Goal: Task Accomplishment & Management: Complete application form

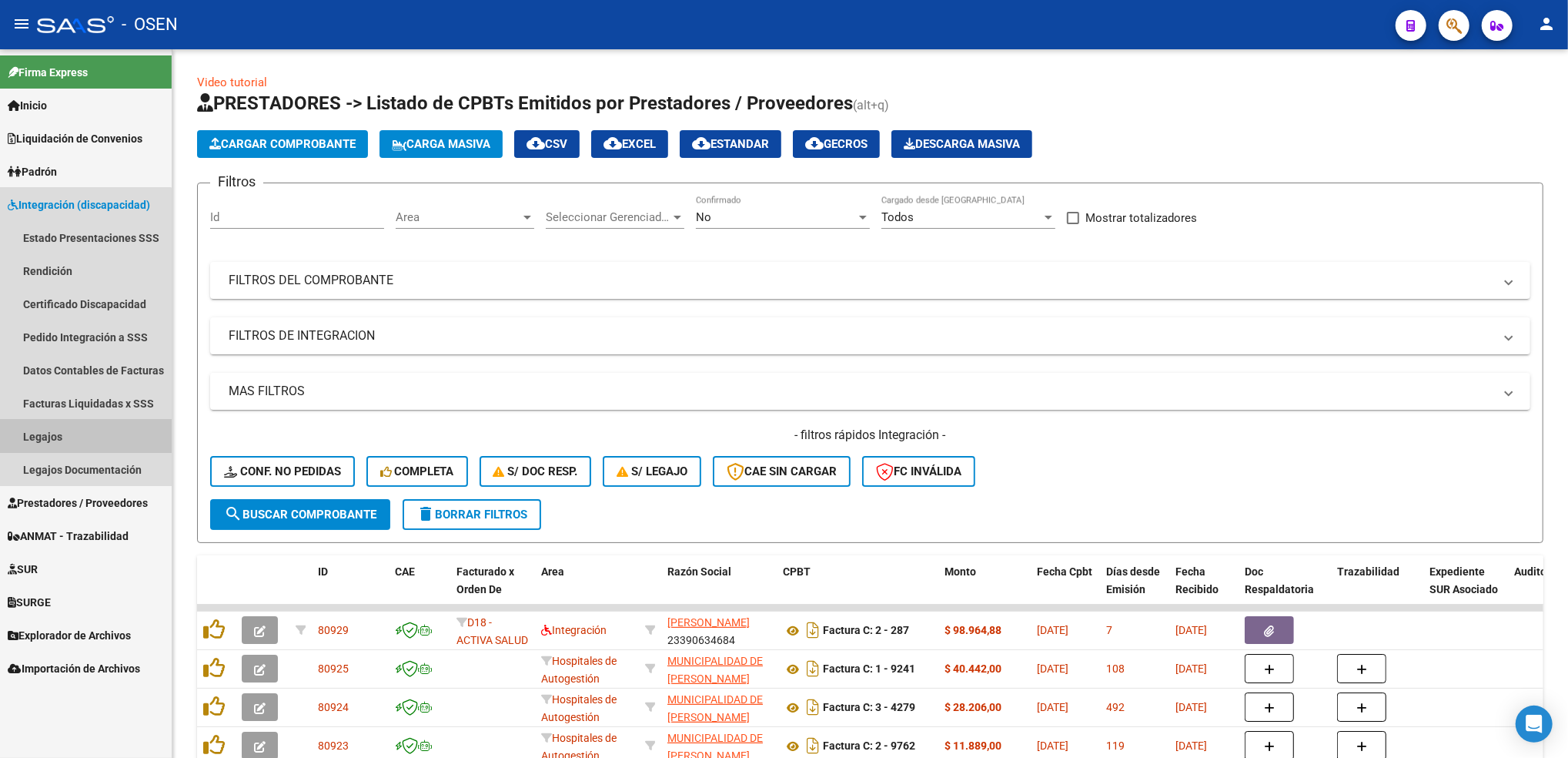
click at [83, 427] on link "Legajos" at bounding box center [86, 436] width 171 height 33
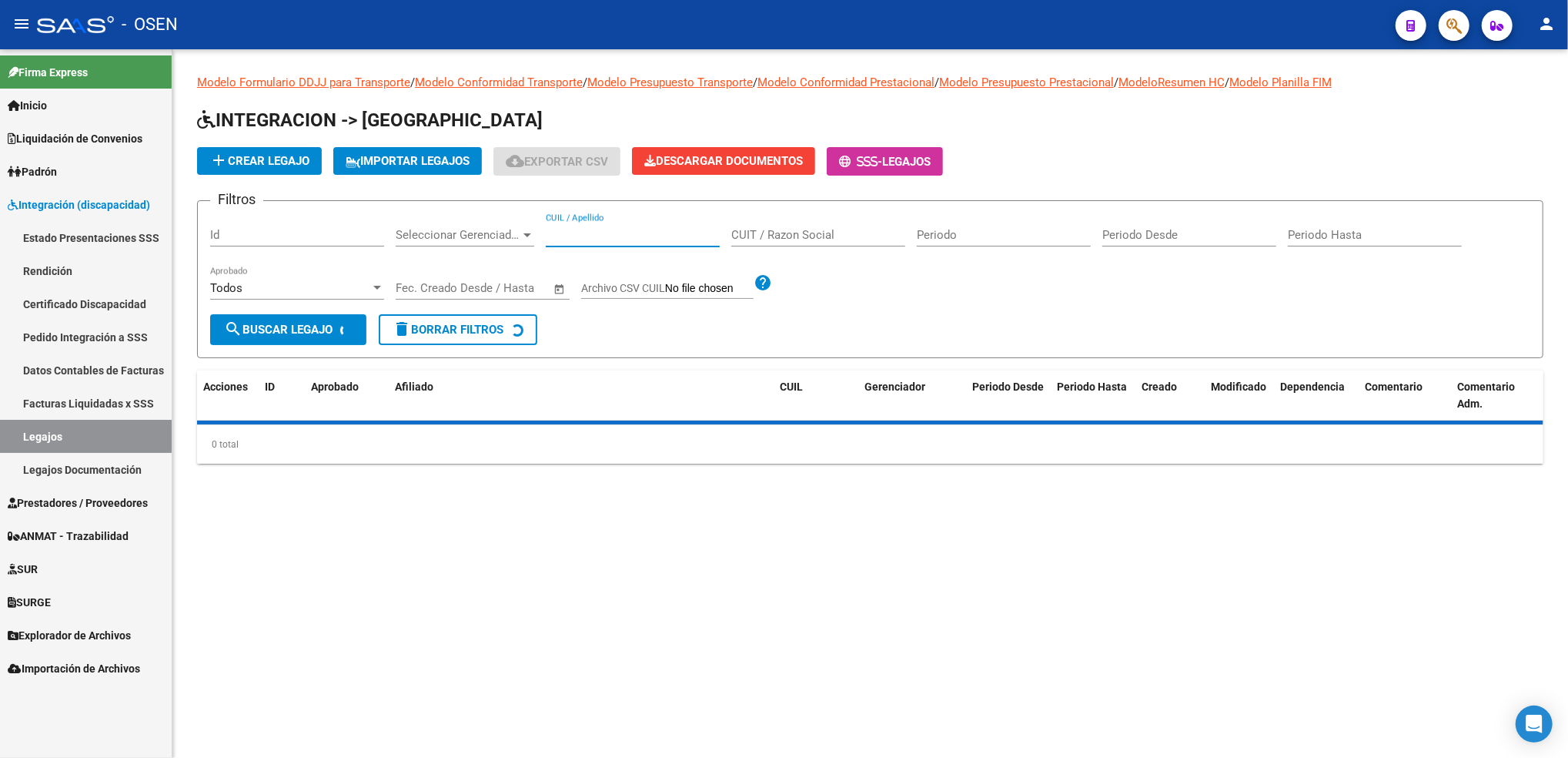
click at [622, 240] on input "CUIL / Apellido" at bounding box center [632, 235] width 174 height 14
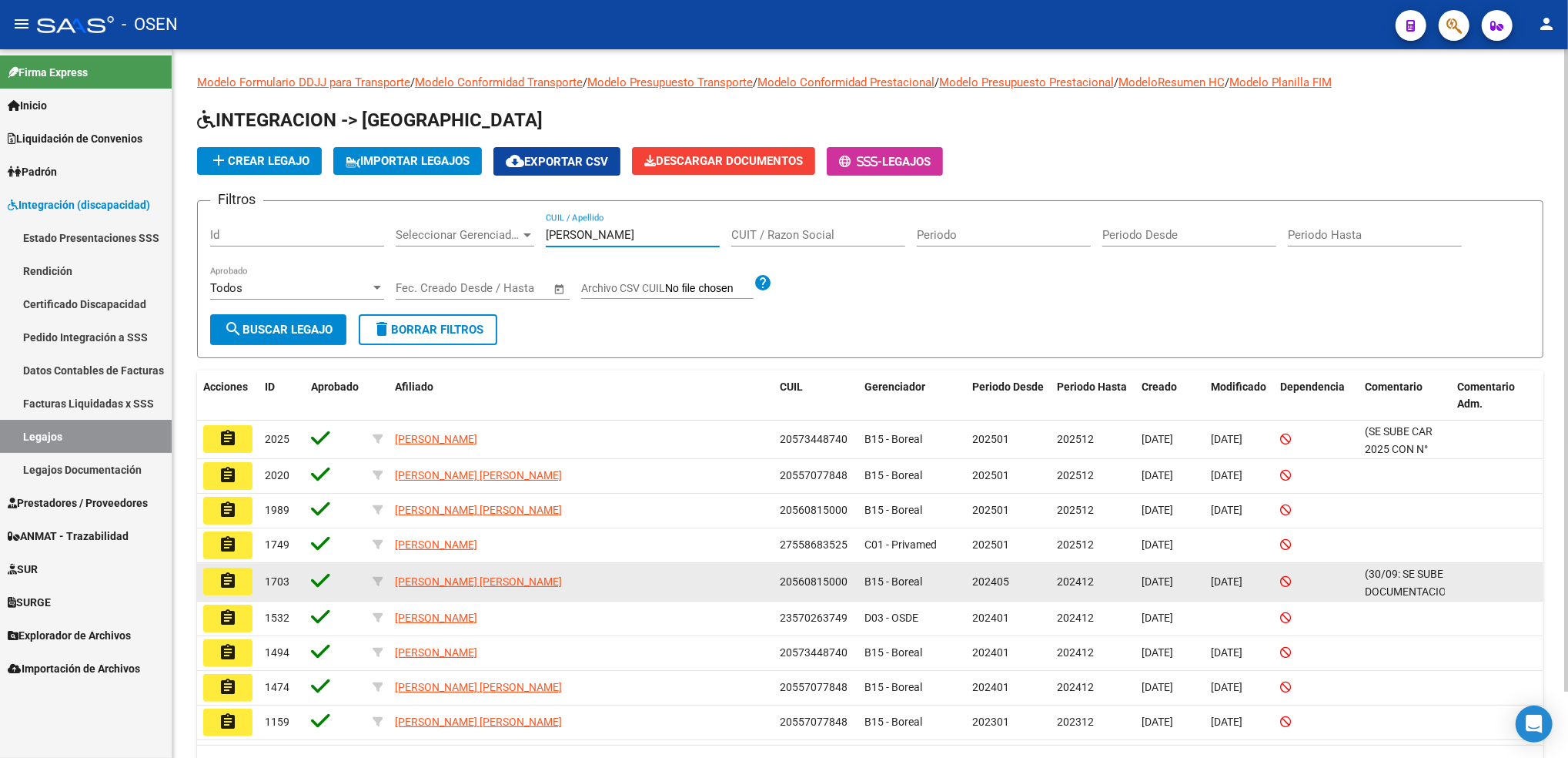
type input "[PERSON_NAME]"
click at [462, 567] on datatable-body-cell "[PERSON_NAME] [PERSON_NAME]" at bounding box center [581, 582] width 385 height 37
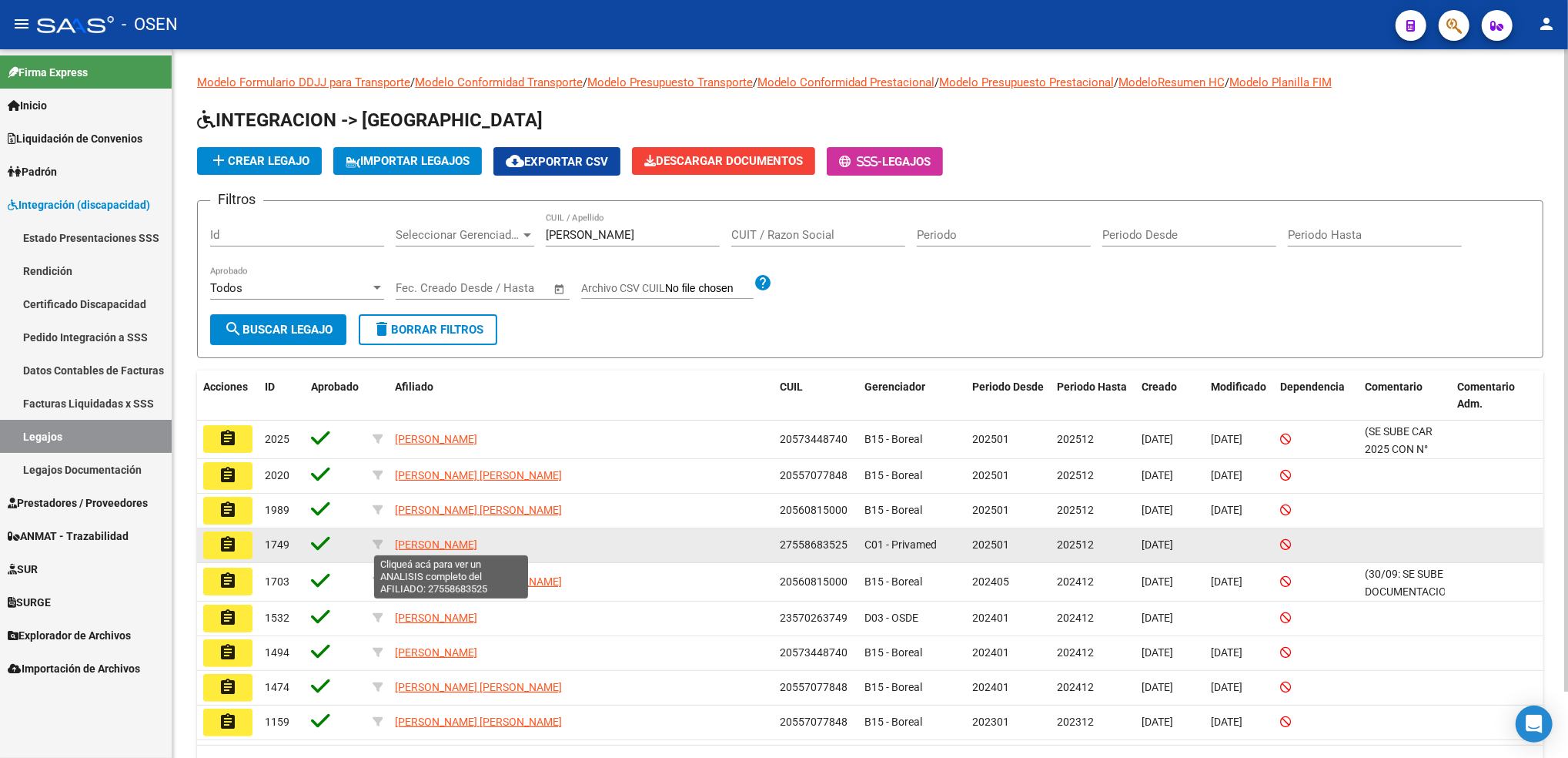
click at [464, 542] on span "[PERSON_NAME]" at bounding box center [436, 544] width 83 height 12
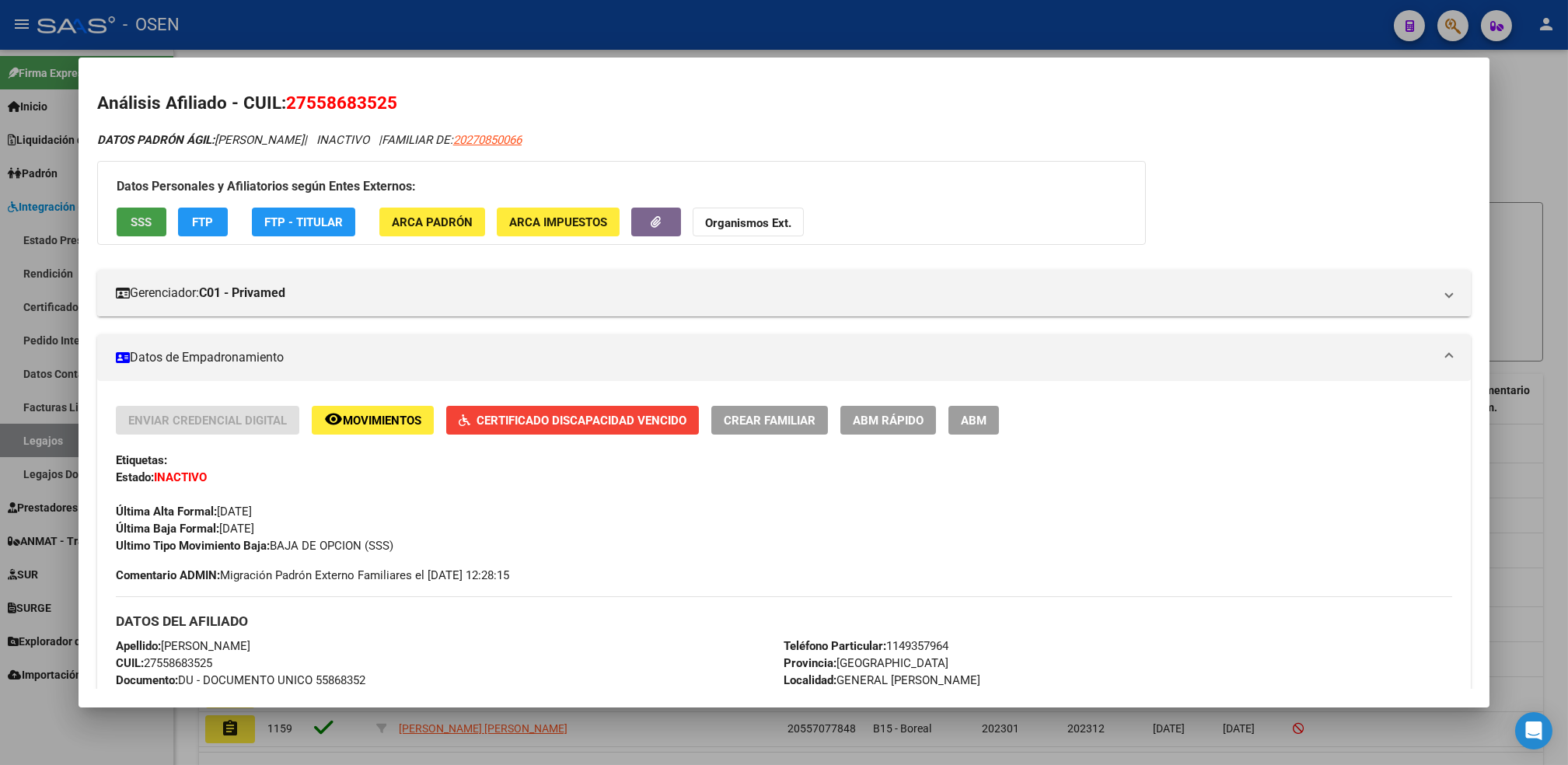
click at [131, 224] on span "SSS" at bounding box center [141, 223] width 21 height 14
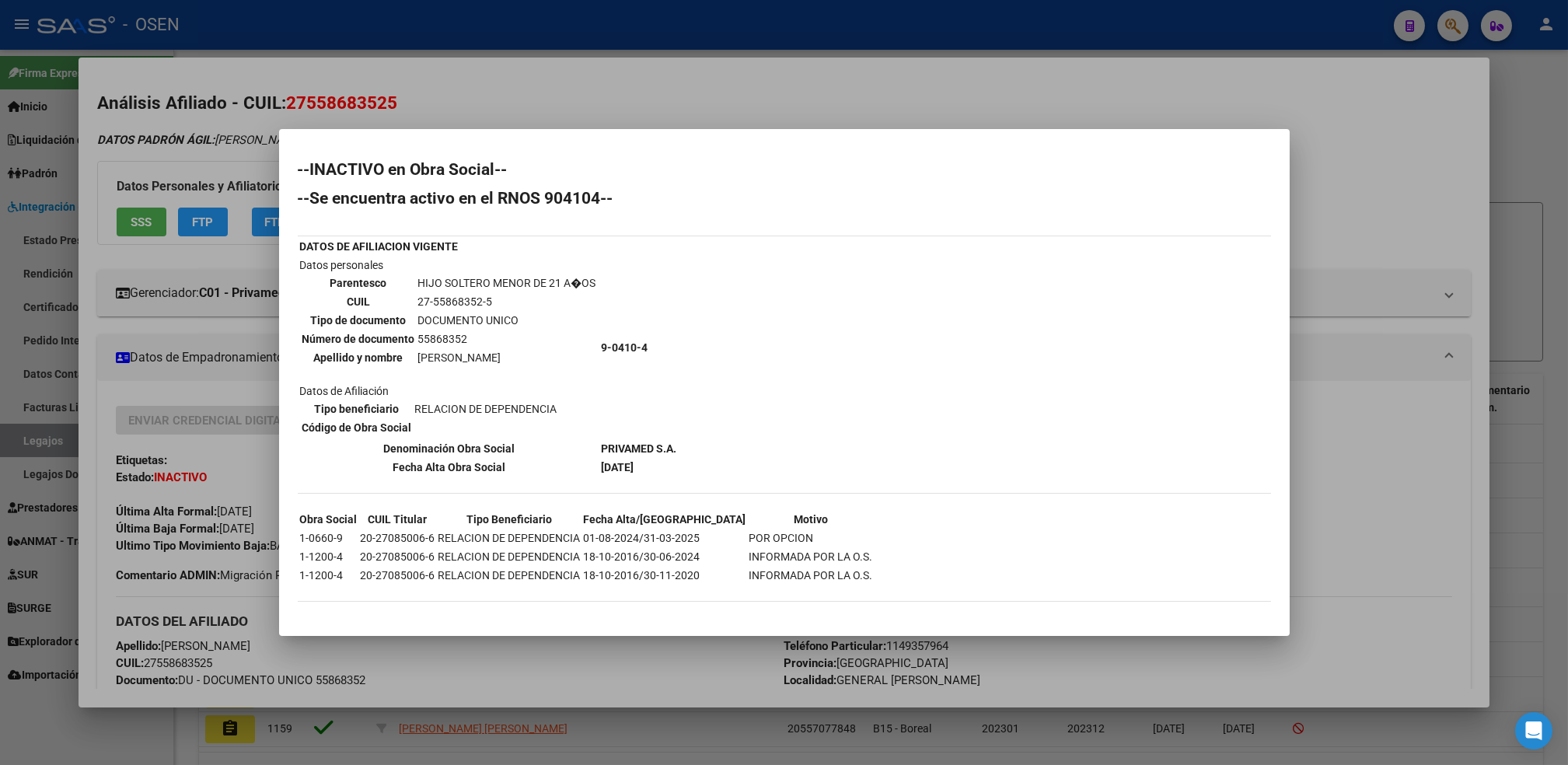
click at [102, 719] on div at bounding box center [784, 382] width 1568 height 765
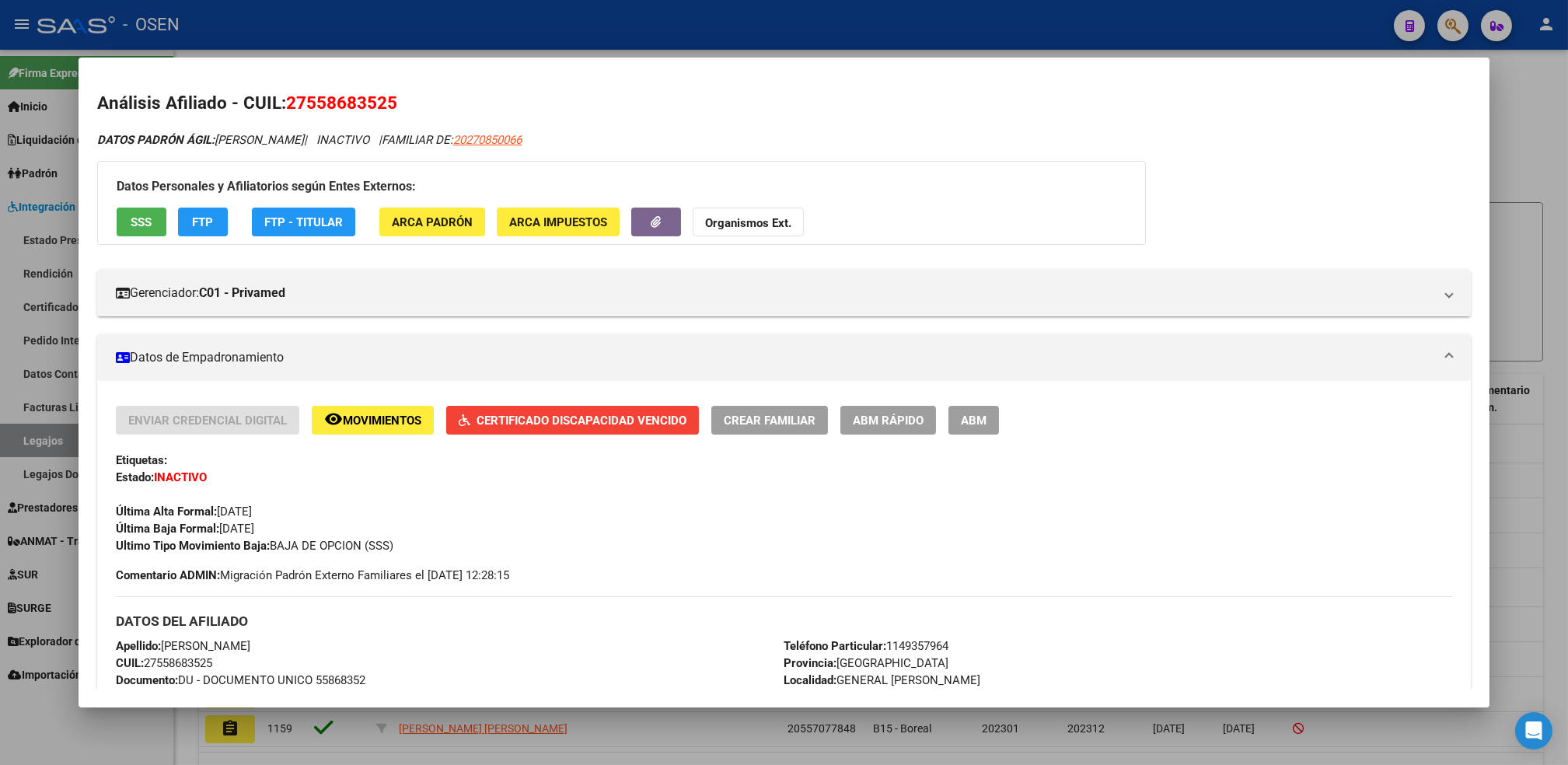
click at [25, 429] on div at bounding box center [784, 382] width 1568 height 765
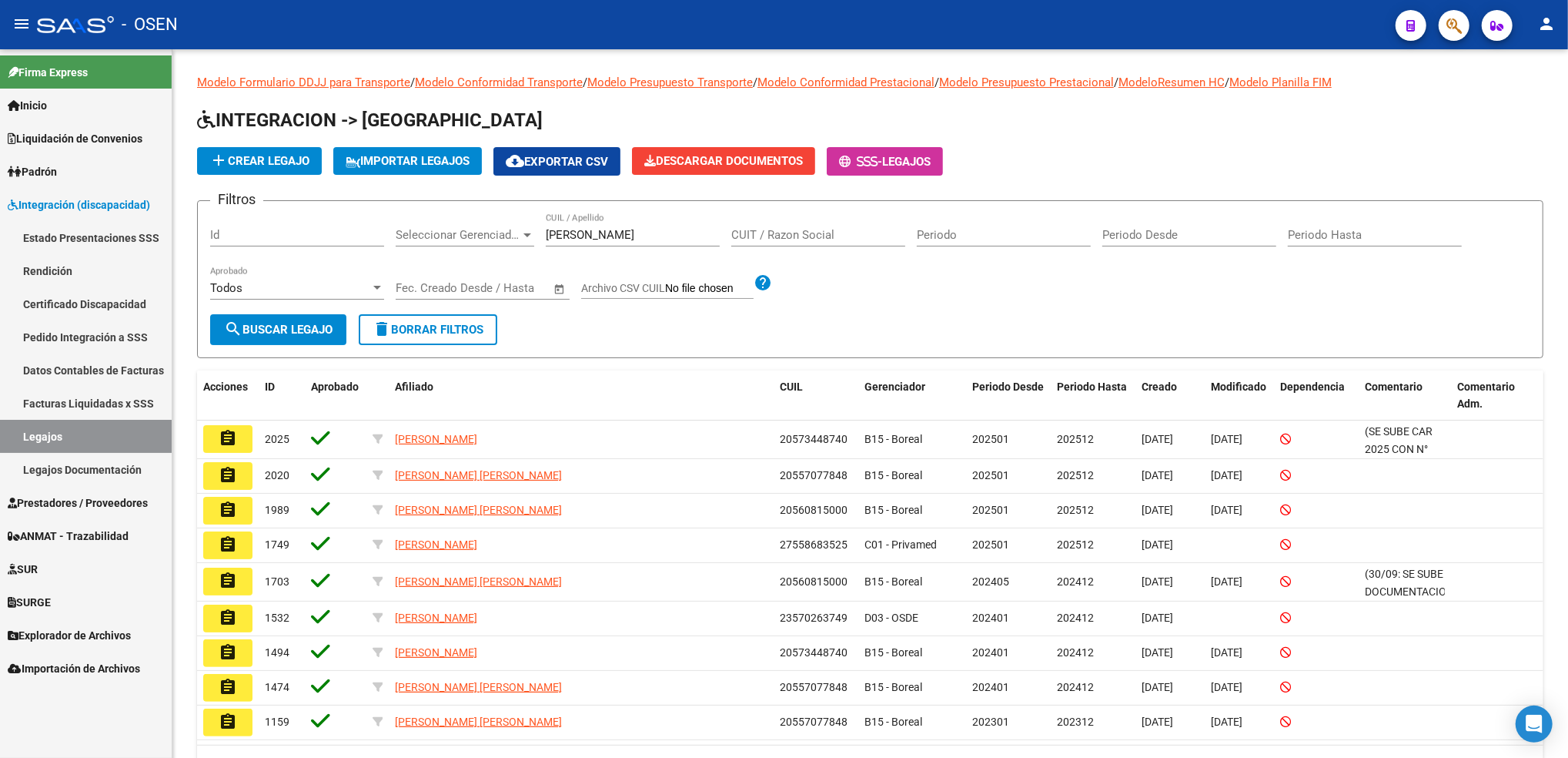
click at [113, 504] on span "Prestadores / Proveedores" at bounding box center [78, 503] width 140 height 17
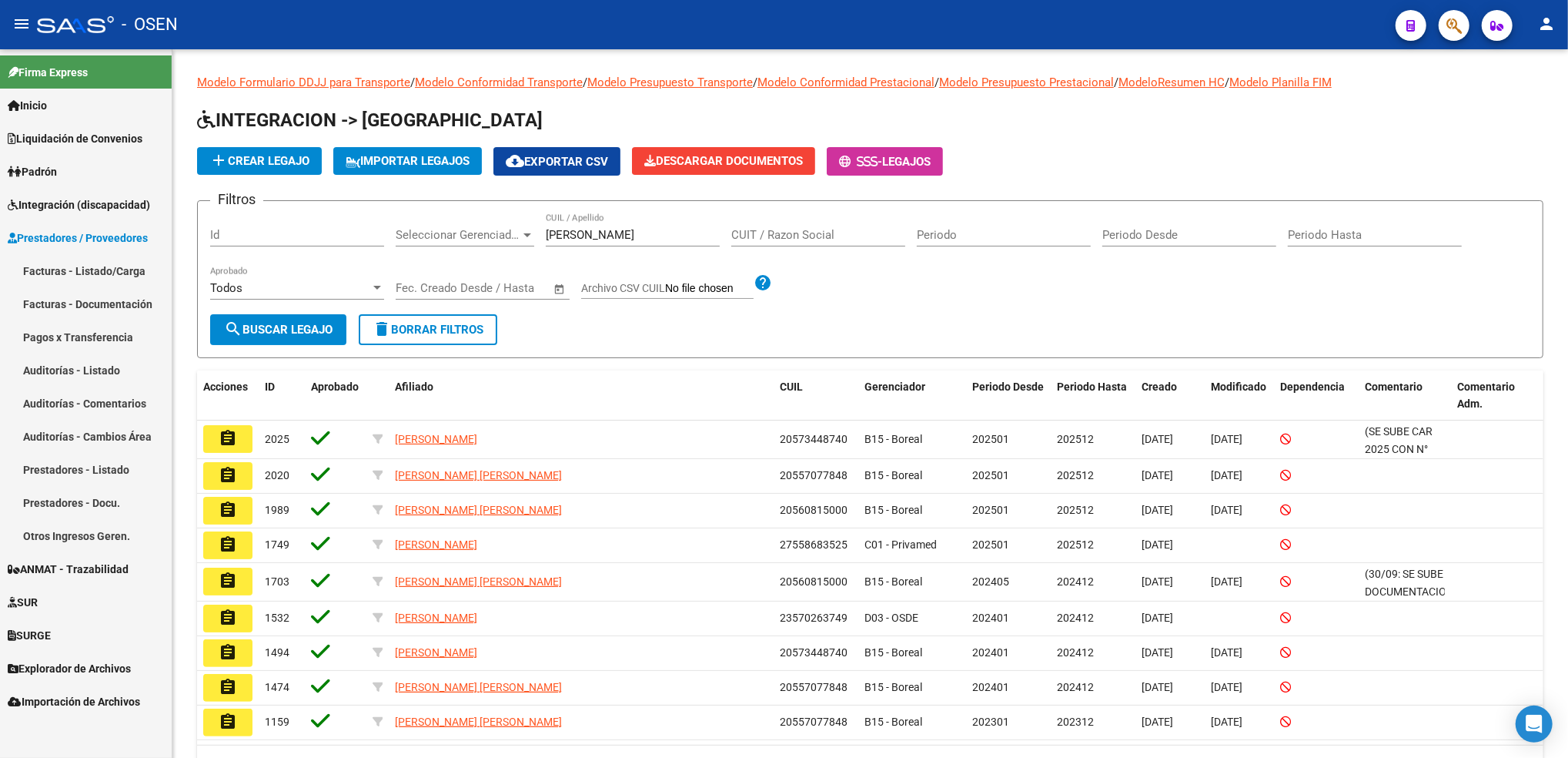
click at [123, 271] on link "Facturas - Listado/Carga" at bounding box center [86, 271] width 171 height 33
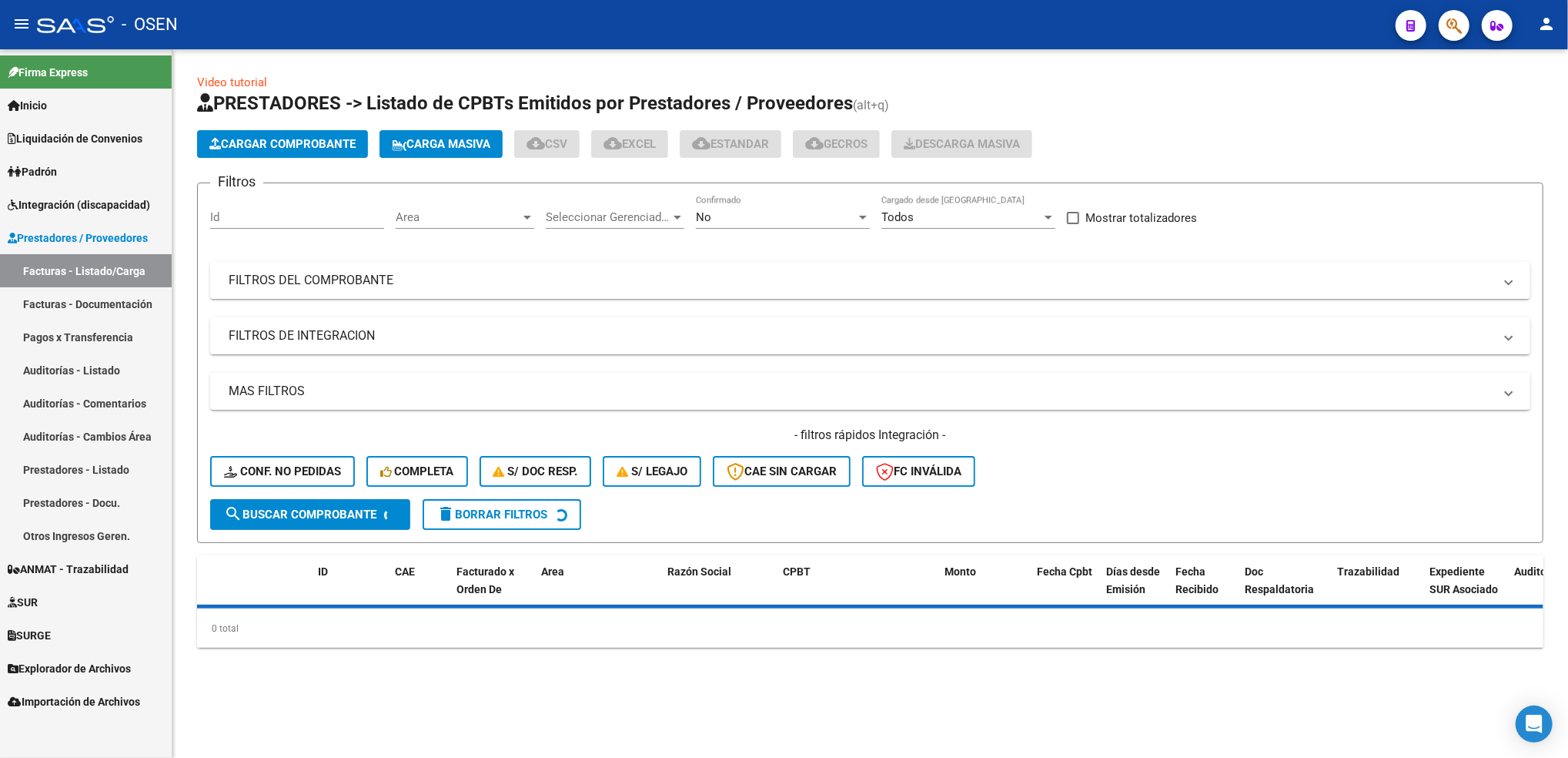
click at [302, 140] on span "Cargar Comprobante" at bounding box center [283, 144] width 147 height 14
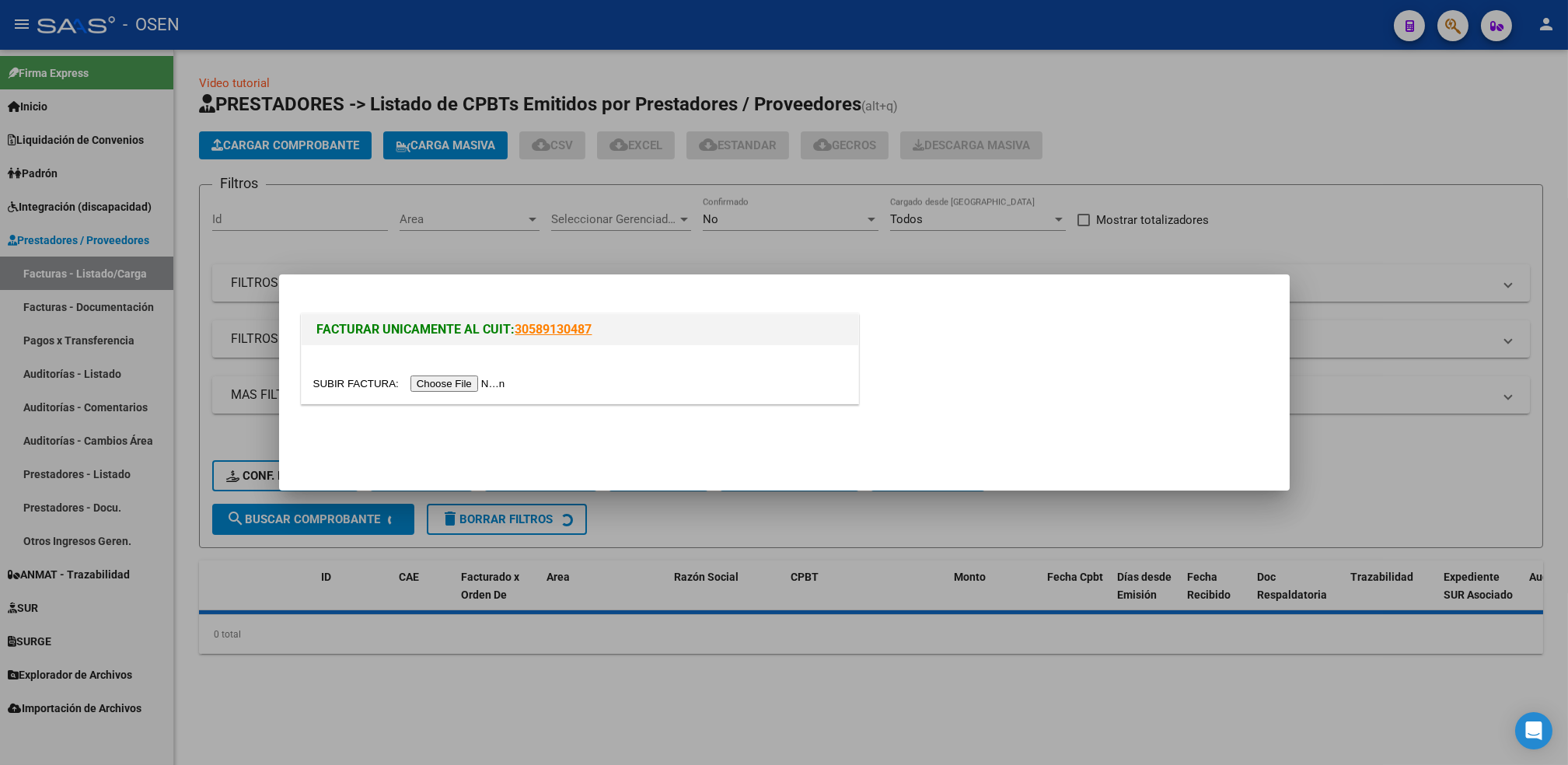
click at [430, 387] on input "file" at bounding box center [412, 383] width 197 height 17
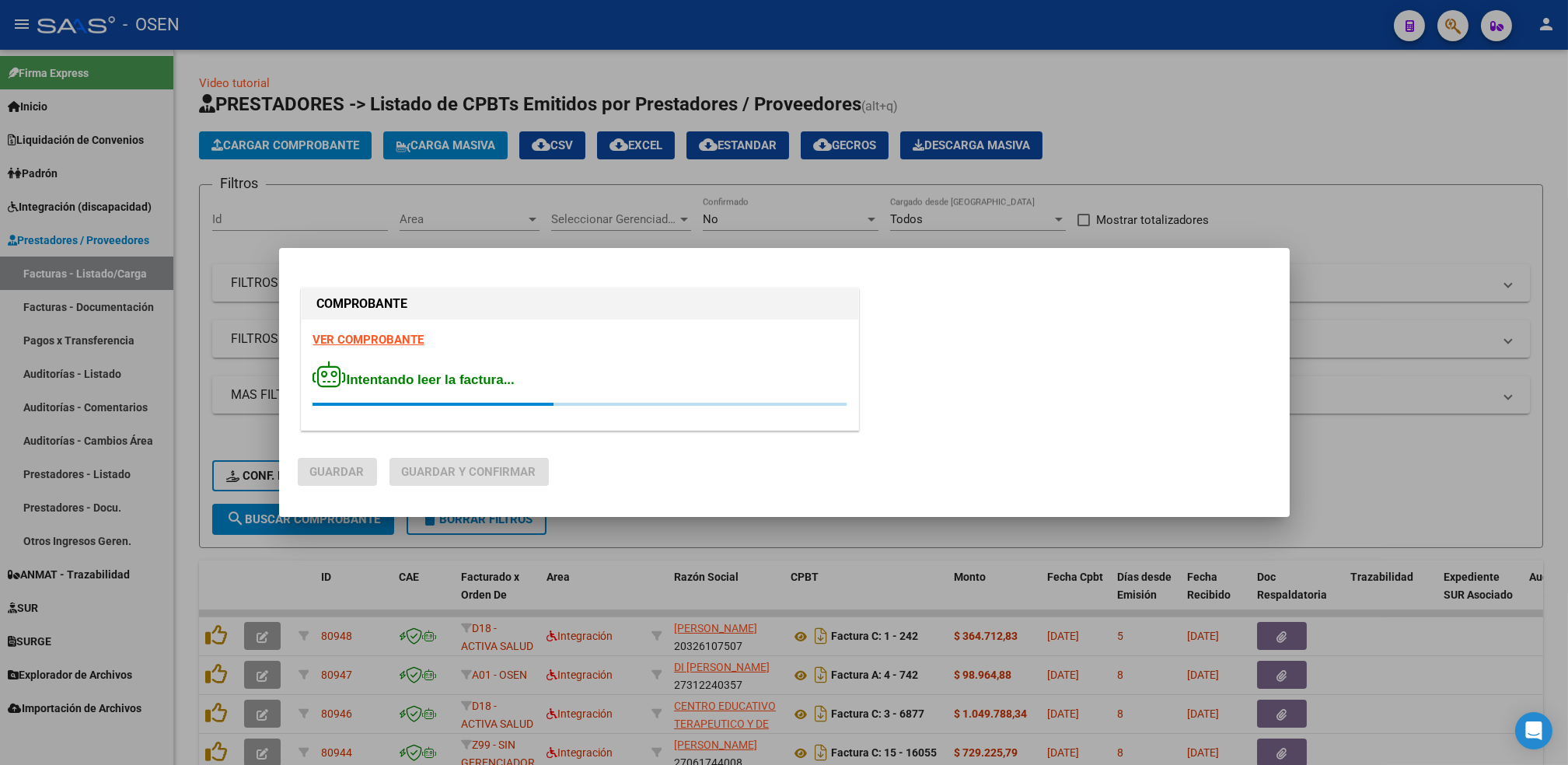
click at [369, 342] on strong "VER COMPROBANTE" at bounding box center [368, 340] width 111 height 14
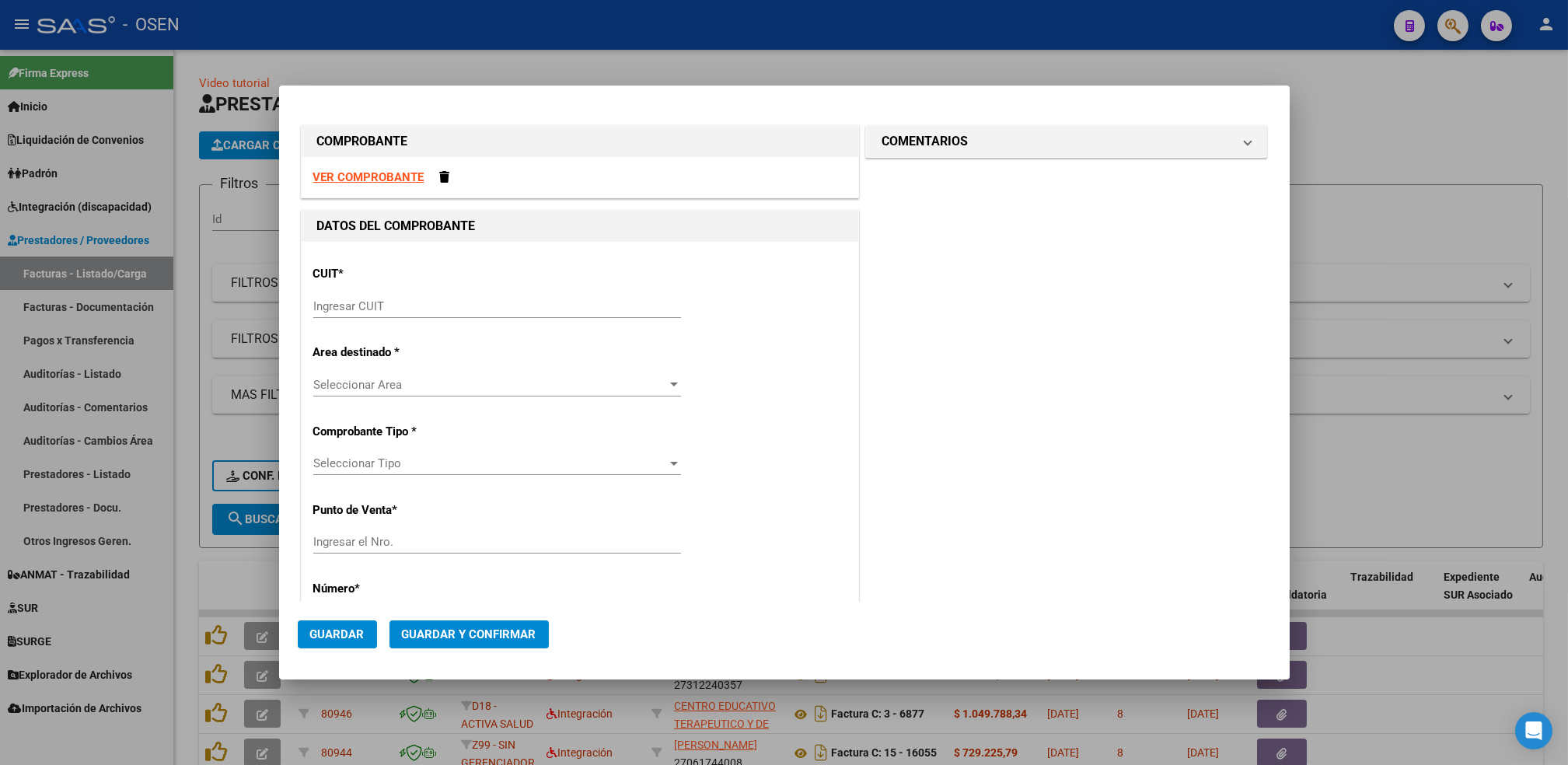
click at [438, 312] on input "Ingresar CUIT" at bounding box center [497, 306] width 368 height 14
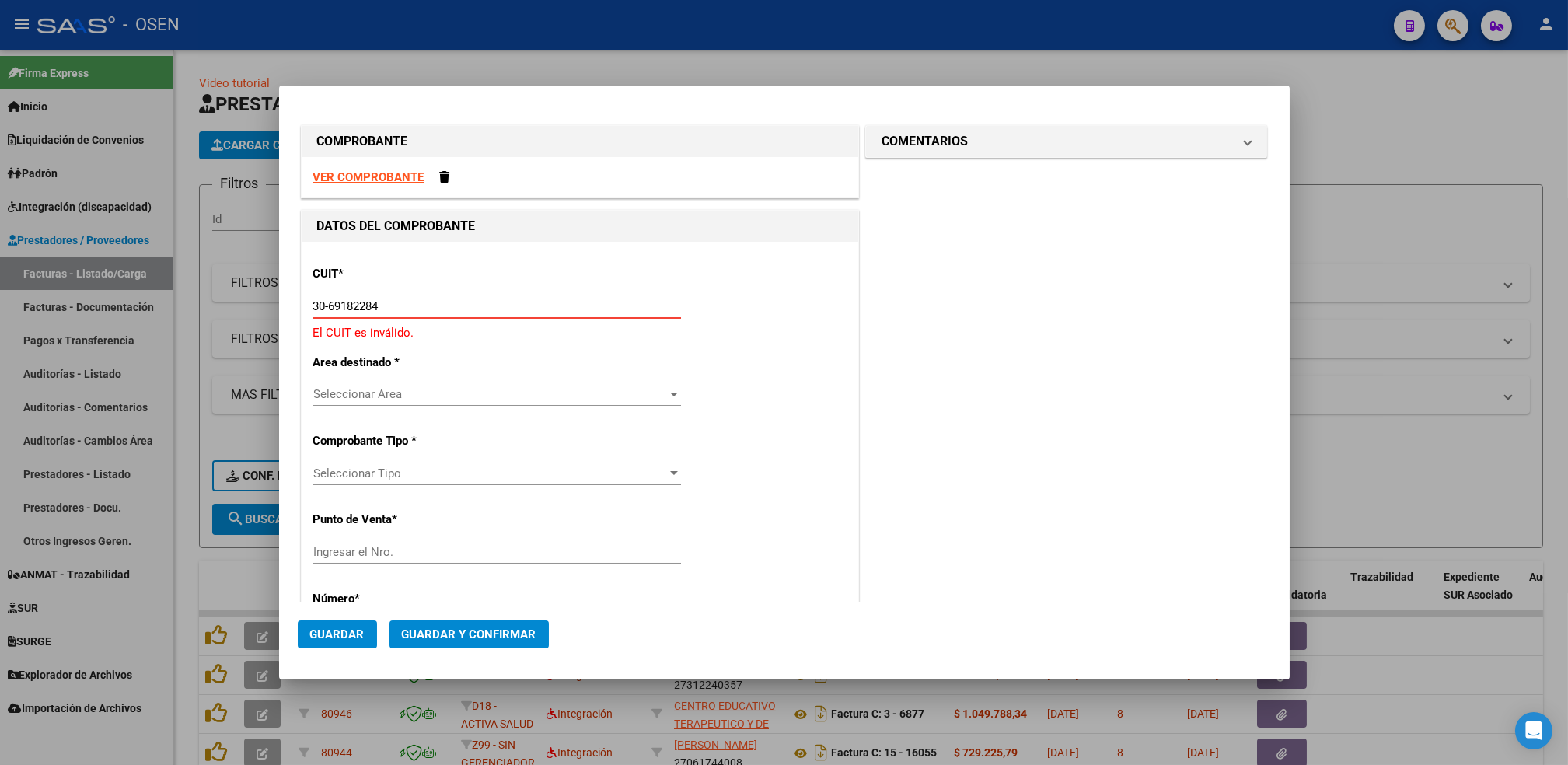
type input "30-69182284-9"
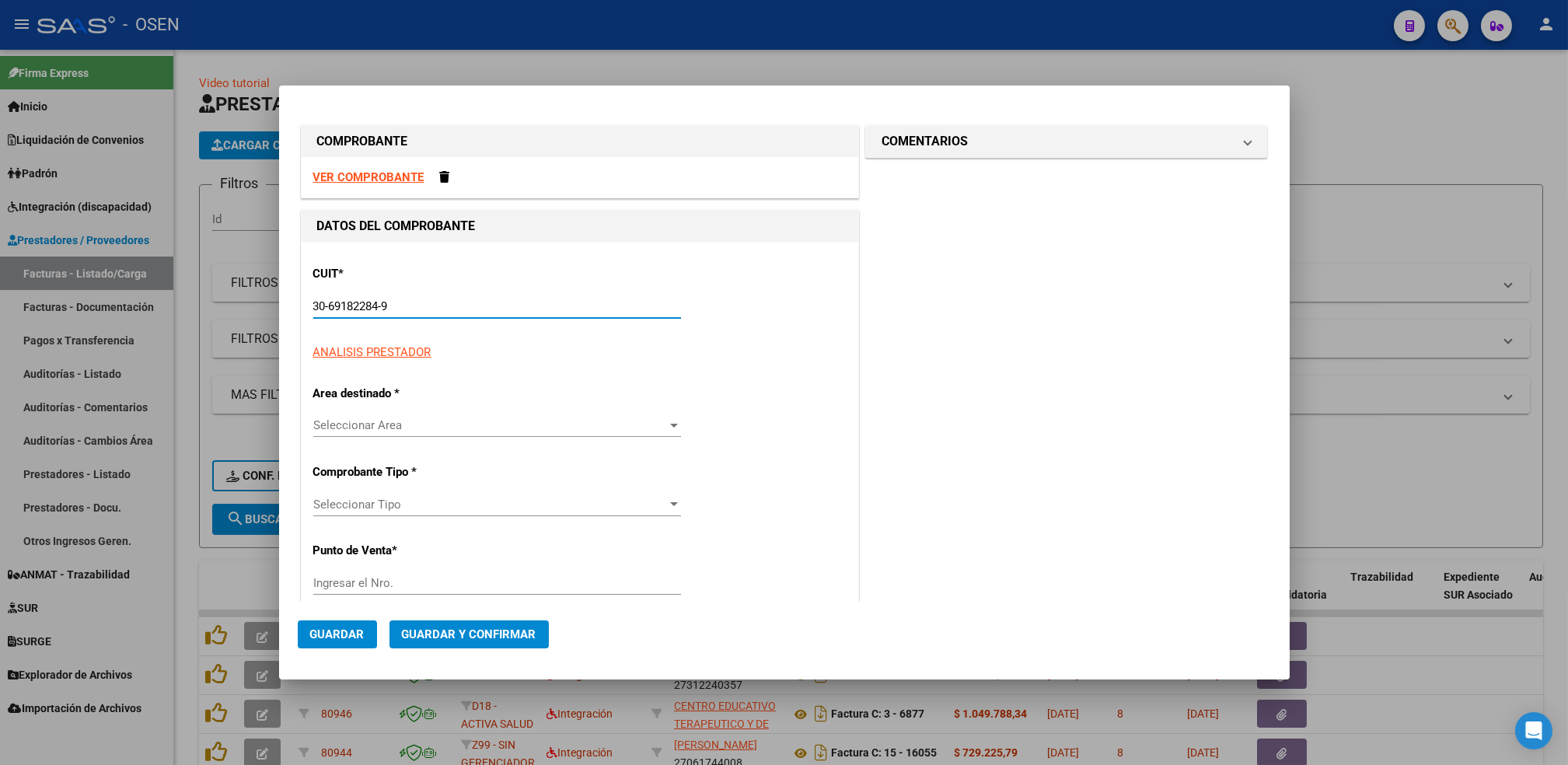
type input "1682"
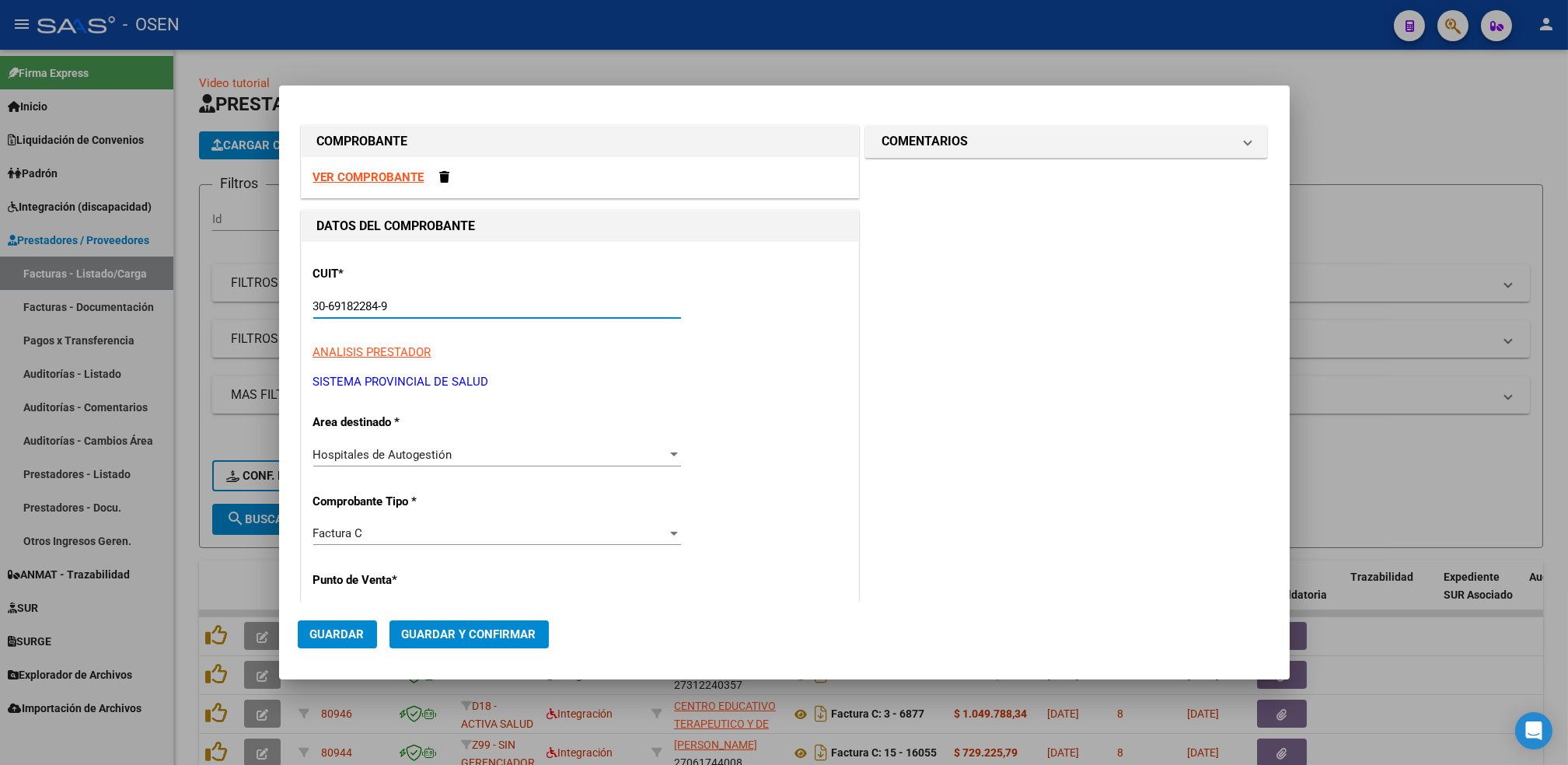
type input "30-69182284-9"
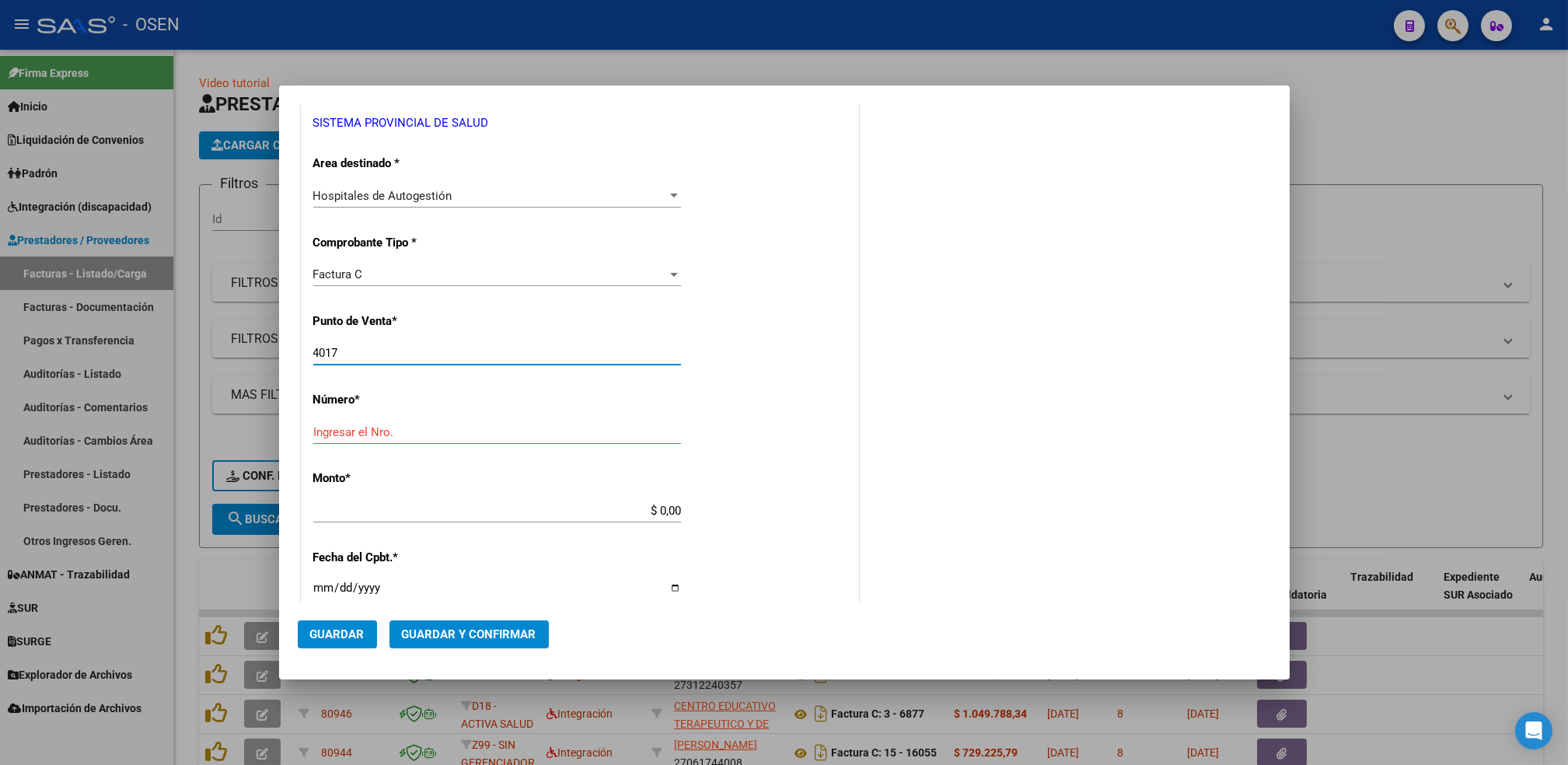
click at [349, 348] on input "4017" at bounding box center [497, 353] width 368 height 14
type input "4"
type input "1374"
type input "4017"
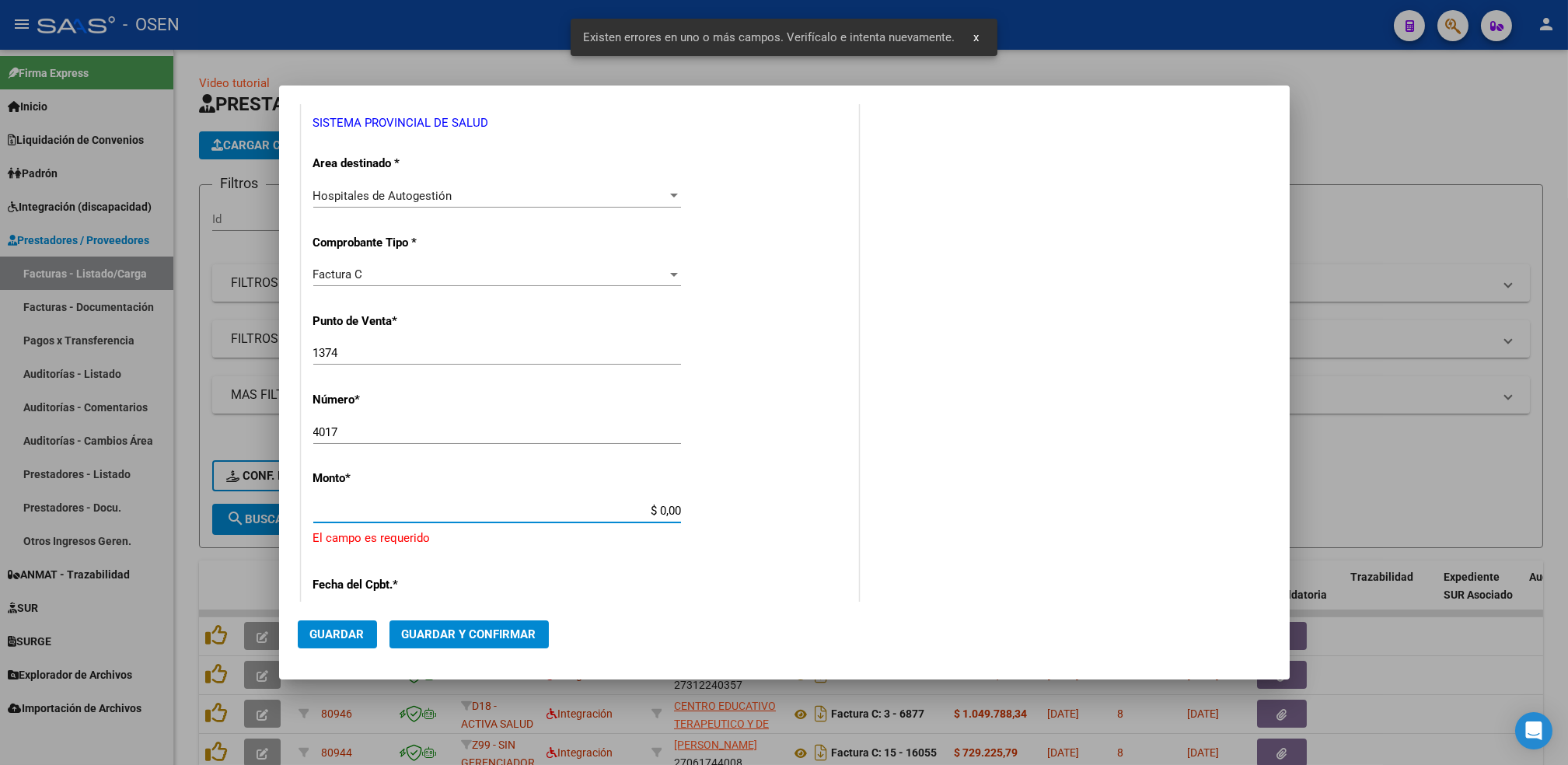
scroll to position [408, 0]
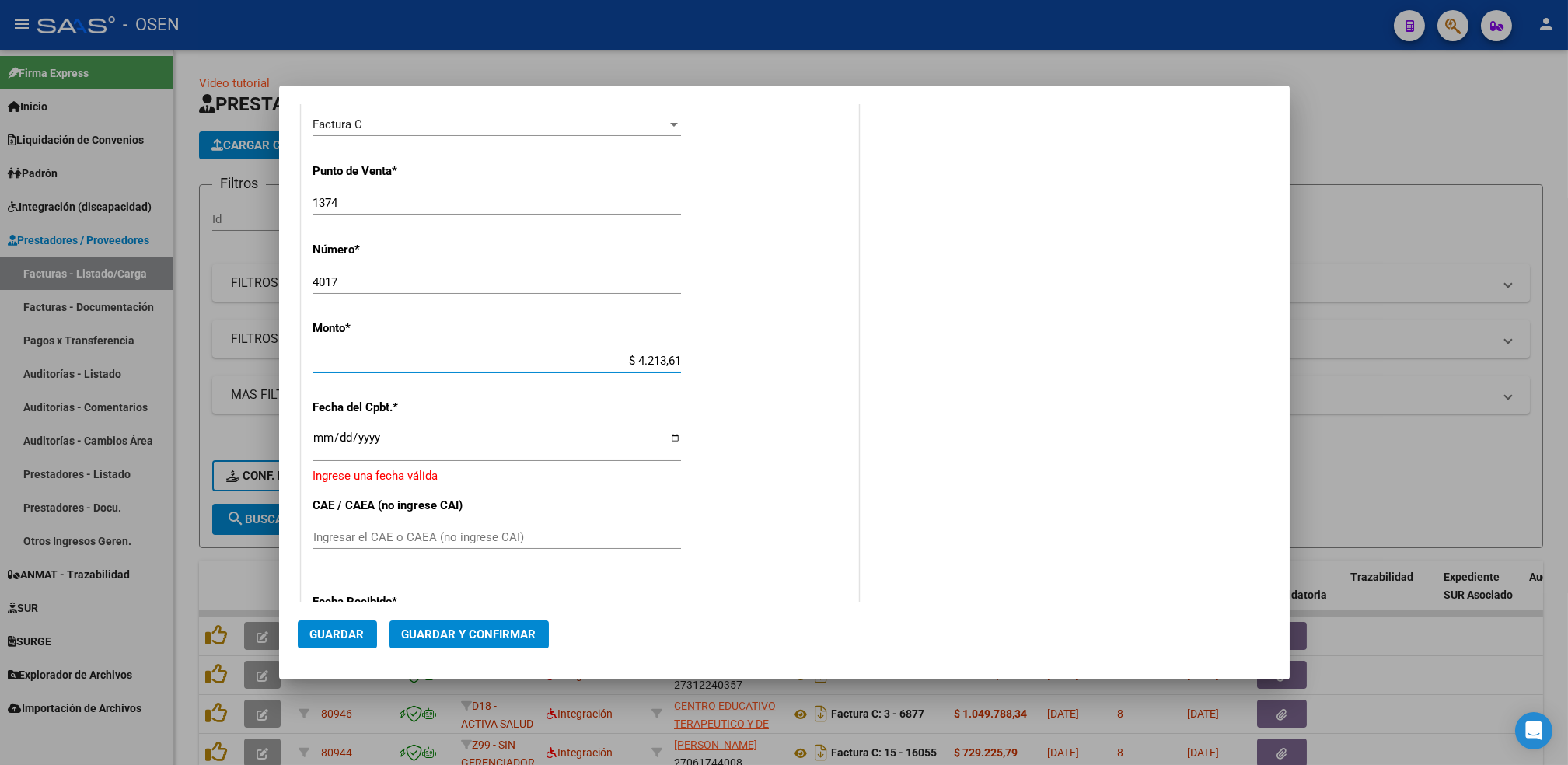
type input "$ 42.136,10"
click at [318, 431] on input "Ingresar la fecha" at bounding box center [497, 444] width 368 height 25
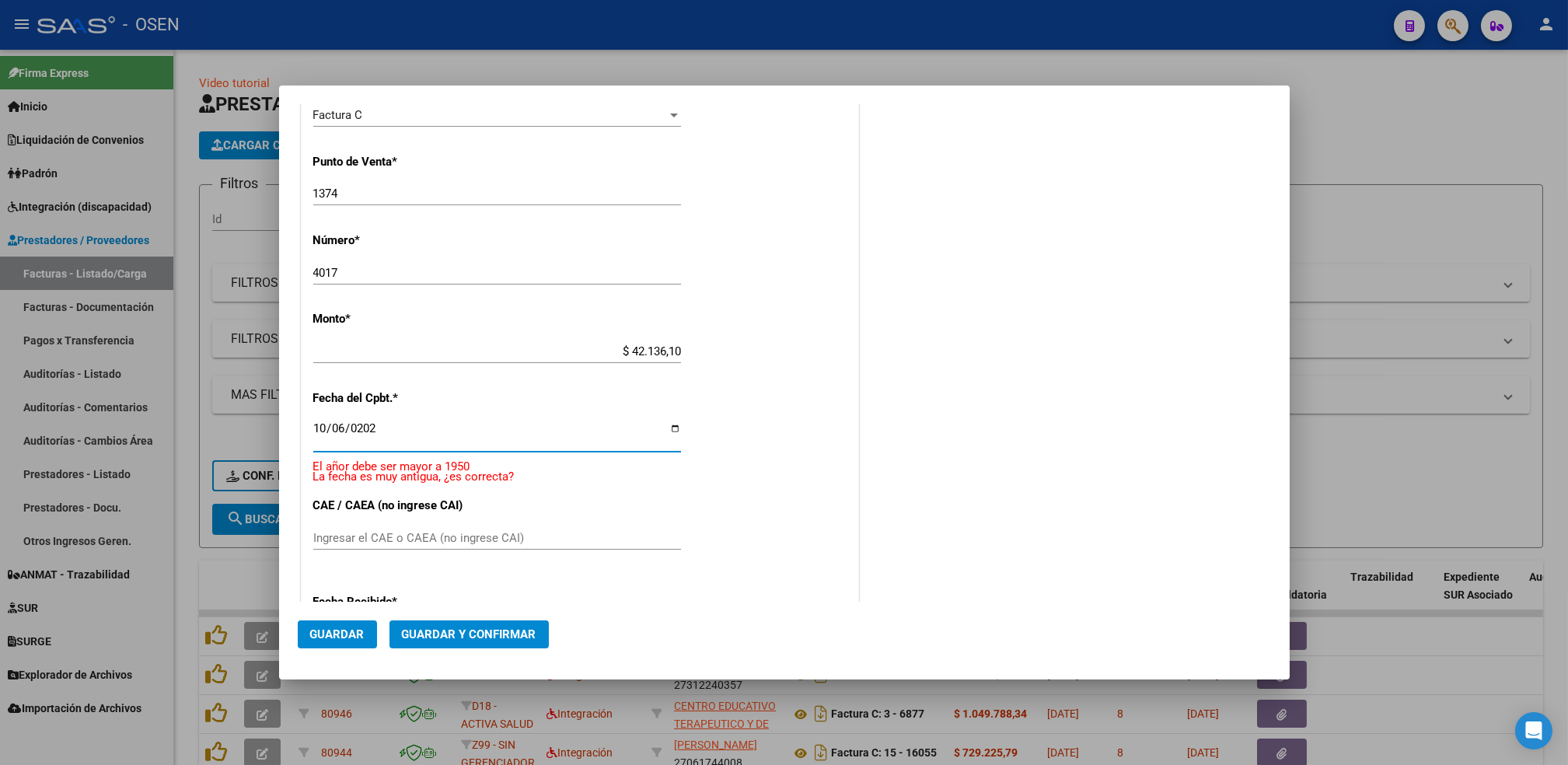
type input "[DATE]"
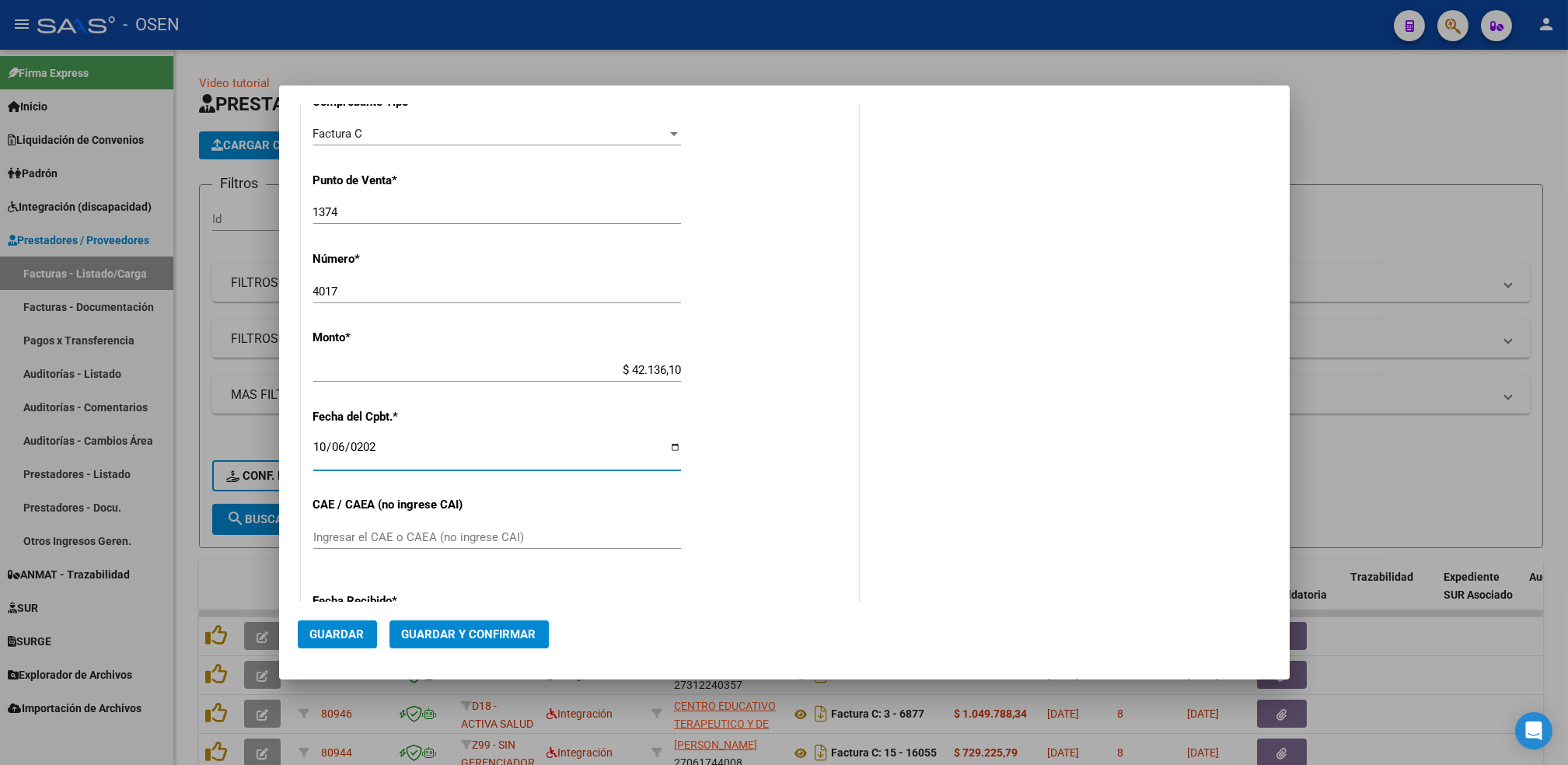
click at [501, 531] on input "Ingresar el CAE o CAEA (no ingrese CAI)" at bounding box center [497, 537] width 368 height 14
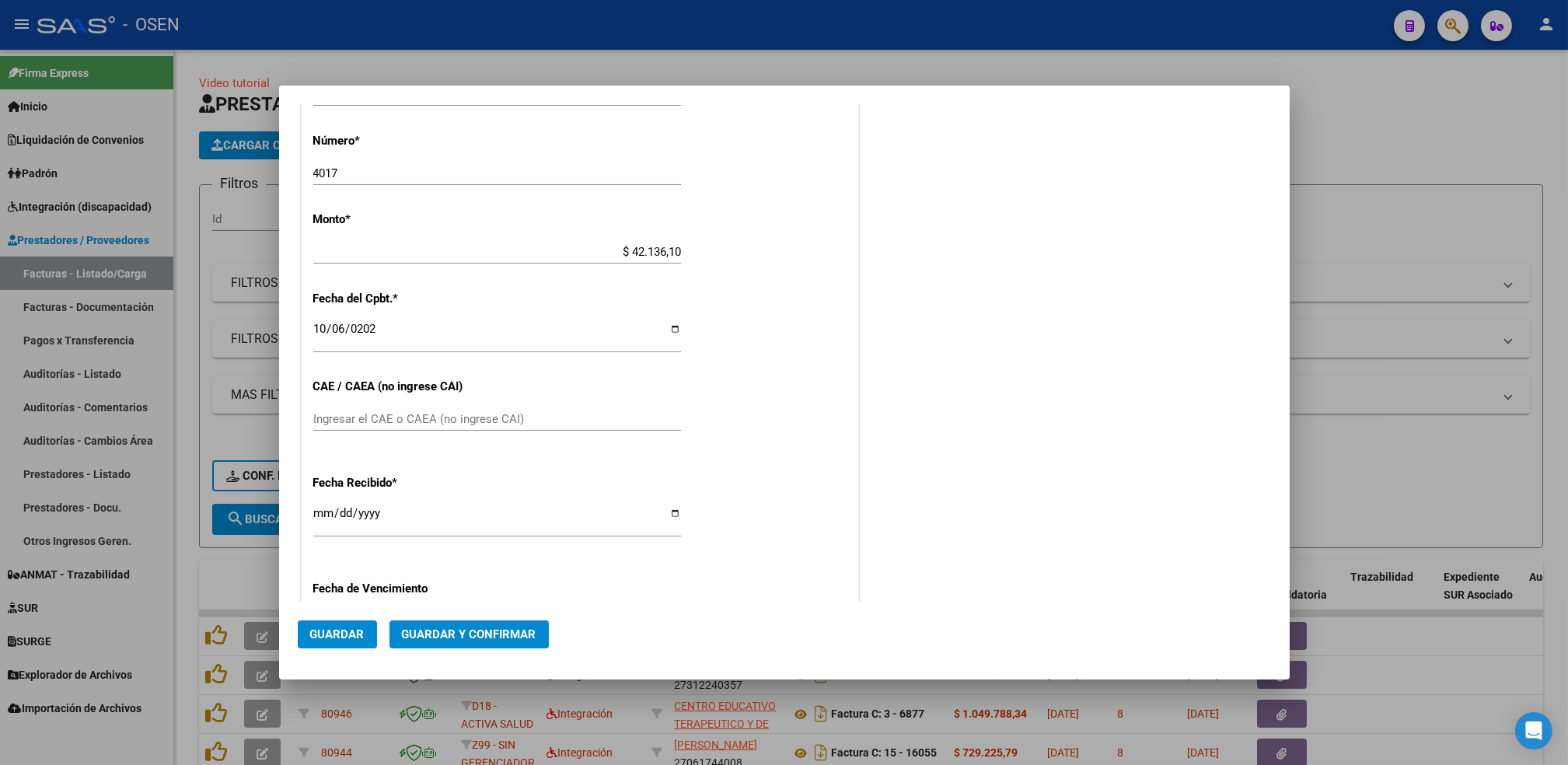
scroll to position [600, 0]
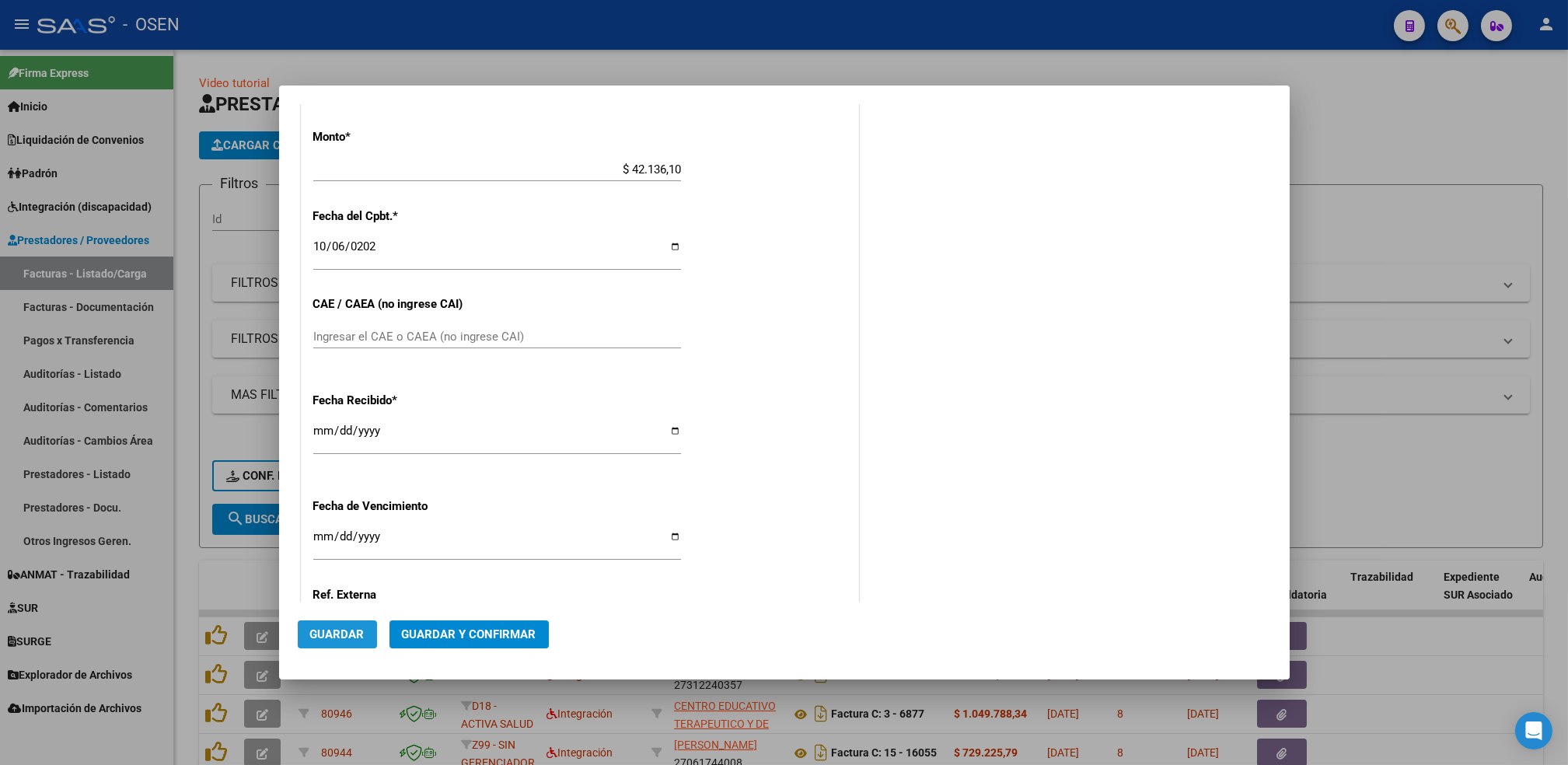
click at [353, 634] on span "Guardar" at bounding box center [337, 634] width 54 height 14
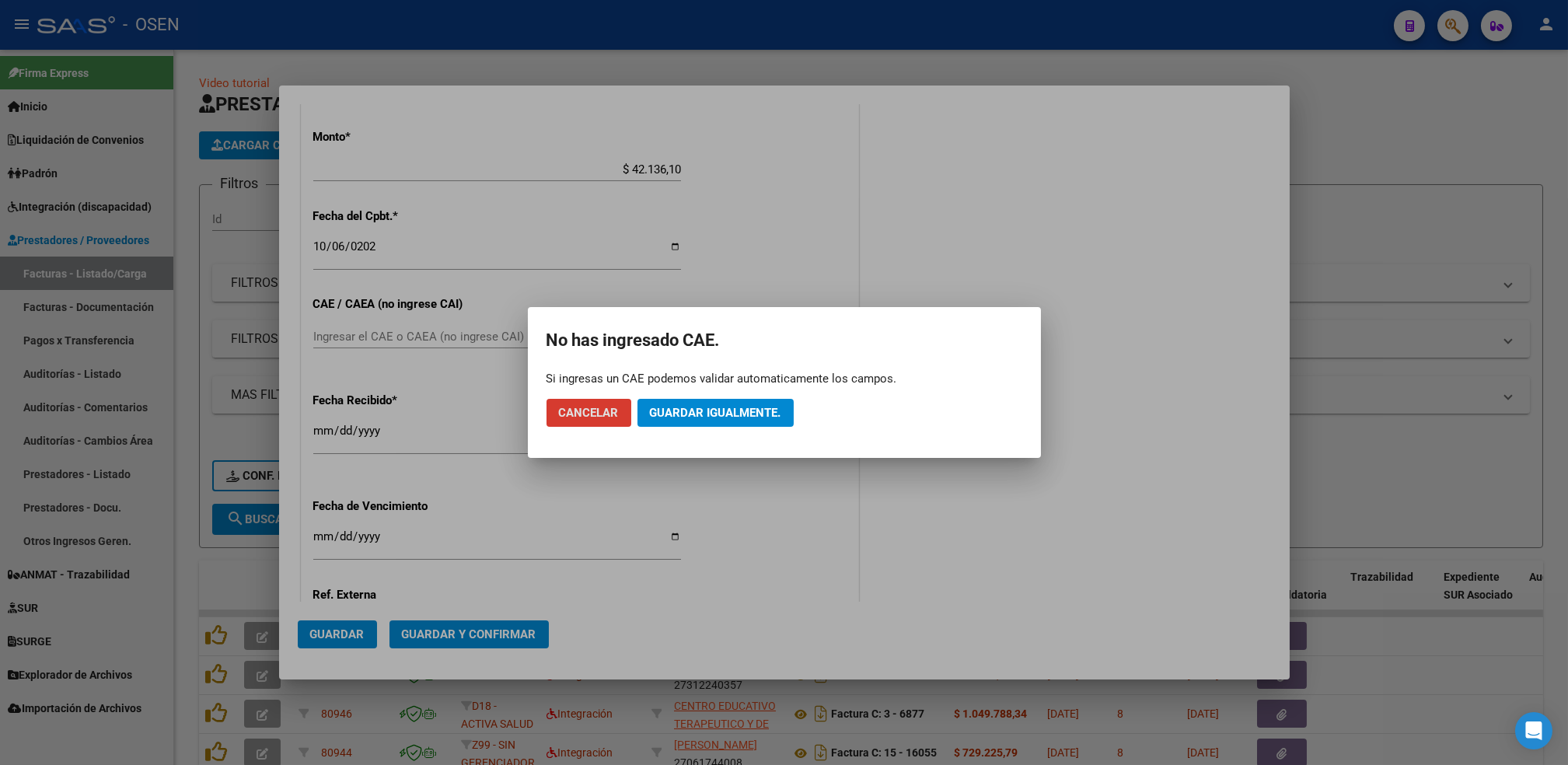
click at [740, 410] on span "Guardar igualmente." at bounding box center [716, 412] width 131 height 14
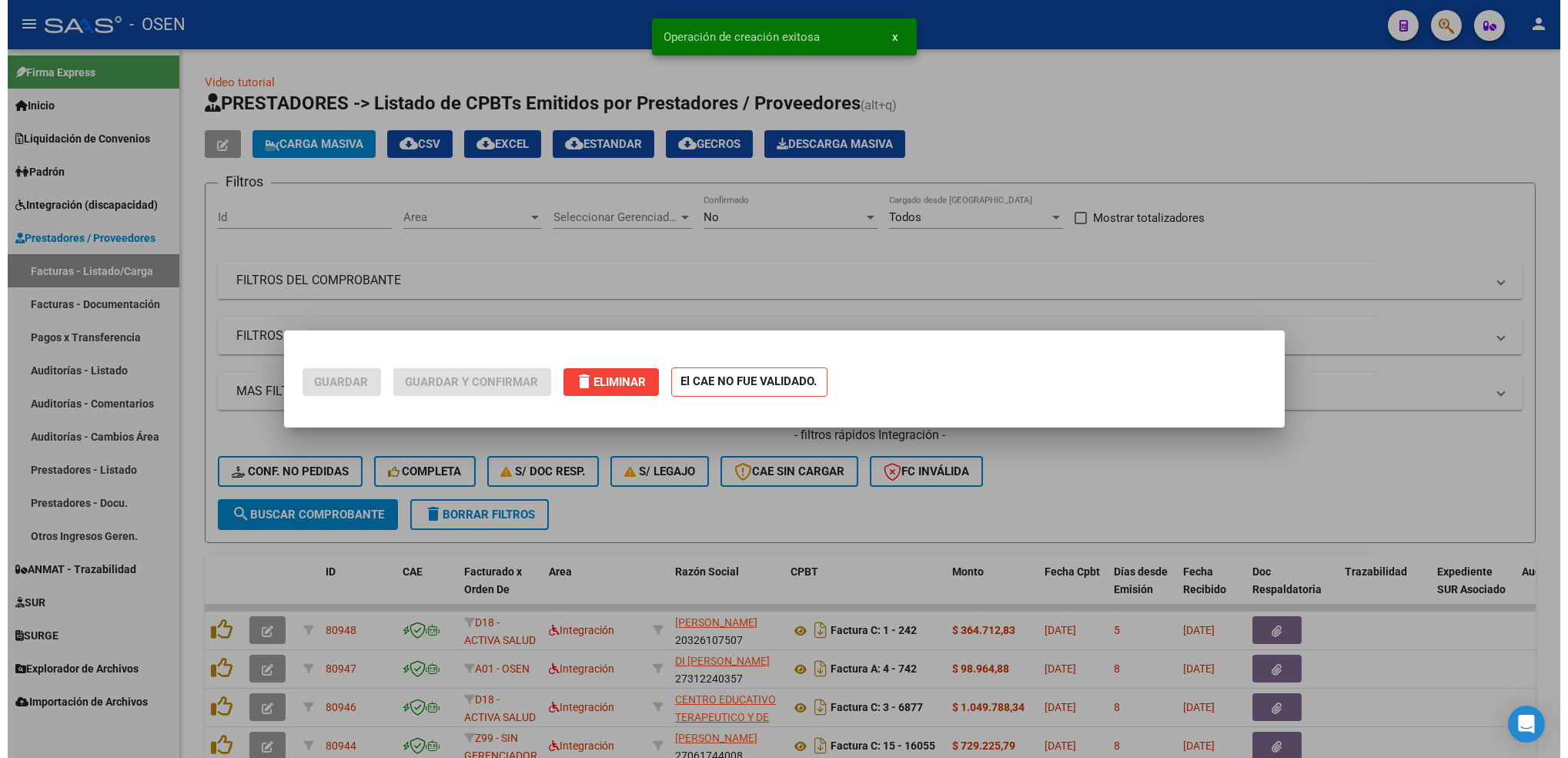
scroll to position [0, 0]
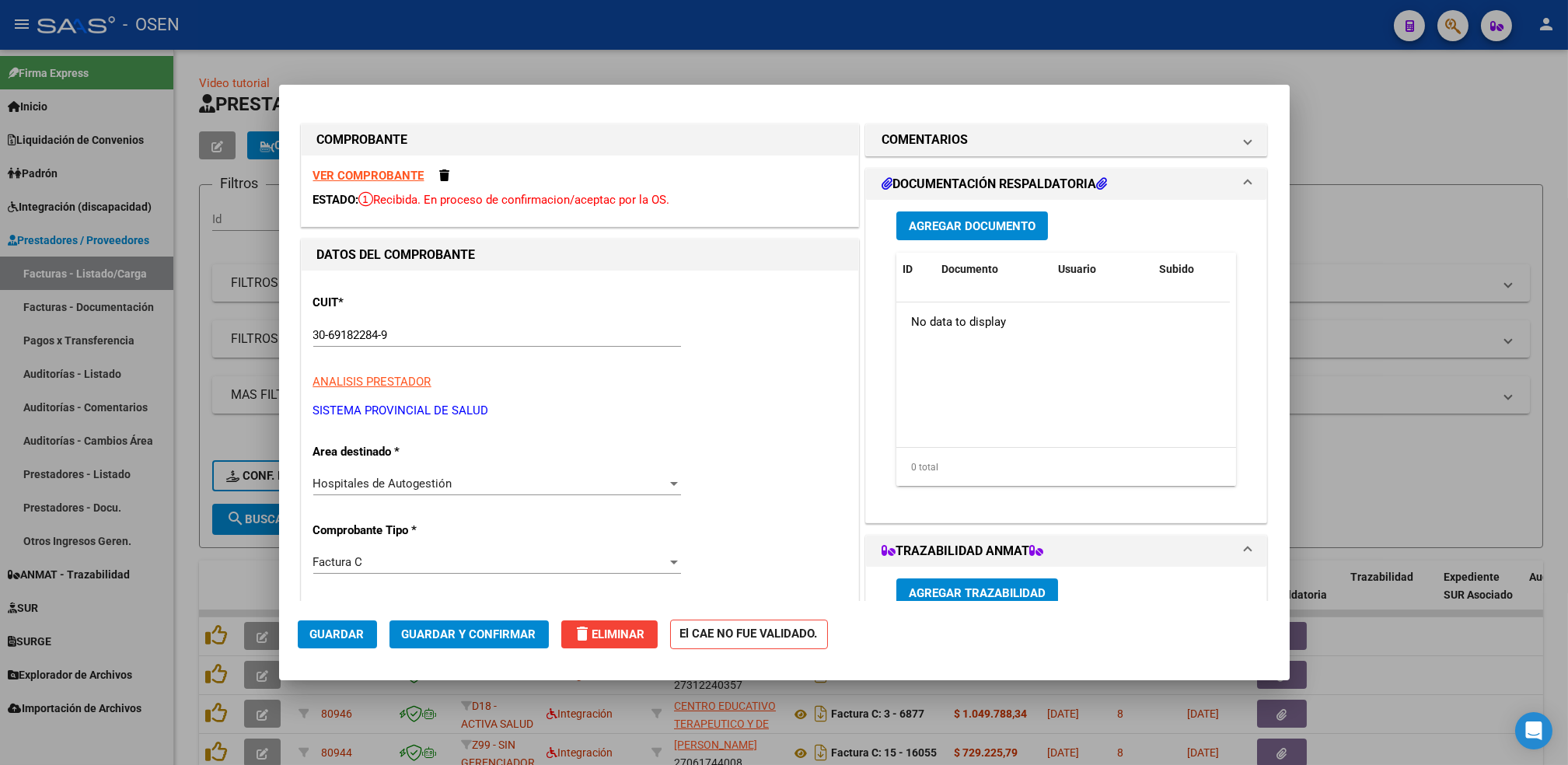
click at [190, 538] on div at bounding box center [784, 382] width 1568 height 765
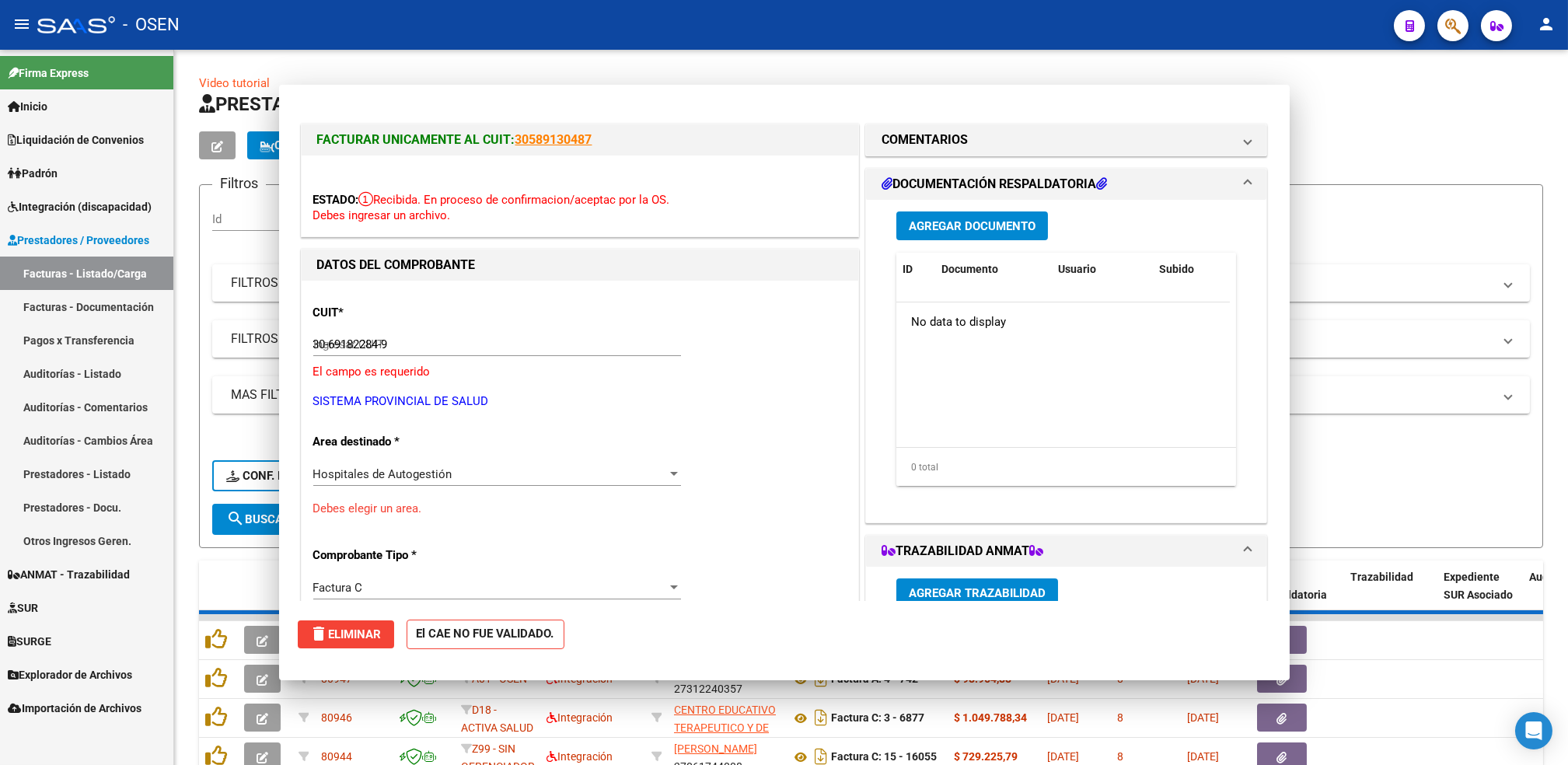
type input "$ 0,00"
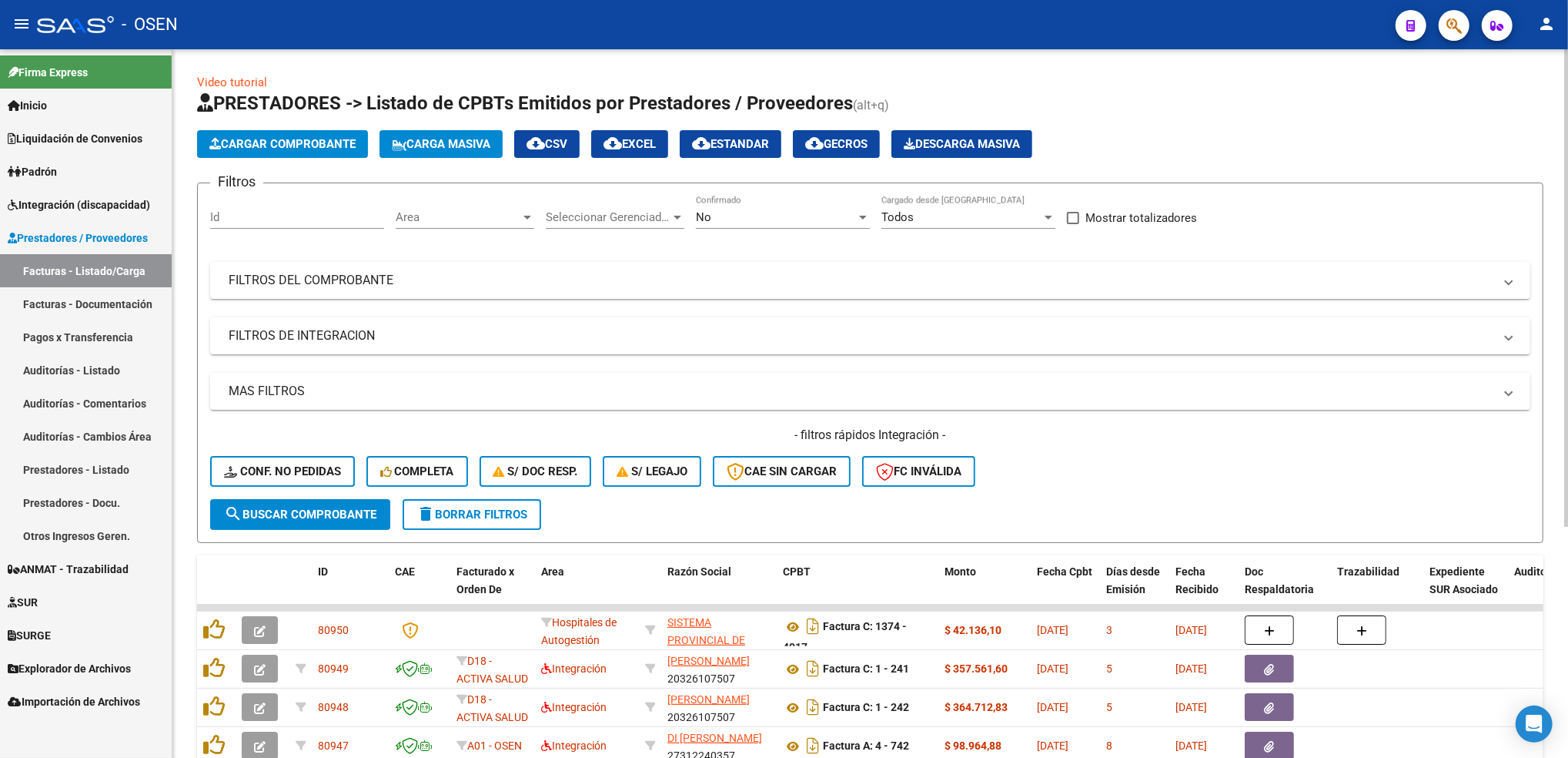
drag, startPoint x: 1562, startPoint y: 305, endPoint x: 1565, endPoint y: 406, distance: 101.0
click at [1565, 406] on div "Video tutorial PRESTADORES -> Listado de CPBTs Emitidos por Prestadores / Prove…" at bounding box center [871, 569] width 1399 height 1040
drag, startPoint x: 1565, startPoint y: 406, endPoint x: 1505, endPoint y: 123, distance: 289.3
click at [1505, 123] on app-list-header "PRESTADORES -> Listado de CPBTs Emitidos por Prestadores / Proveedores (alt+q) …" at bounding box center [870, 317] width 1346 height 452
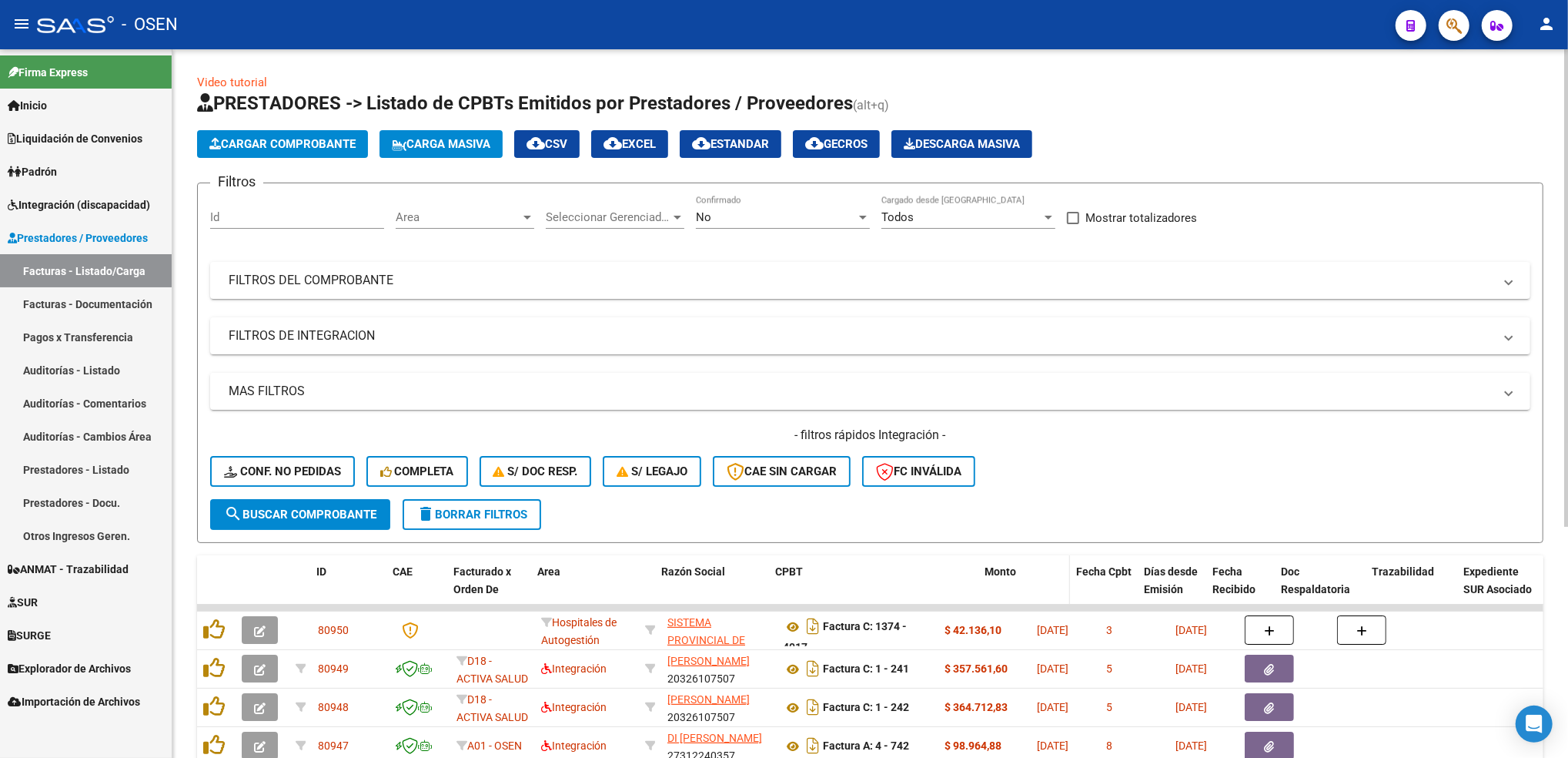
drag, startPoint x: 934, startPoint y: 586, endPoint x: 1003, endPoint y: 583, distance: 69.1
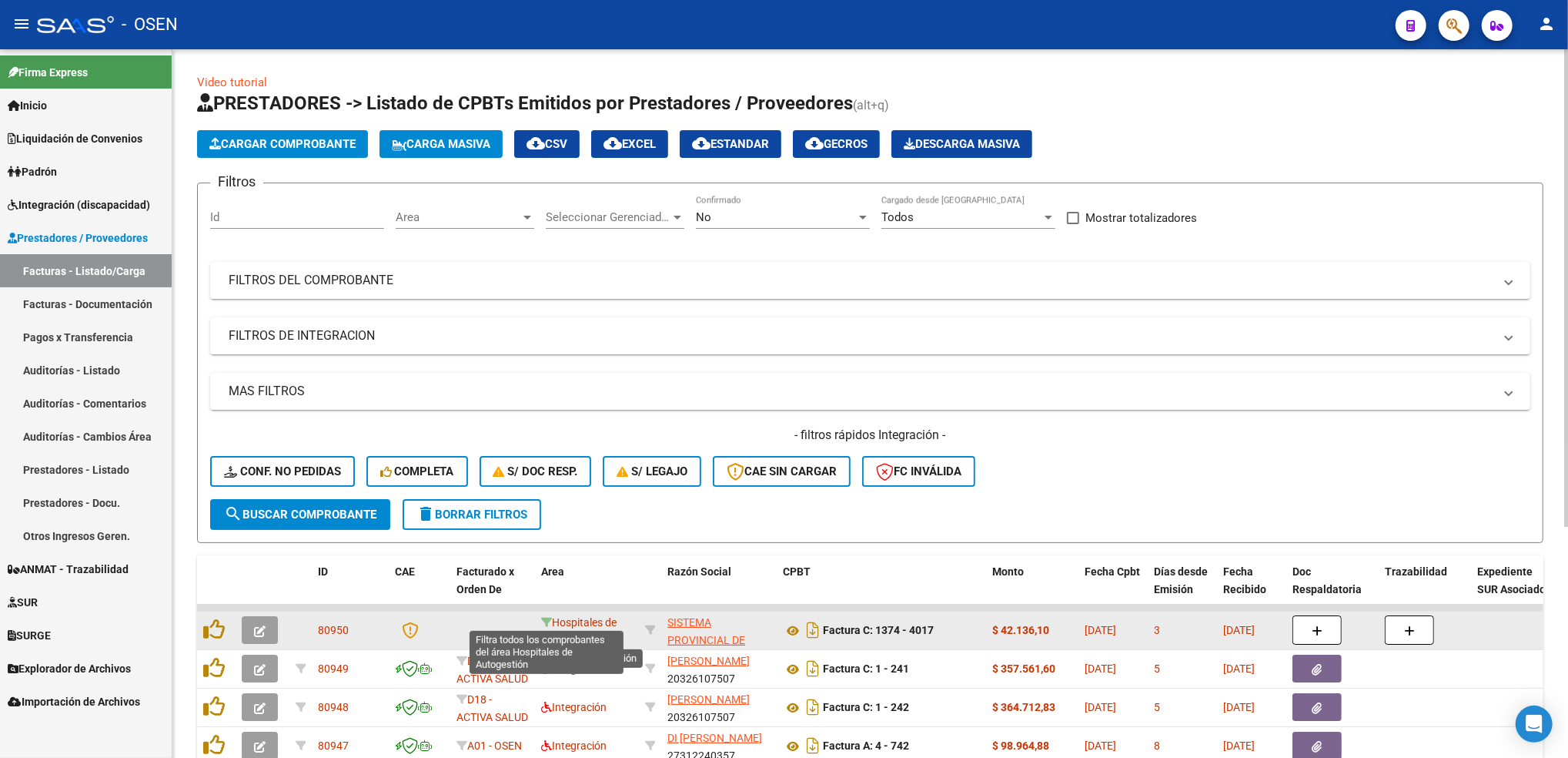
click at [543, 618] on icon at bounding box center [546, 622] width 11 height 11
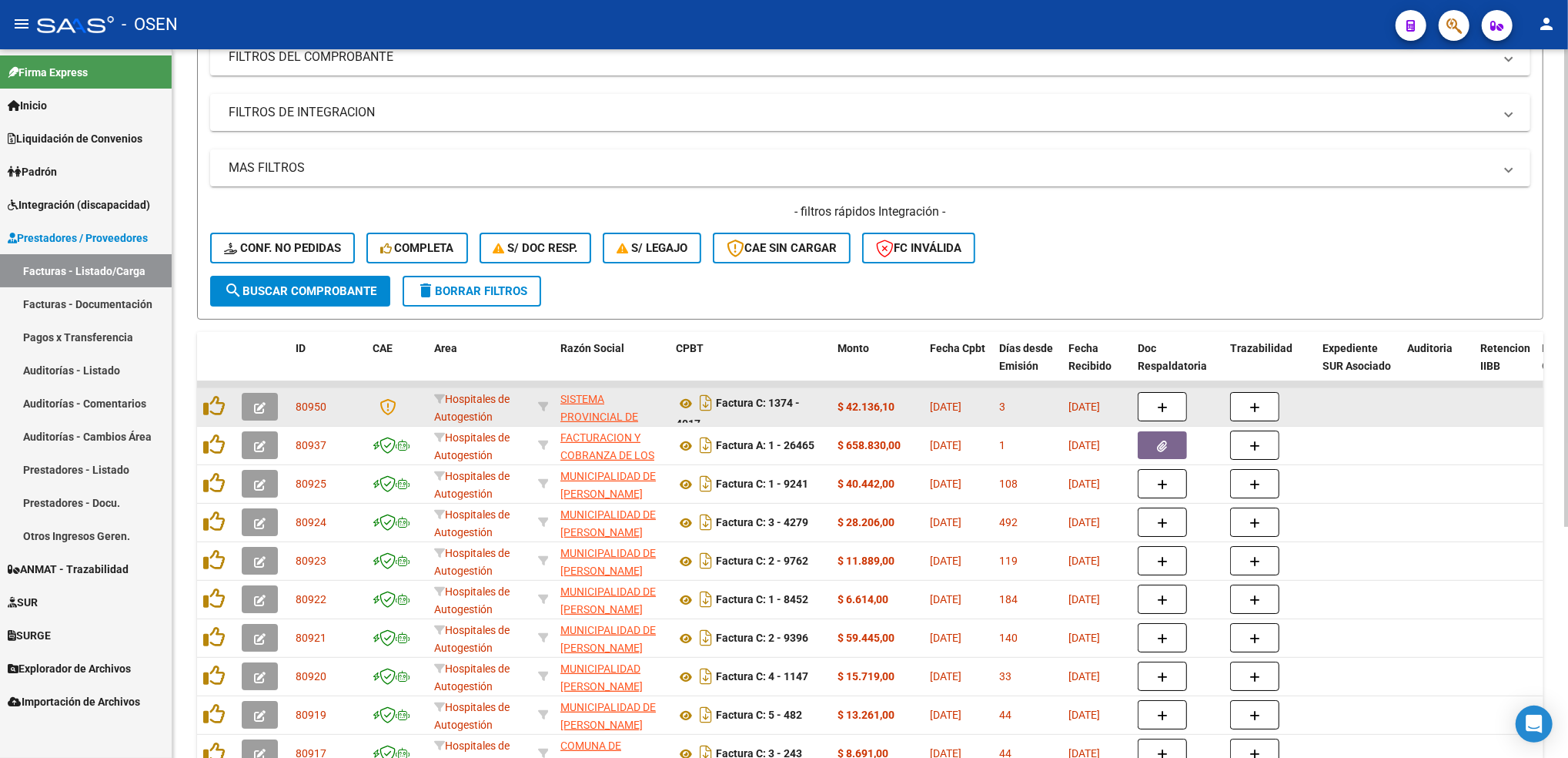
scroll to position [343, 0]
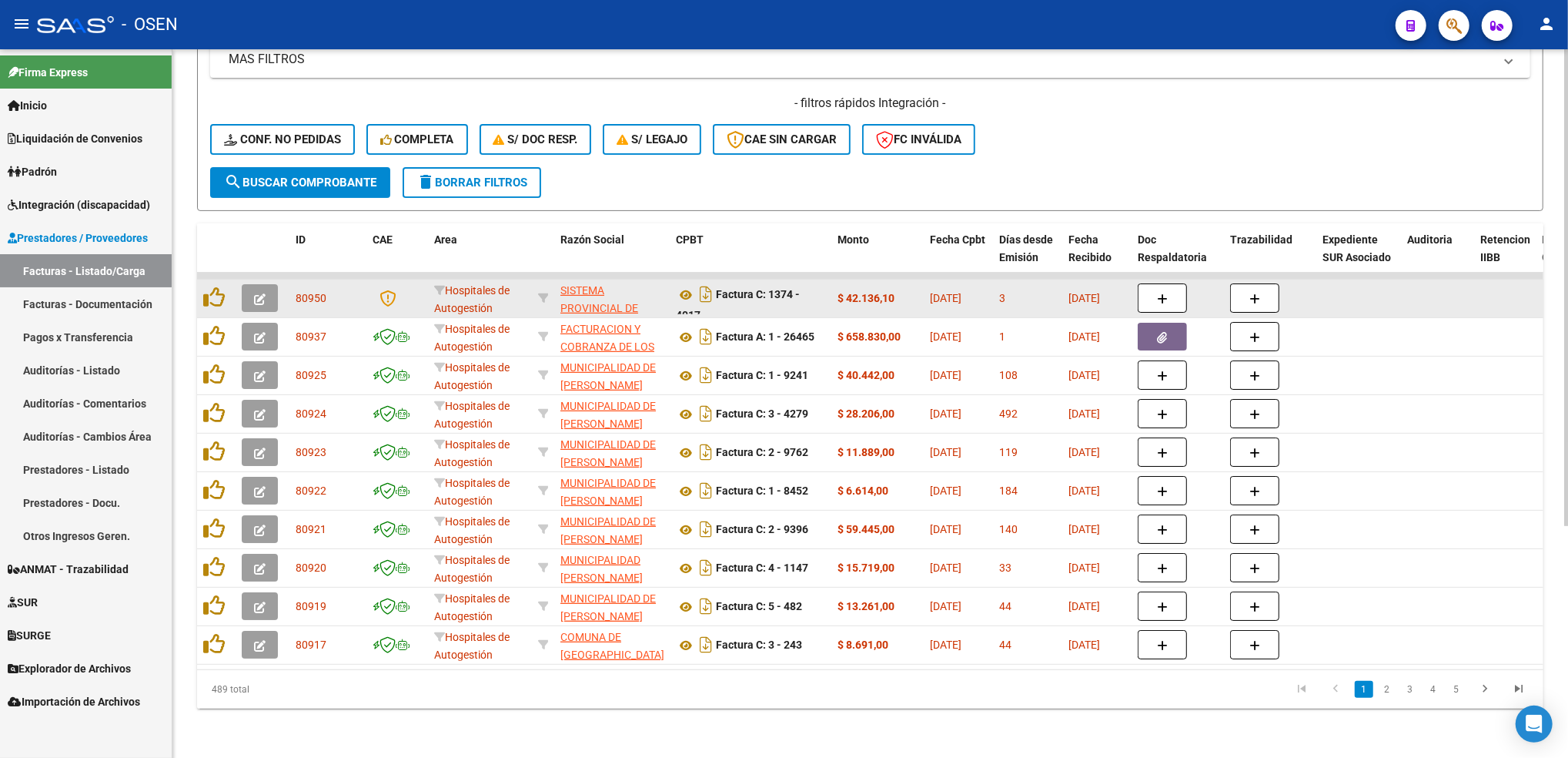
click at [1550, 604] on div "Video tutorial PRESTADORES -> Listado de CPBTs Emitidos por Prestadores / Prove…" at bounding box center [871, 238] width 1399 height 1040
click at [539, 292] on icon at bounding box center [543, 298] width 11 height 11
type input "30691822849"
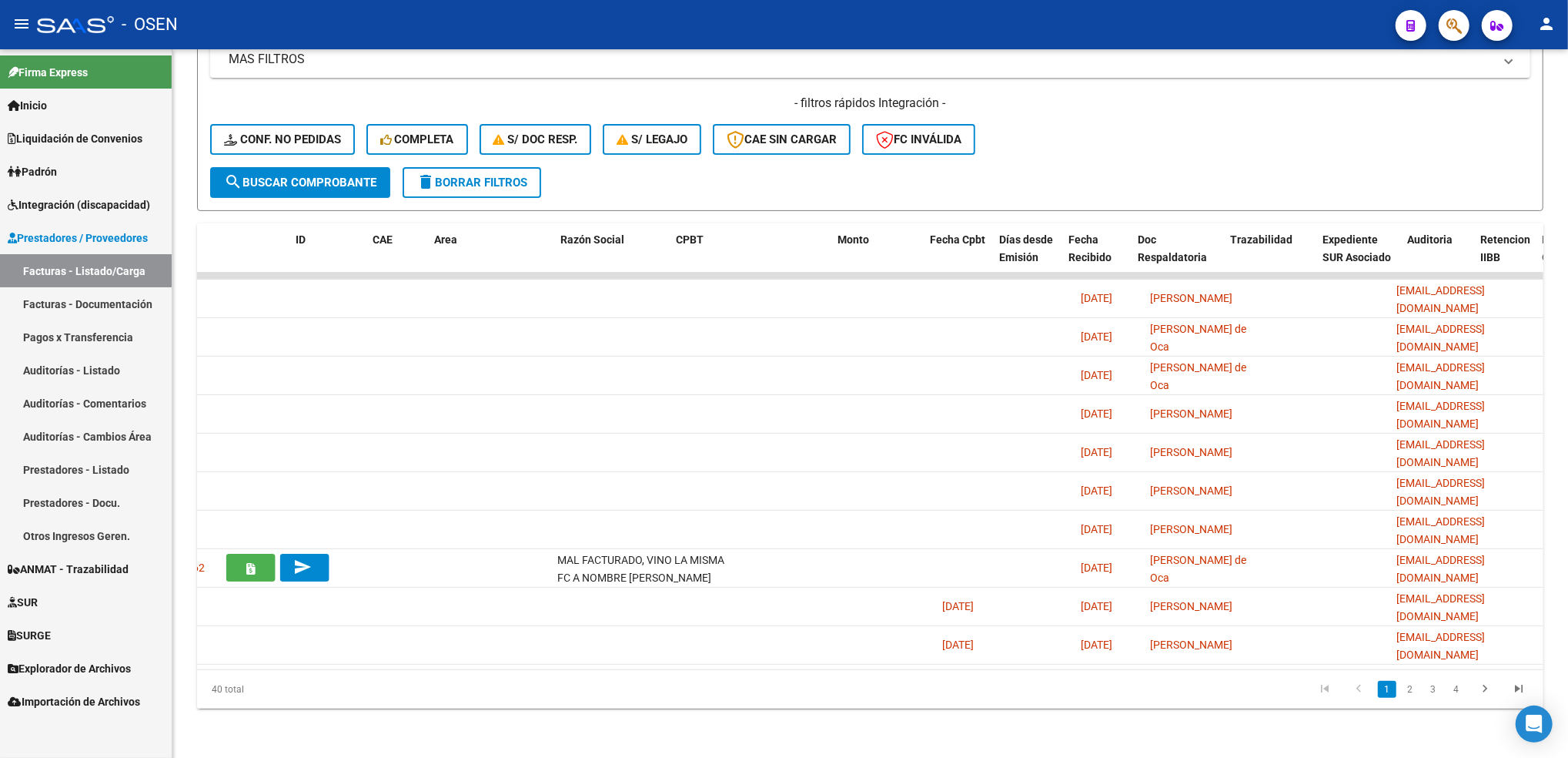
scroll to position [0, 0]
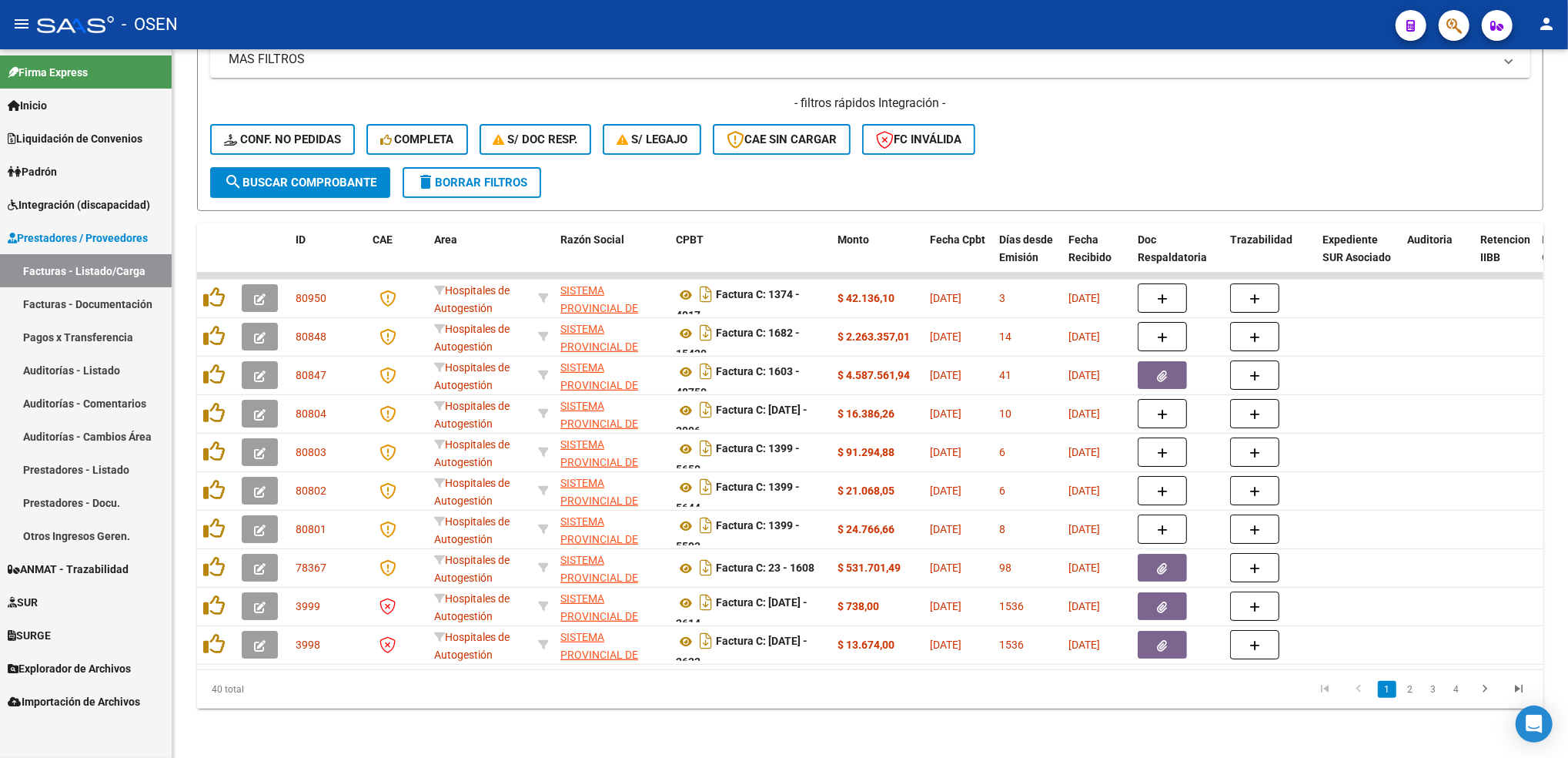
click at [479, 175] on span "delete Borrar Filtros" at bounding box center [471, 182] width 111 height 14
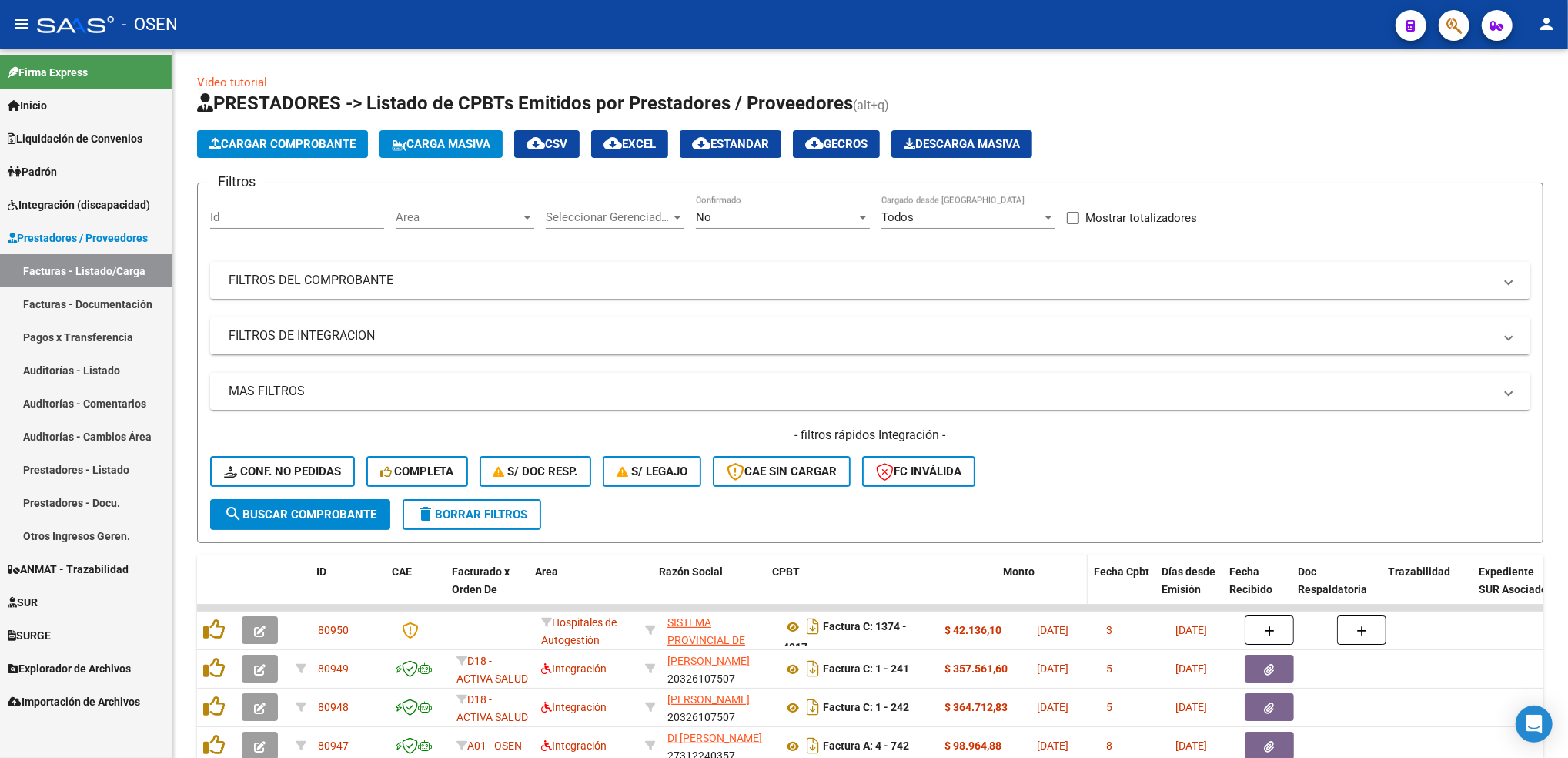
drag, startPoint x: 934, startPoint y: 586, endPoint x: 1035, endPoint y: 583, distance: 101.0
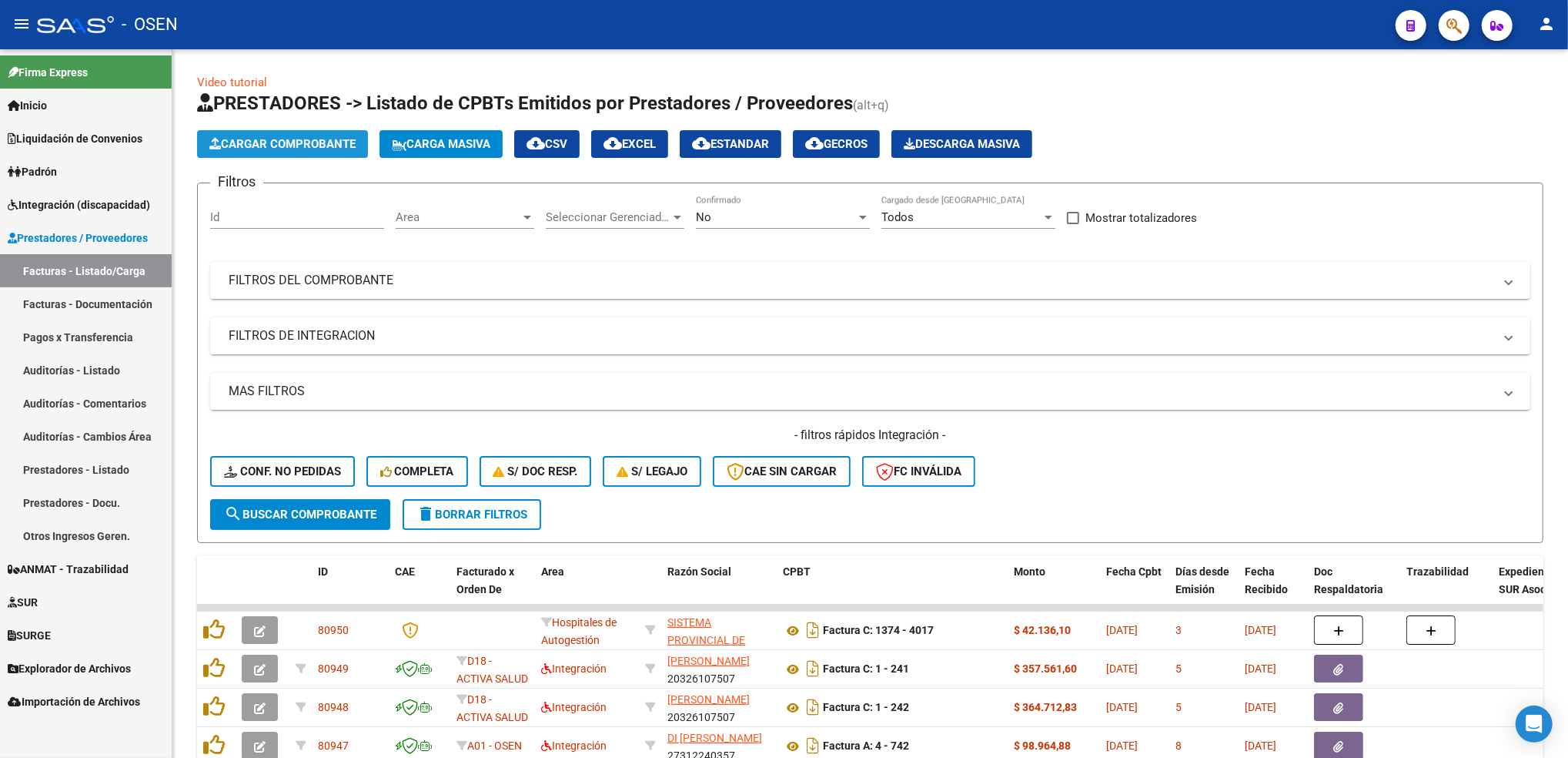
click at [308, 143] on span "Cargar Comprobante" at bounding box center [283, 144] width 147 height 14
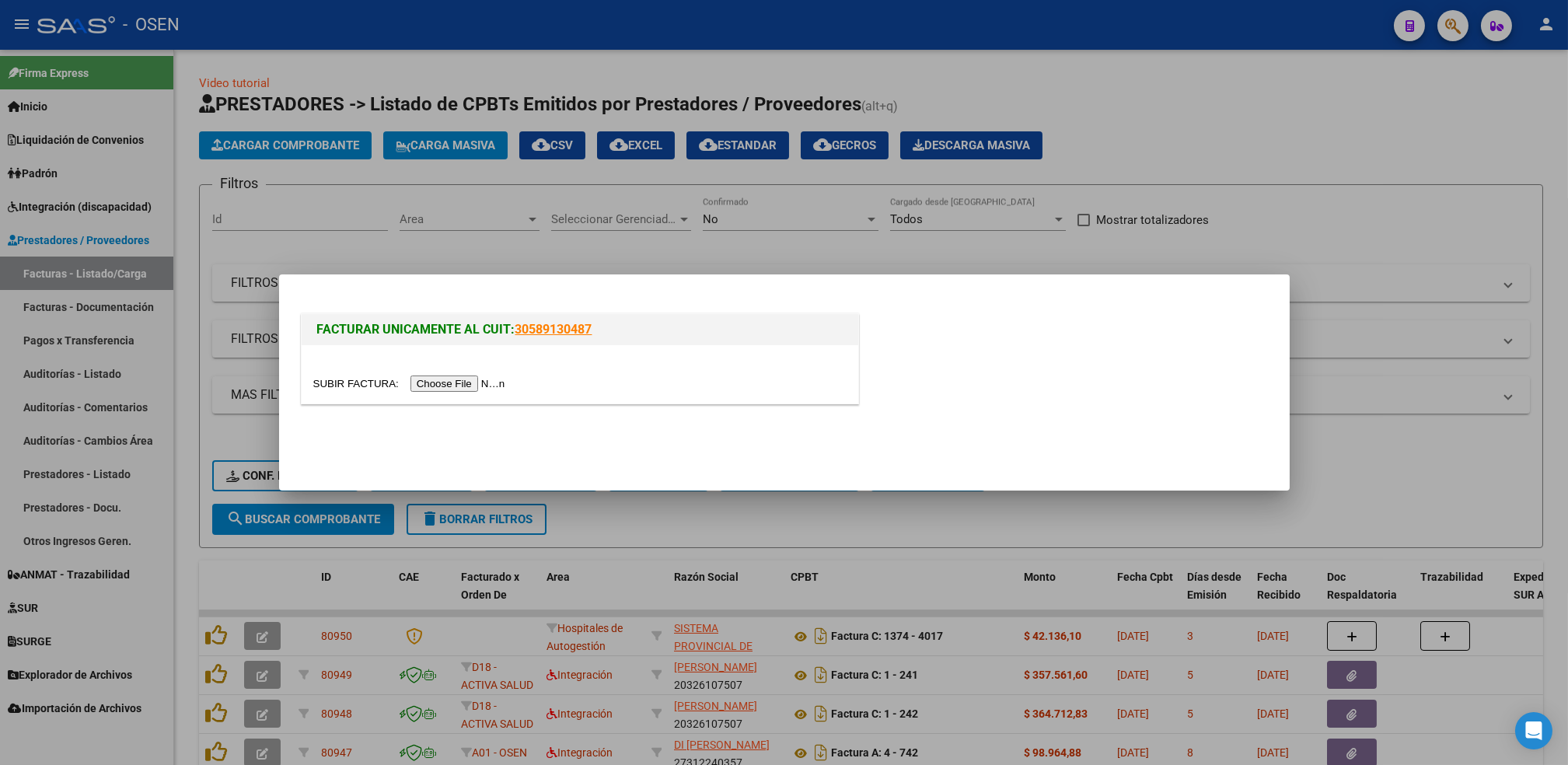
click at [479, 382] on input "file" at bounding box center [412, 383] width 197 height 17
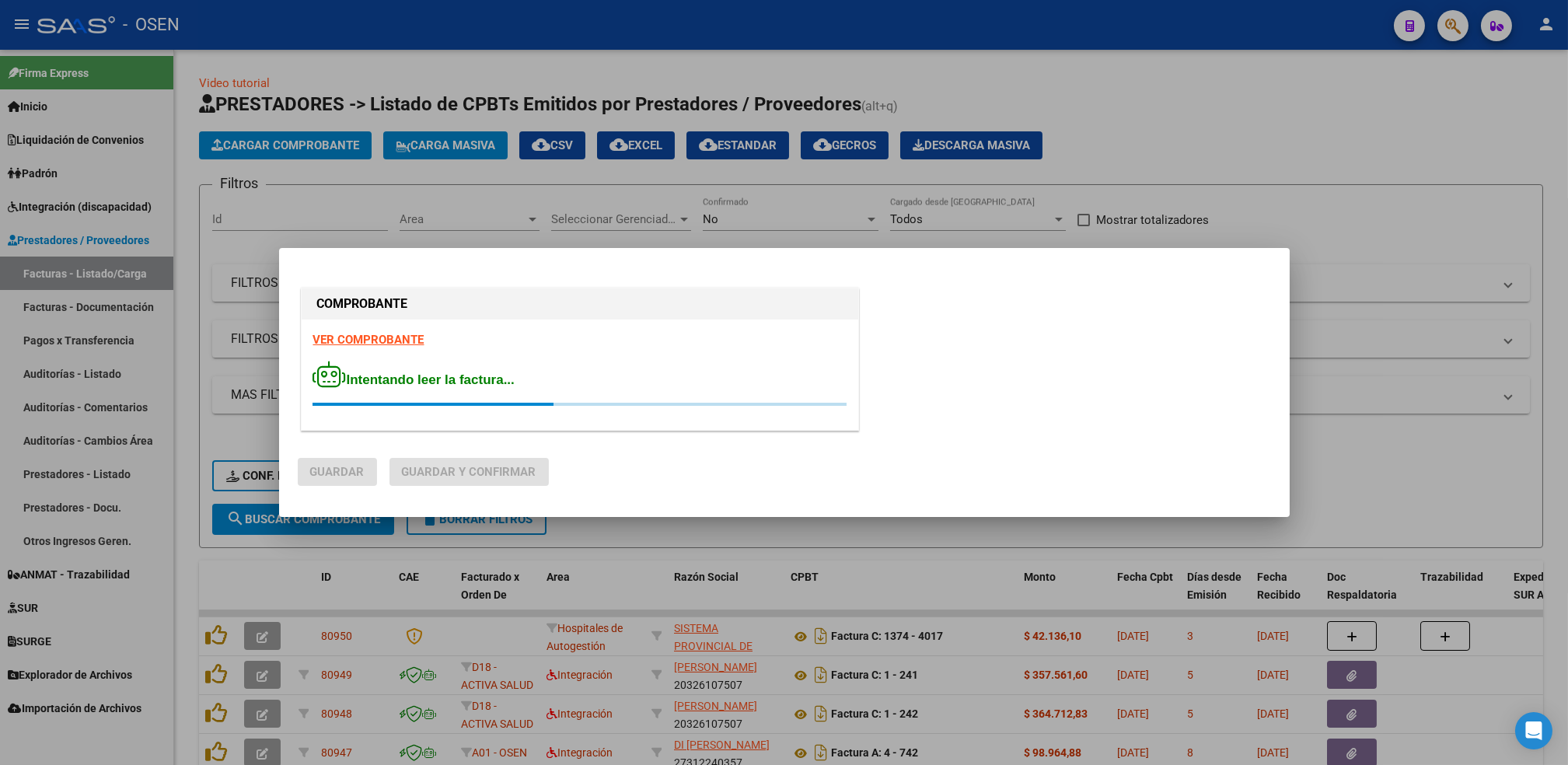
click at [371, 341] on strong "VER COMPROBANTE" at bounding box center [368, 340] width 111 height 14
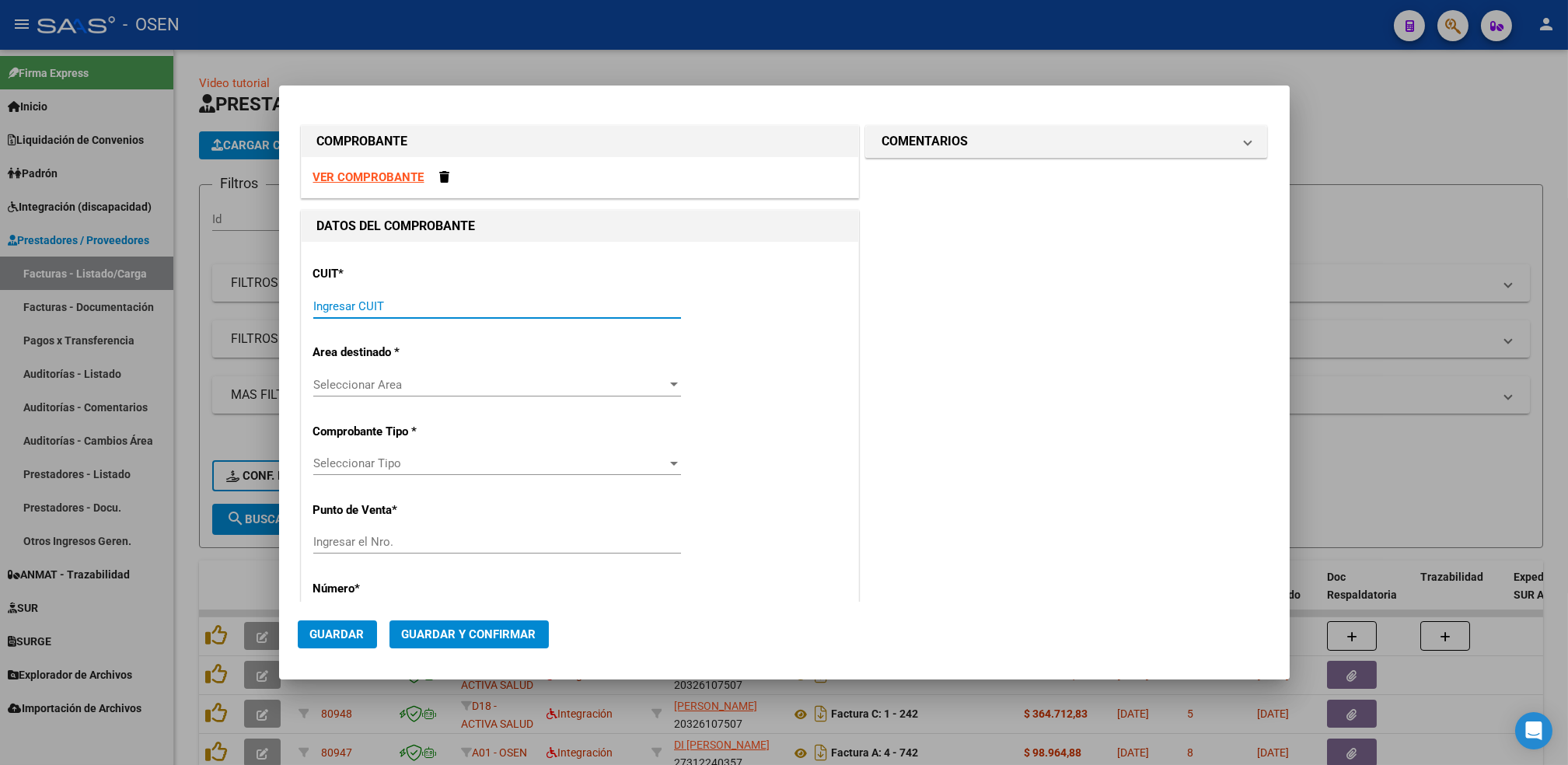
click at [386, 300] on input "Ingresar CUIT" at bounding box center [497, 306] width 368 height 14
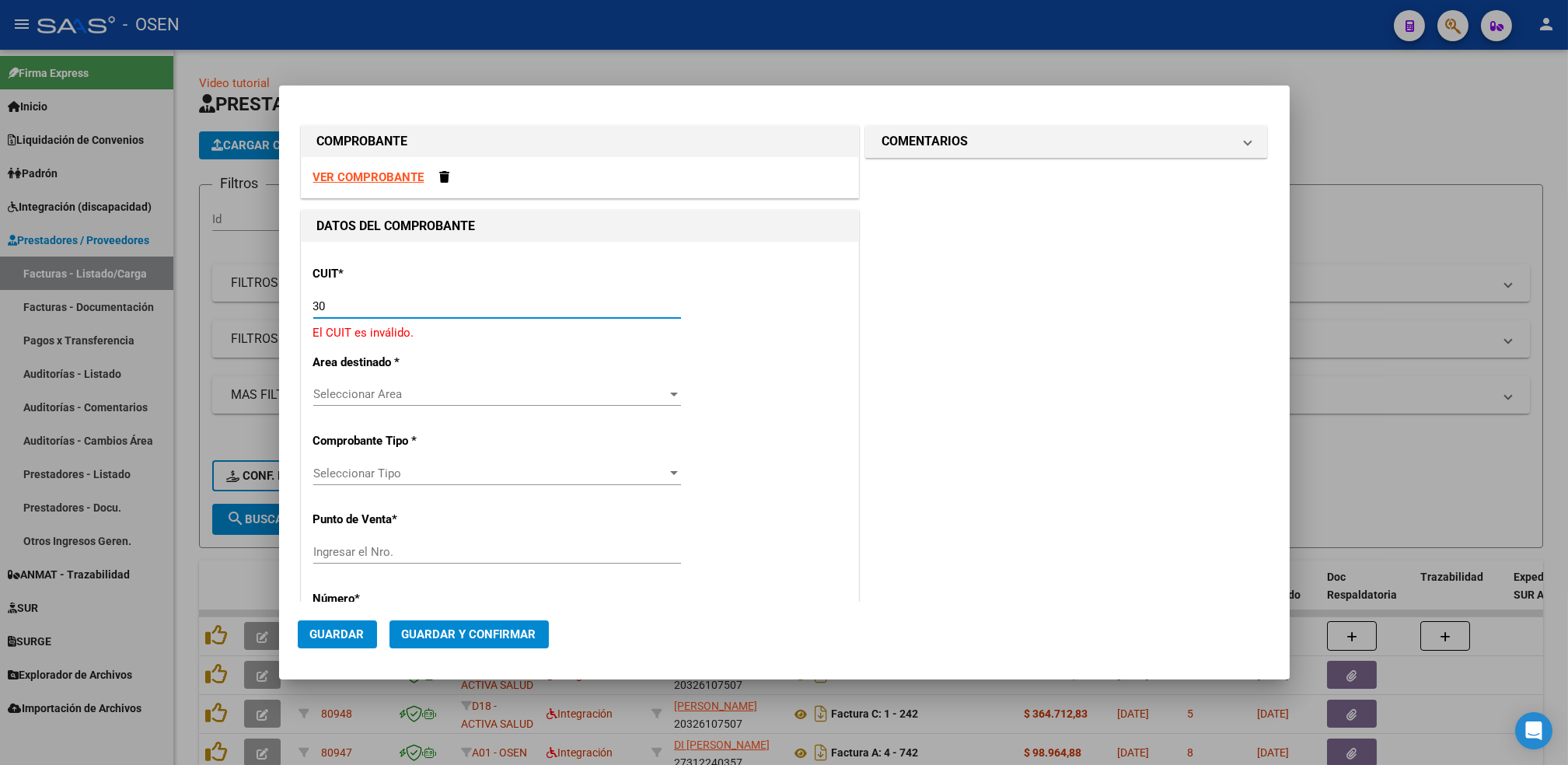
paste input "-69182284"
type input "30-69182284-9"
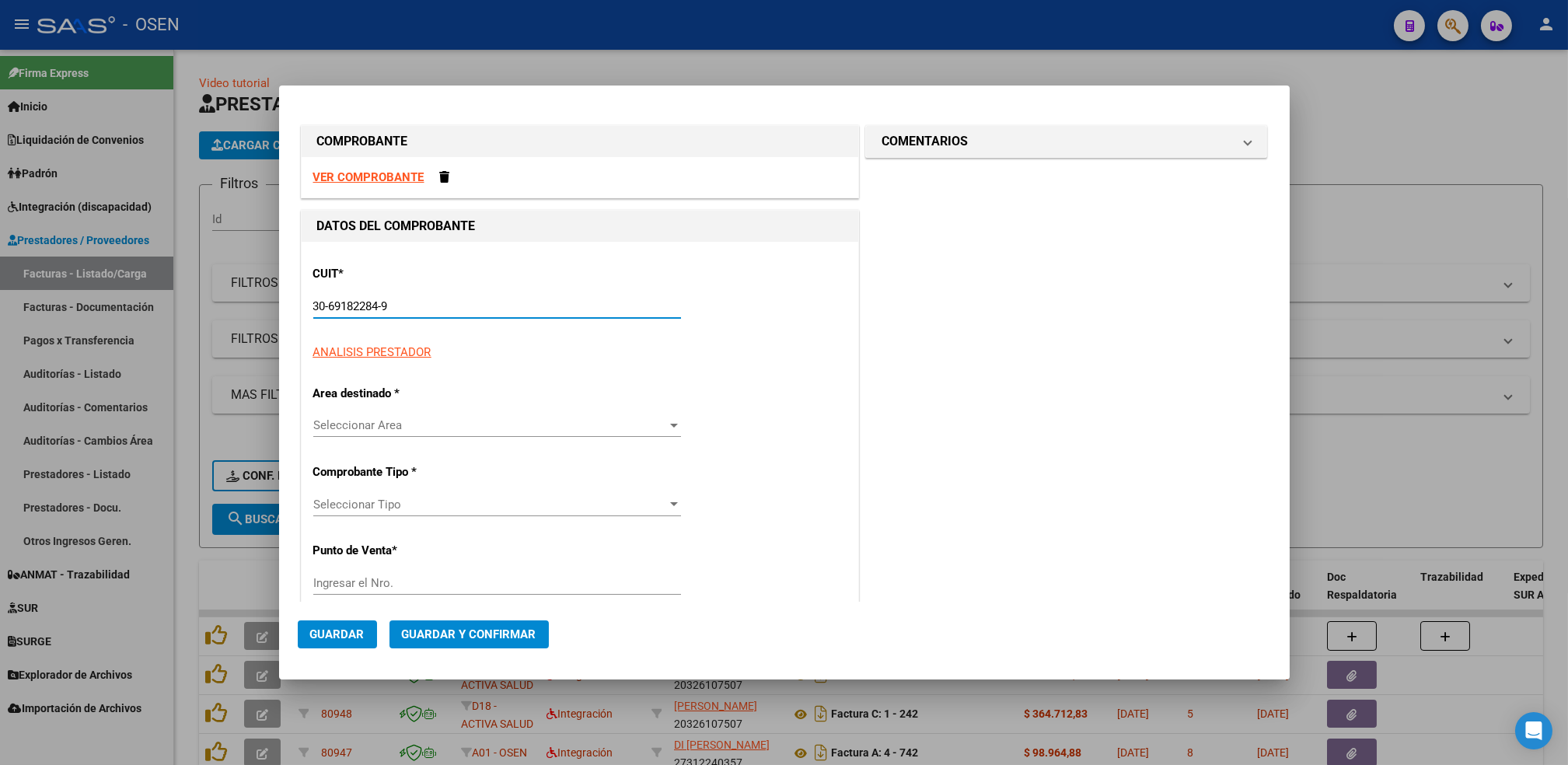
type input "1374"
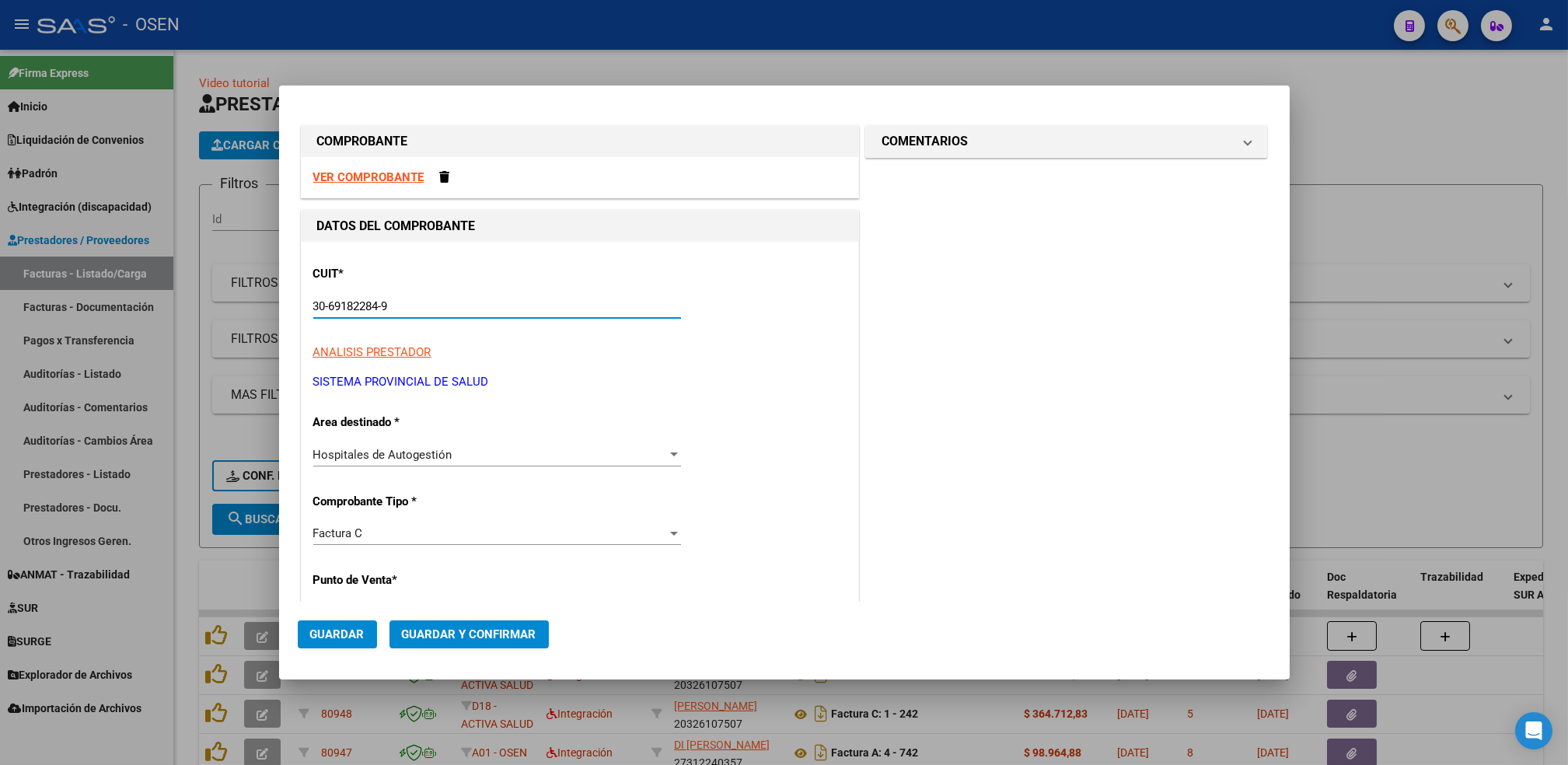
type input "30-69182284-9"
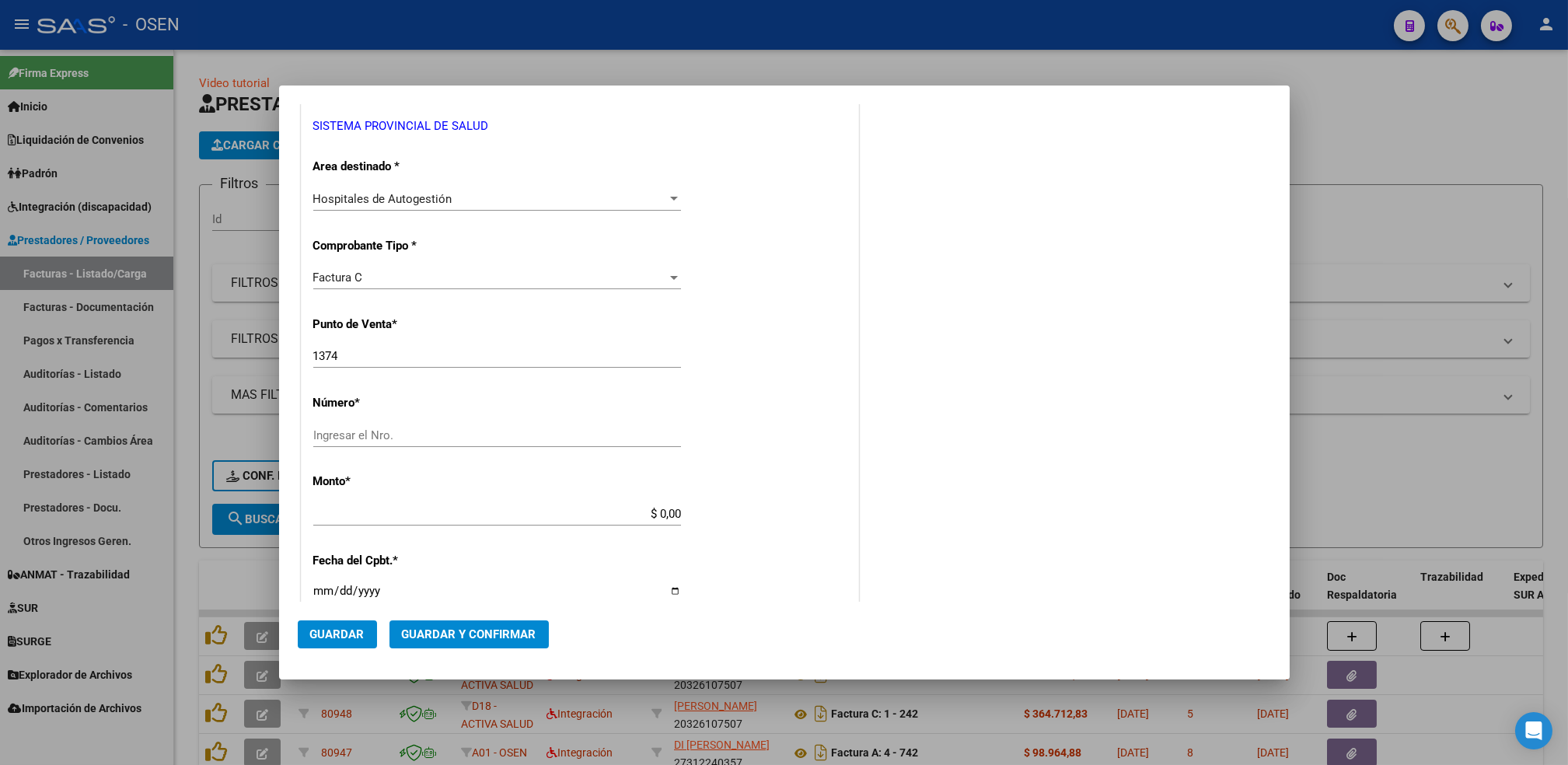
scroll to position [320, 0]
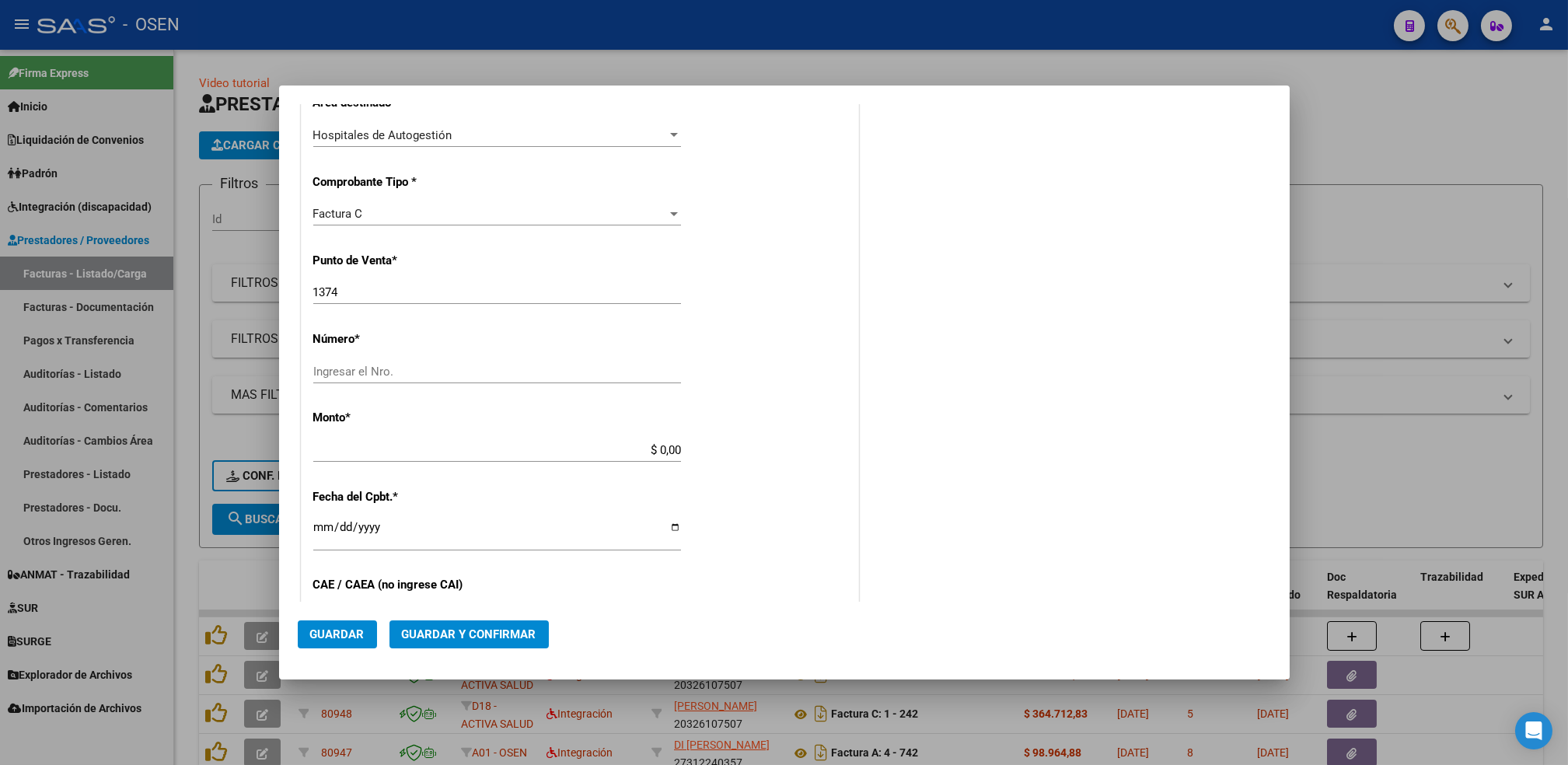
click at [358, 288] on input "1374" at bounding box center [497, 292] width 368 height 14
type input "1376"
type input "4024"
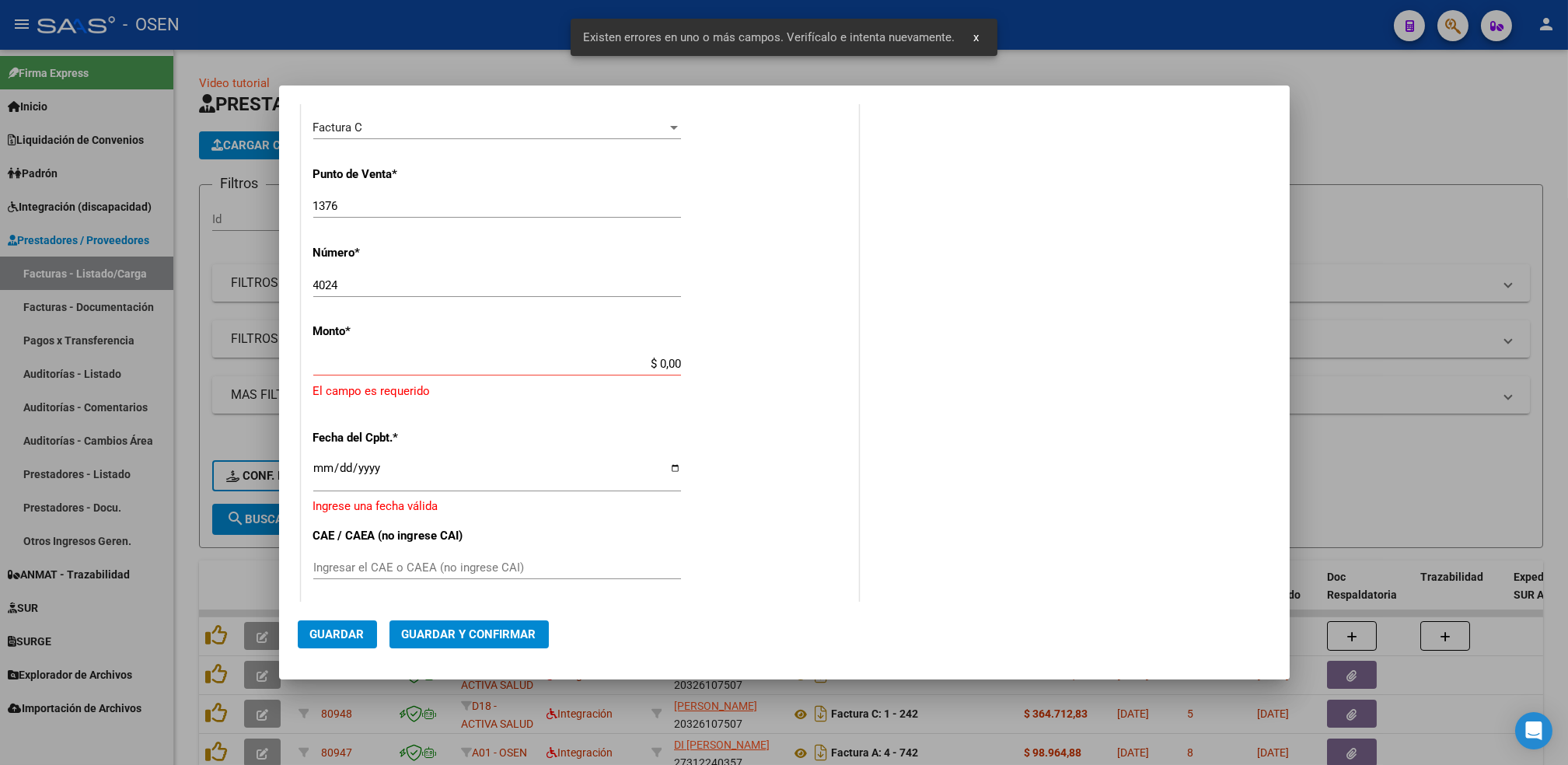
scroll to position [408, 0]
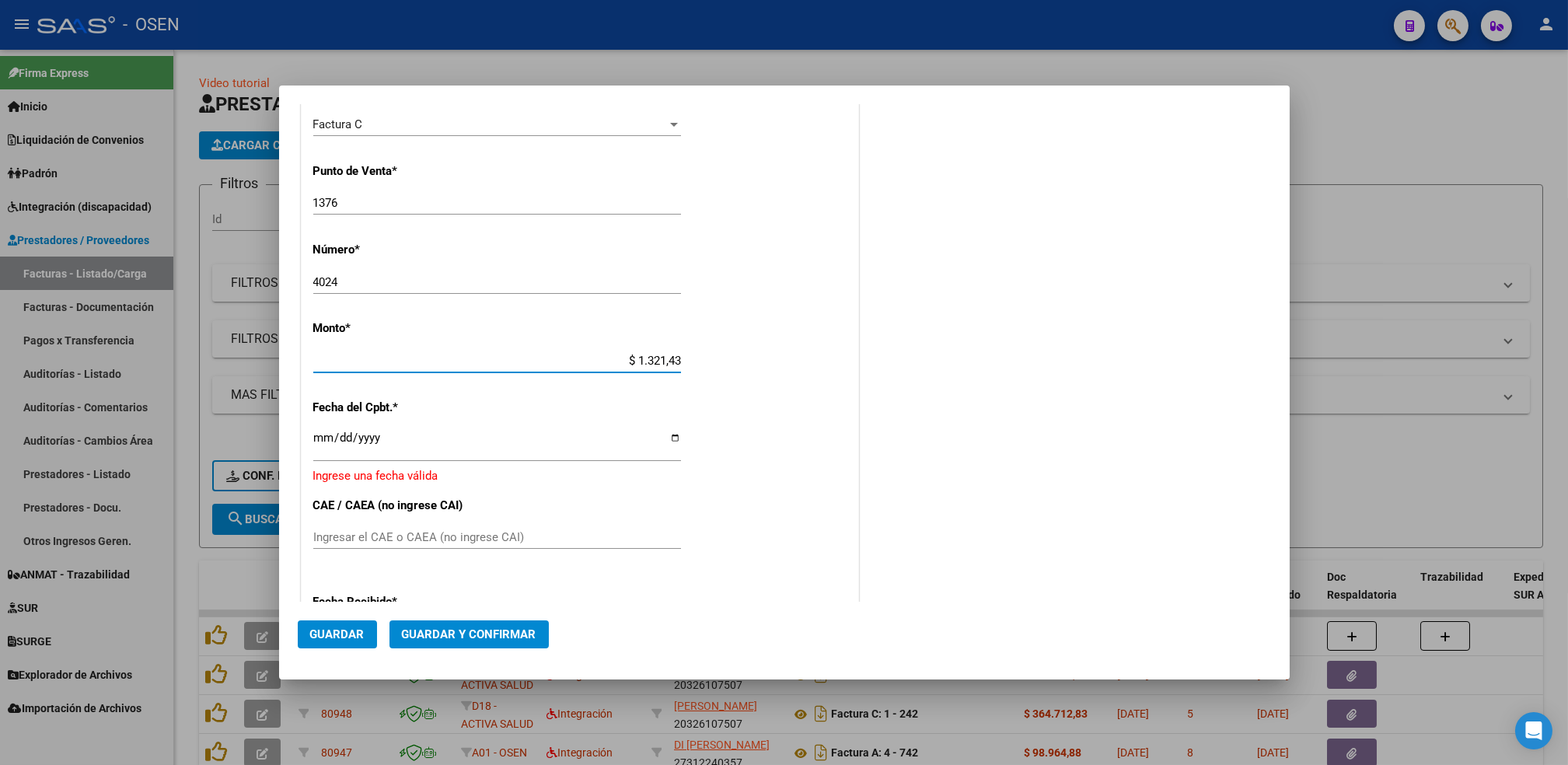
type input "$ 13.214,34"
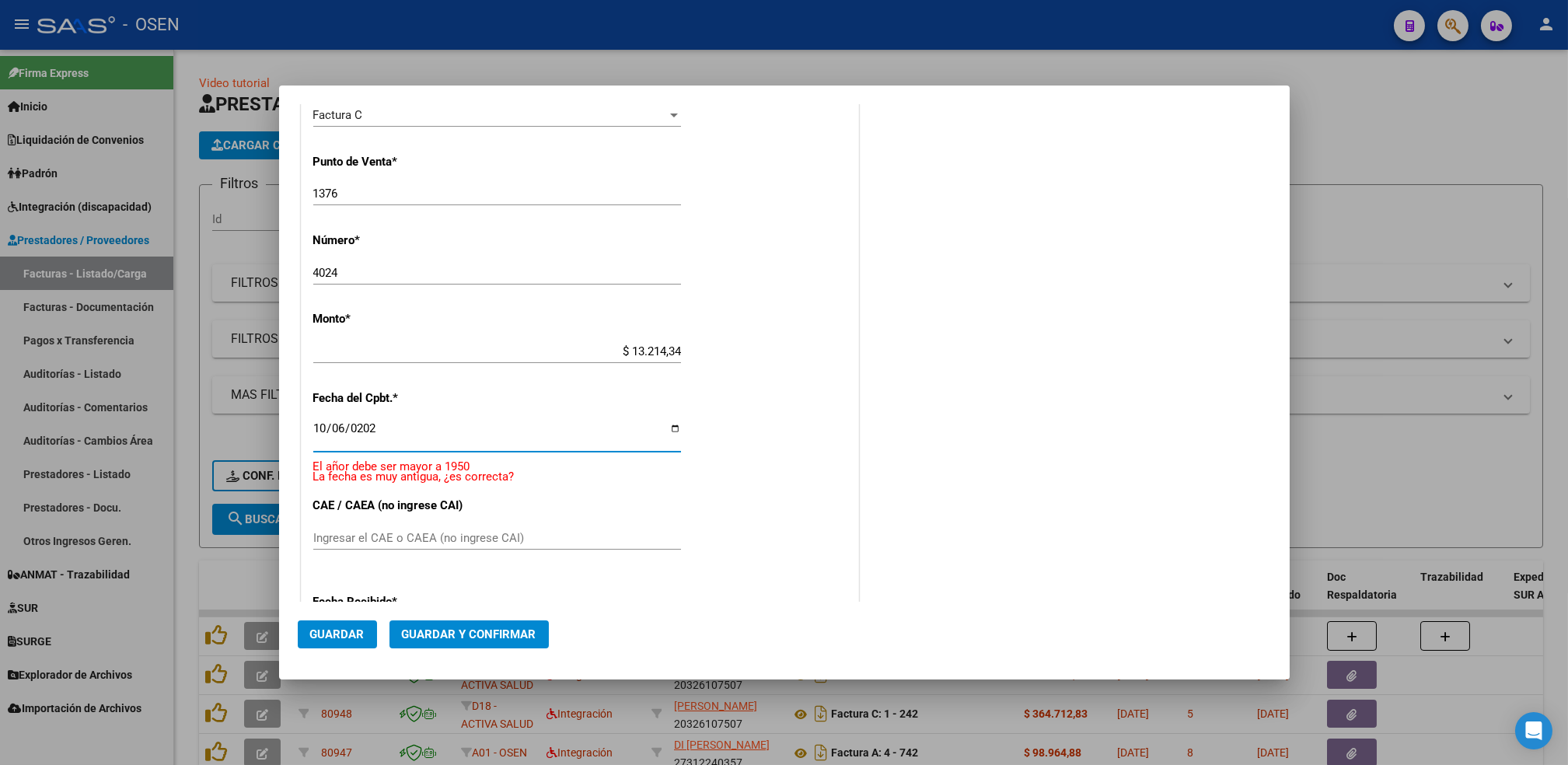
type input "[DATE]"
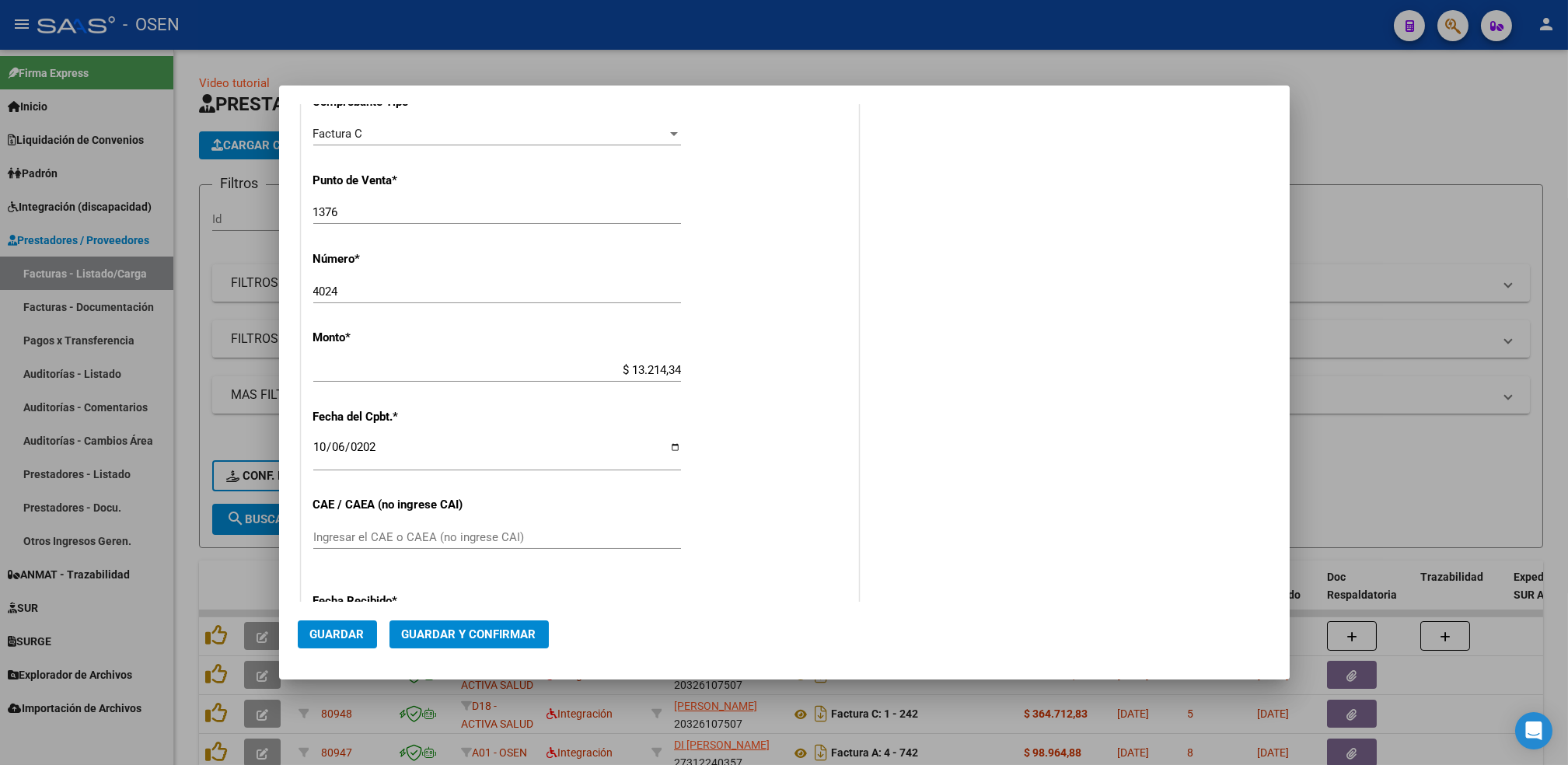
scroll to position [684, 0]
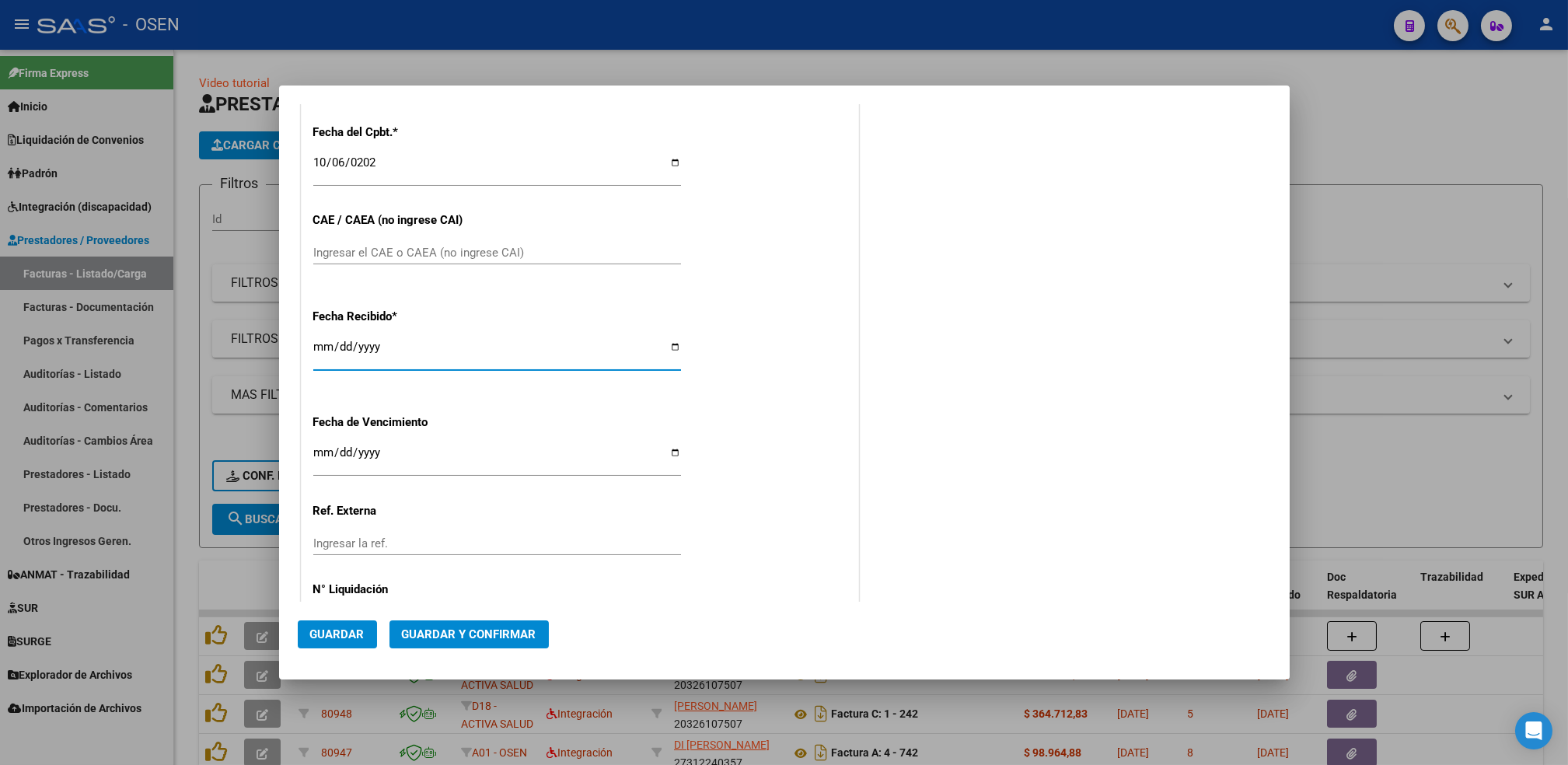
click at [339, 634] on span "Guardar" at bounding box center [337, 634] width 54 height 14
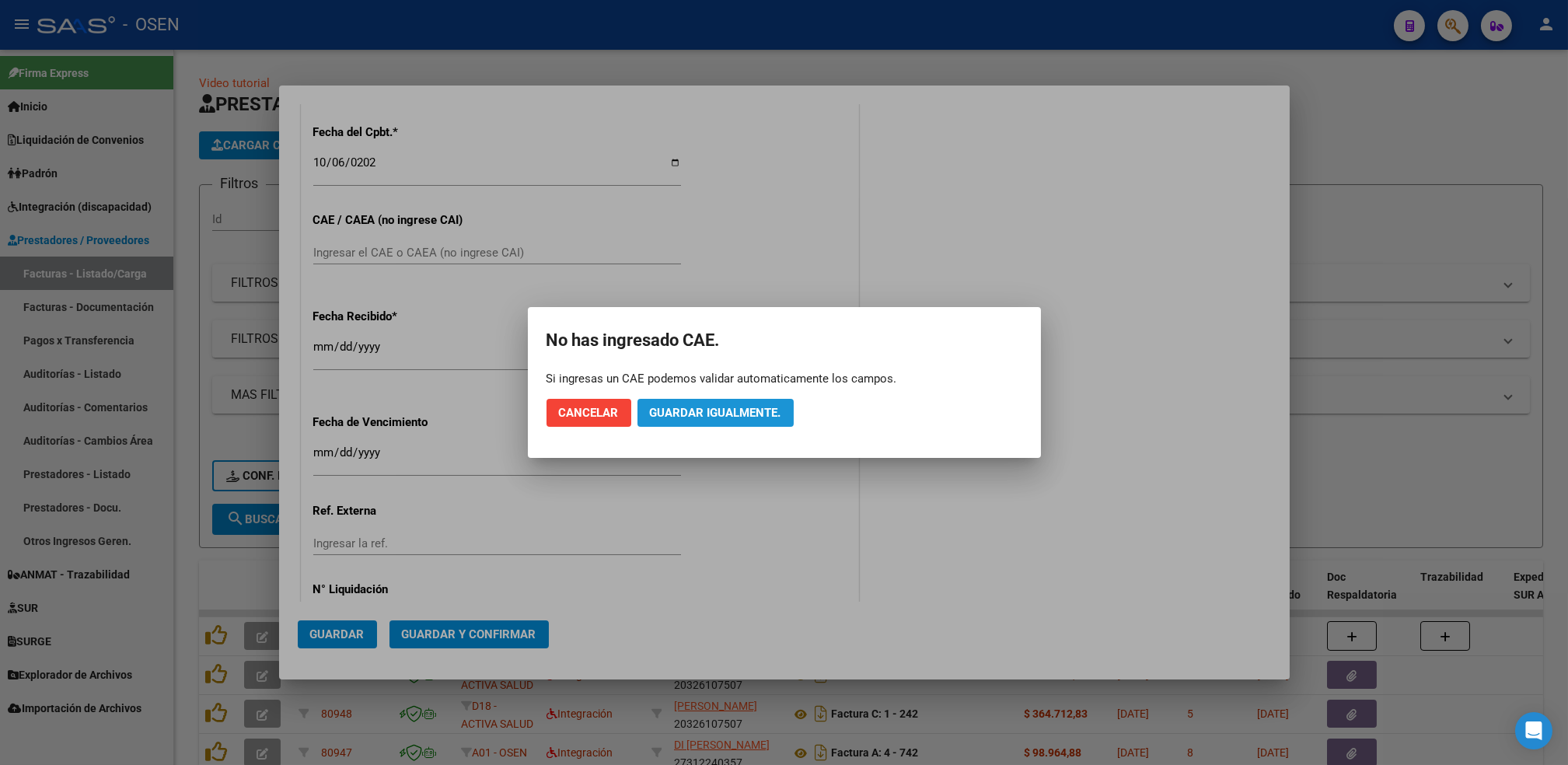
click at [719, 408] on span "Guardar igualmente." at bounding box center [716, 412] width 131 height 14
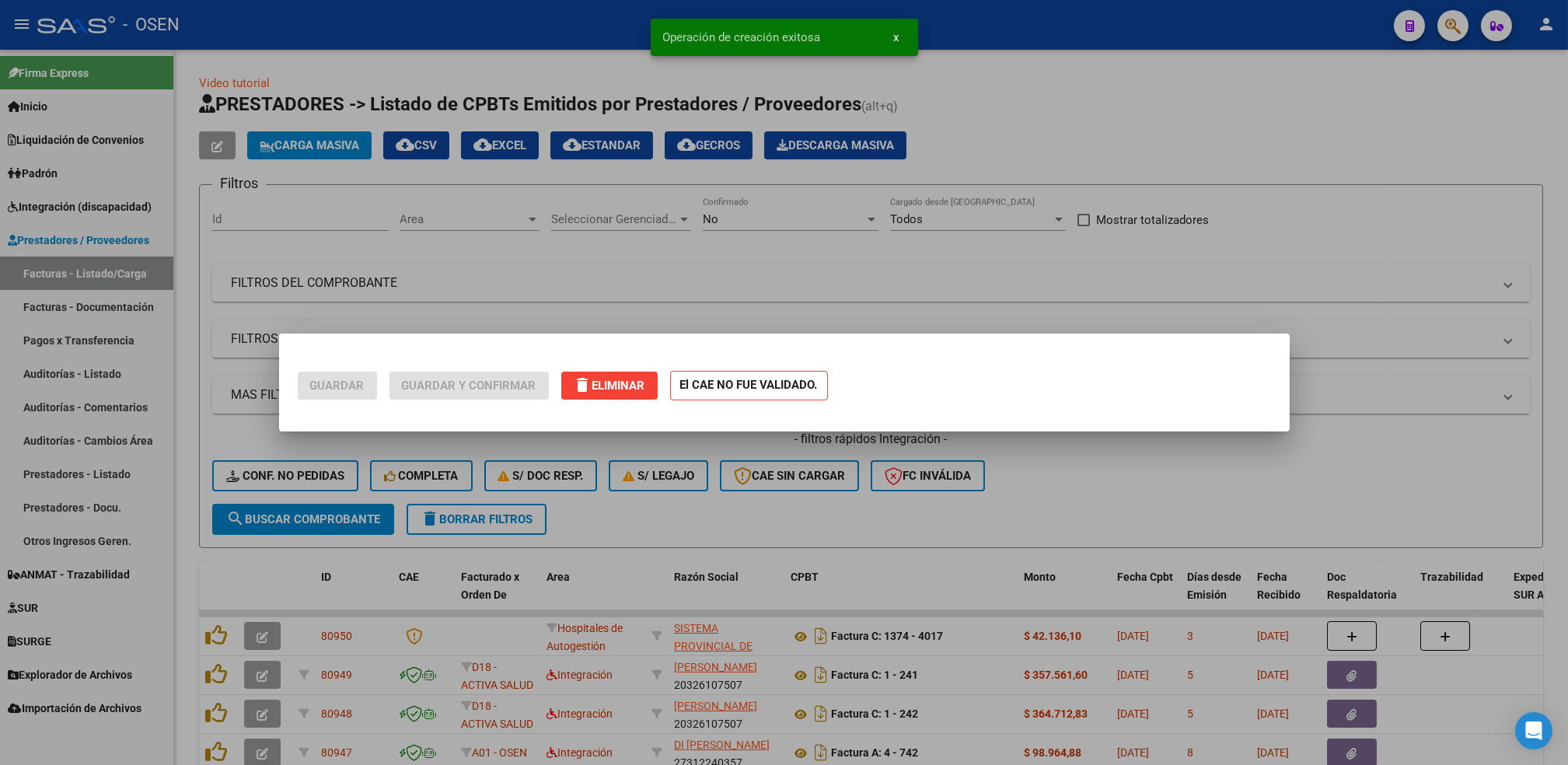
scroll to position [0, 0]
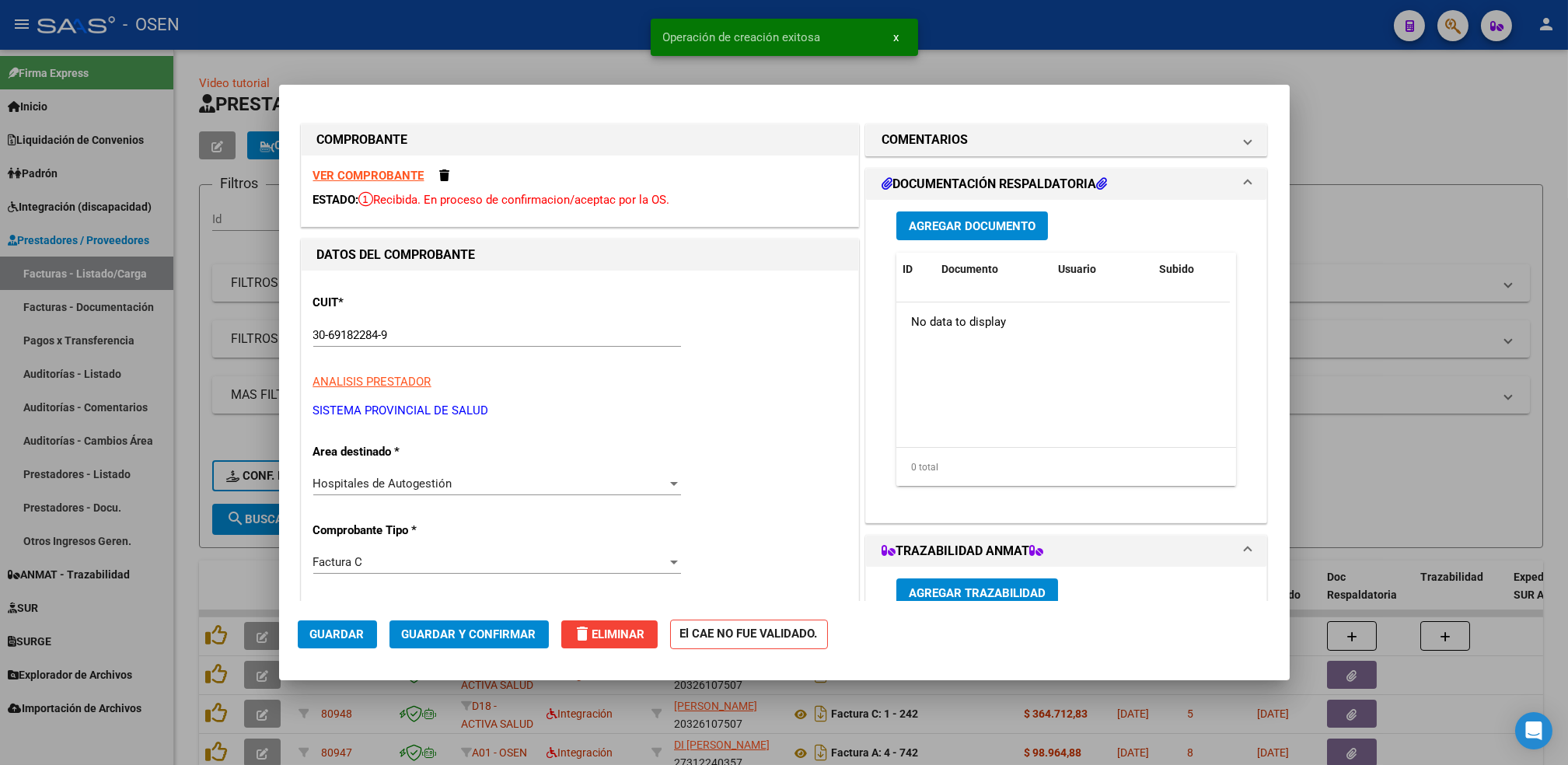
click at [183, 374] on div at bounding box center [784, 382] width 1568 height 765
type input "$ 0,00"
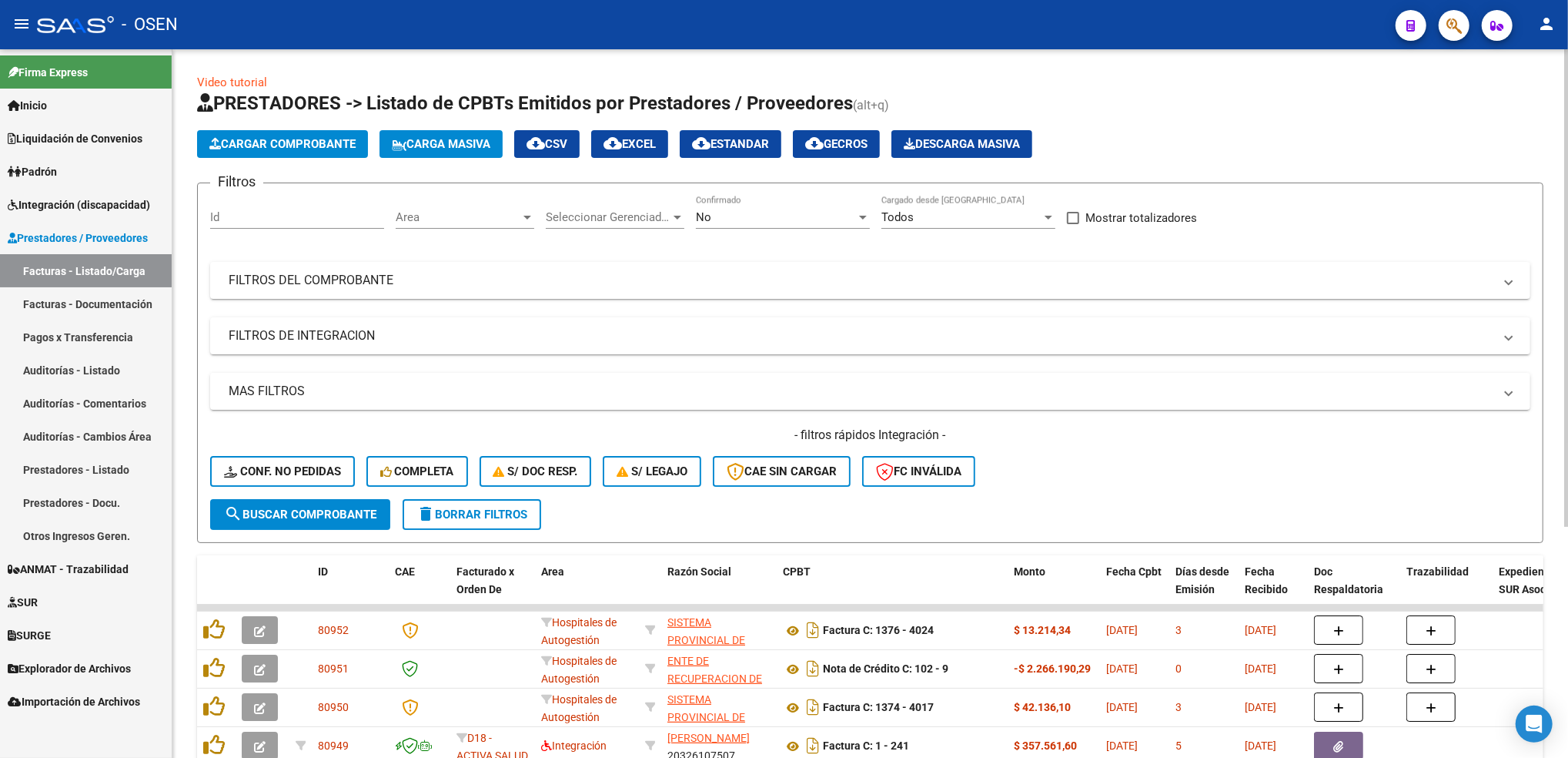
click at [316, 144] on span "Cargar Comprobante" at bounding box center [283, 144] width 147 height 14
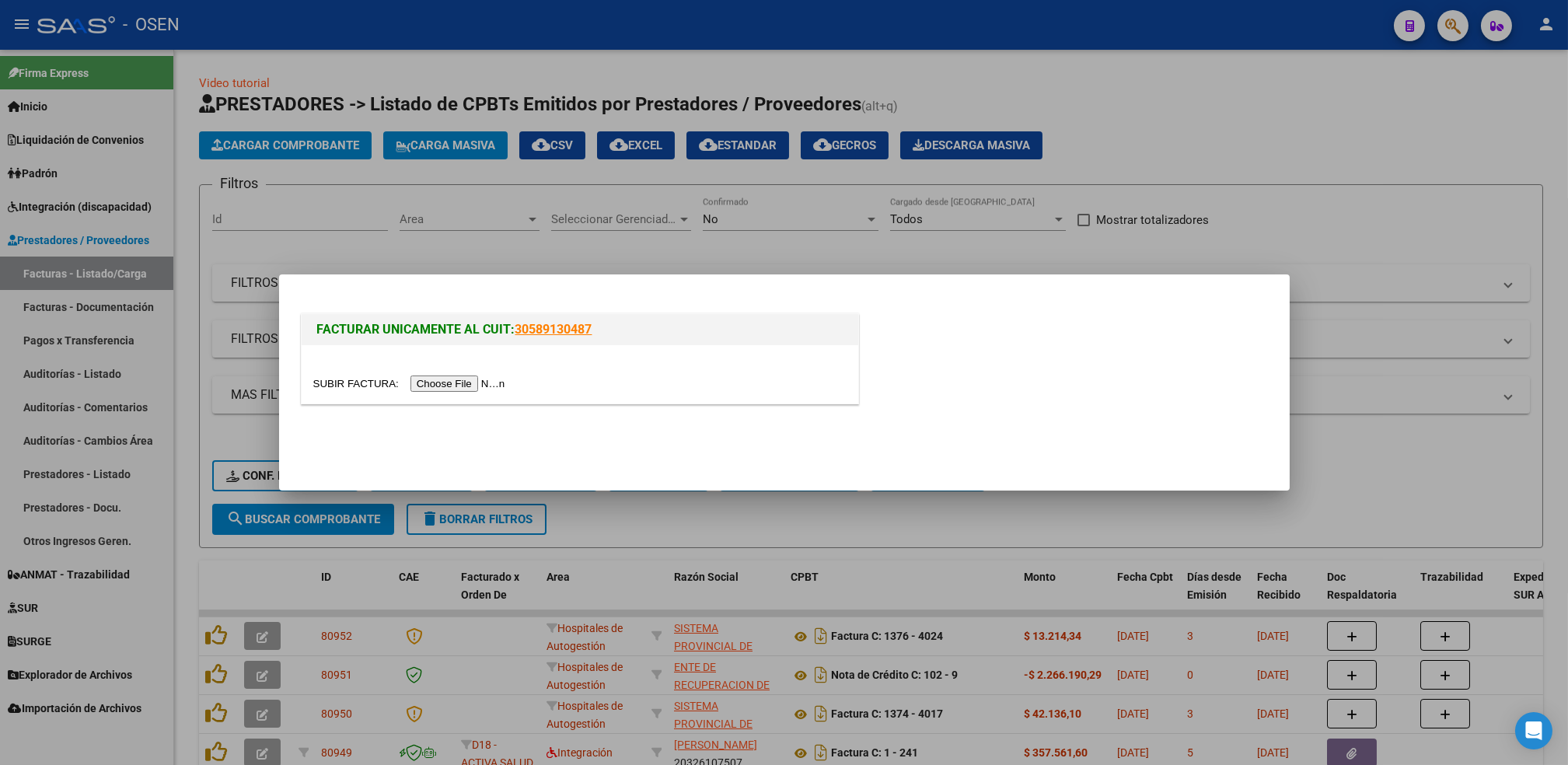
click at [454, 378] on input "file" at bounding box center [412, 383] width 197 height 17
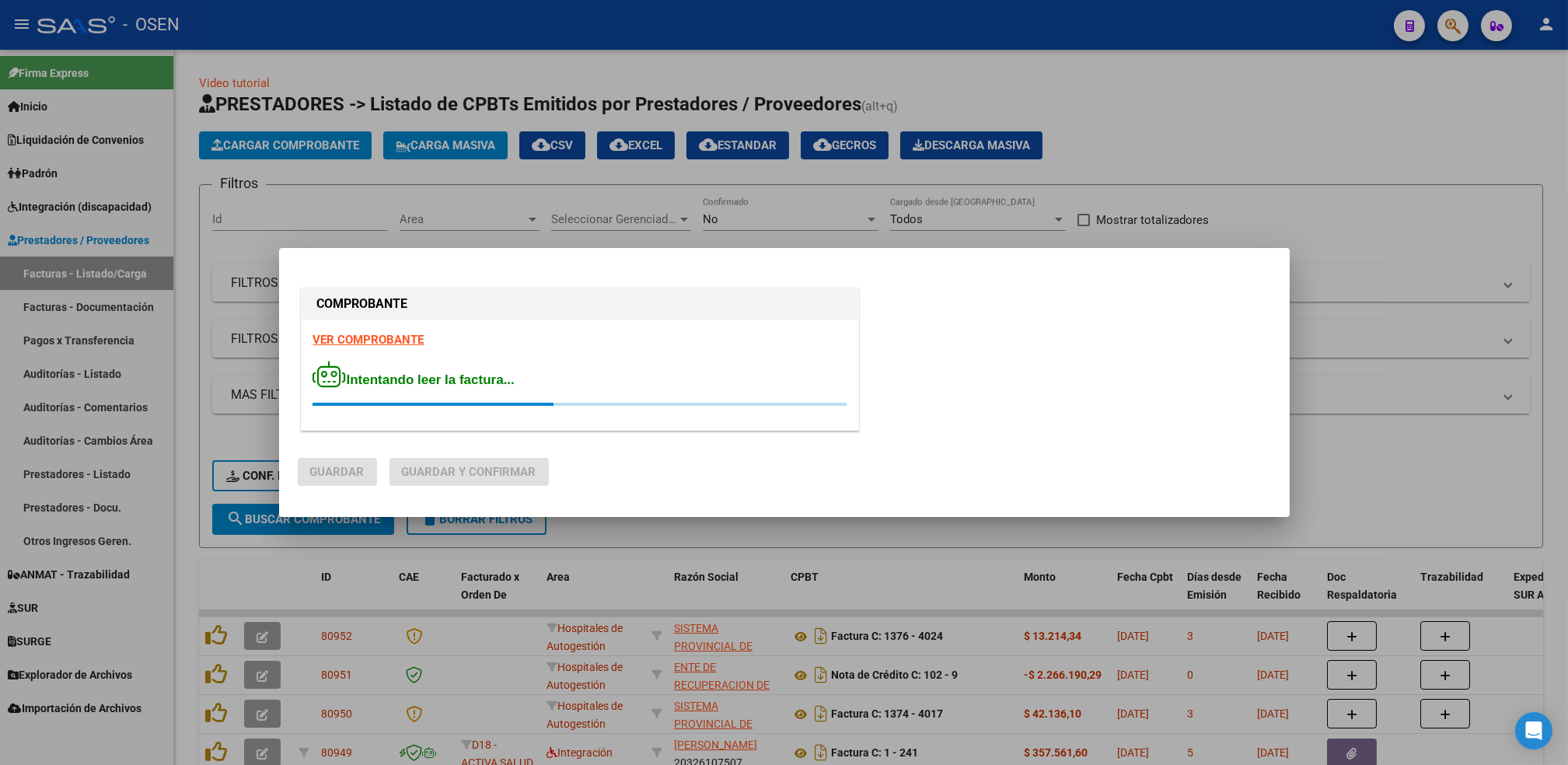
click at [362, 339] on strong "VER COMPROBANTE" at bounding box center [368, 340] width 111 height 14
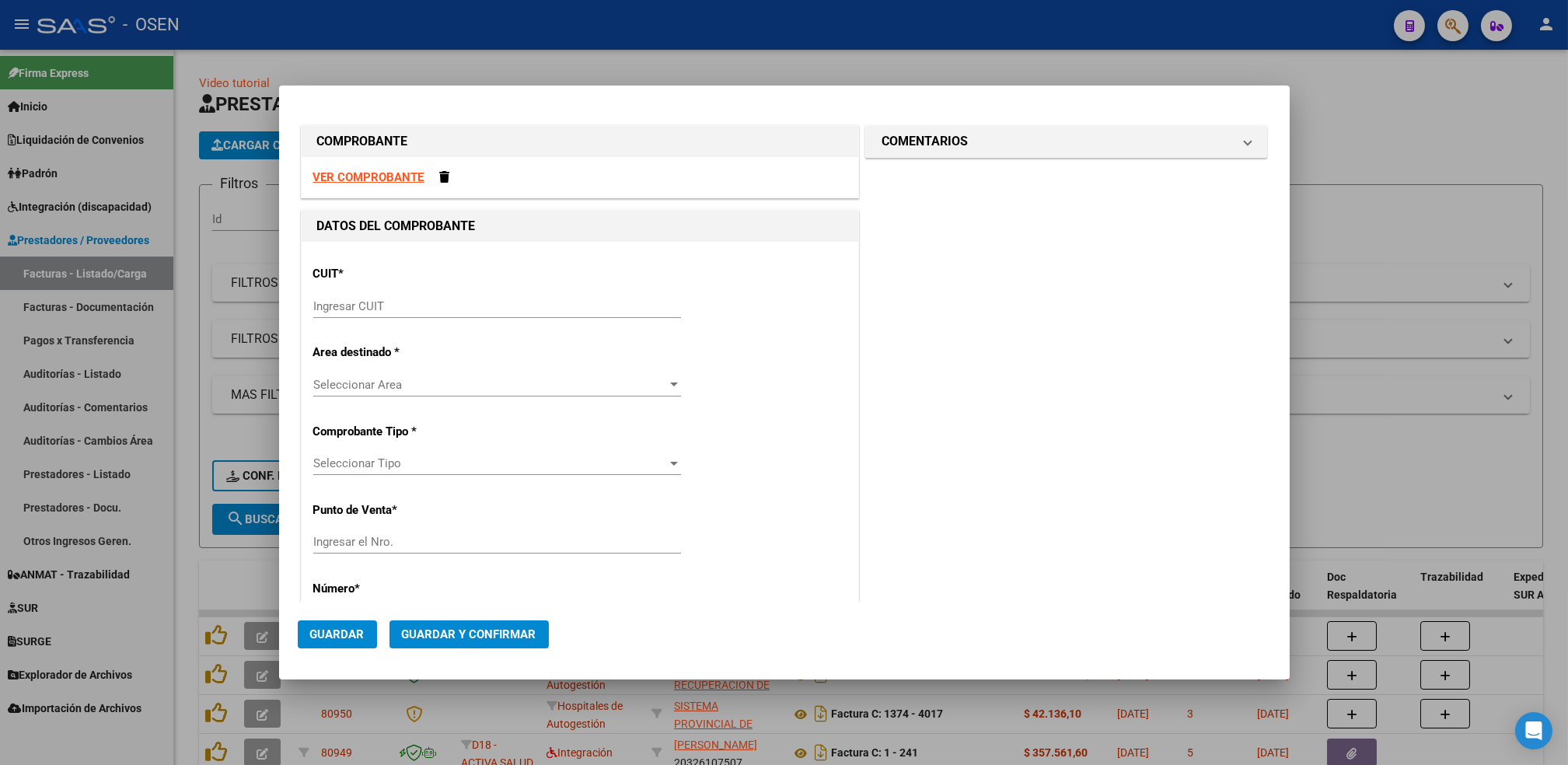
click at [356, 313] on div "Ingresar CUIT" at bounding box center [497, 306] width 368 height 24
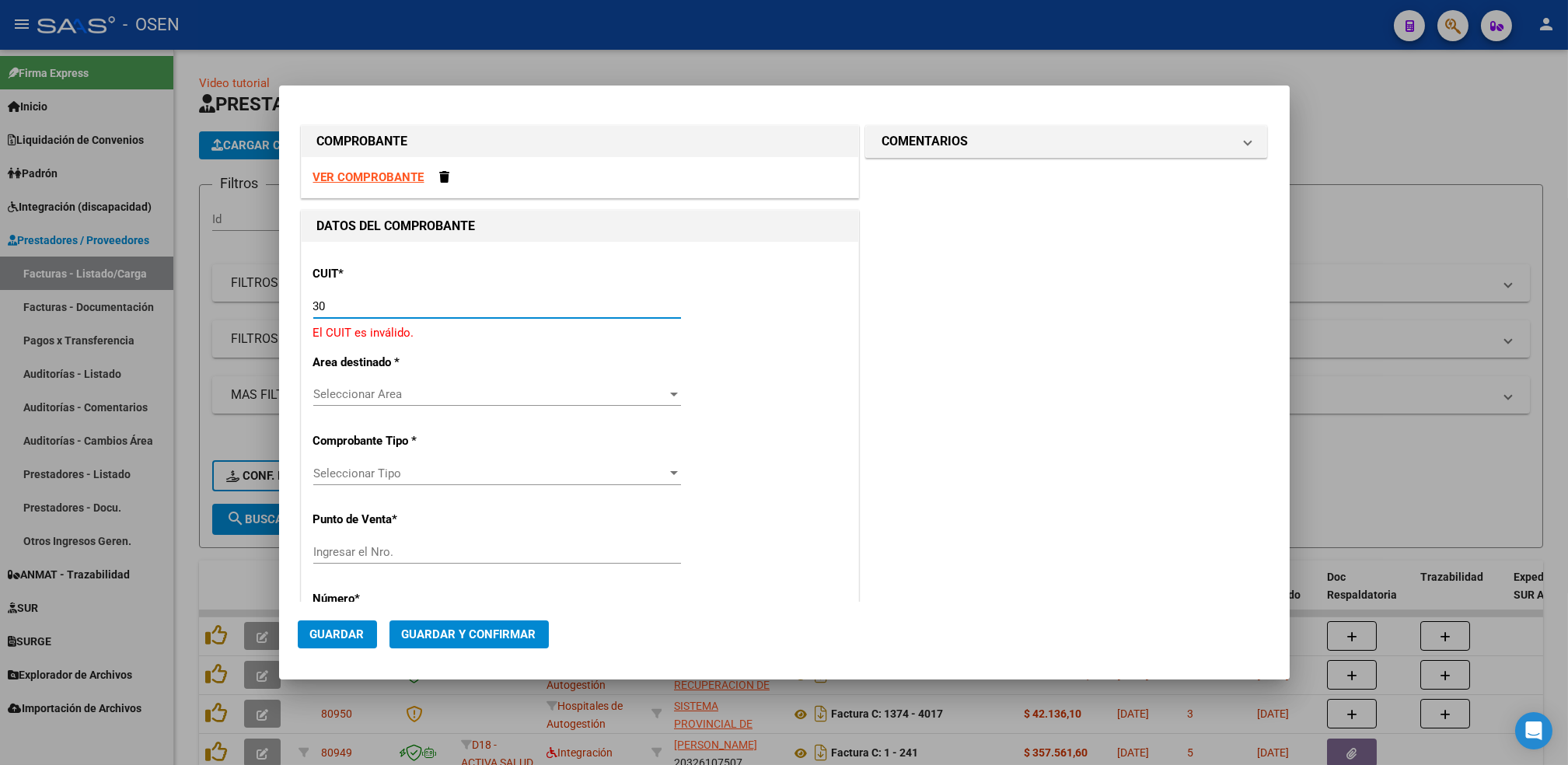
paste input "-69182284"
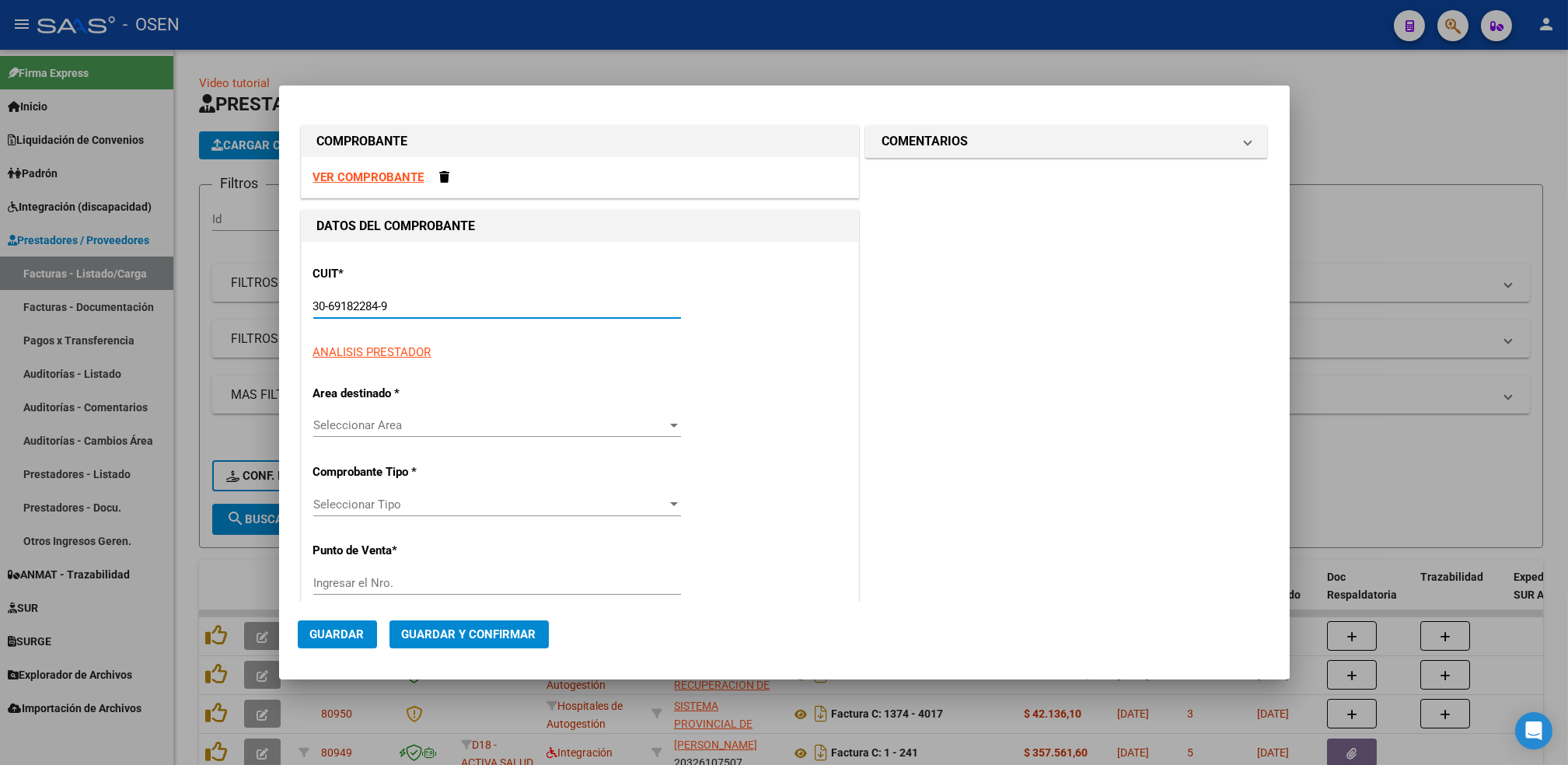
type input "30-69182284-9"
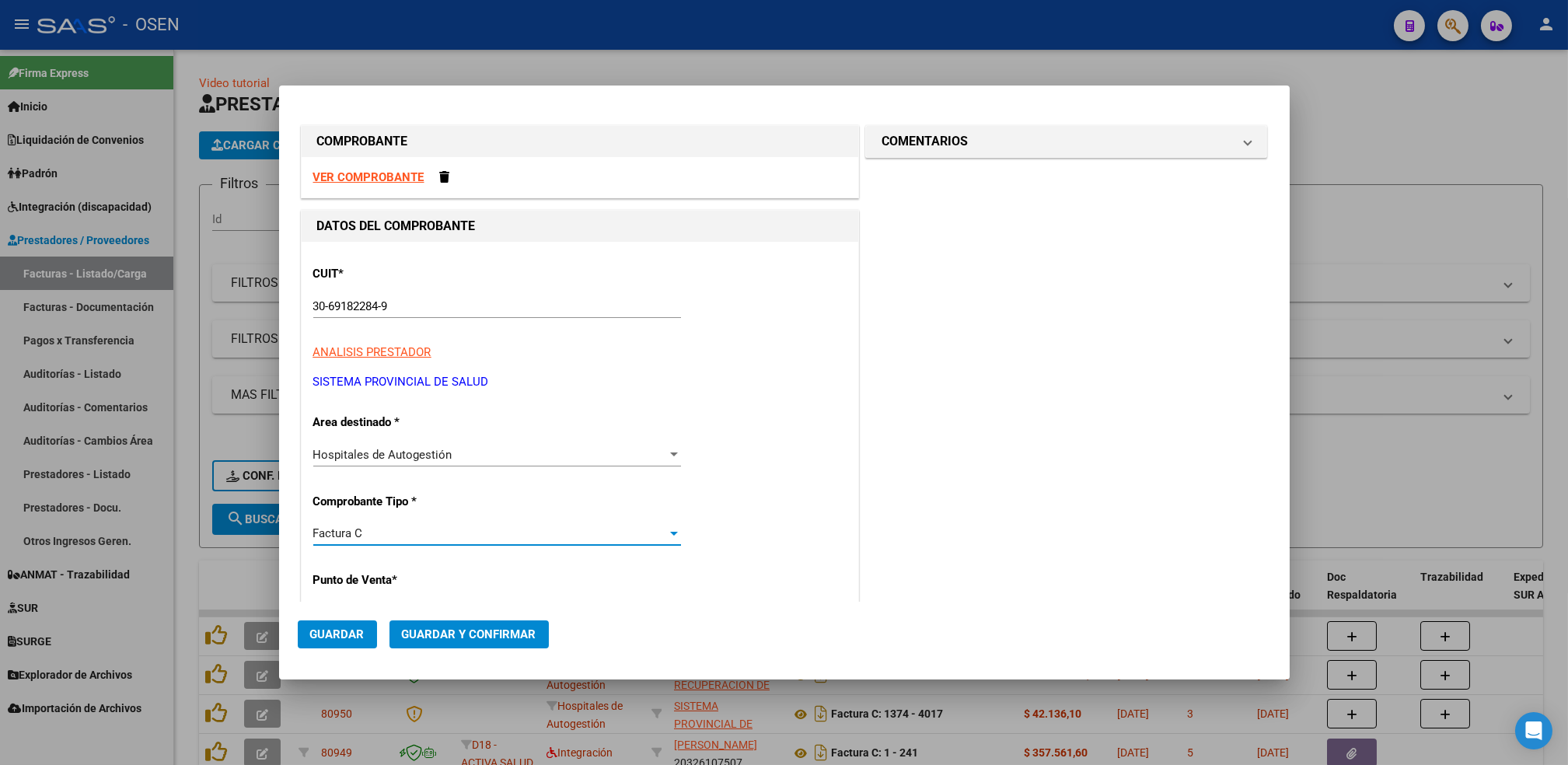
scroll to position [259, 0]
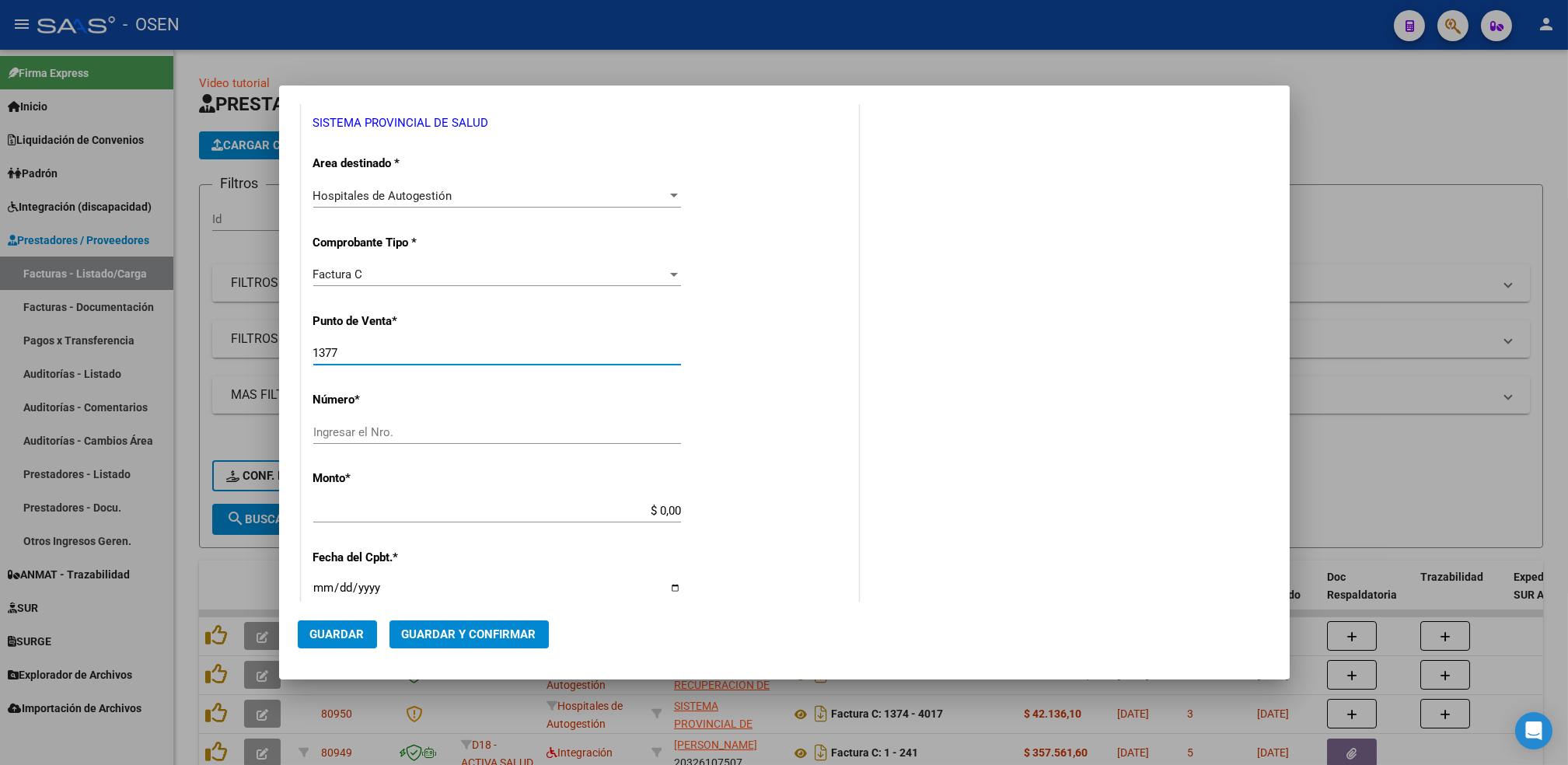
type input "1377"
type input "4027"
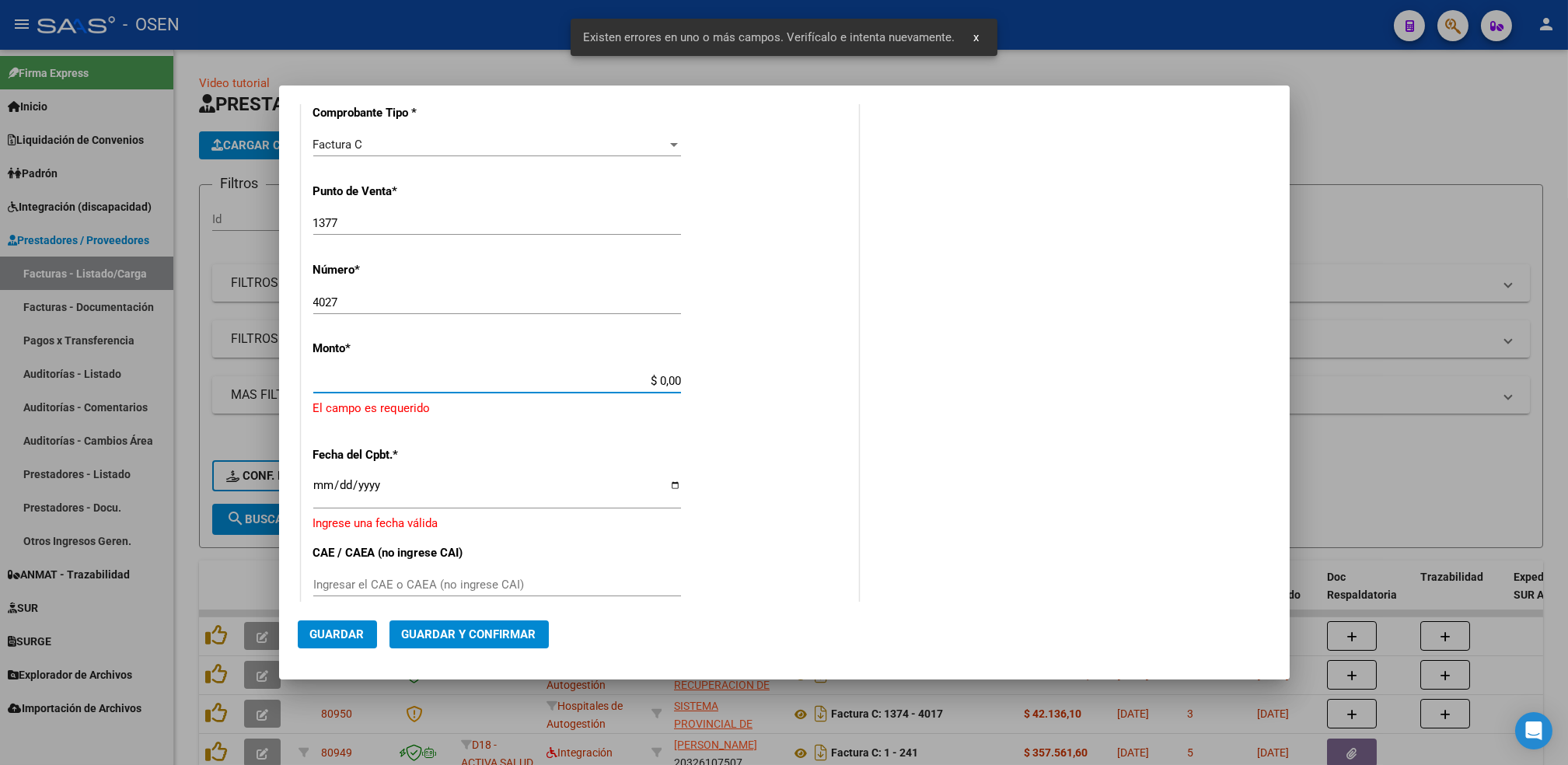
scroll to position [408, 0]
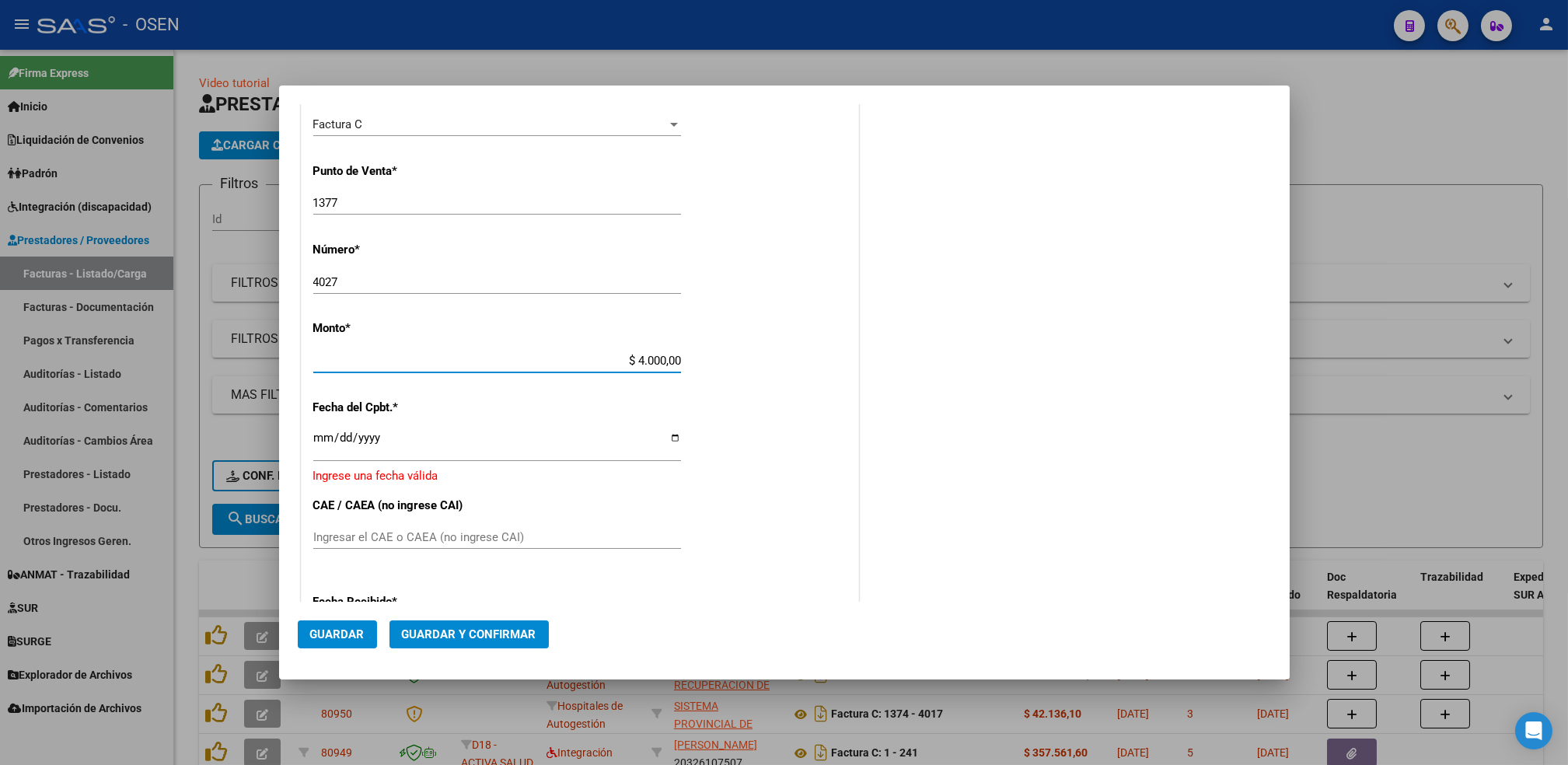
type input "$ 40.000,00"
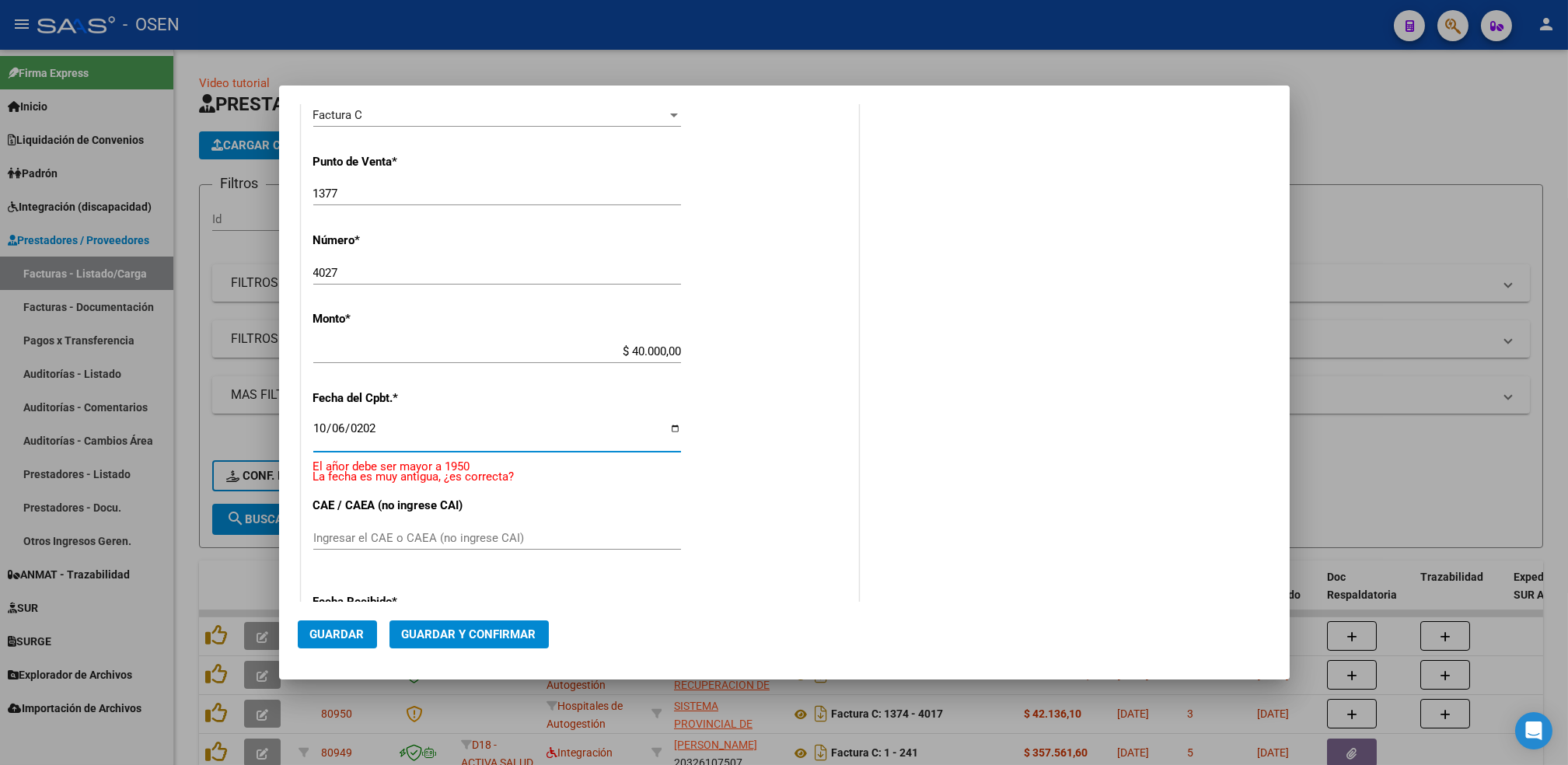
type input "[DATE]"
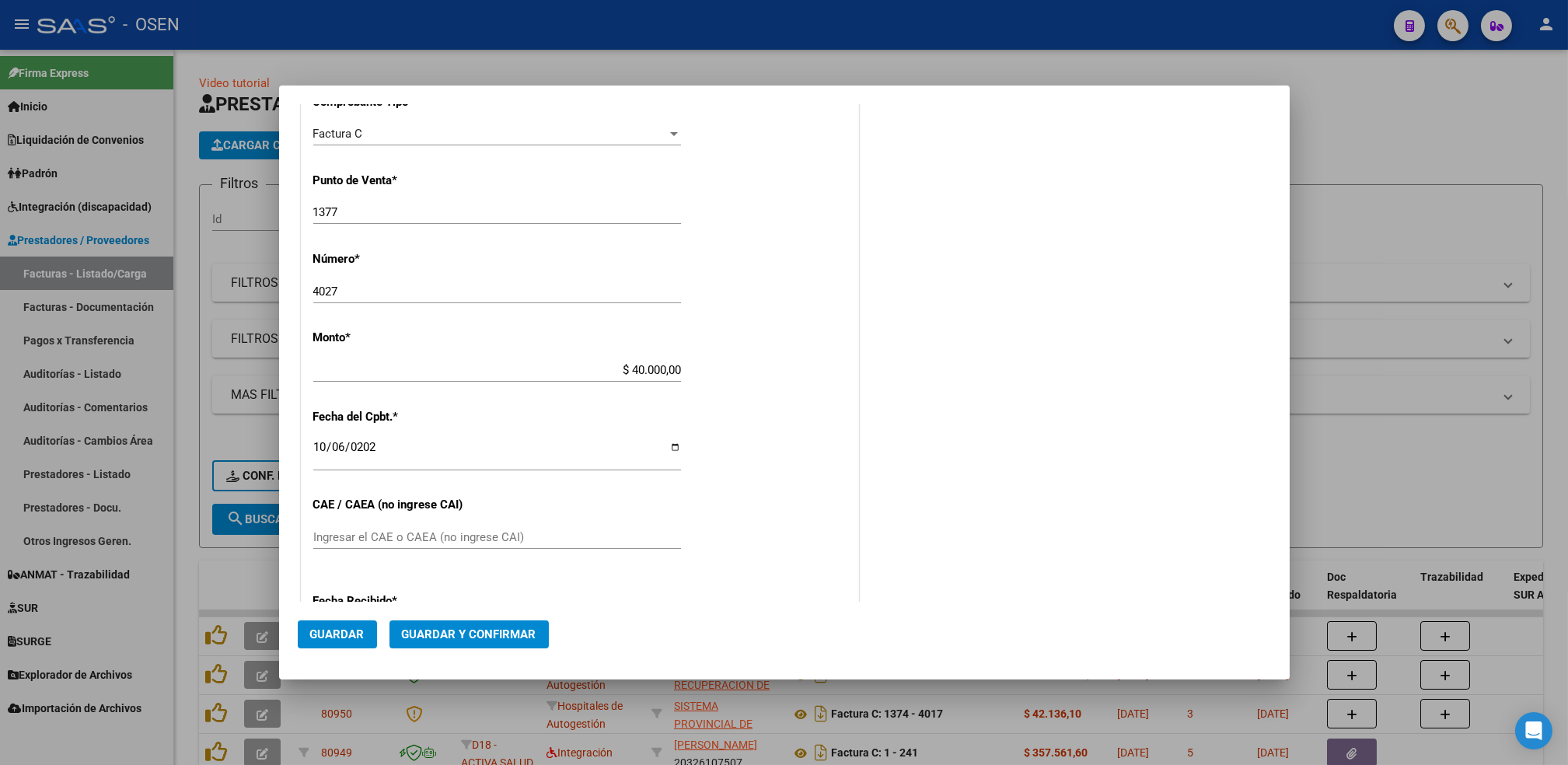
scroll to position [684, 0]
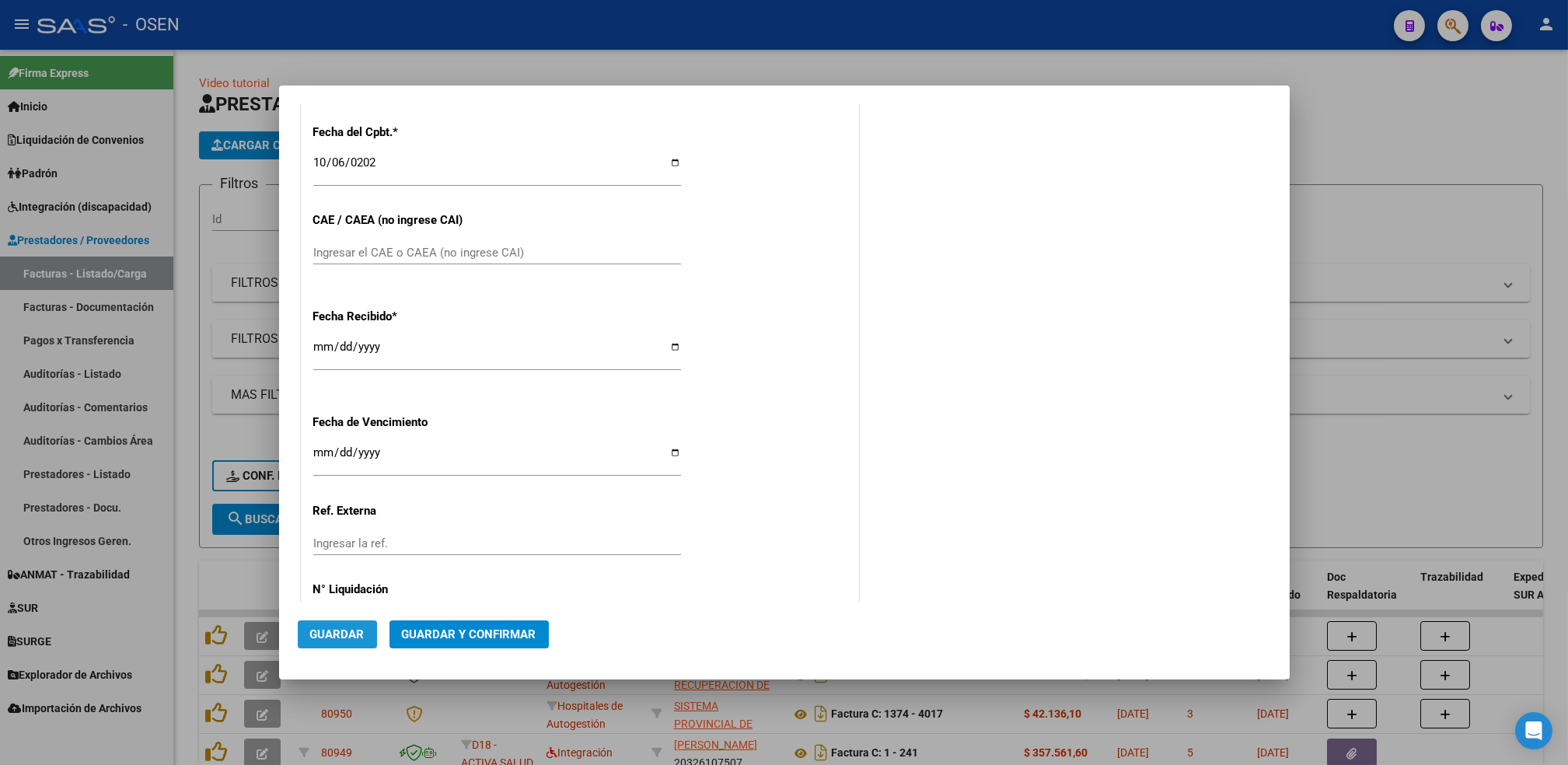
click at [346, 634] on span "Guardar" at bounding box center [337, 634] width 54 height 14
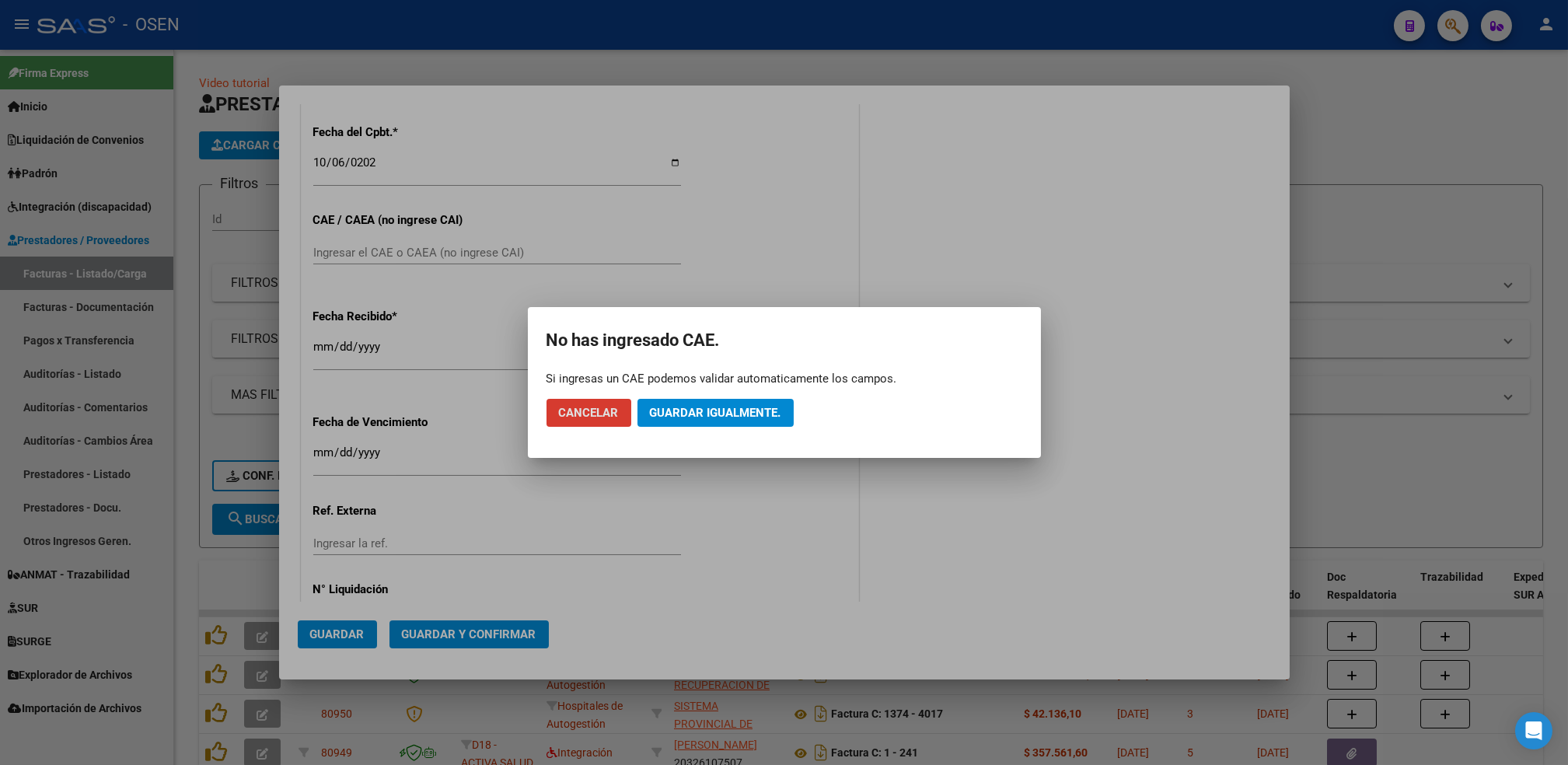
click at [711, 413] on span "Guardar igualmente." at bounding box center [716, 412] width 131 height 14
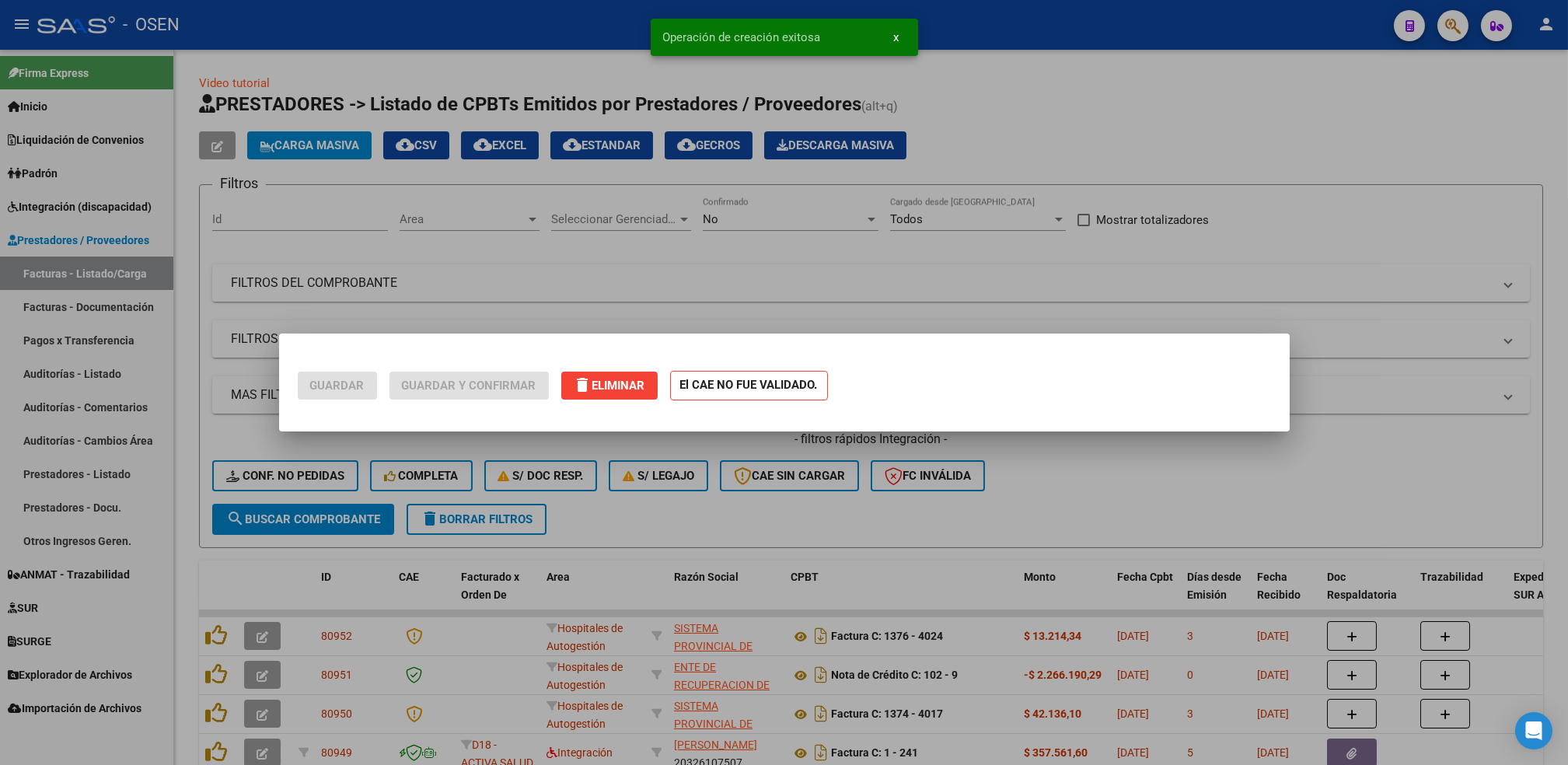
scroll to position [0, 0]
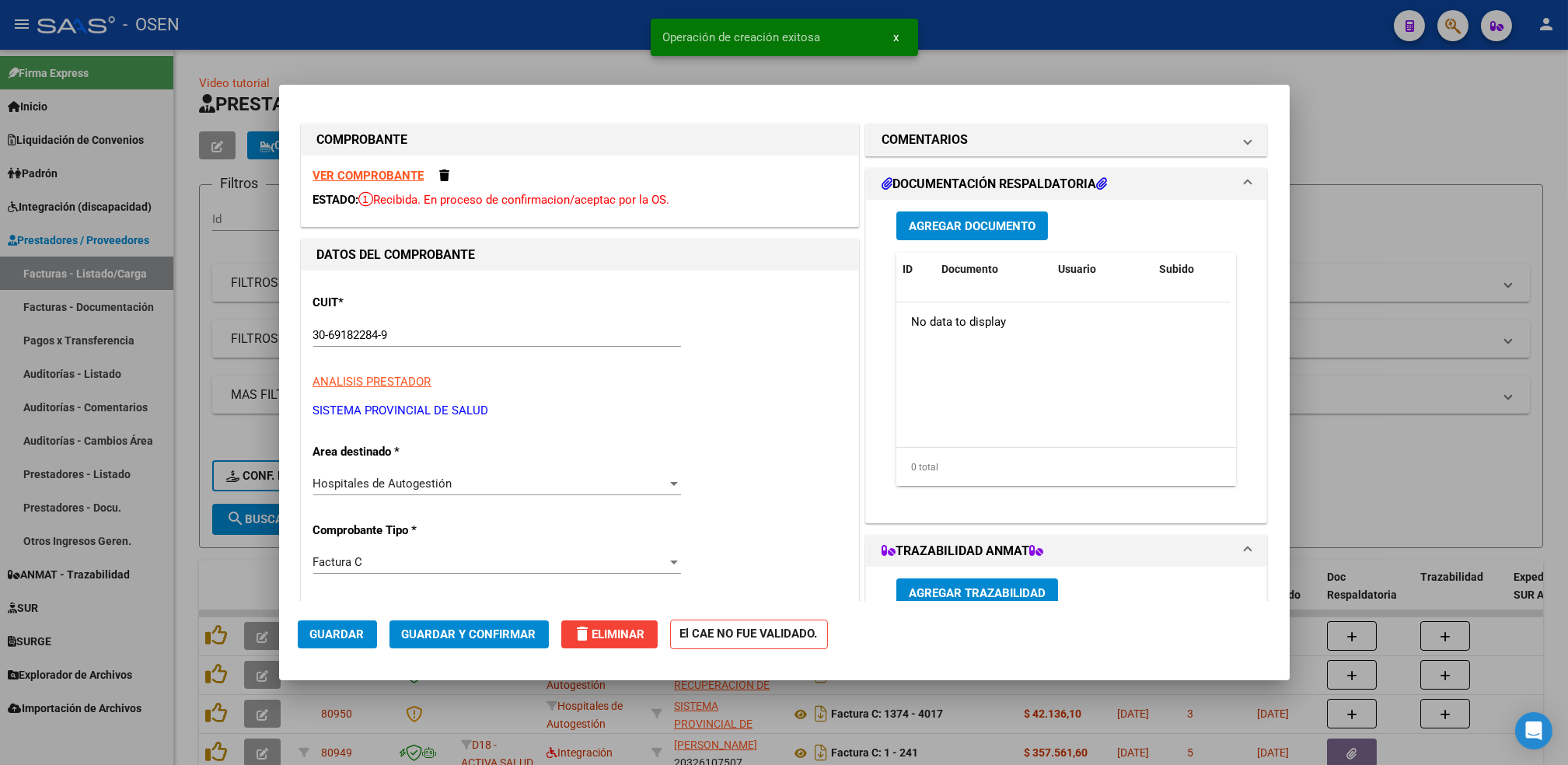
click at [192, 541] on div at bounding box center [784, 382] width 1568 height 765
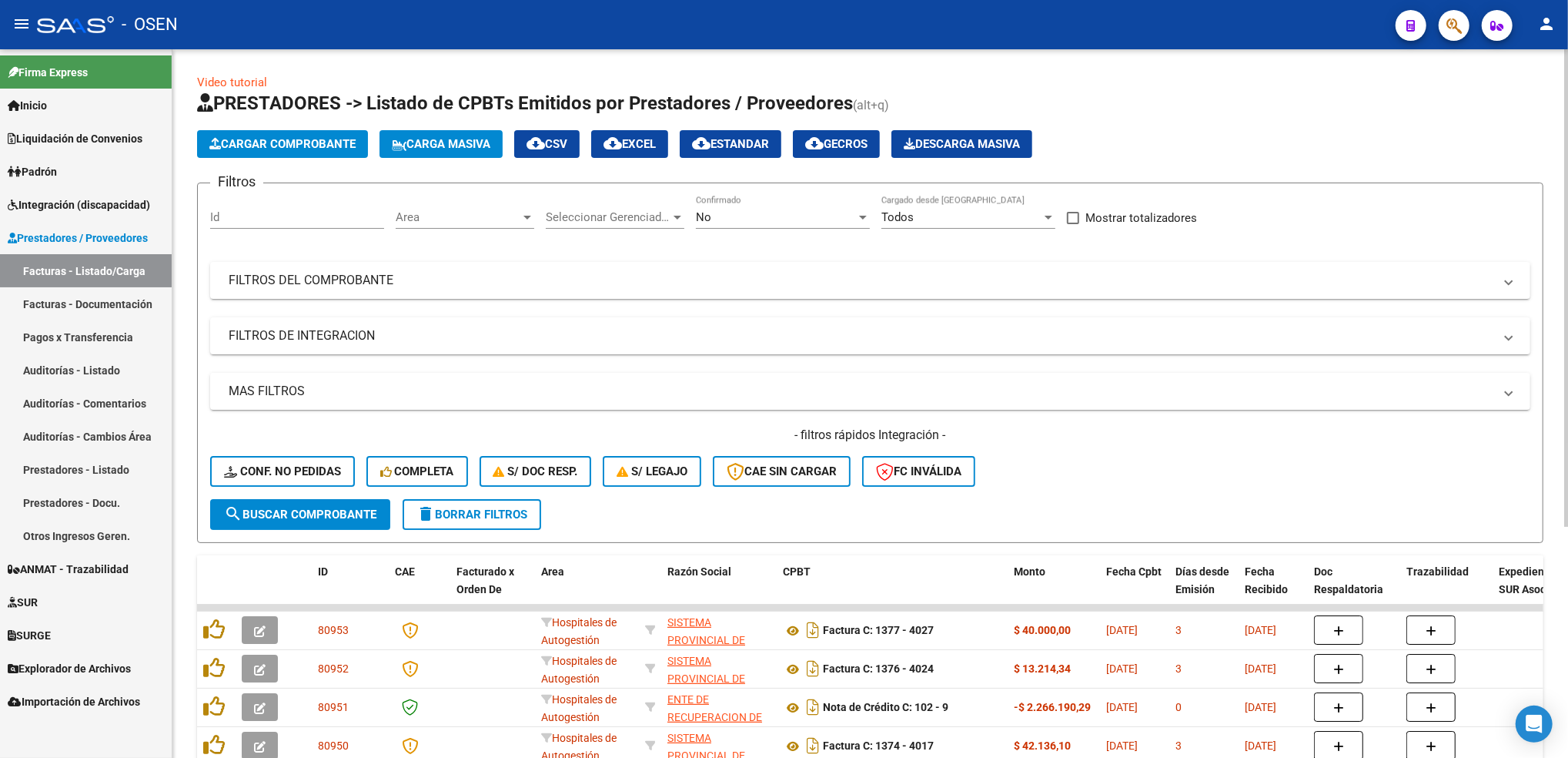
click at [316, 138] on span "Cargar Comprobante" at bounding box center [283, 144] width 147 height 14
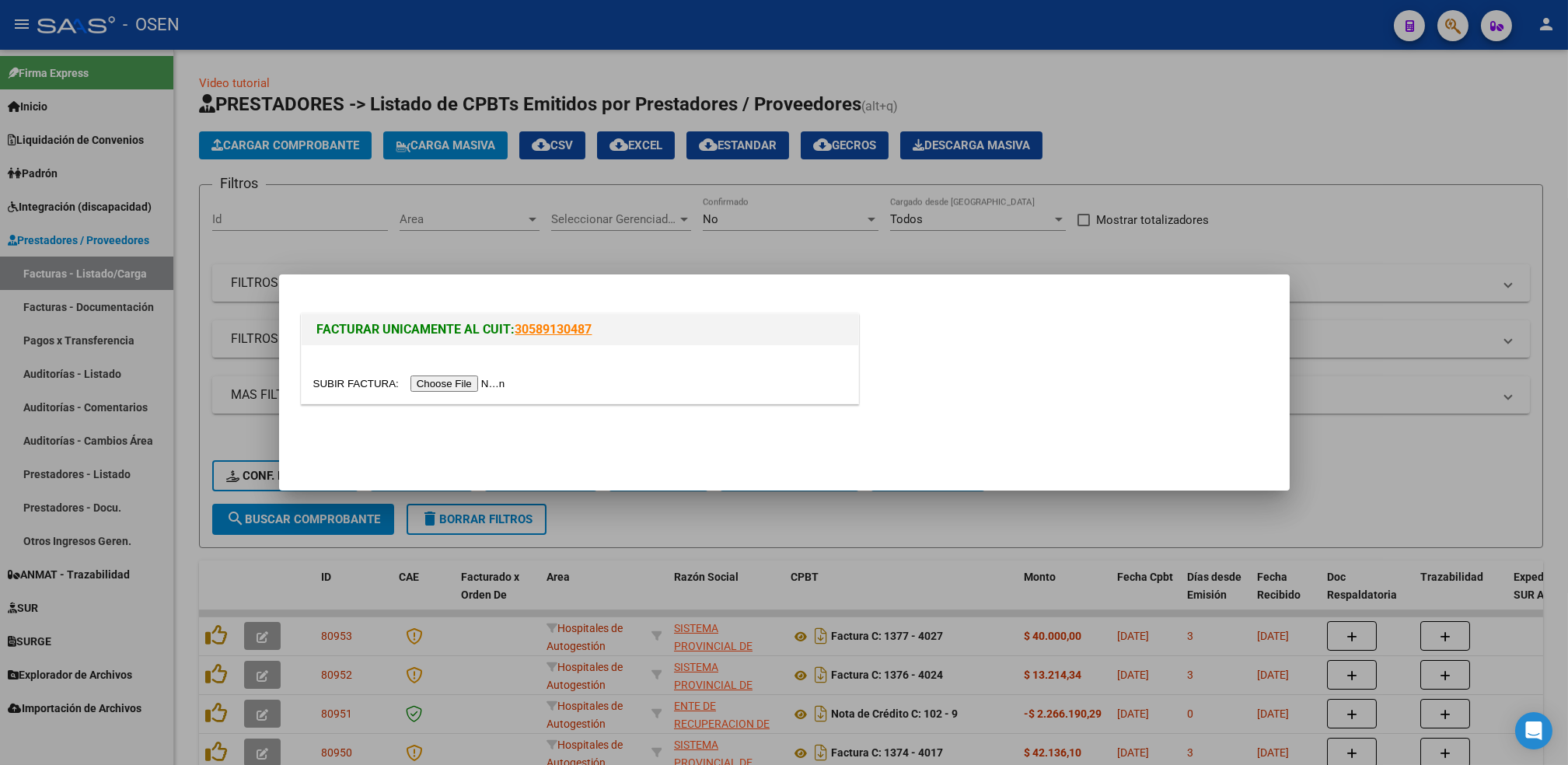
click at [453, 386] on input "file" at bounding box center [412, 383] width 197 height 17
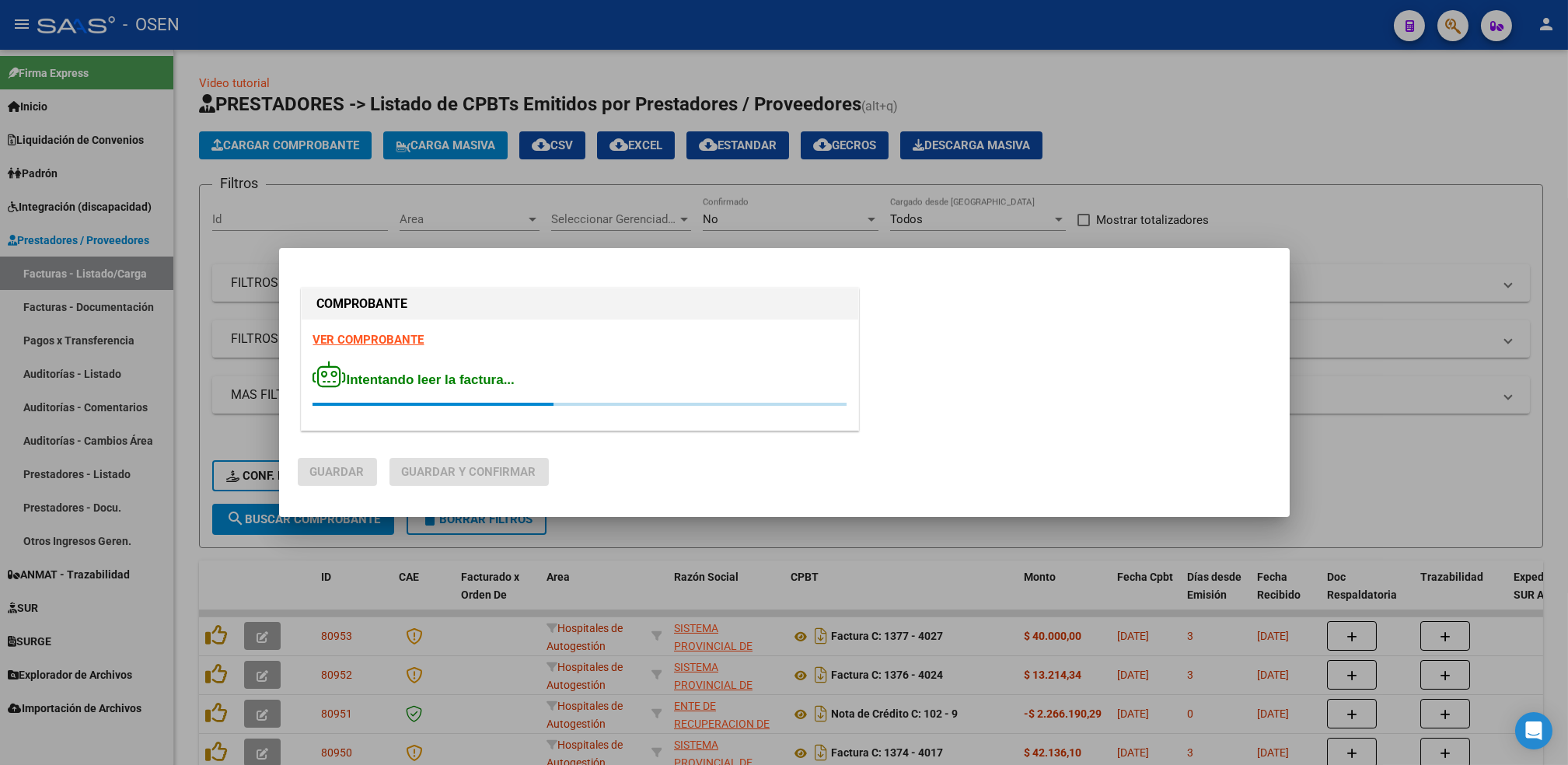
click at [349, 342] on strong "VER COMPROBANTE" at bounding box center [368, 340] width 111 height 14
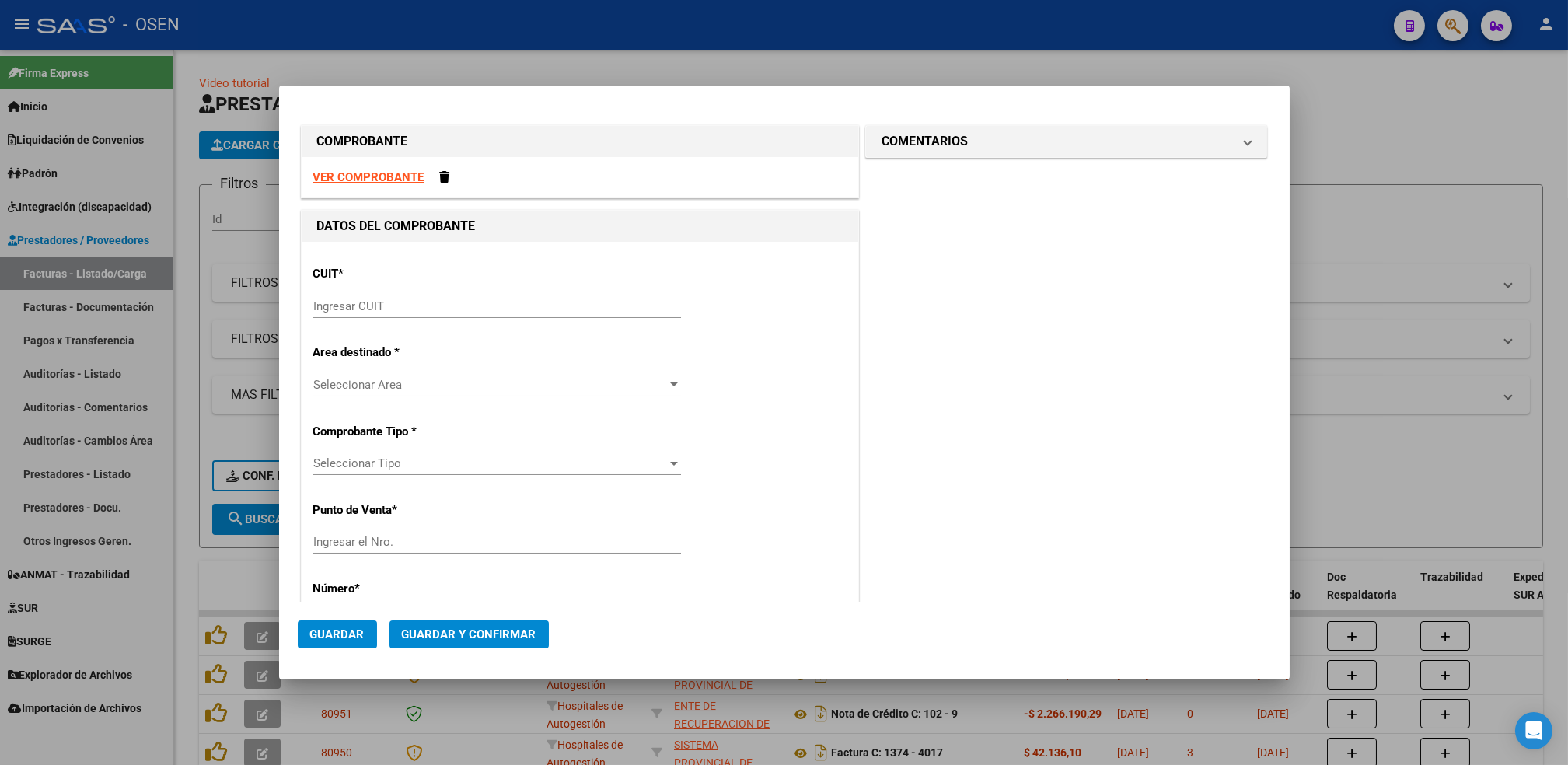
click at [386, 305] on input "Ingresar CUIT" at bounding box center [497, 306] width 368 height 14
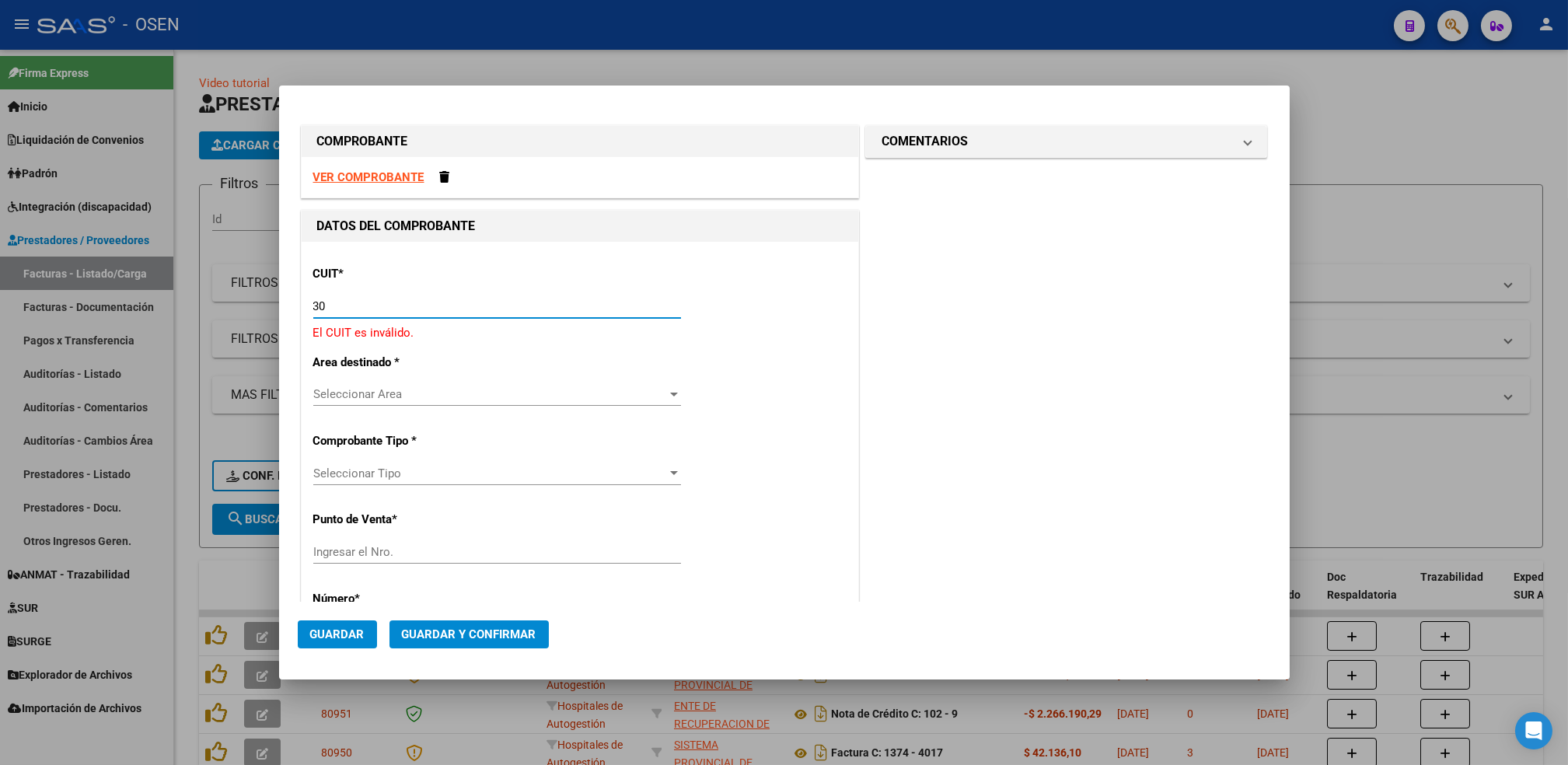
paste input "-69182284"
type input "30-69182284-9"
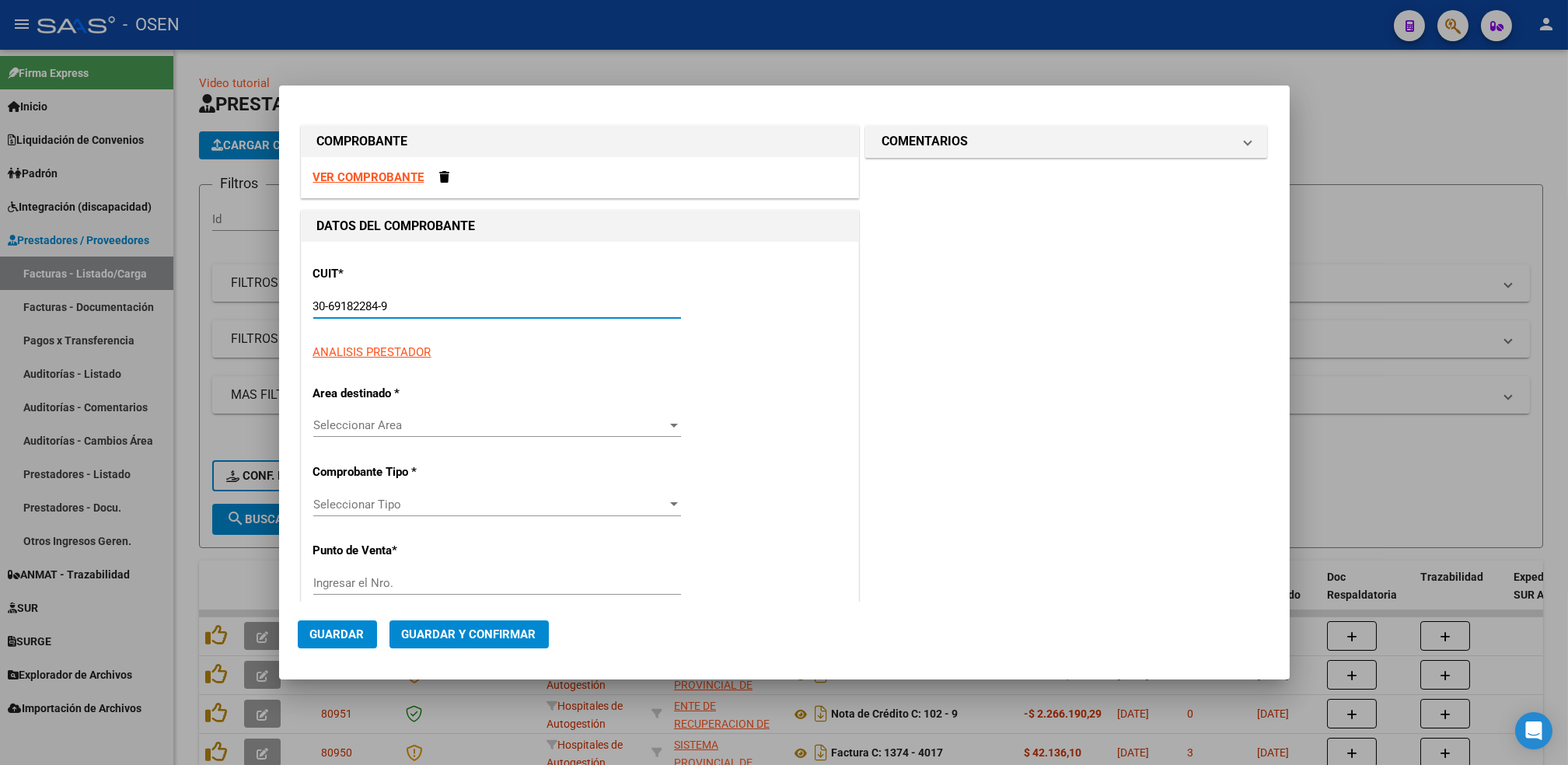
type input "1377"
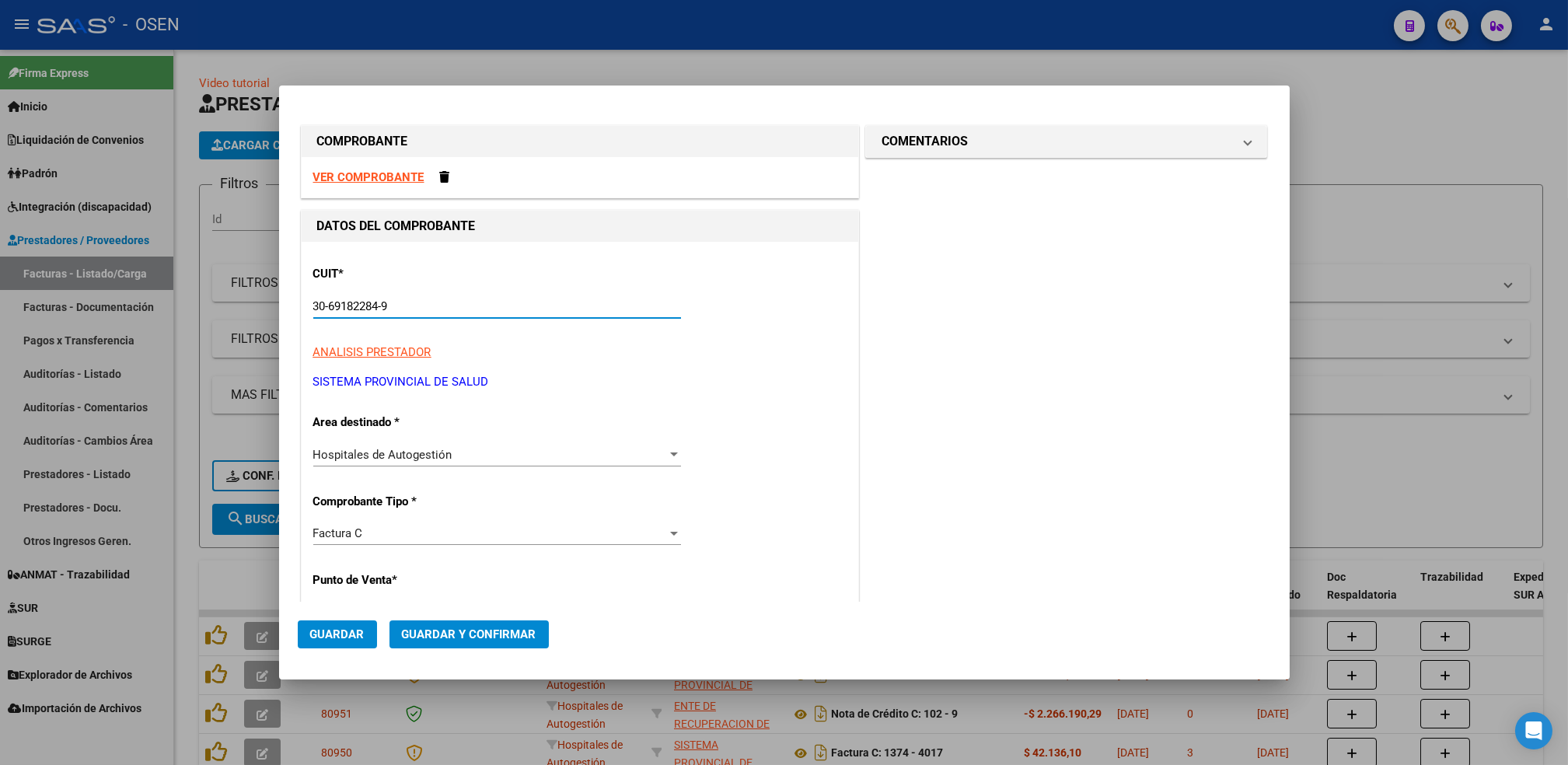
type input "30-69182284-9"
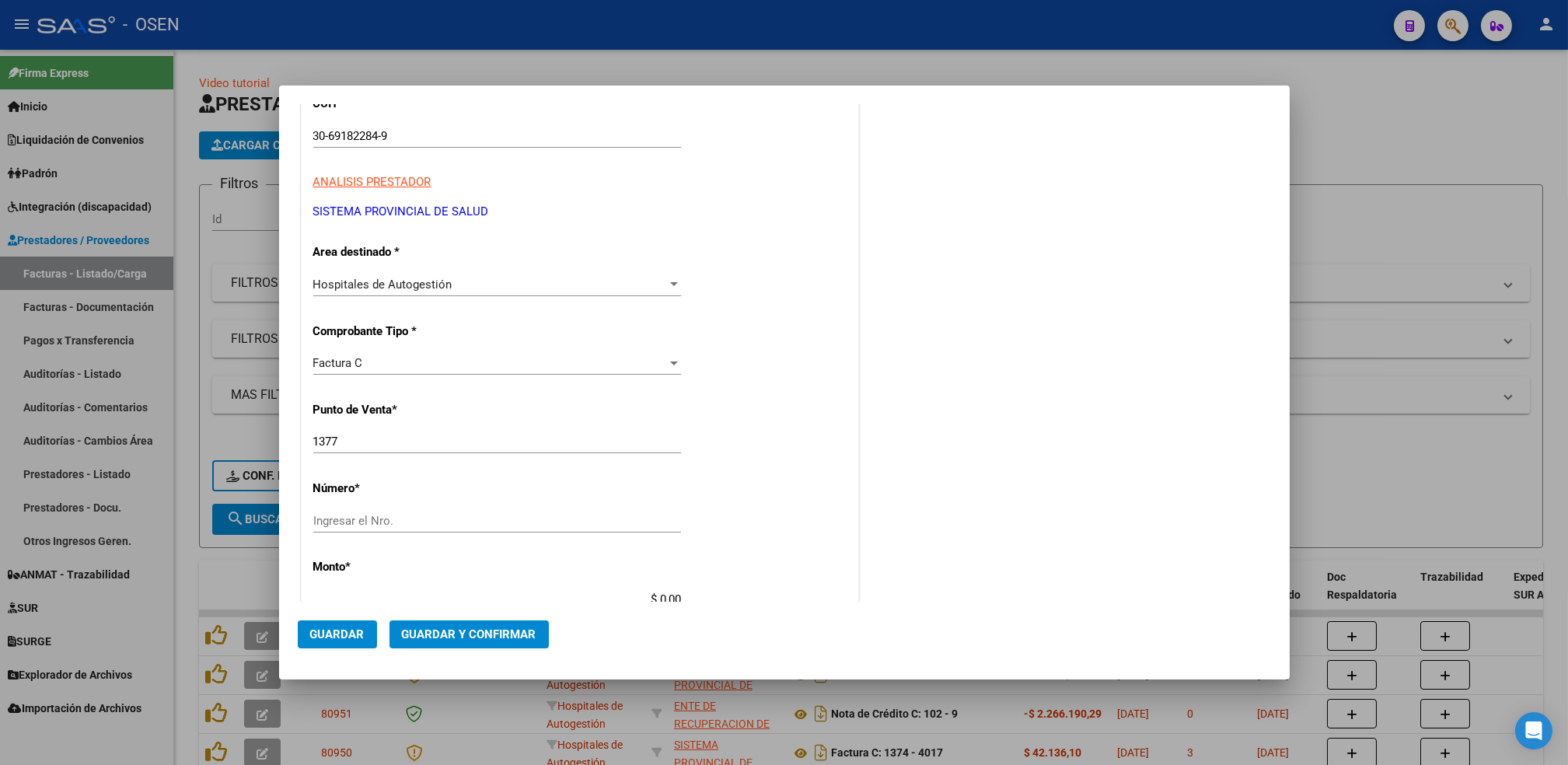
scroll to position [184, 0]
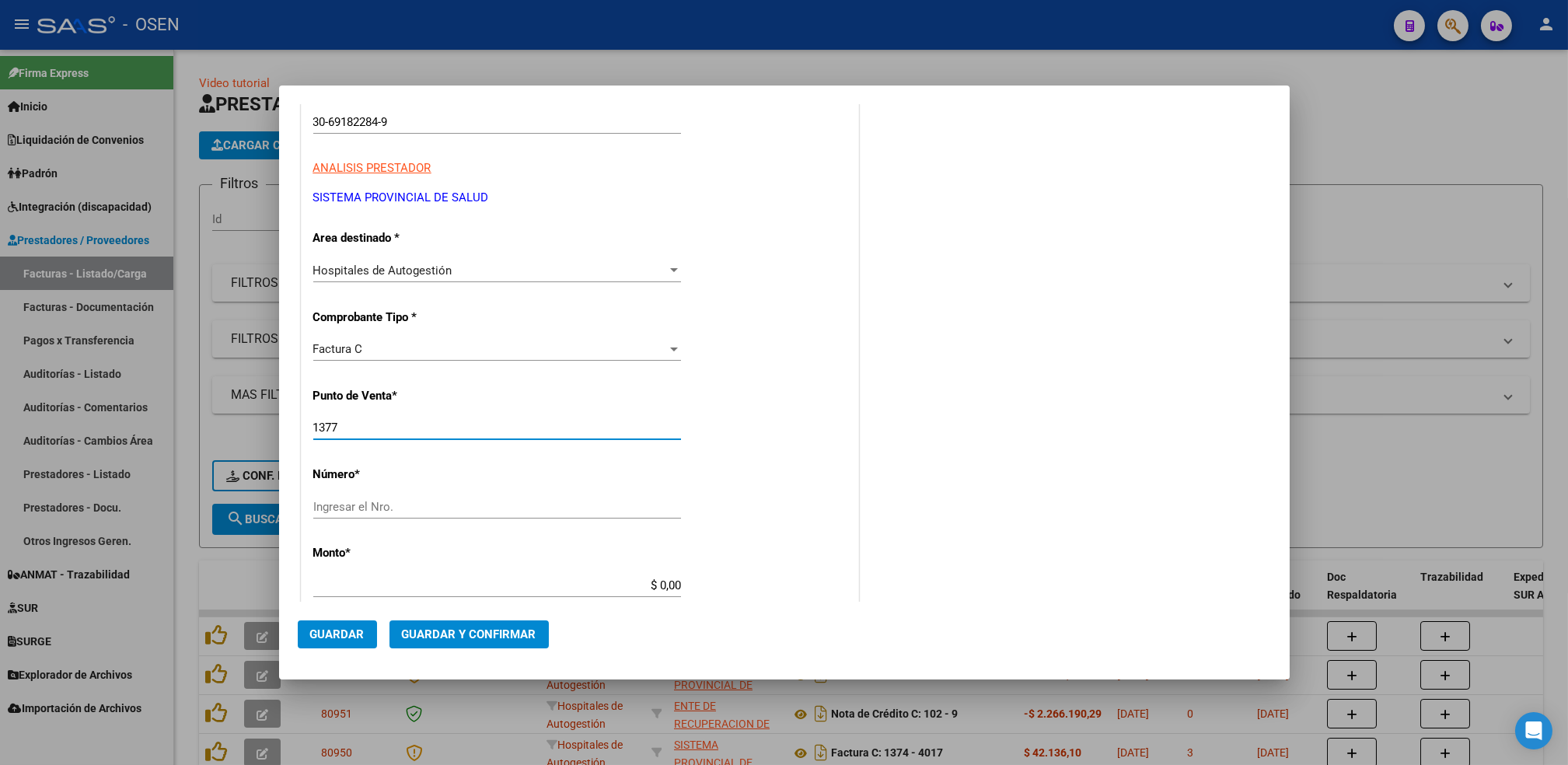
click at [364, 432] on input "1377" at bounding box center [497, 427] width 368 height 14
type input "1378"
type input "4163"
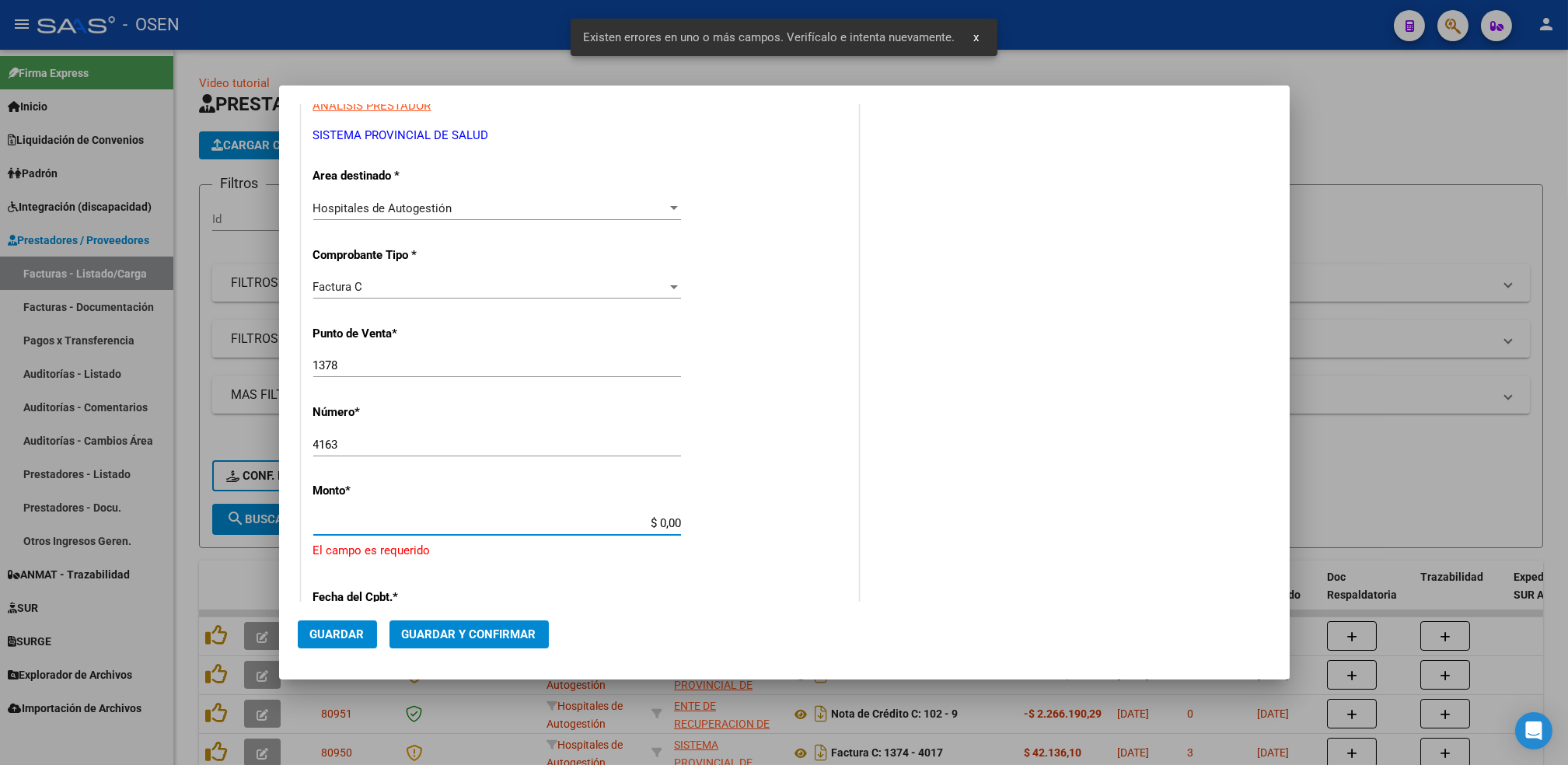
scroll to position [408, 0]
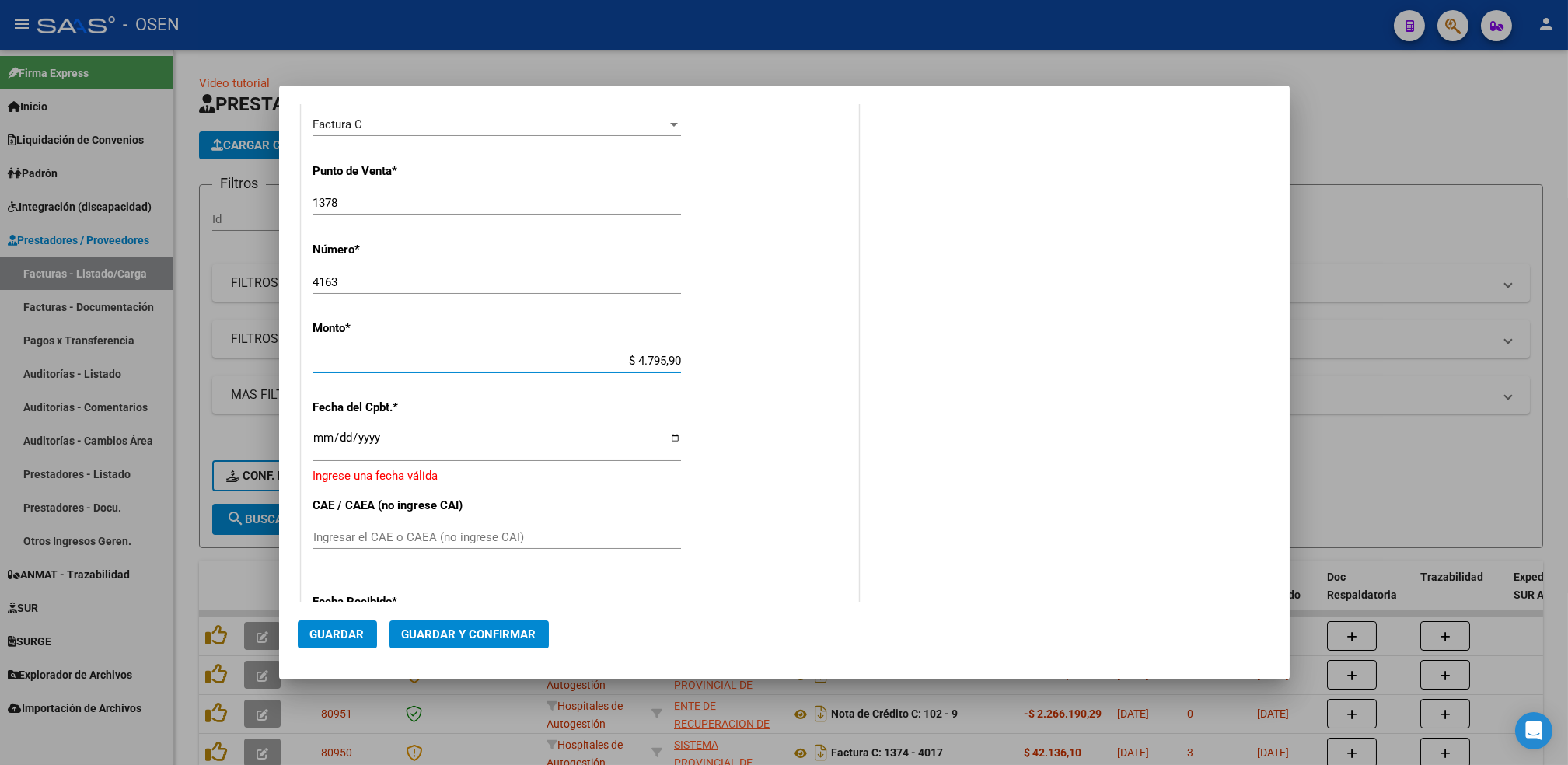
type input "$ 47.959,05"
click at [325, 443] on input "Ingresar la fecha" at bounding box center [497, 444] width 368 height 25
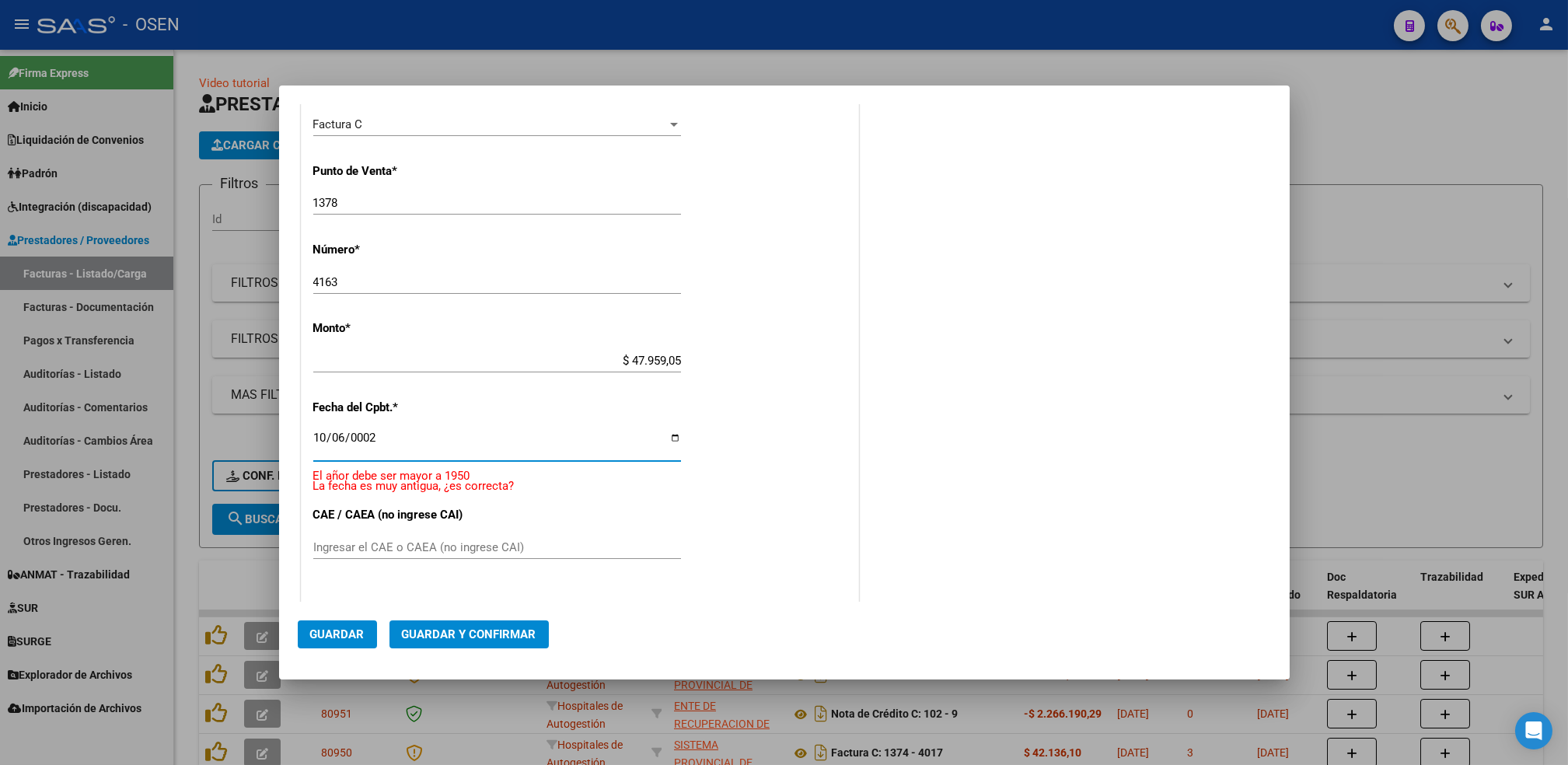
scroll to position [418, 0]
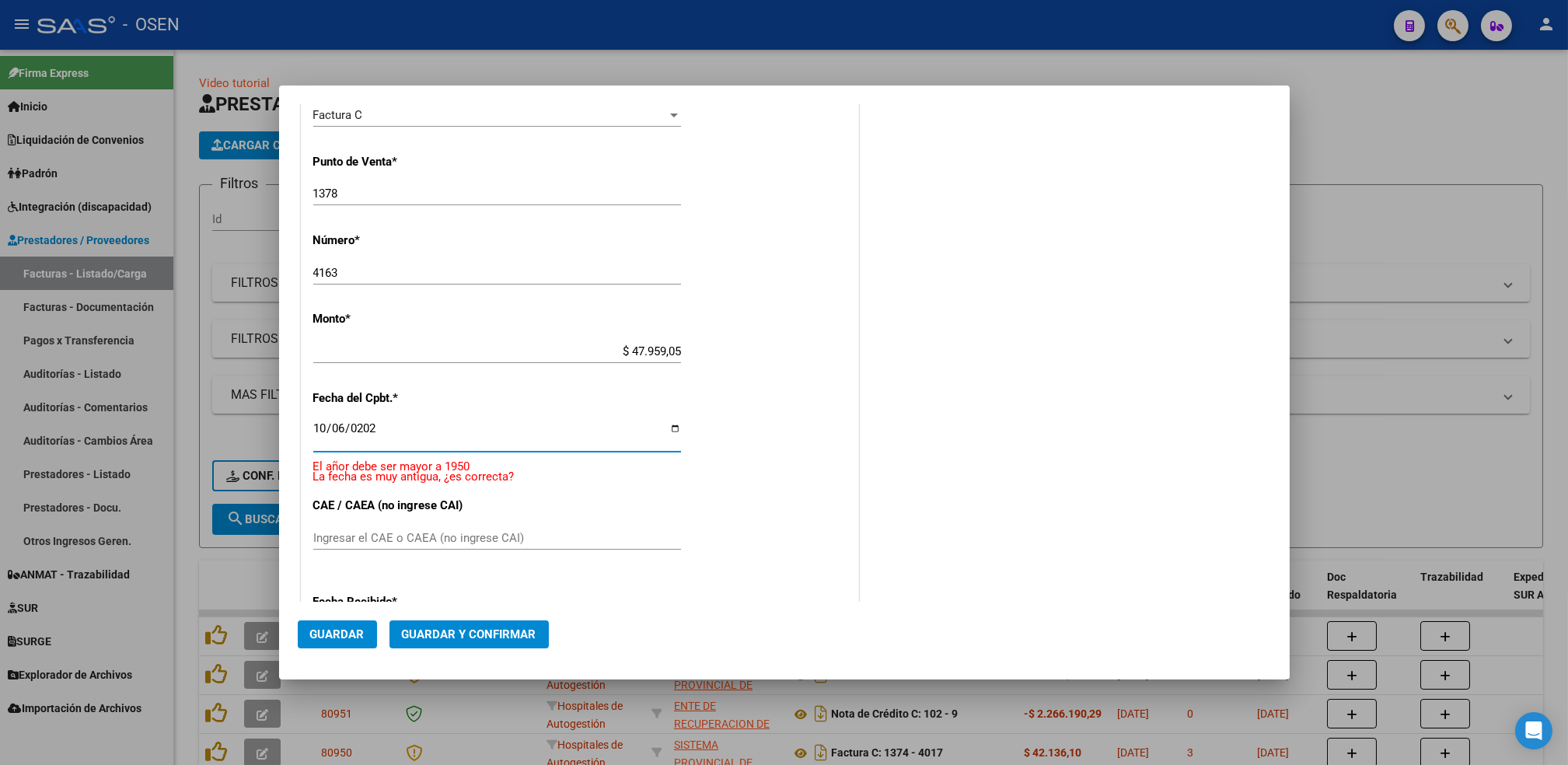
type input "[DATE]"
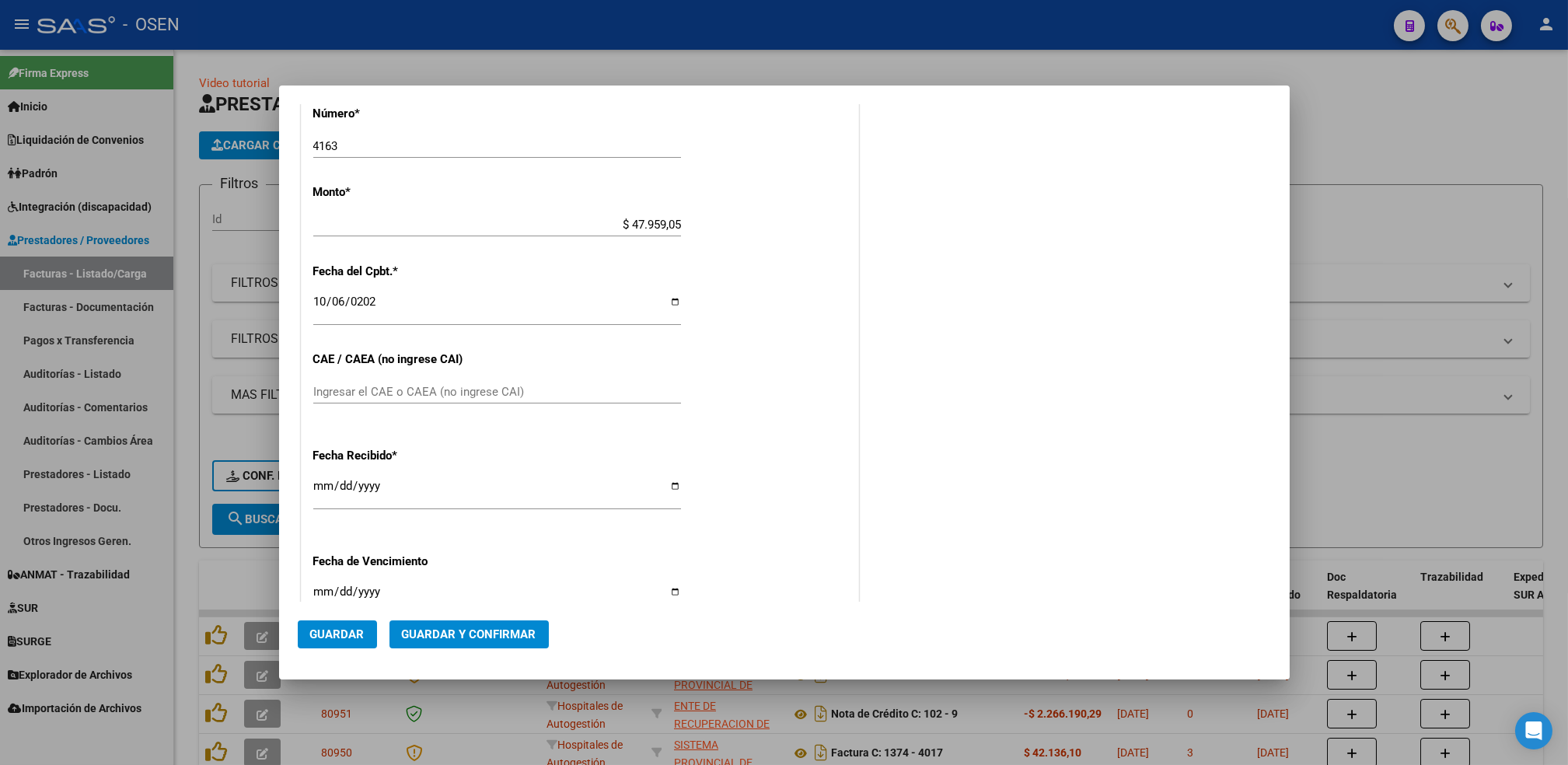
scroll to position [549, 0]
click at [312, 630] on span "Guardar" at bounding box center [337, 634] width 54 height 14
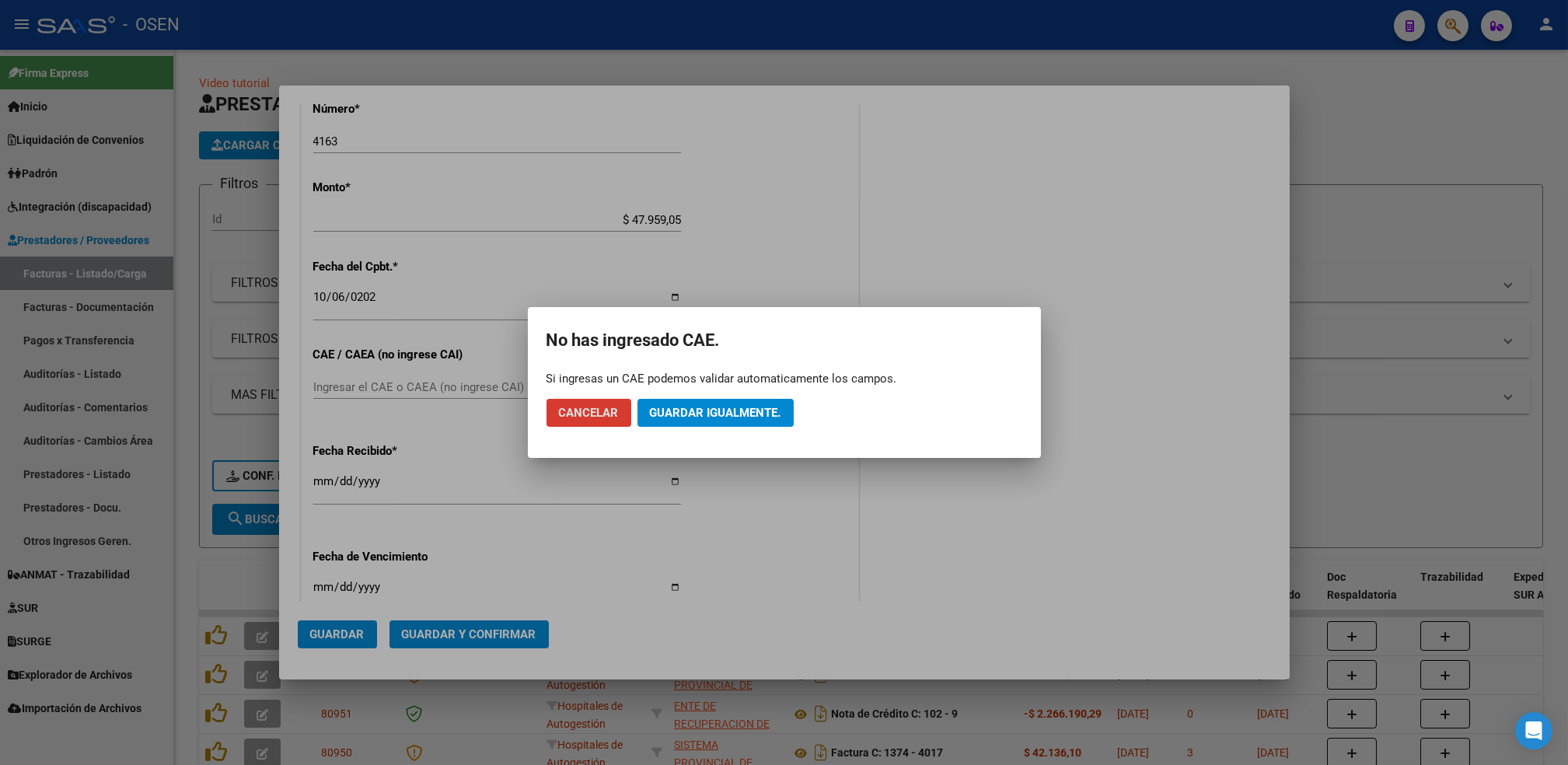
click at [682, 423] on button "Guardar igualmente." at bounding box center [716, 413] width 156 height 28
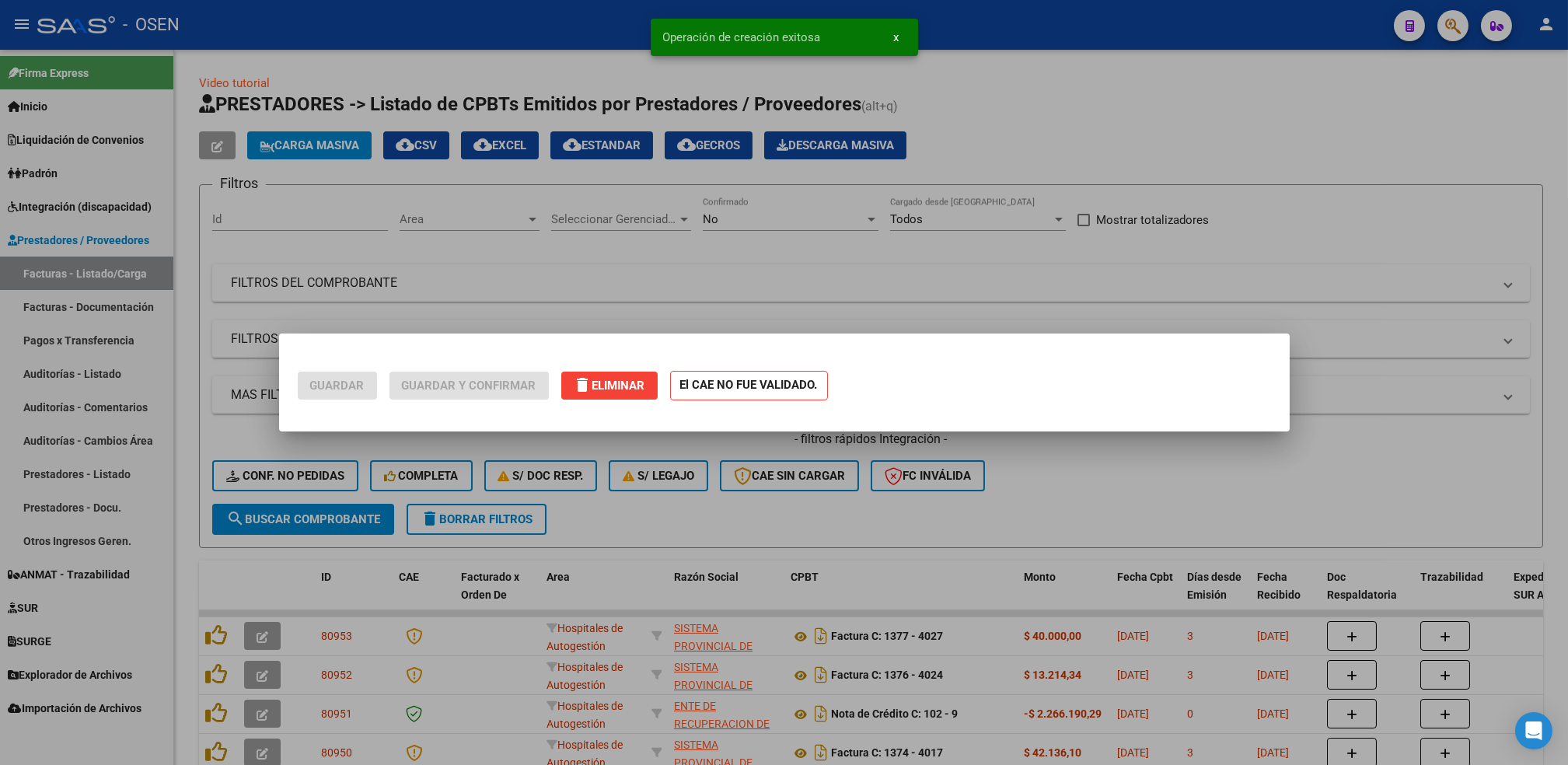
scroll to position [0, 0]
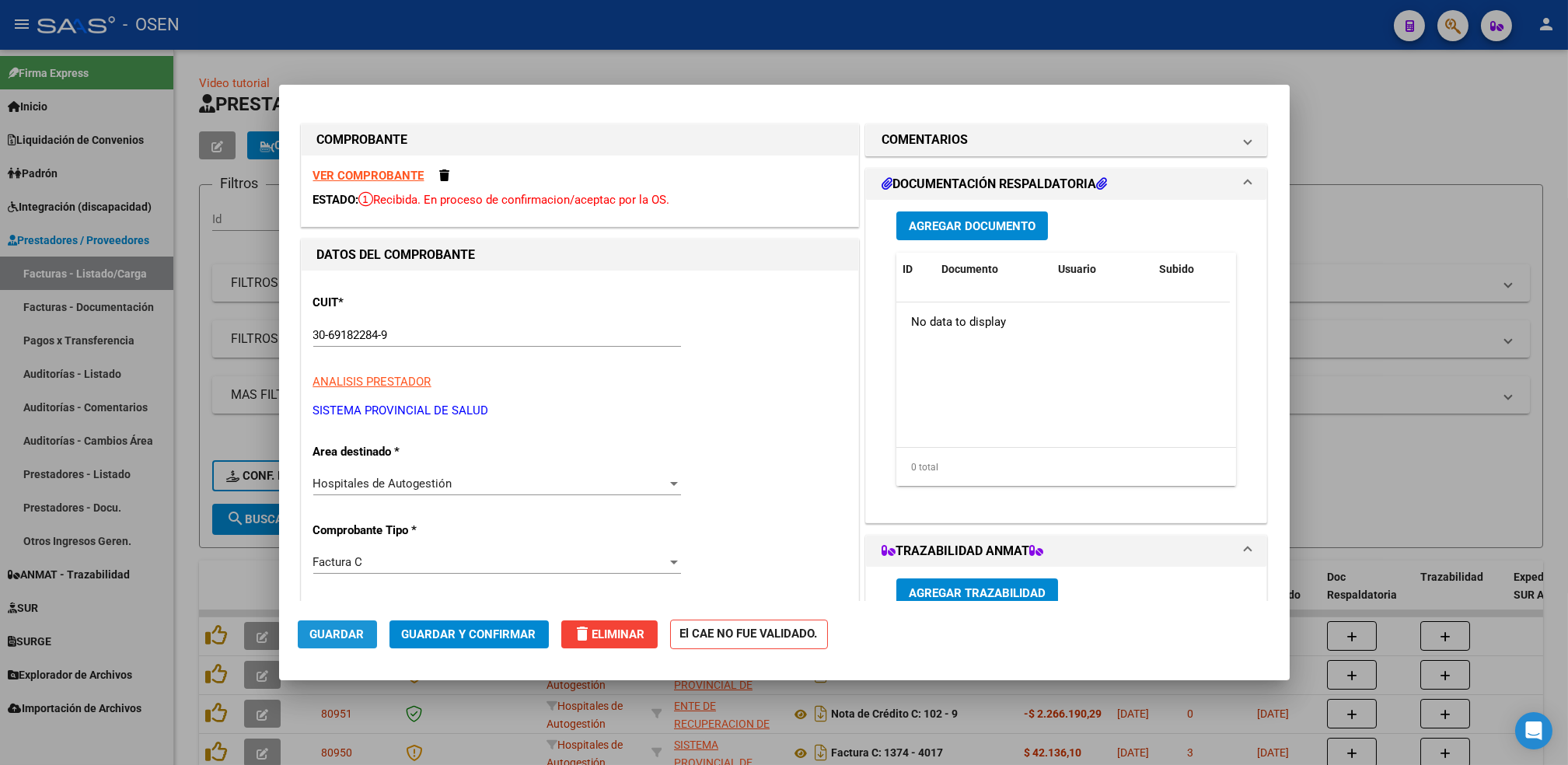
click at [342, 629] on span "Guardar" at bounding box center [337, 634] width 54 height 14
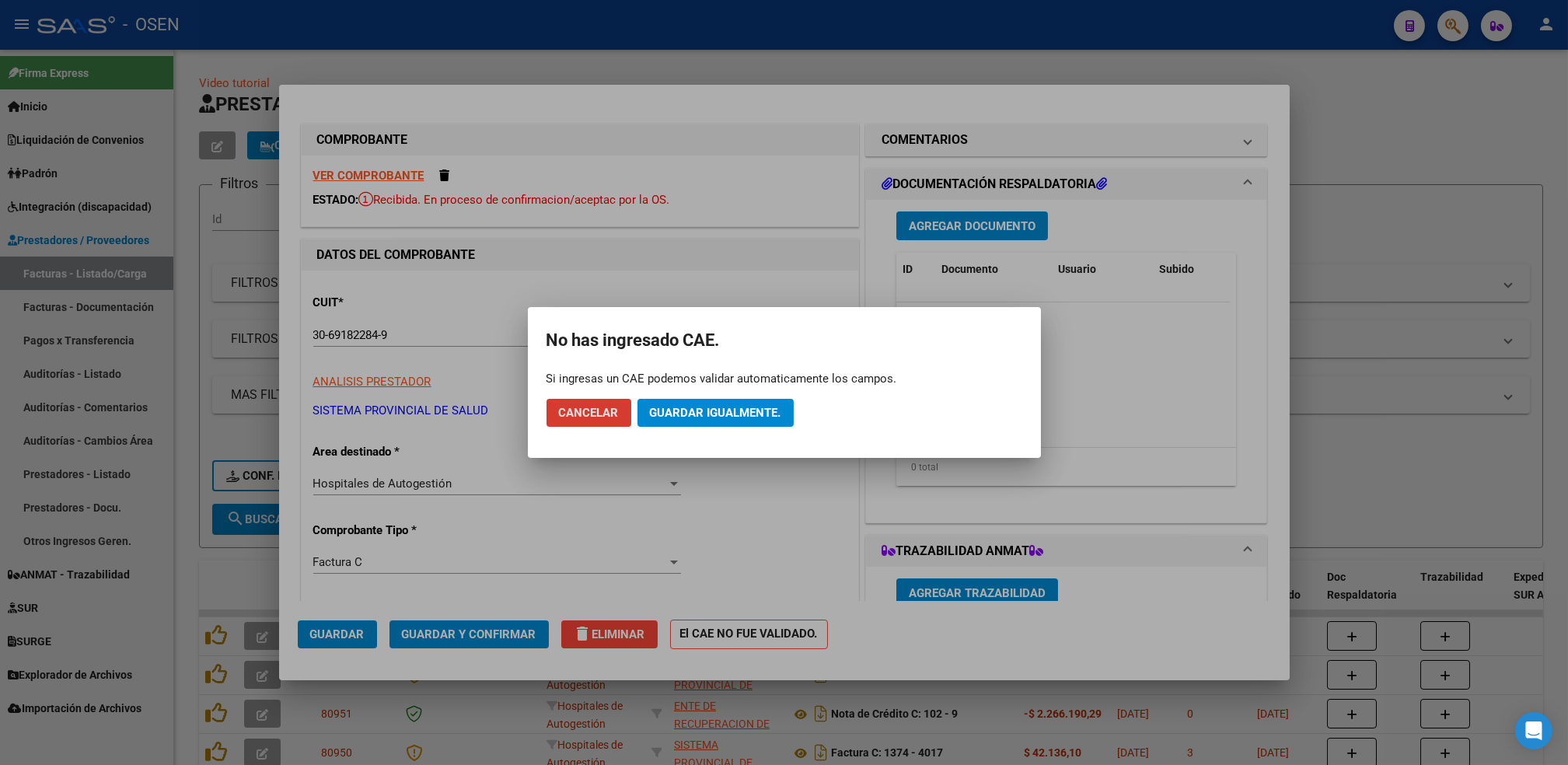
click at [750, 415] on span "Guardar igualmente." at bounding box center [716, 412] width 131 height 14
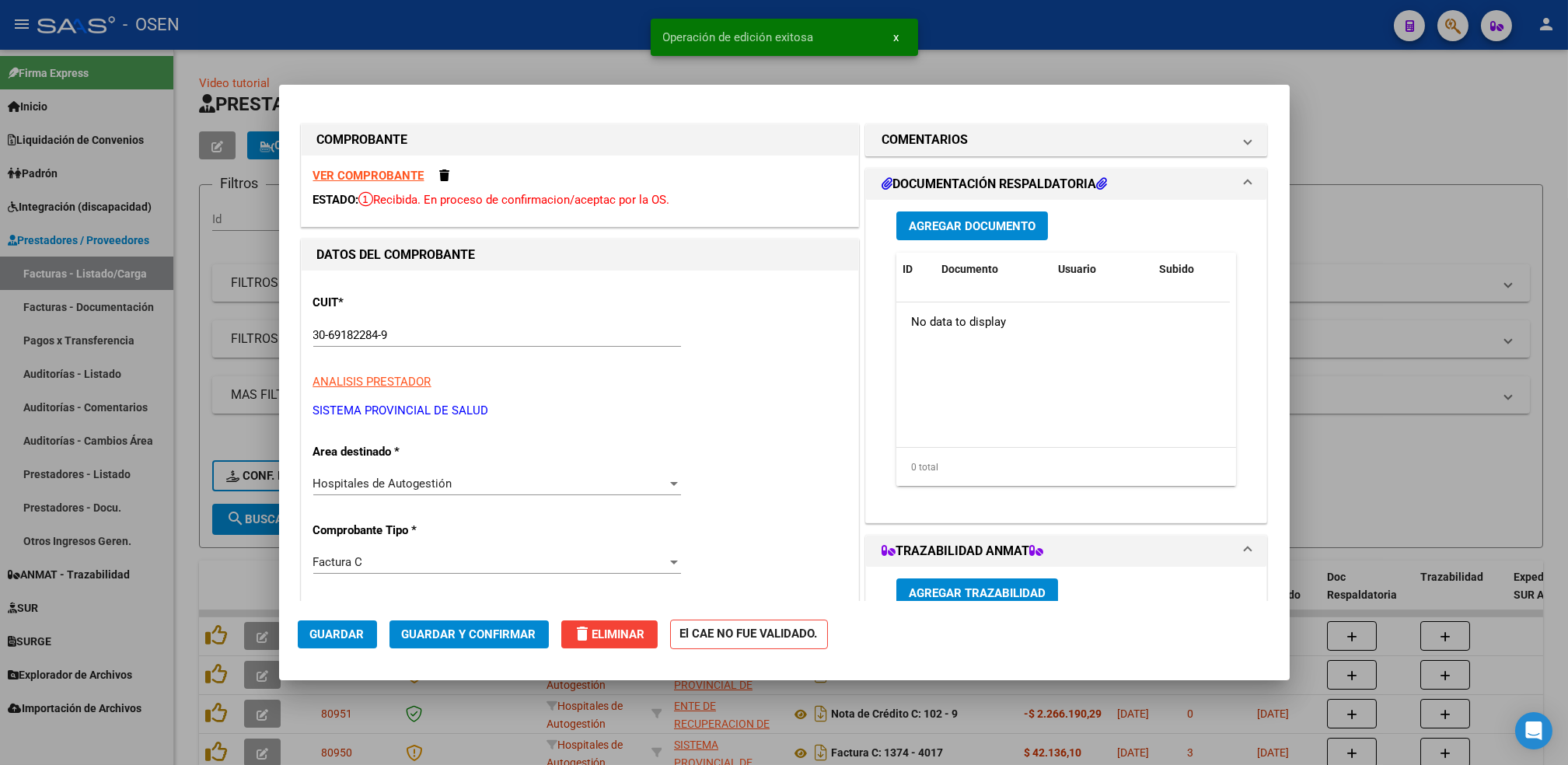
click at [183, 592] on div at bounding box center [784, 382] width 1568 height 765
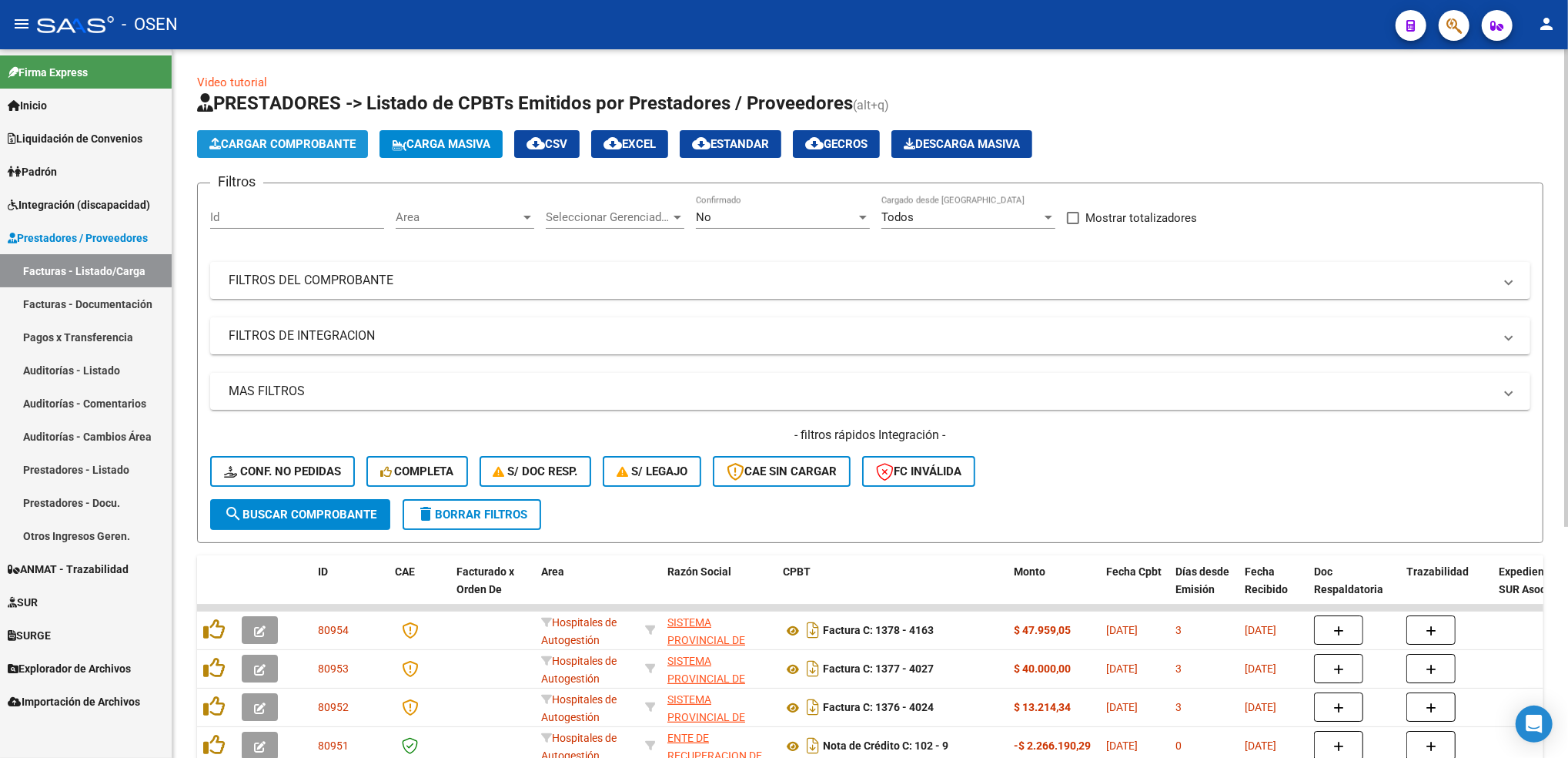
click at [327, 143] on span "Cargar Comprobante" at bounding box center [283, 144] width 147 height 14
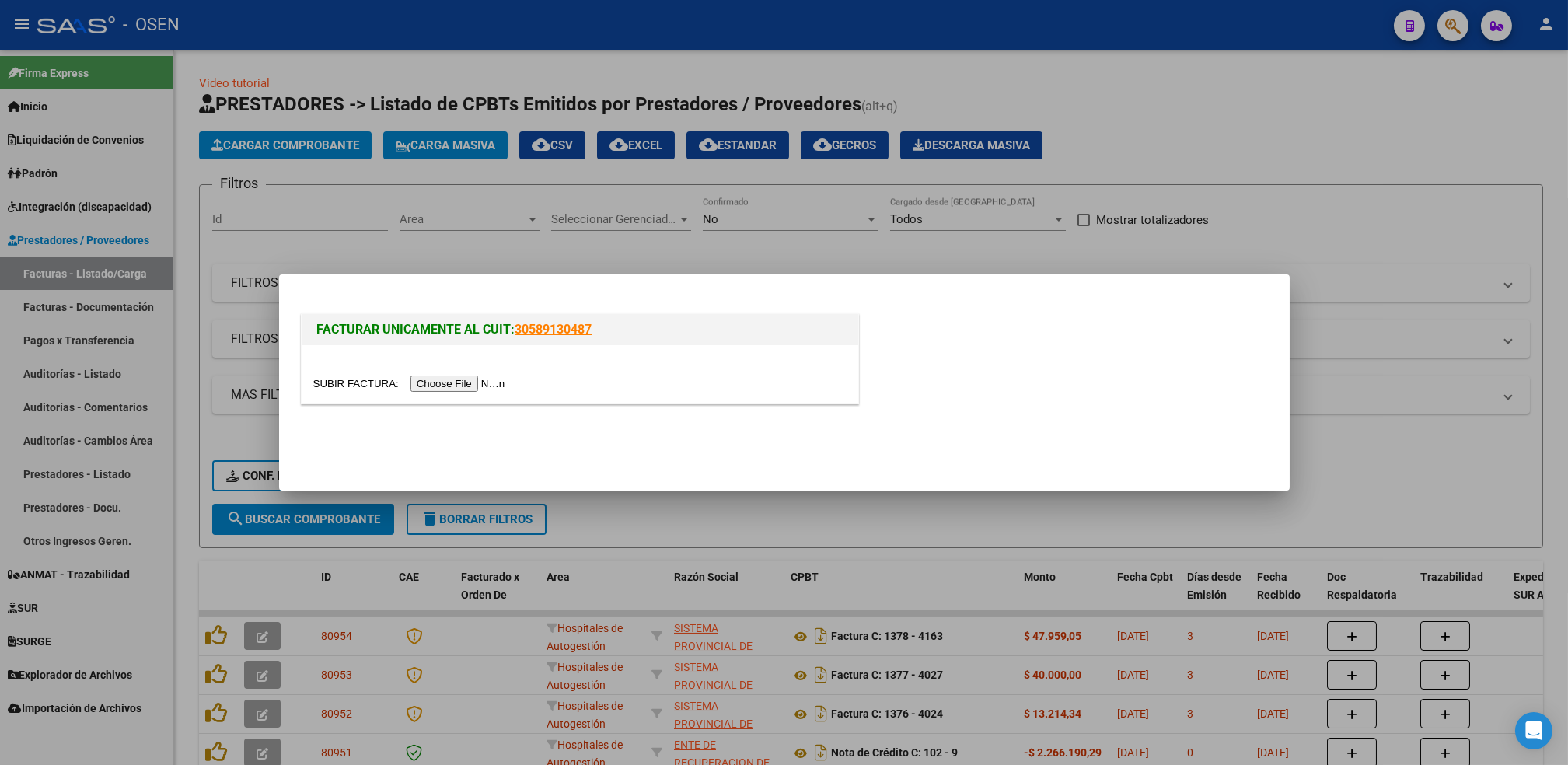
click at [446, 382] on input "file" at bounding box center [412, 383] width 197 height 17
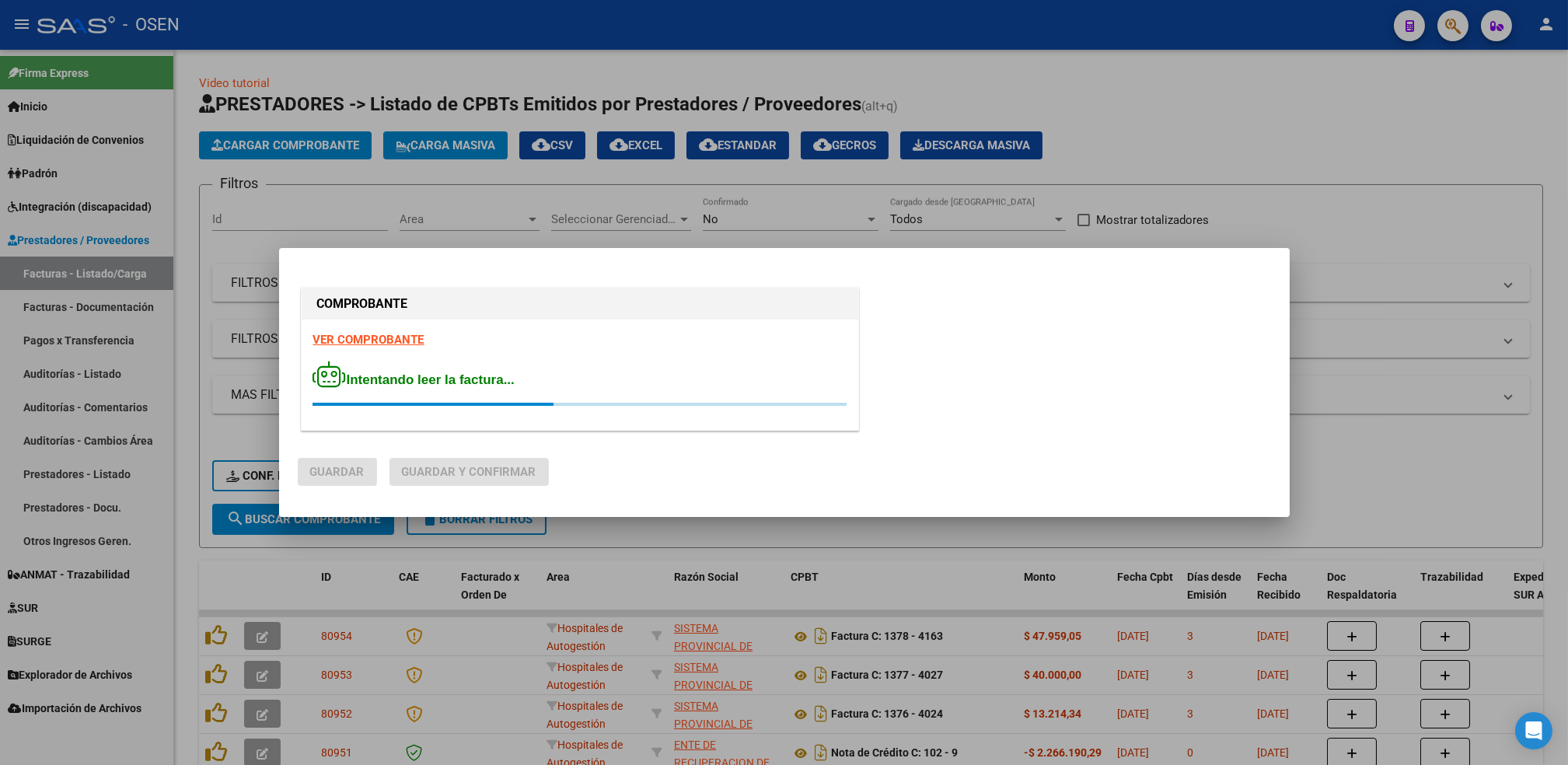
click at [368, 341] on strong "VER COMPROBANTE" at bounding box center [368, 340] width 111 height 14
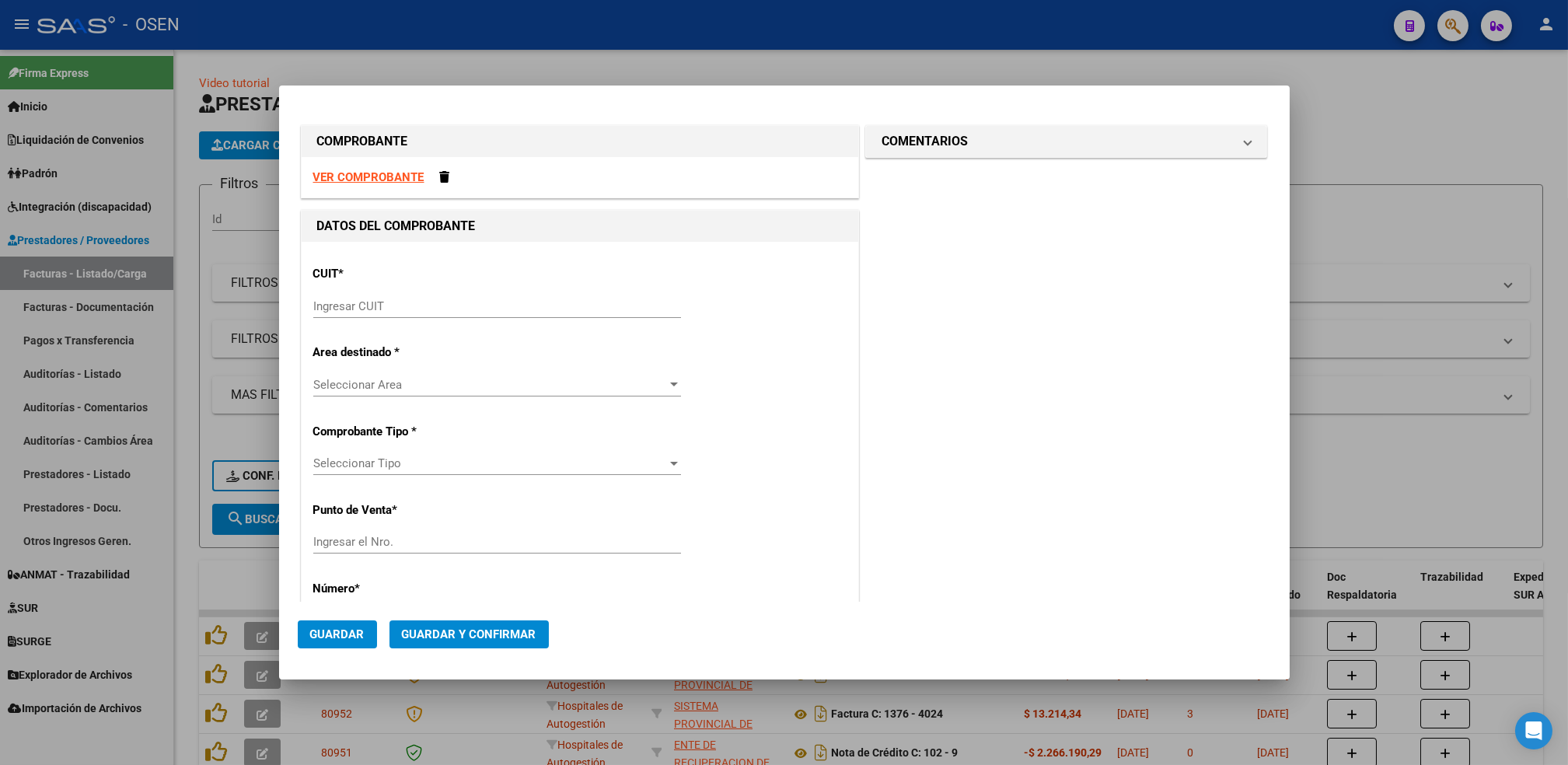
click at [438, 305] on input "Ingresar CUIT" at bounding box center [497, 306] width 368 height 14
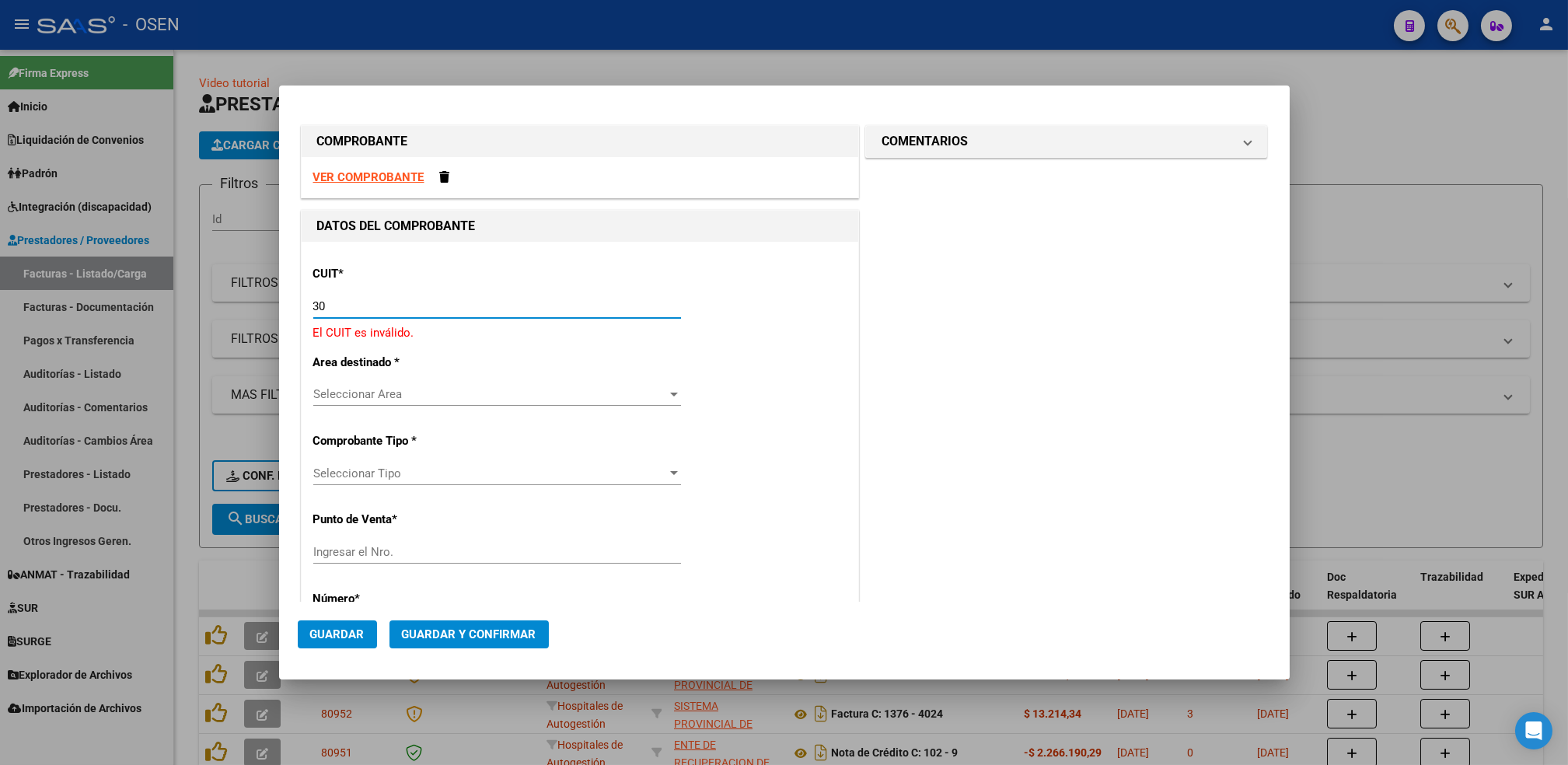
paste input "-69182284"
type input "30-69182284-9"
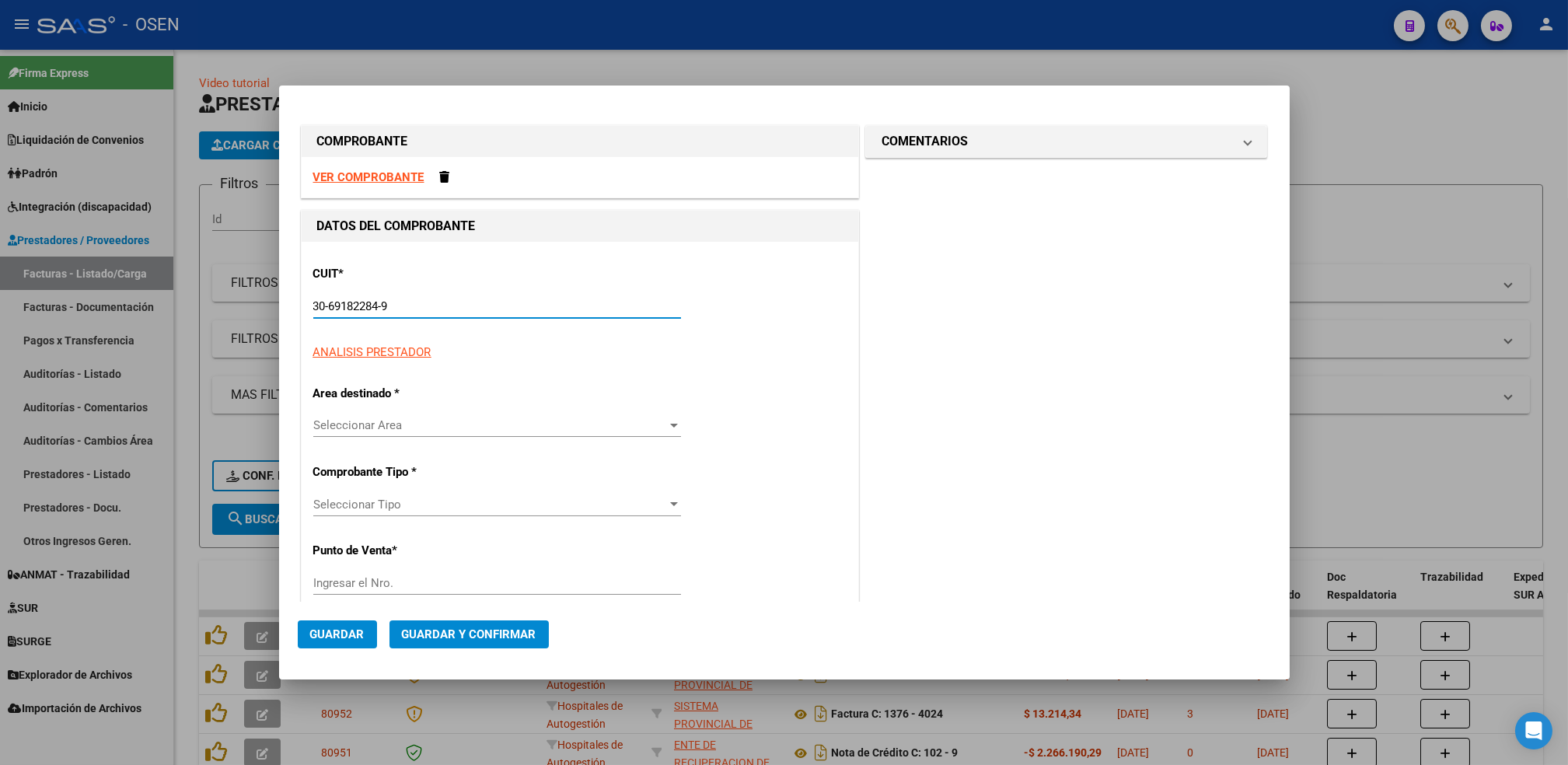
type input "1378"
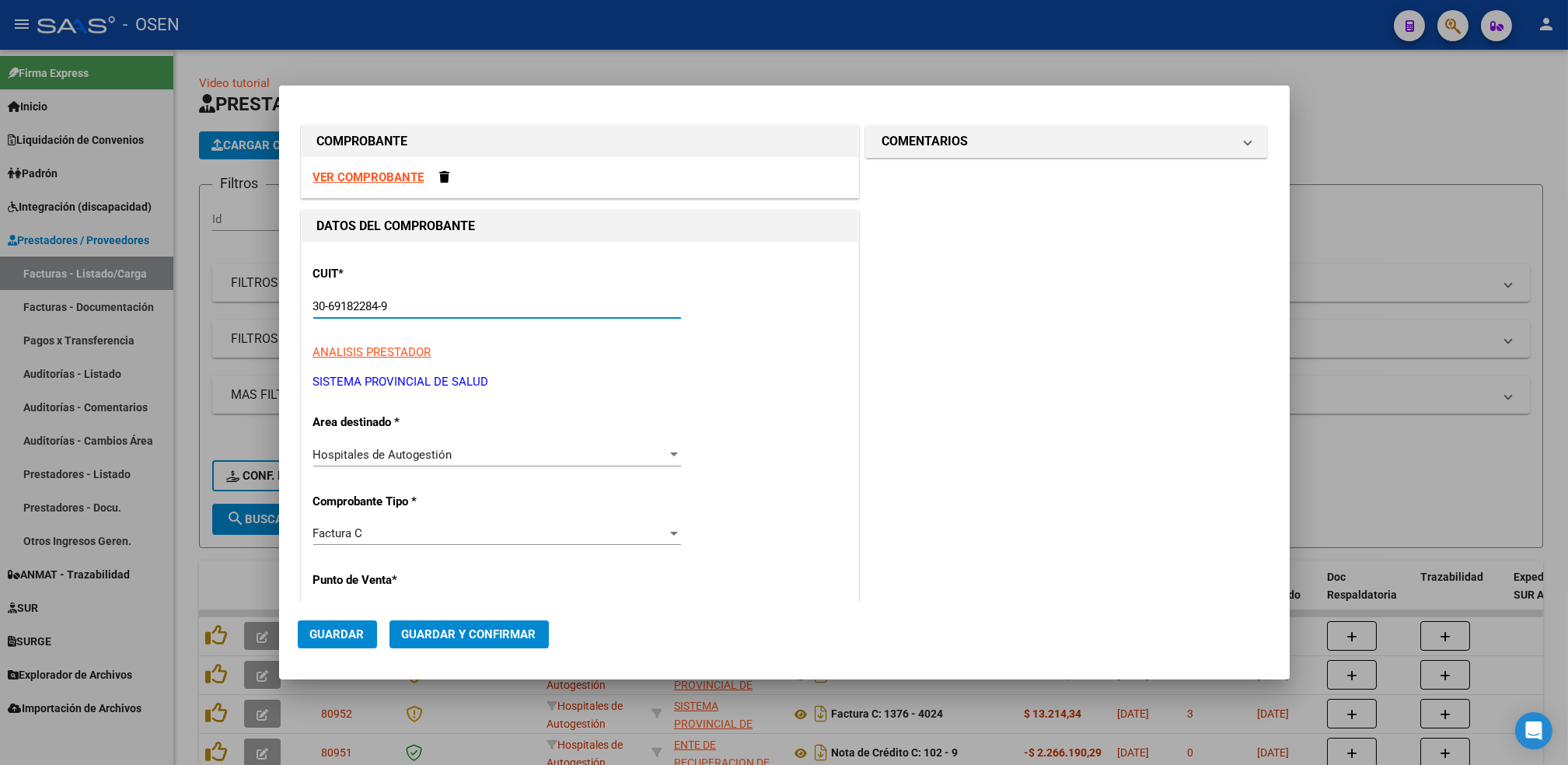
type input "30-69182284-9"
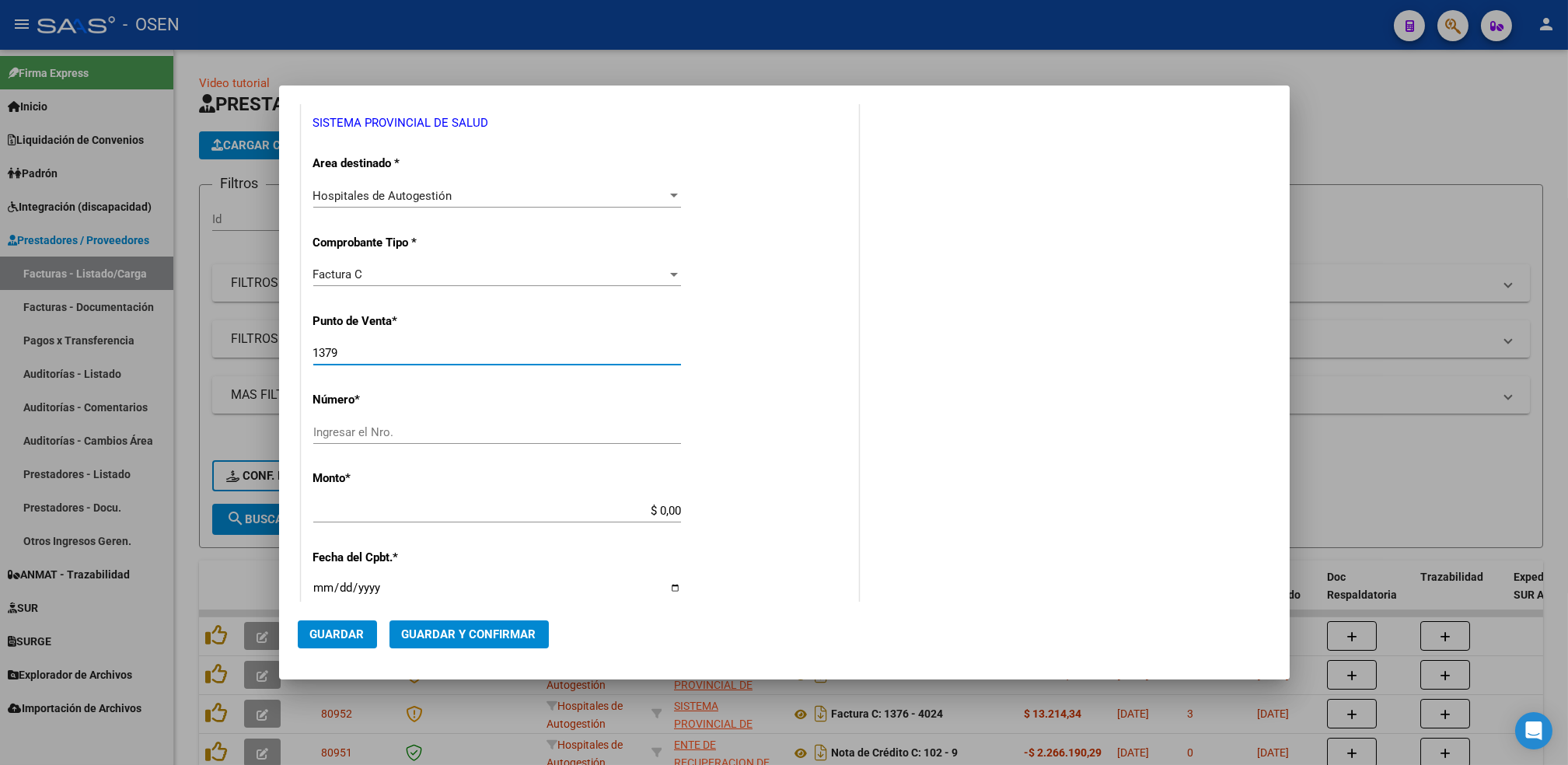
type input "1379"
type input "4029"
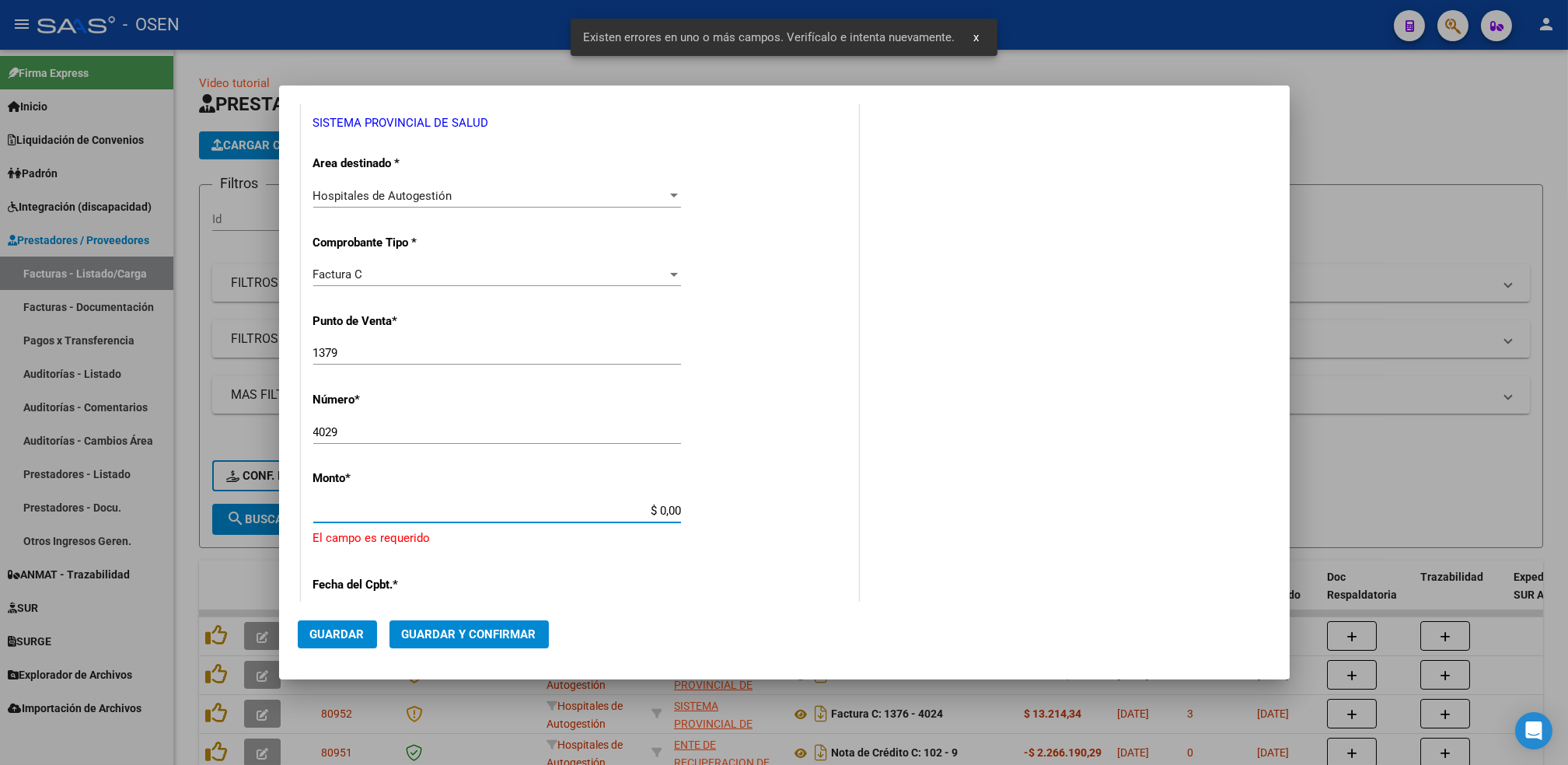
scroll to position [408, 0]
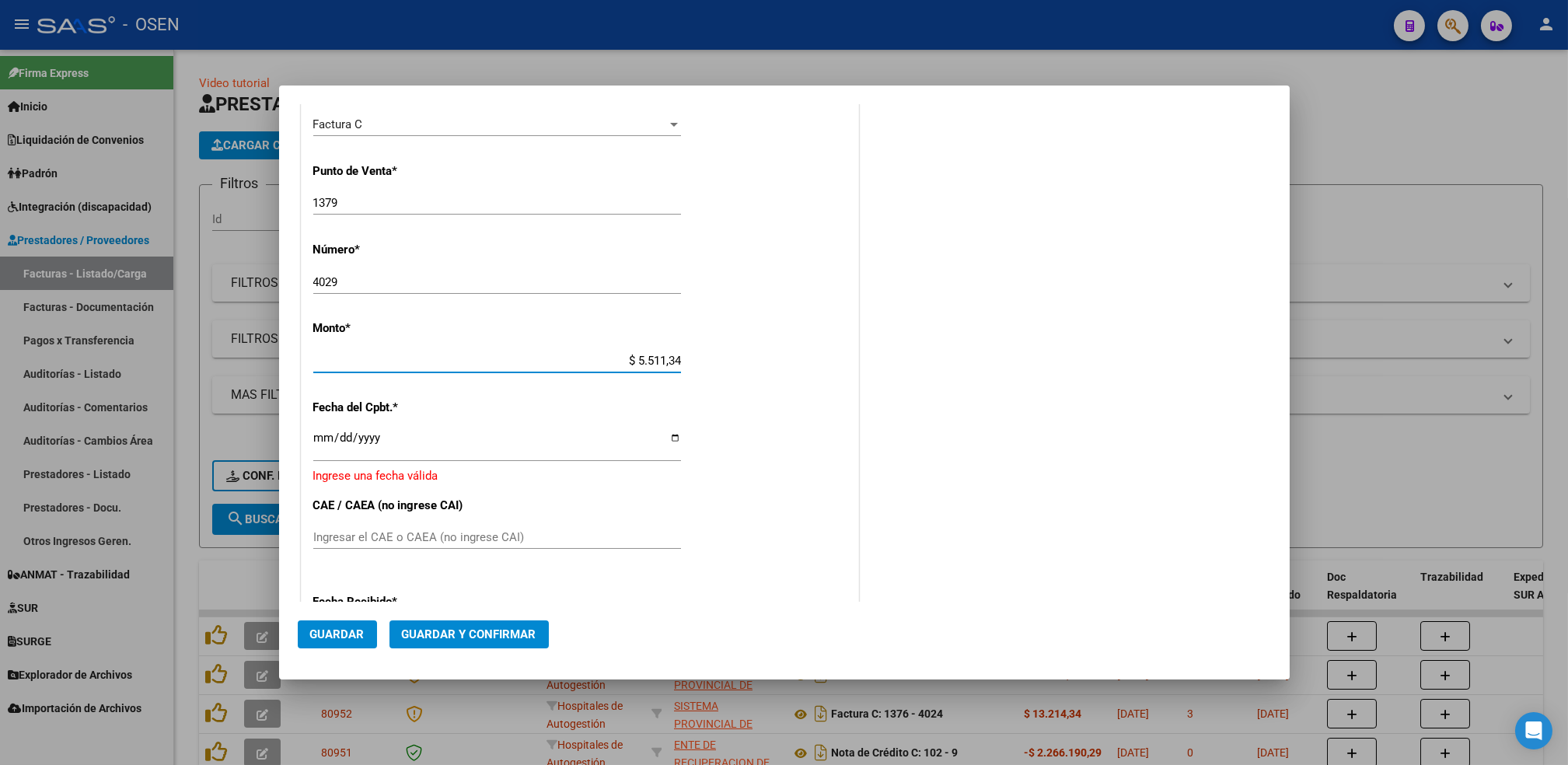
type input "$ 55.113,41"
click at [322, 433] on input "Ingresar la fecha" at bounding box center [497, 444] width 368 height 25
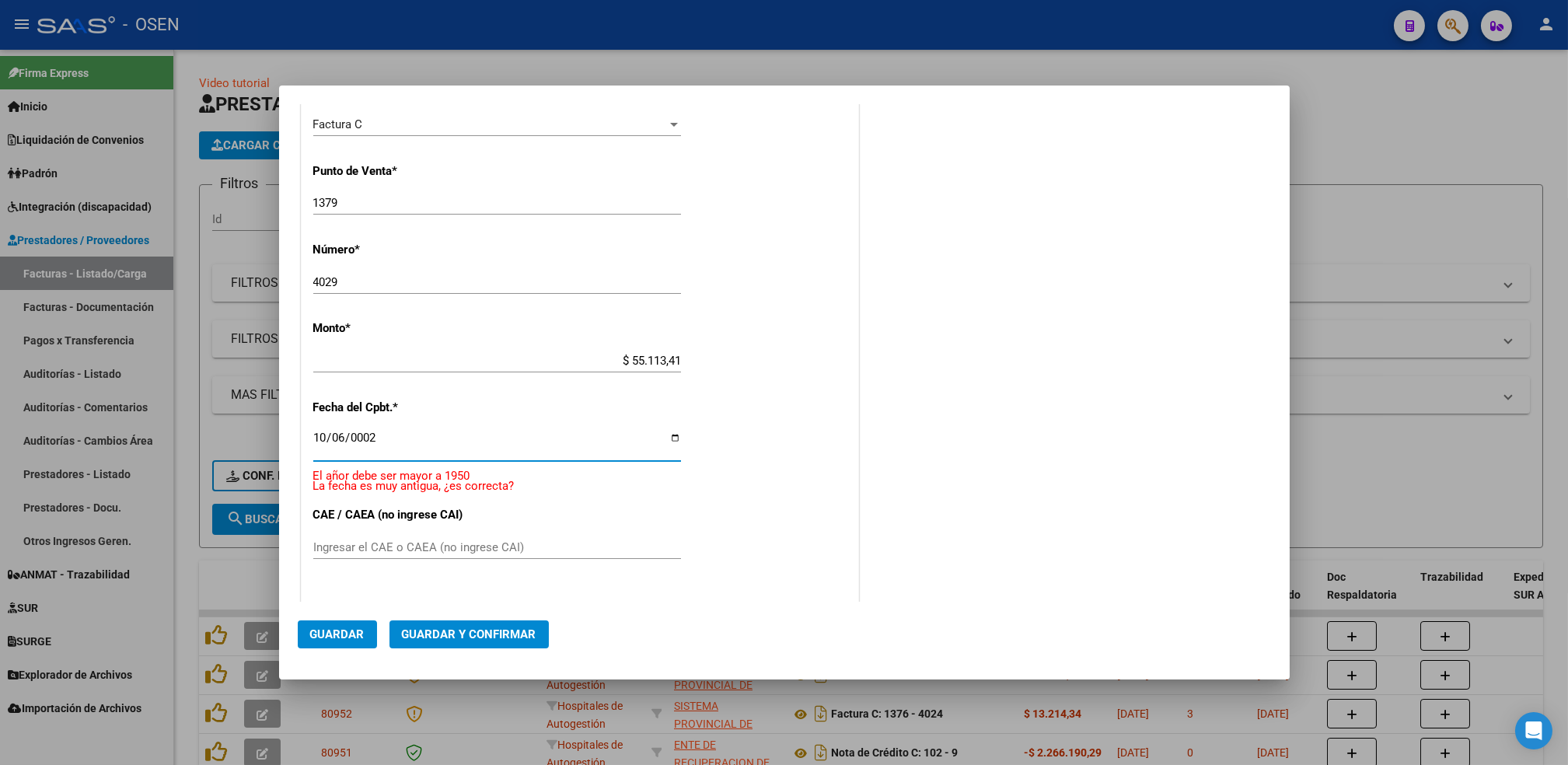
scroll to position [418, 0]
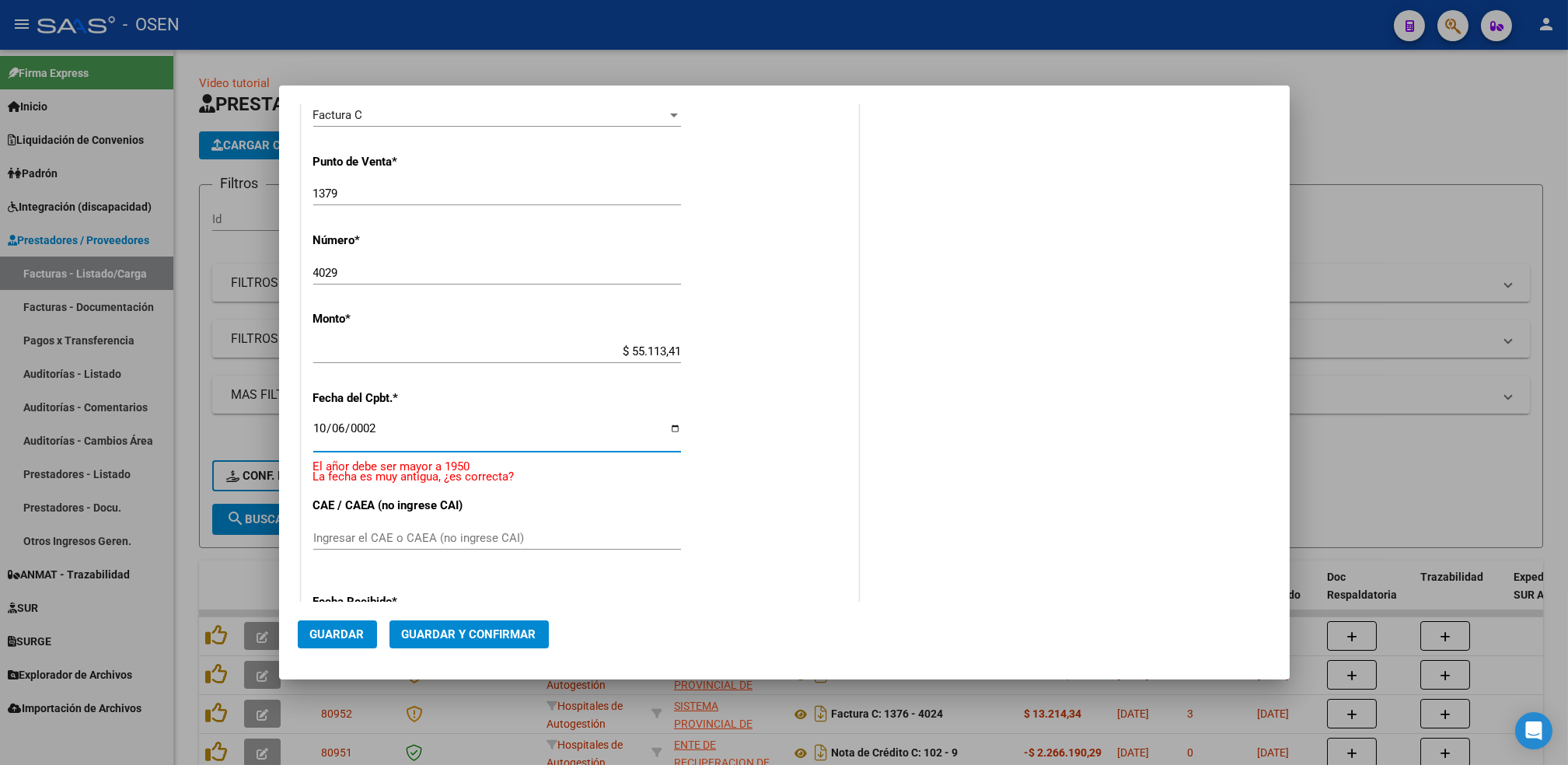
type input "0225-10-06"
type input "[DATE]"
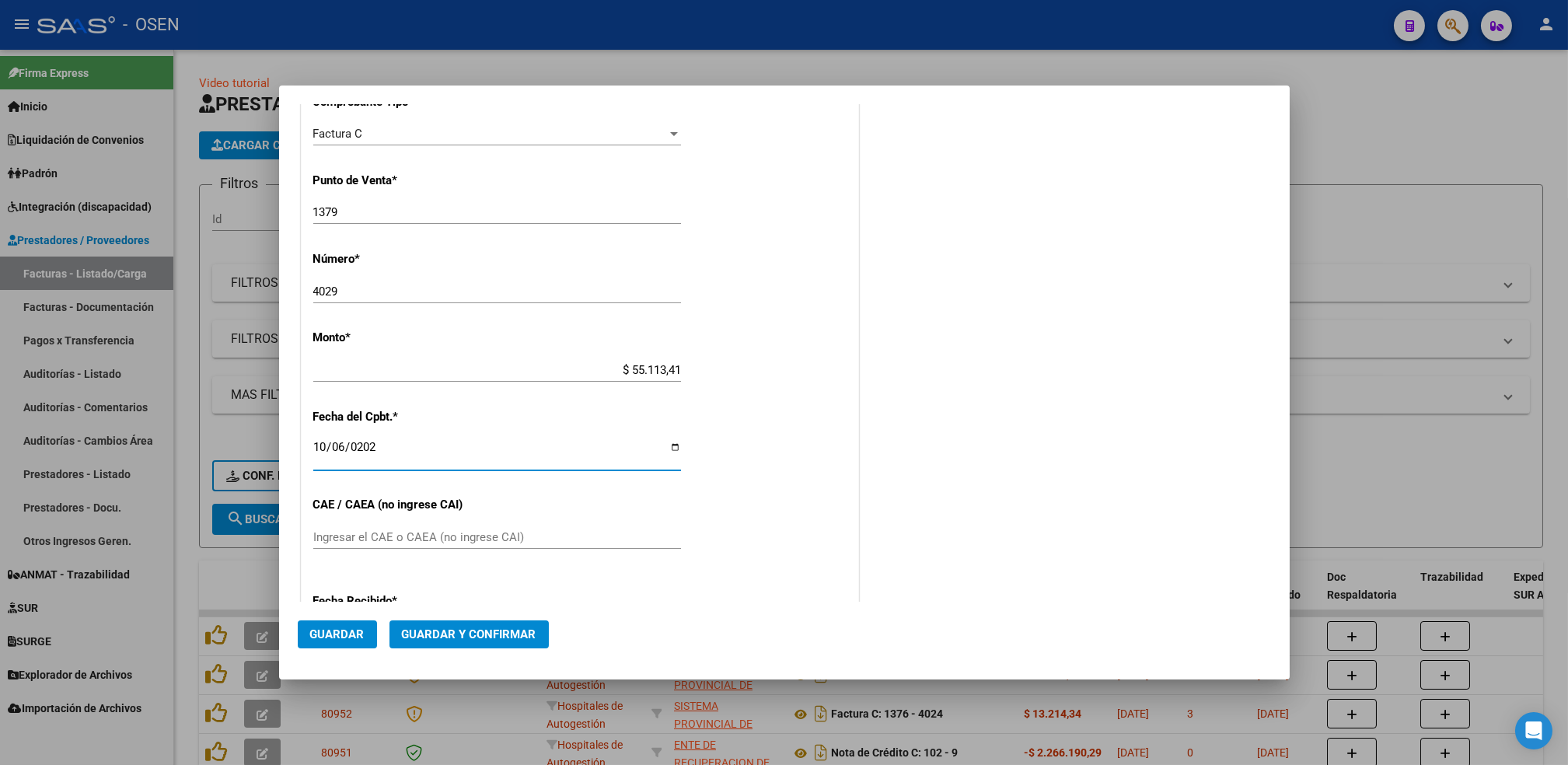
click at [343, 643] on button "Guardar" at bounding box center [337, 634] width 80 height 28
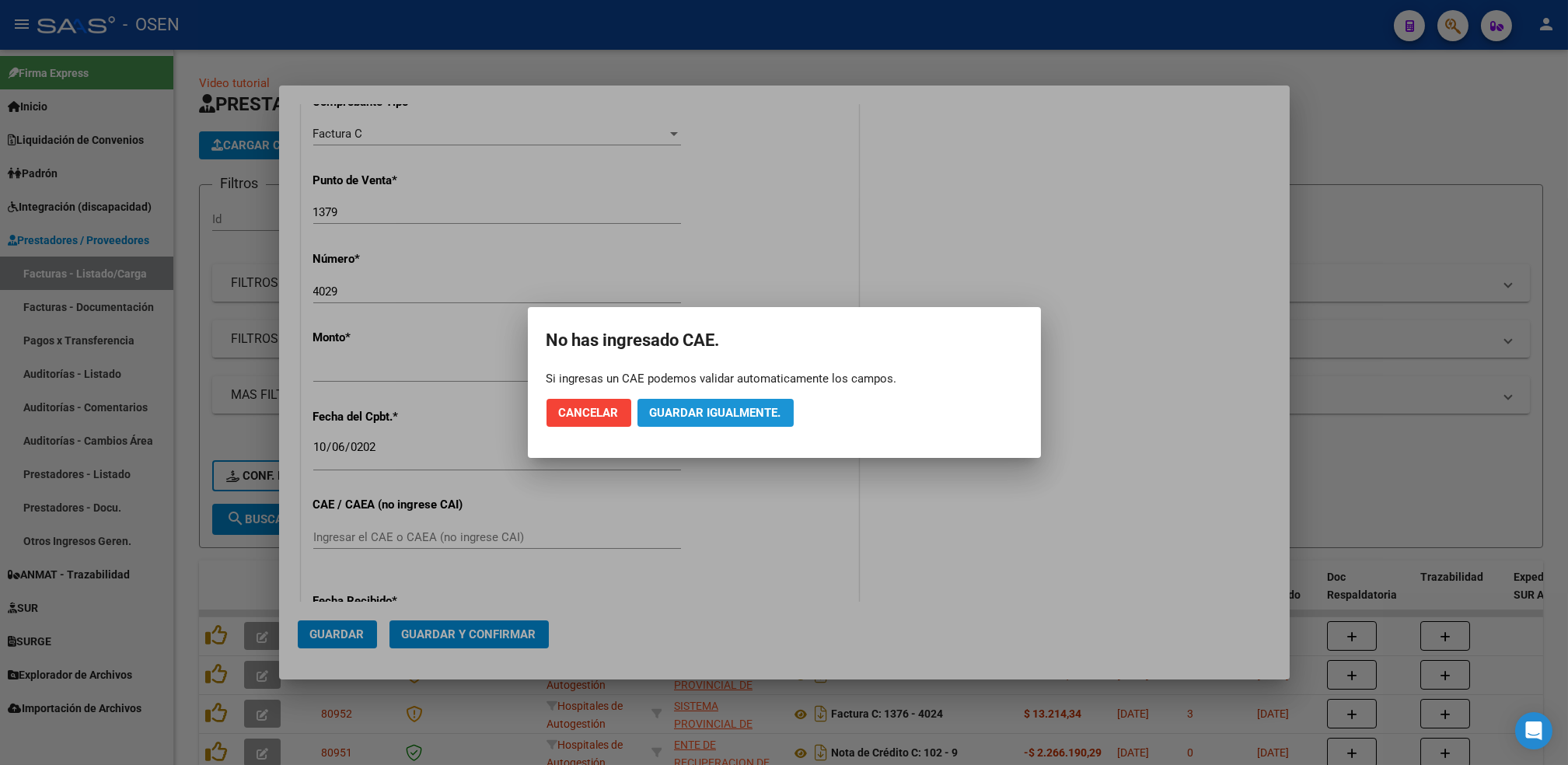
click at [712, 410] on span "Guardar igualmente." at bounding box center [716, 412] width 131 height 14
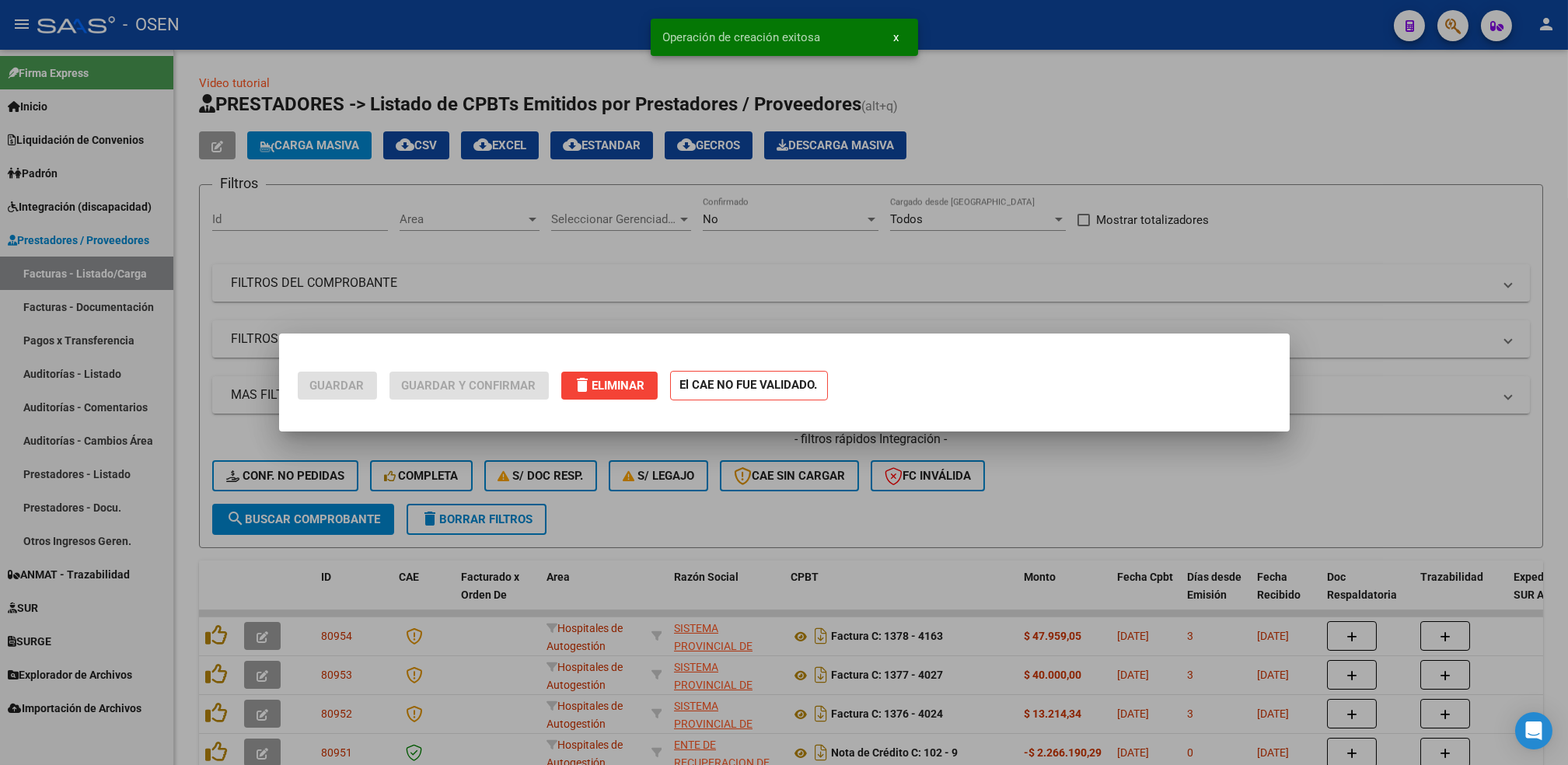
scroll to position [0, 0]
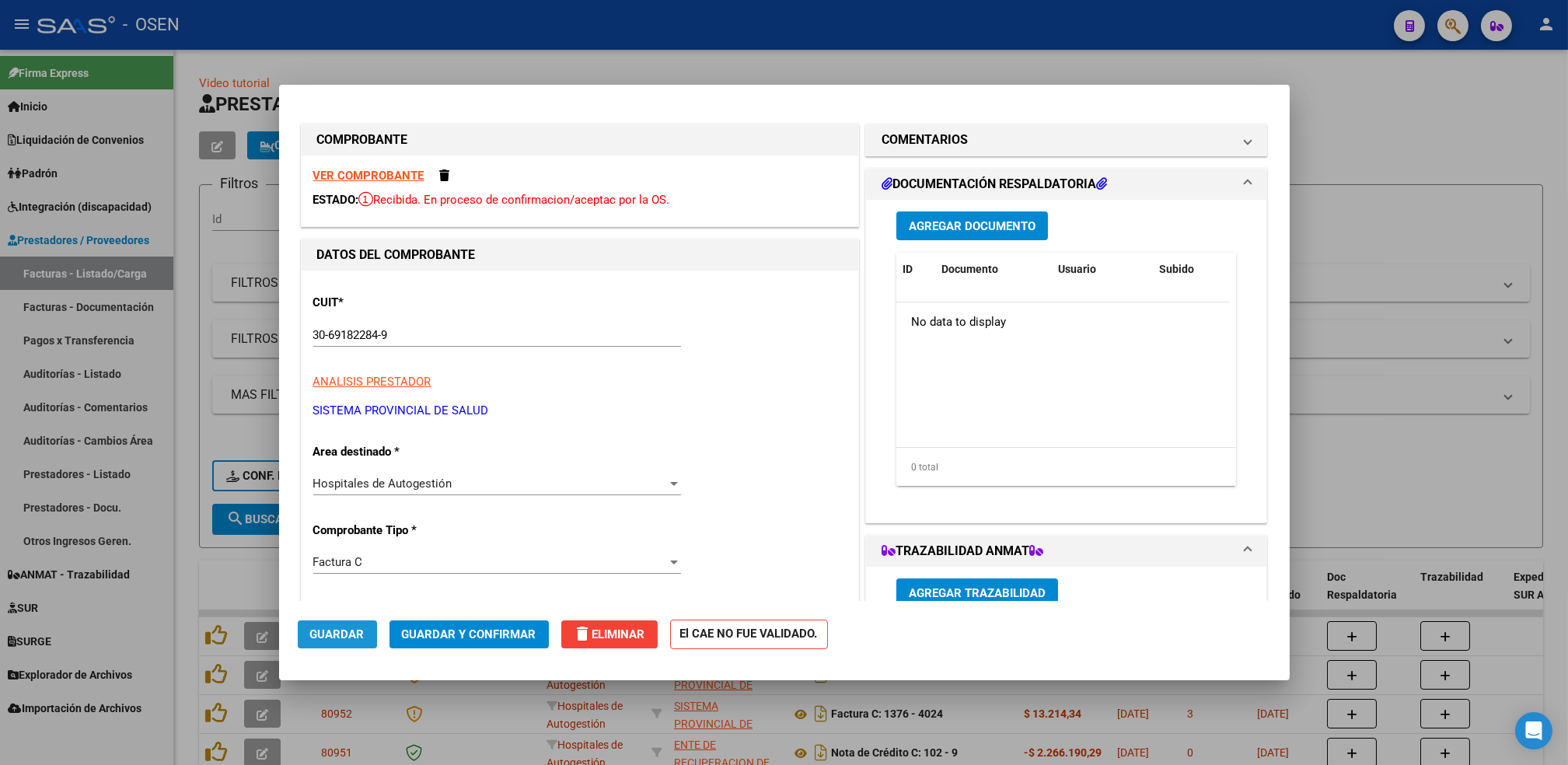
click at [333, 631] on span "Guardar" at bounding box center [337, 634] width 54 height 14
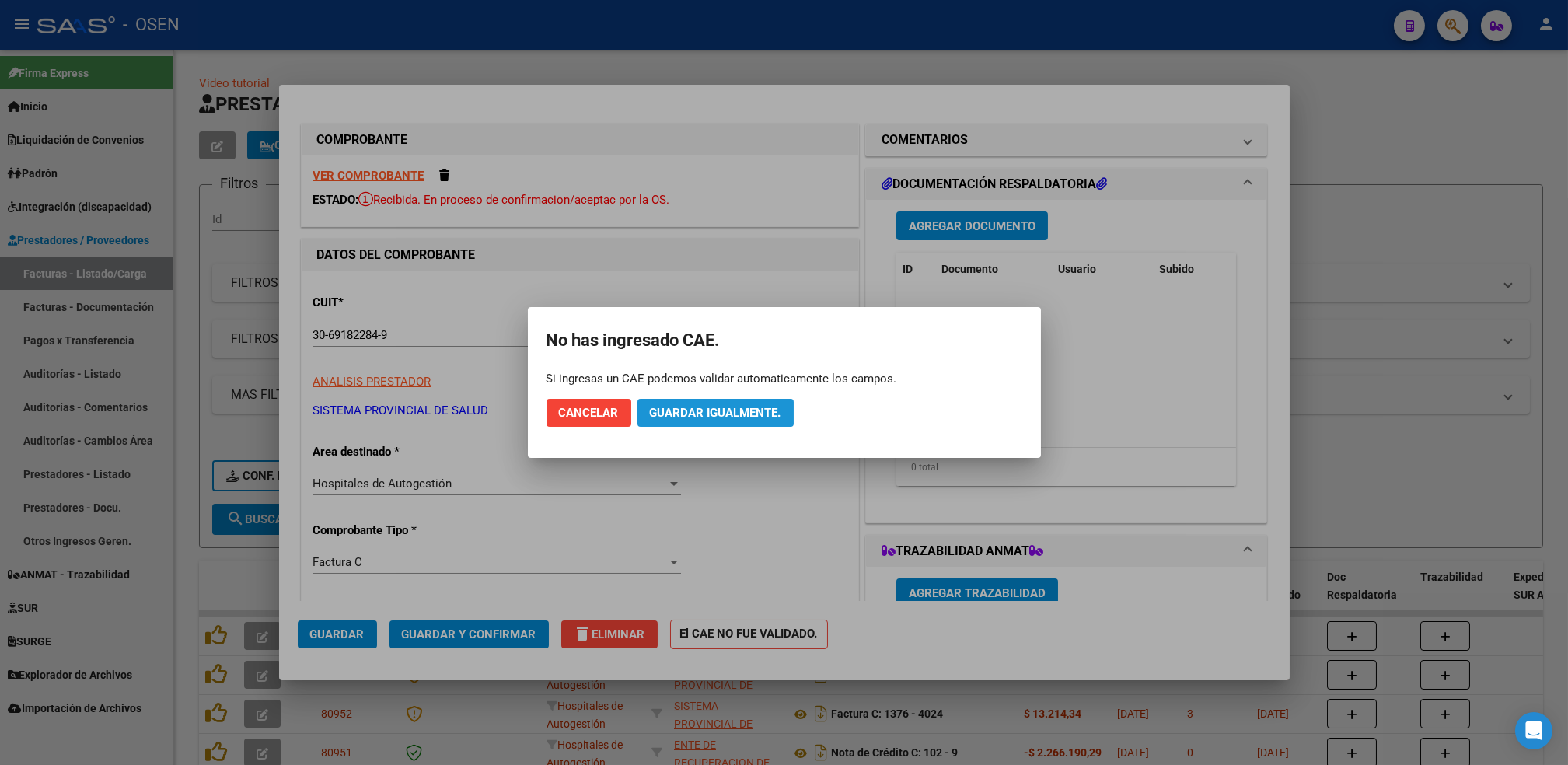
click at [757, 408] on span "Guardar igualmente." at bounding box center [716, 412] width 131 height 14
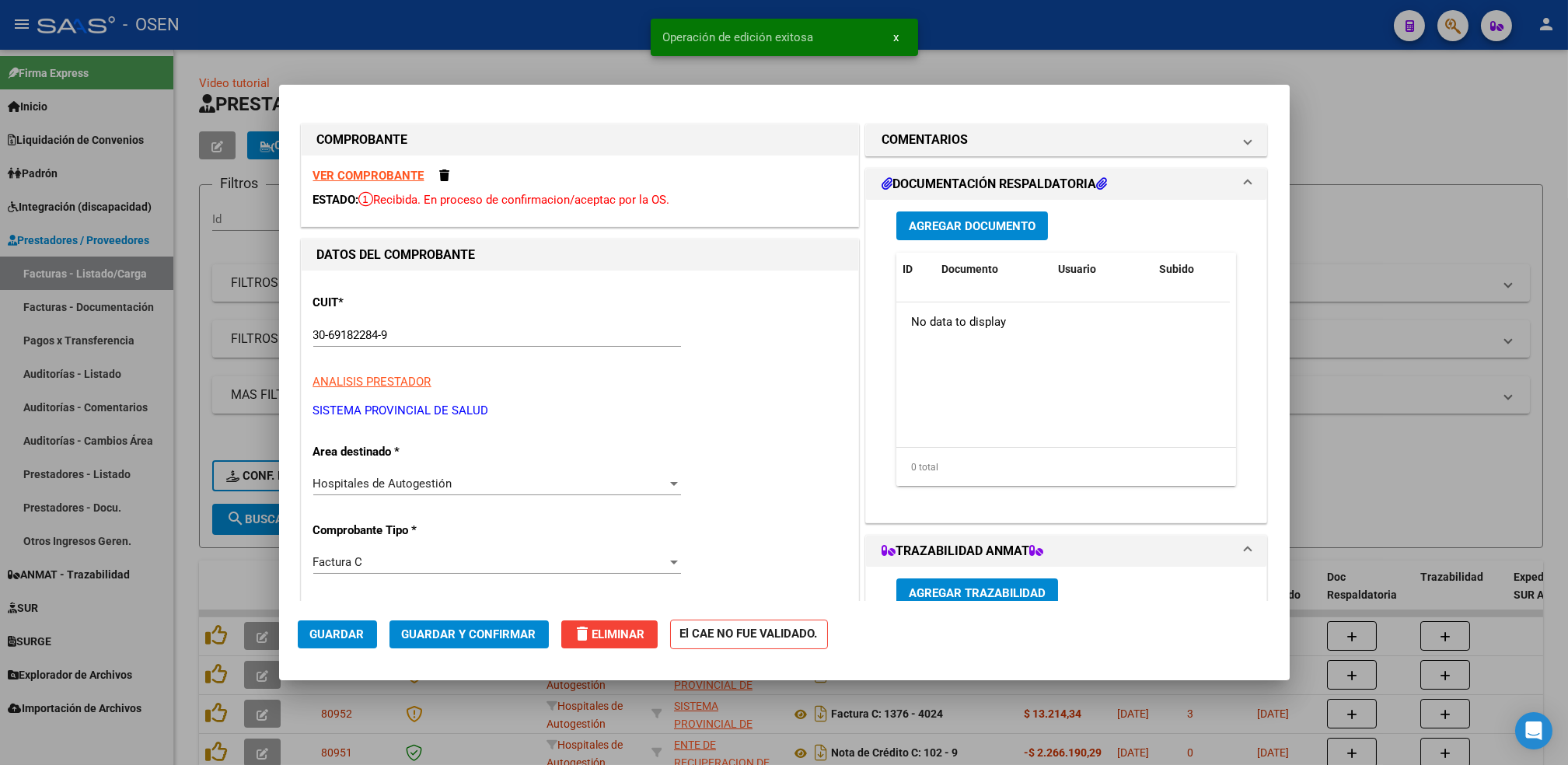
click at [194, 495] on div at bounding box center [784, 382] width 1568 height 765
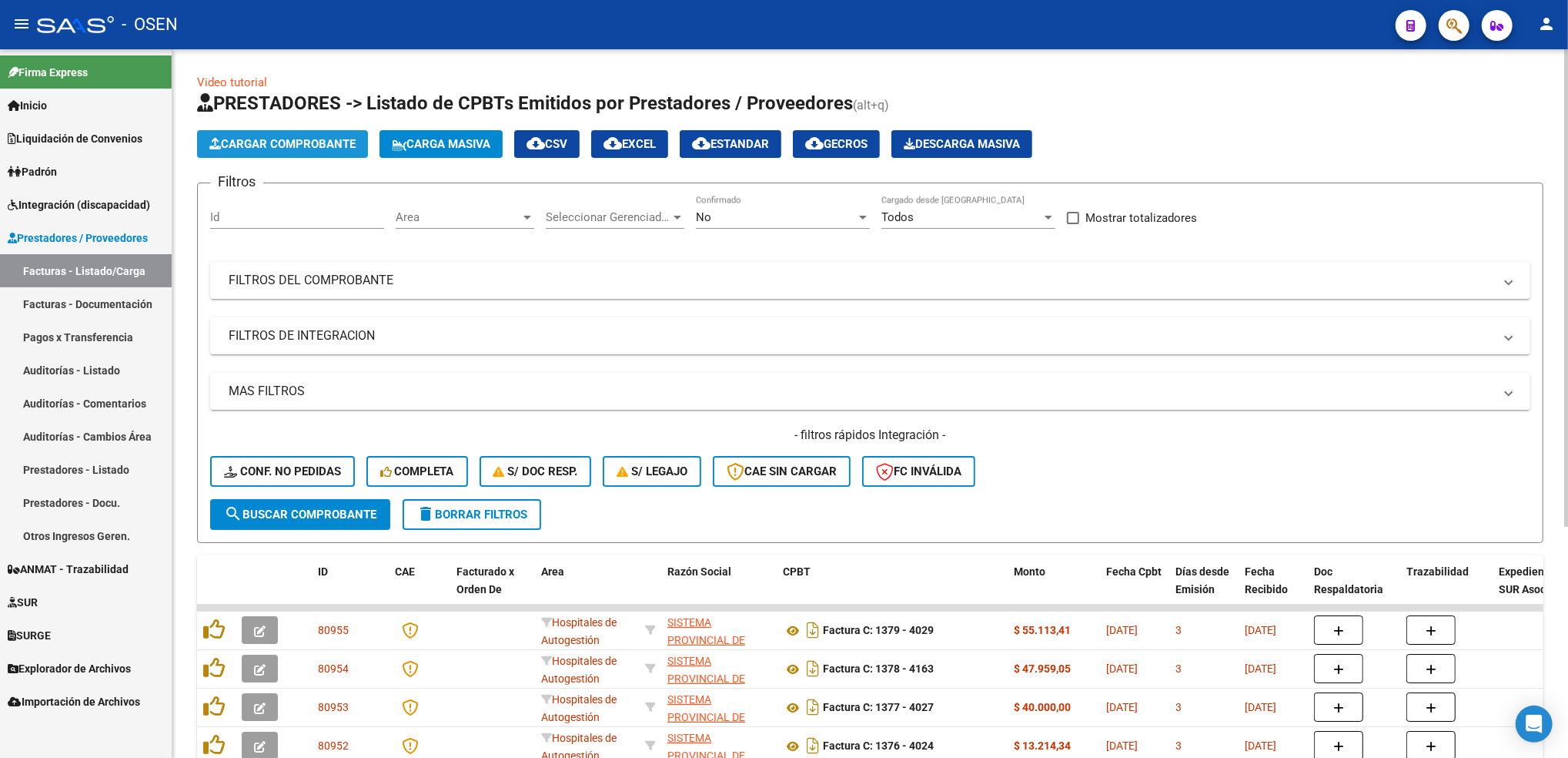
click at [309, 140] on span "Cargar Comprobante" at bounding box center [283, 144] width 147 height 14
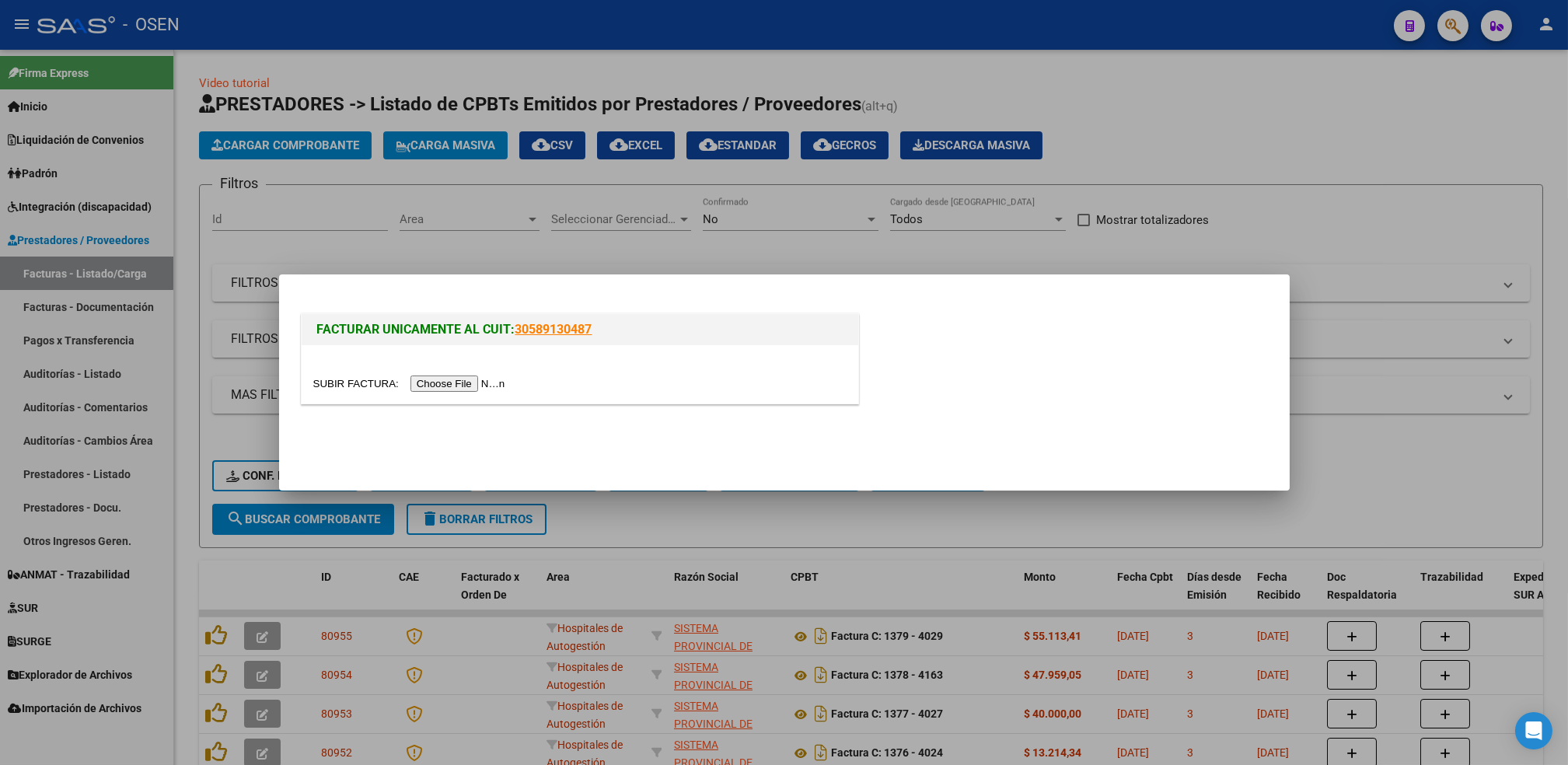
click at [451, 378] on input "file" at bounding box center [412, 383] width 197 height 17
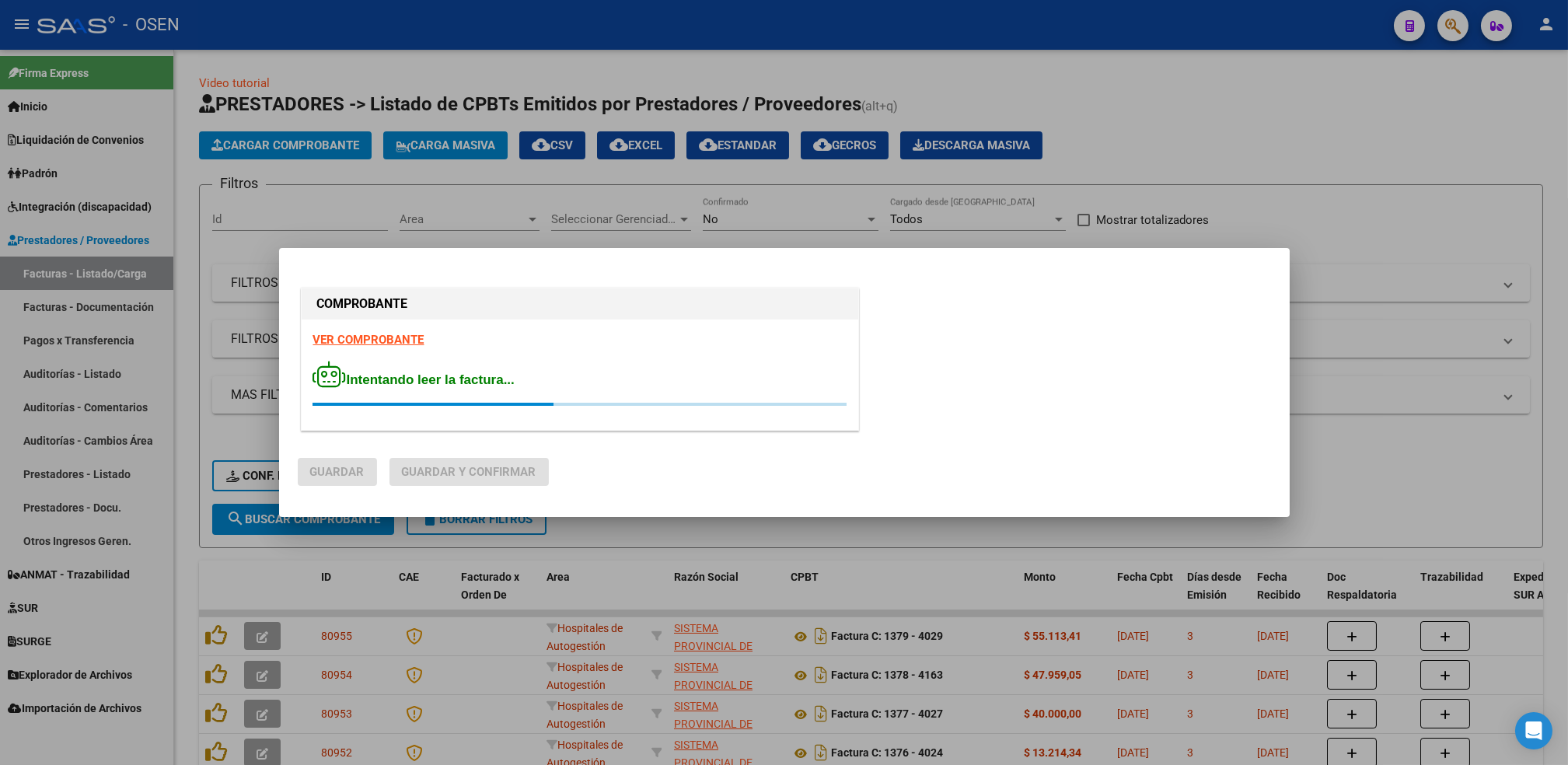
click at [357, 340] on strong "VER COMPROBANTE" at bounding box center [368, 340] width 111 height 14
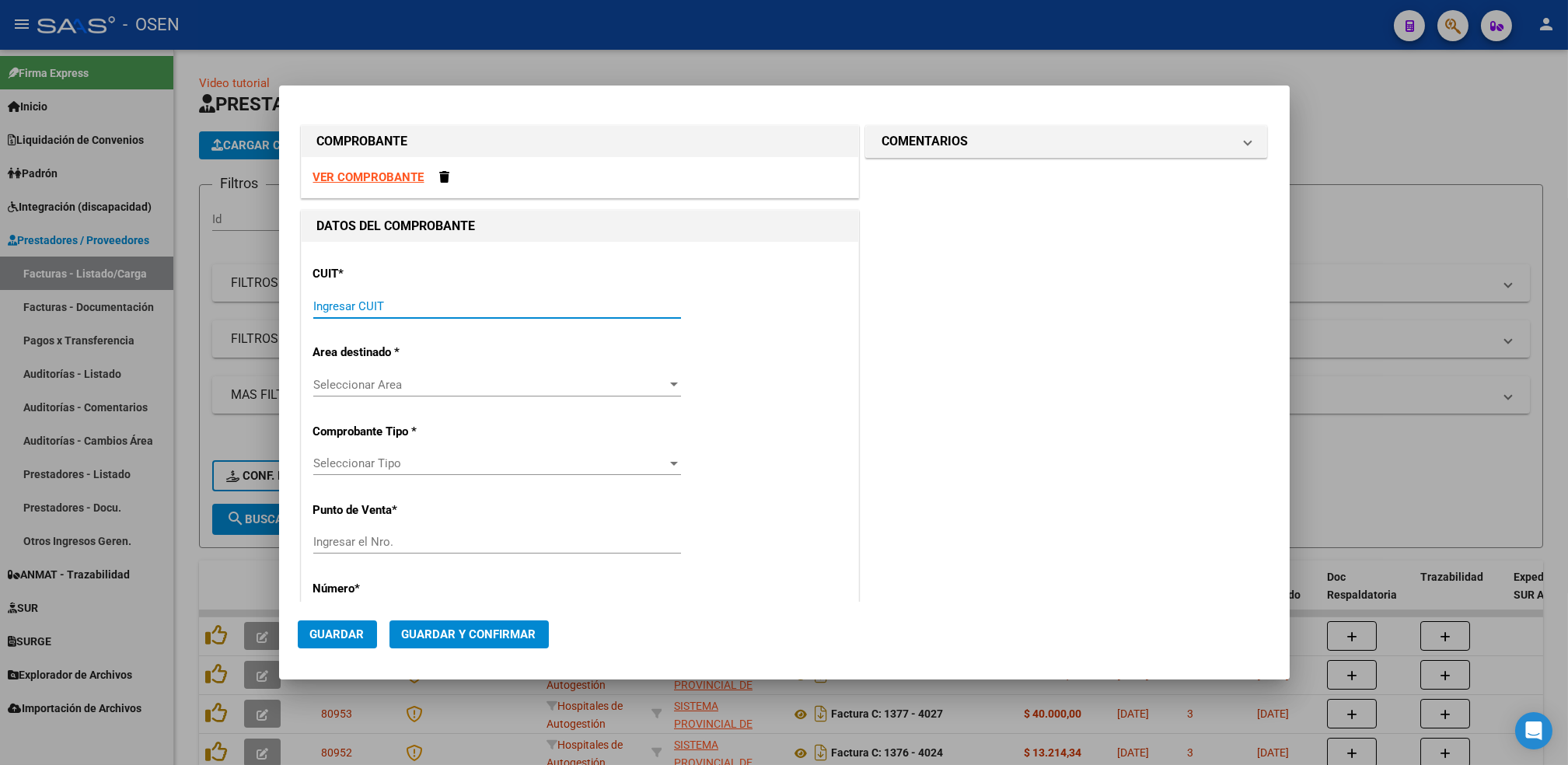
click at [416, 306] on input "Ingresar CUIT" at bounding box center [497, 306] width 368 height 14
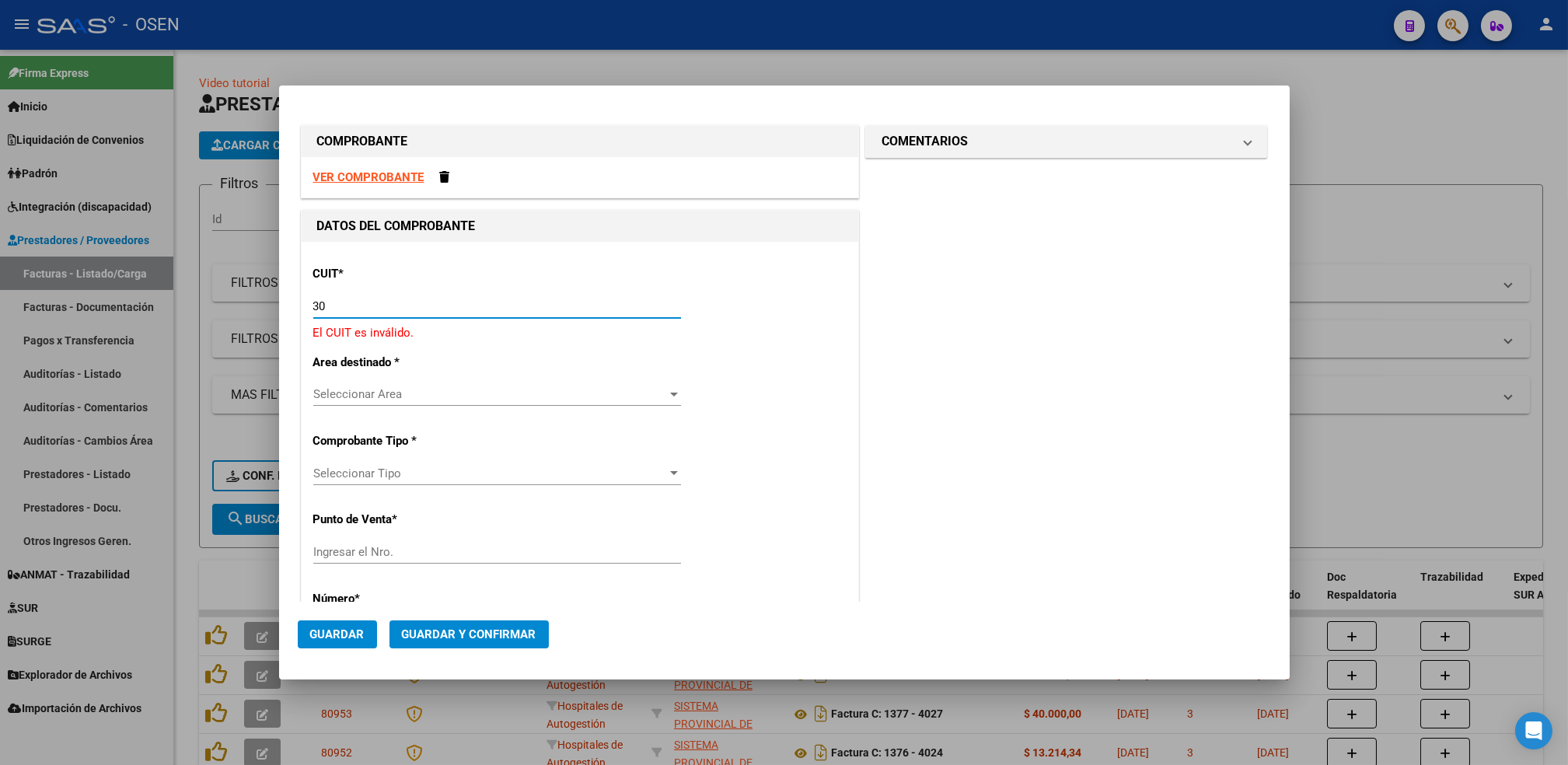
paste input "-69182284"
type input "30-69182284-9"
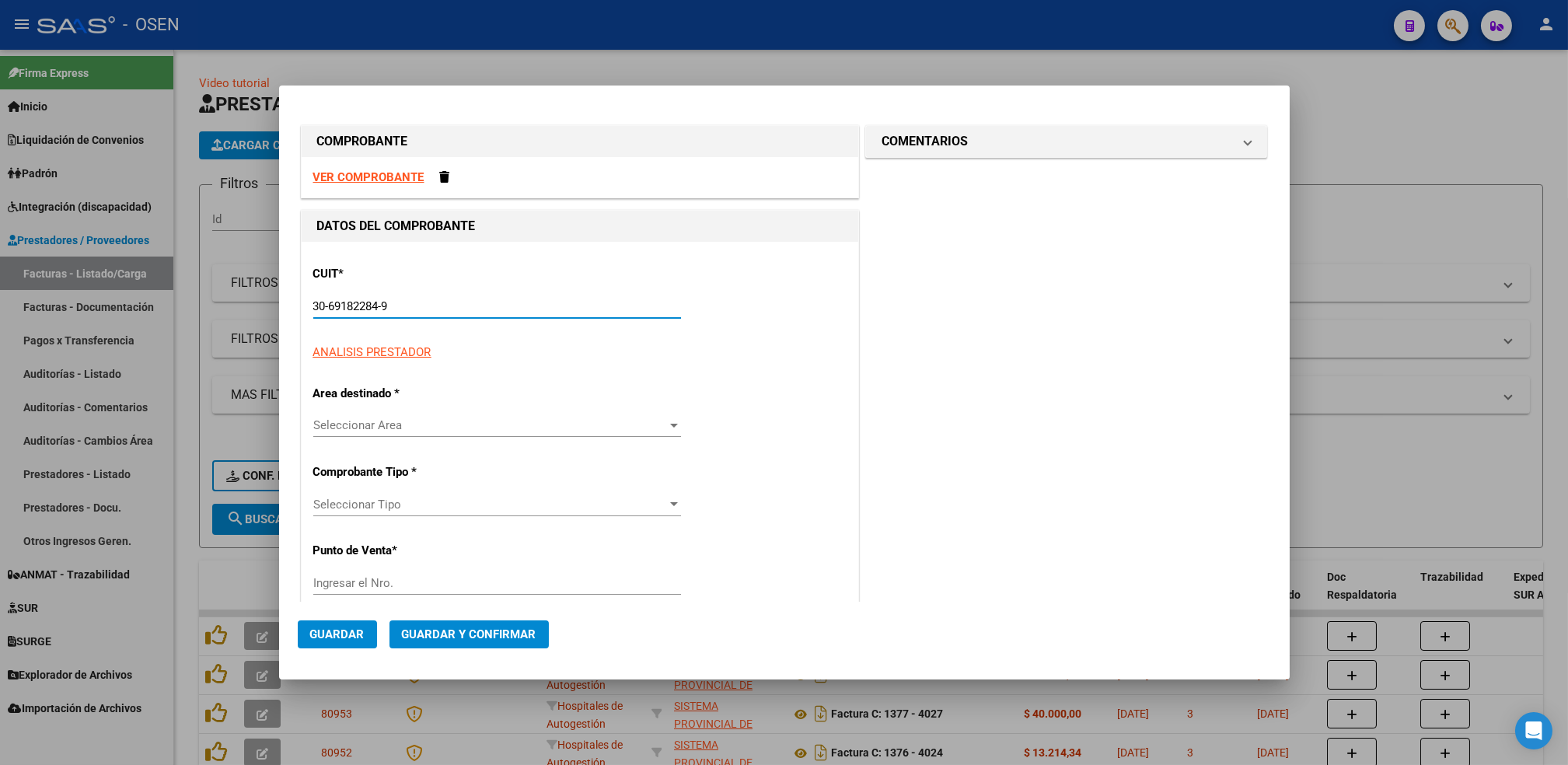
type input "1379"
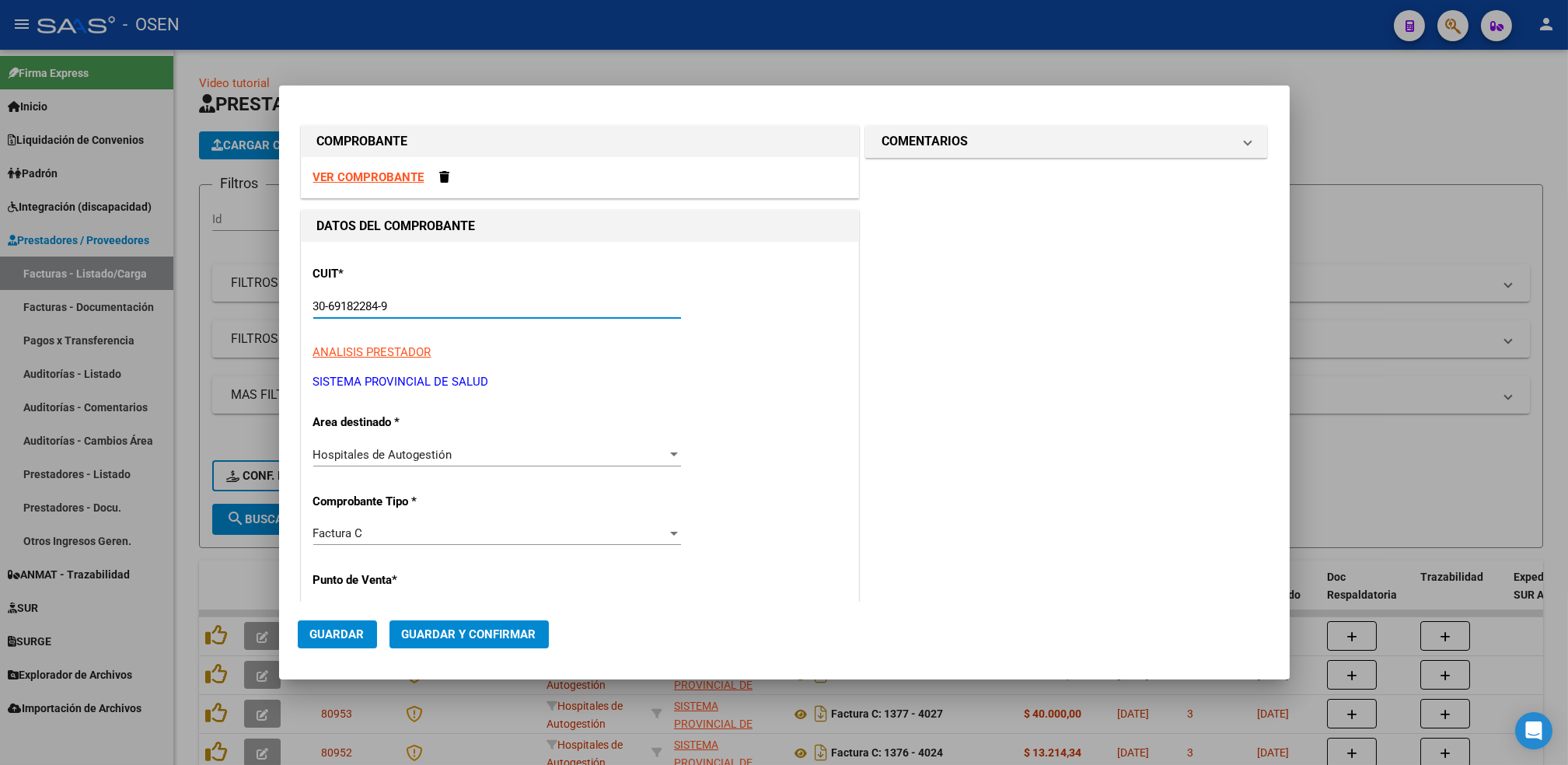
type input "30-69182284-9"
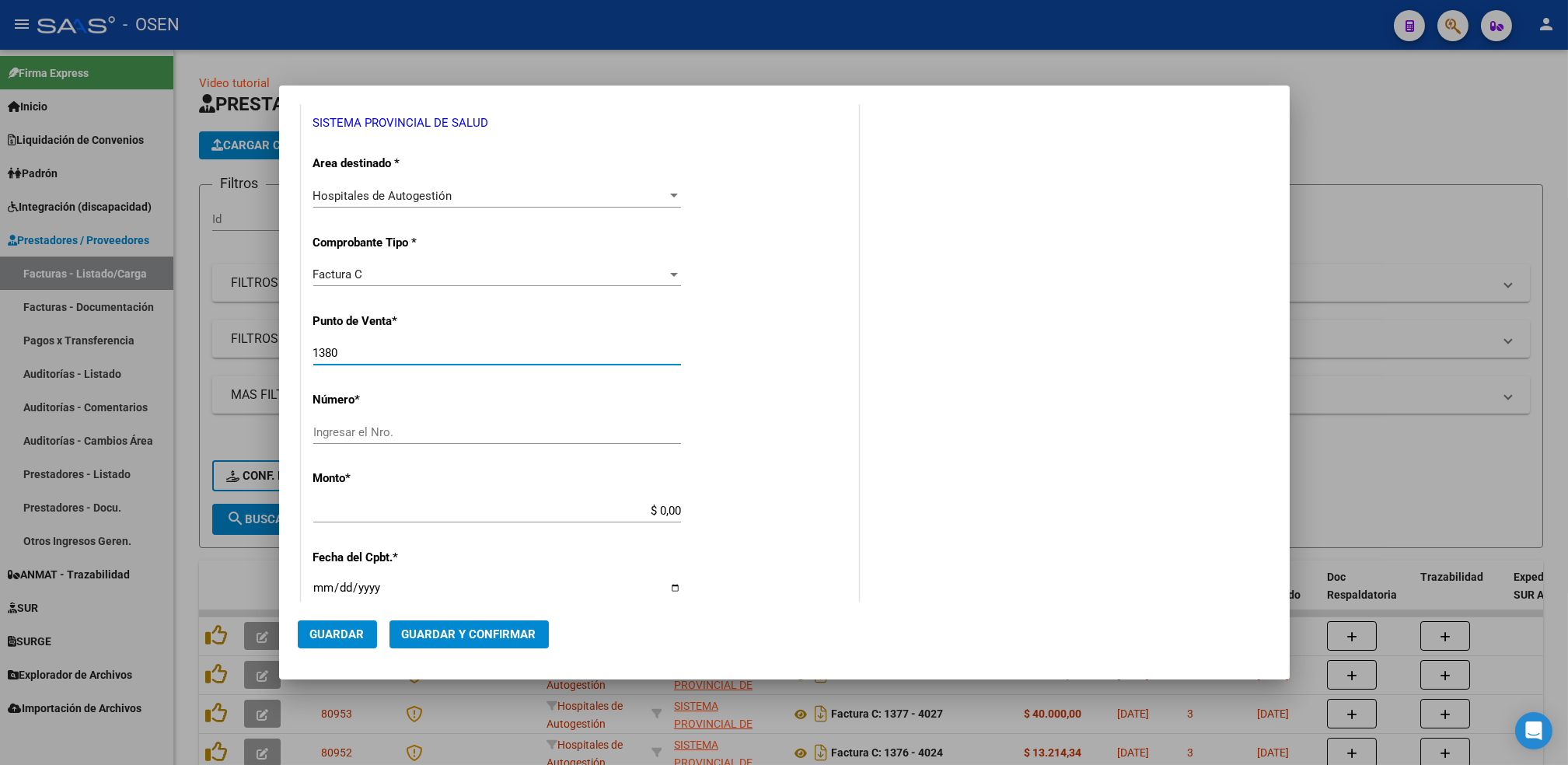
type input "1380"
type input "4024"
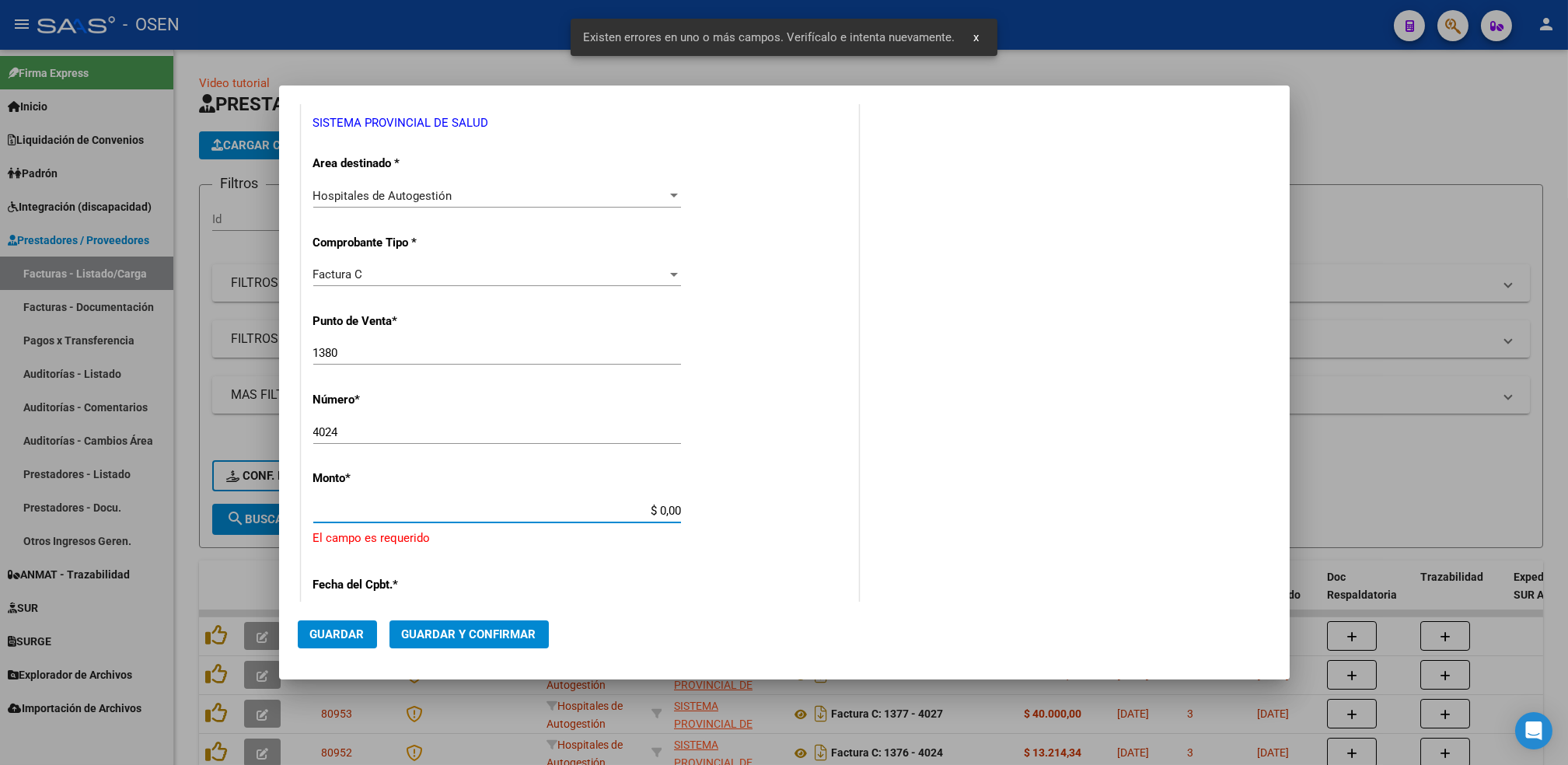
scroll to position [408, 0]
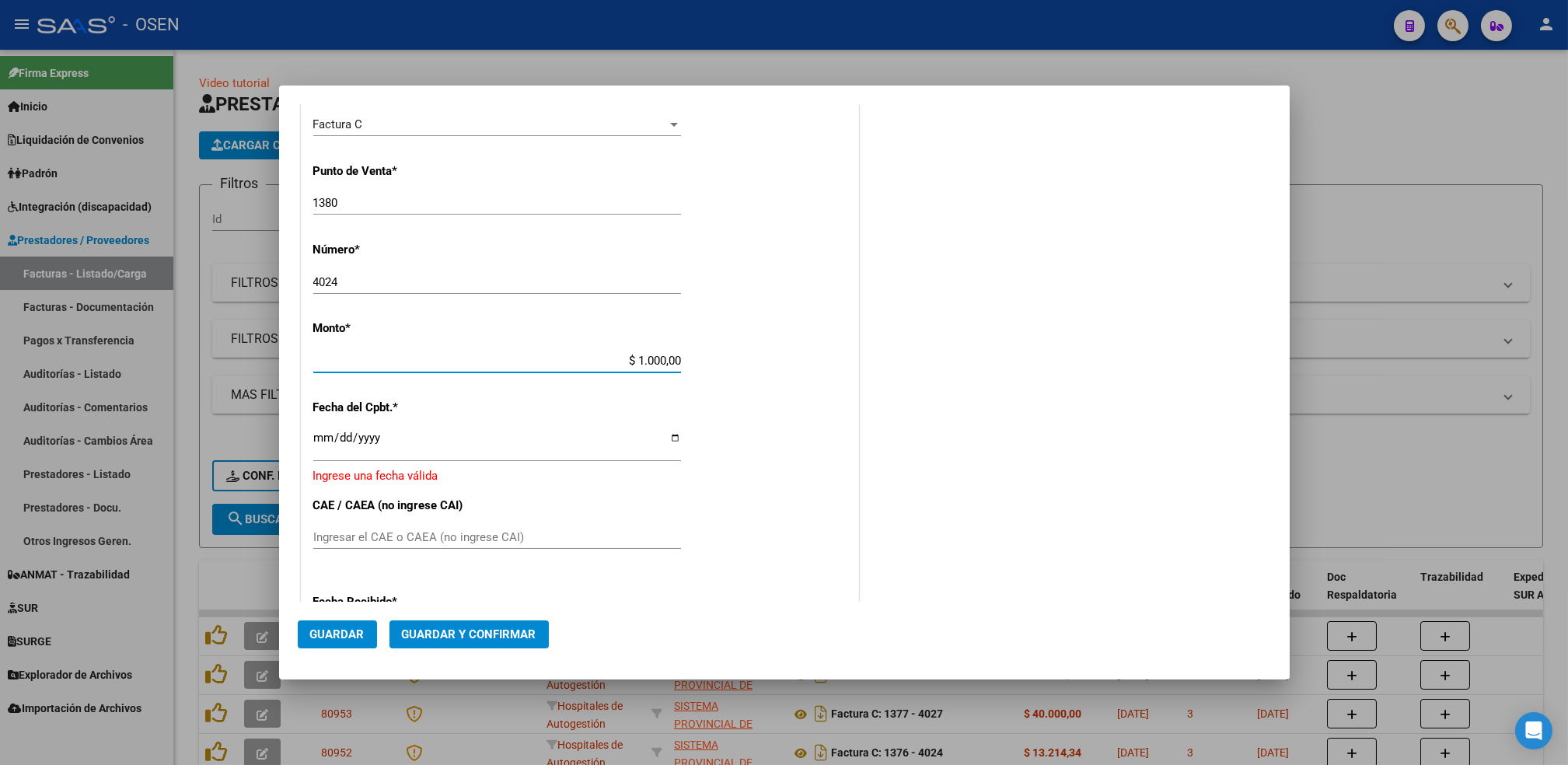
type input "$ 10.000,00"
click at [319, 440] on input "Ingresar la fecha" at bounding box center [497, 444] width 368 height 25
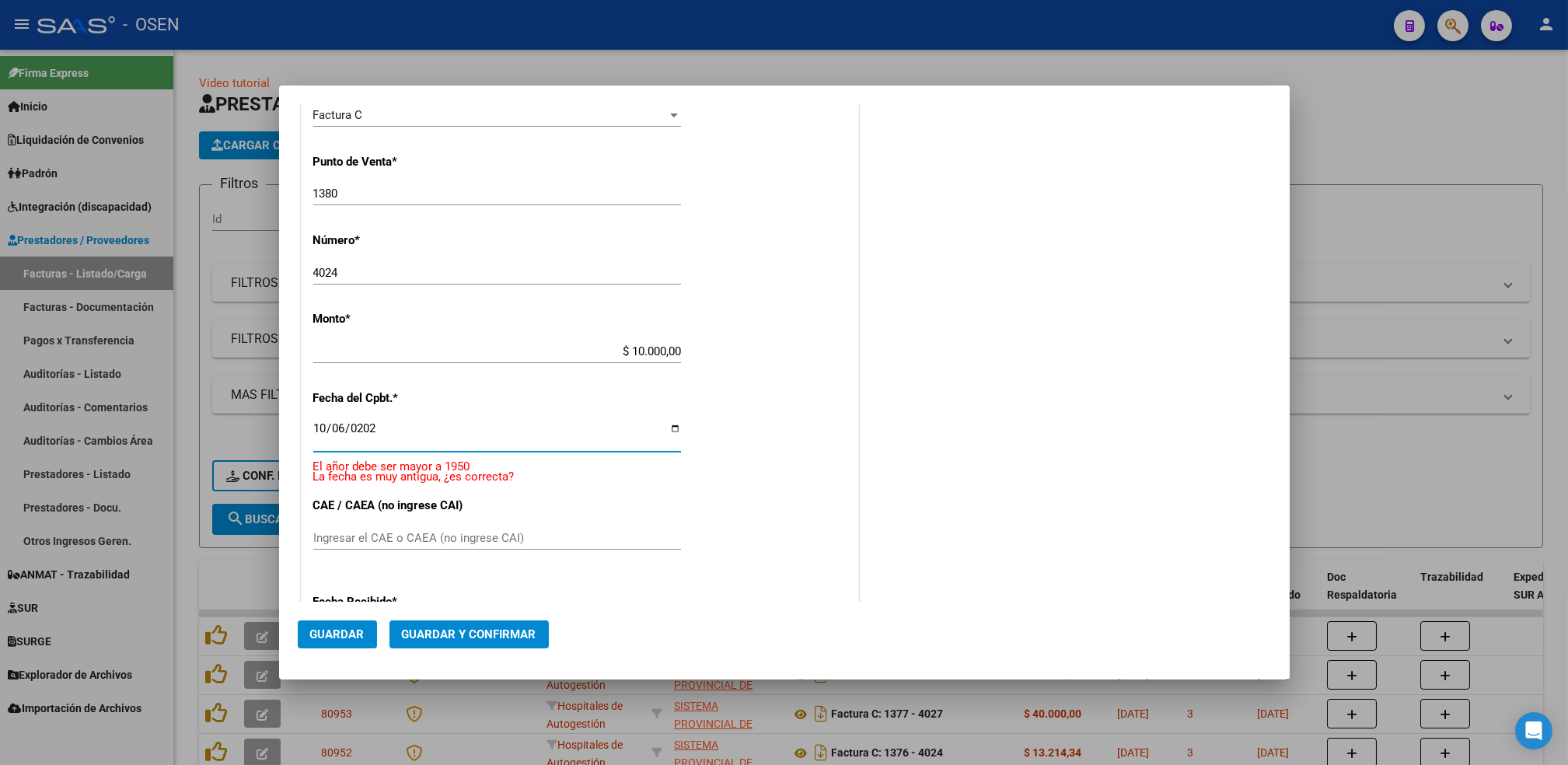
type input "[DATE]"
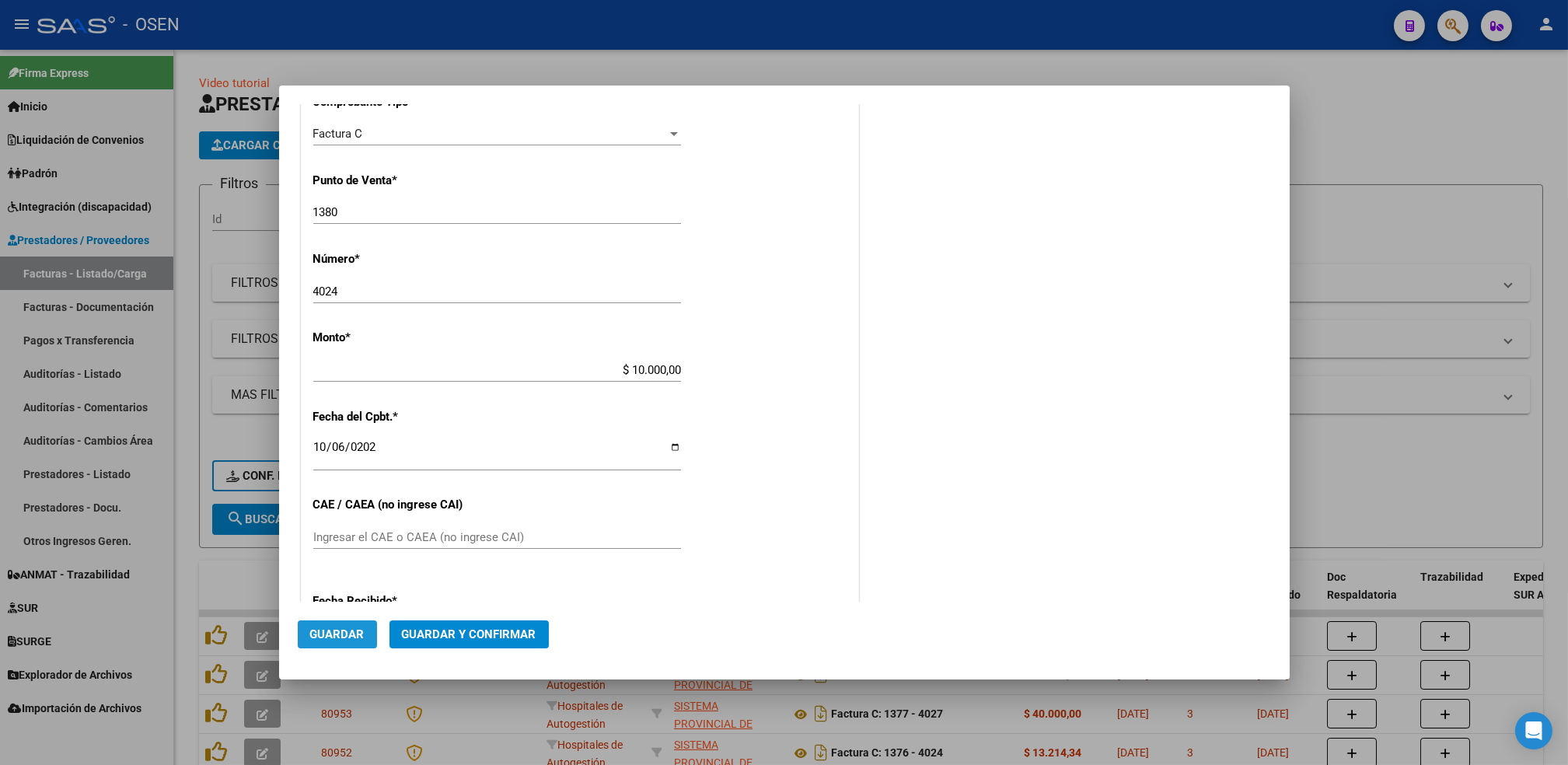
click at [331, 641] on span "Guardar" at bounding box center [337, 634] width 54 height 14
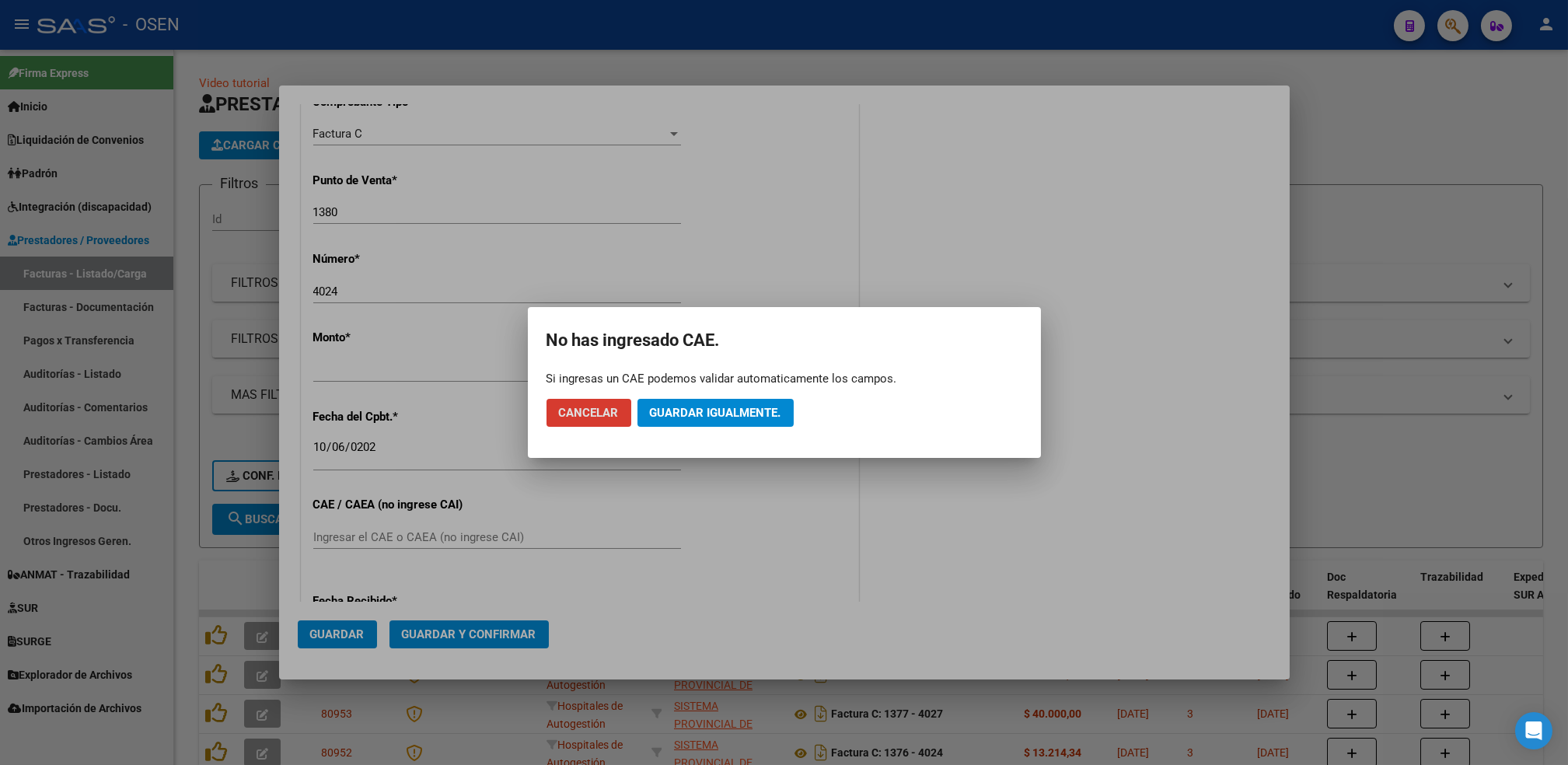
click at [730, 405] on button "Guardar igualmente." at bounding box center [716, 413] width 156 height 28
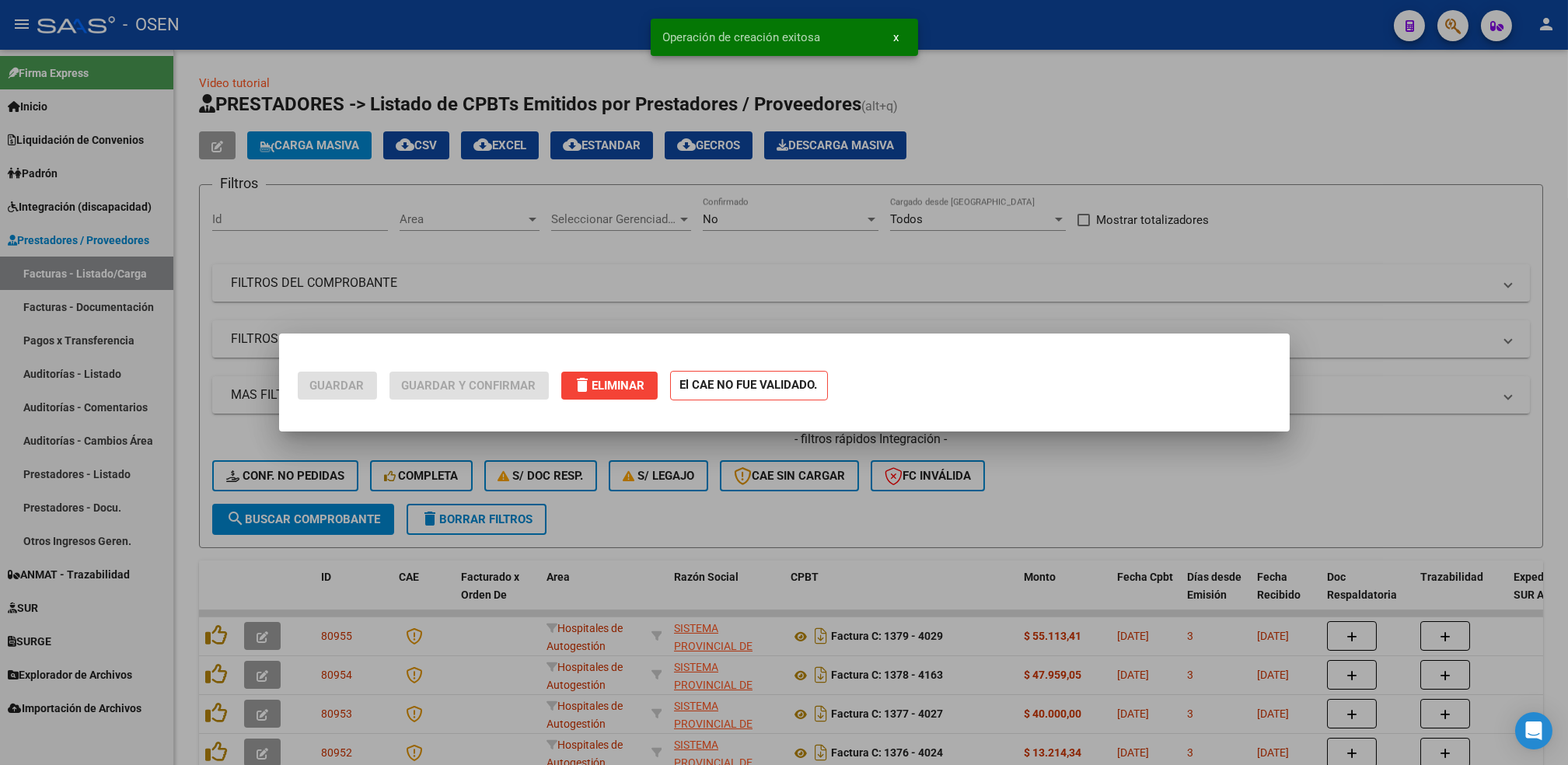
scroll to position [0, 0]
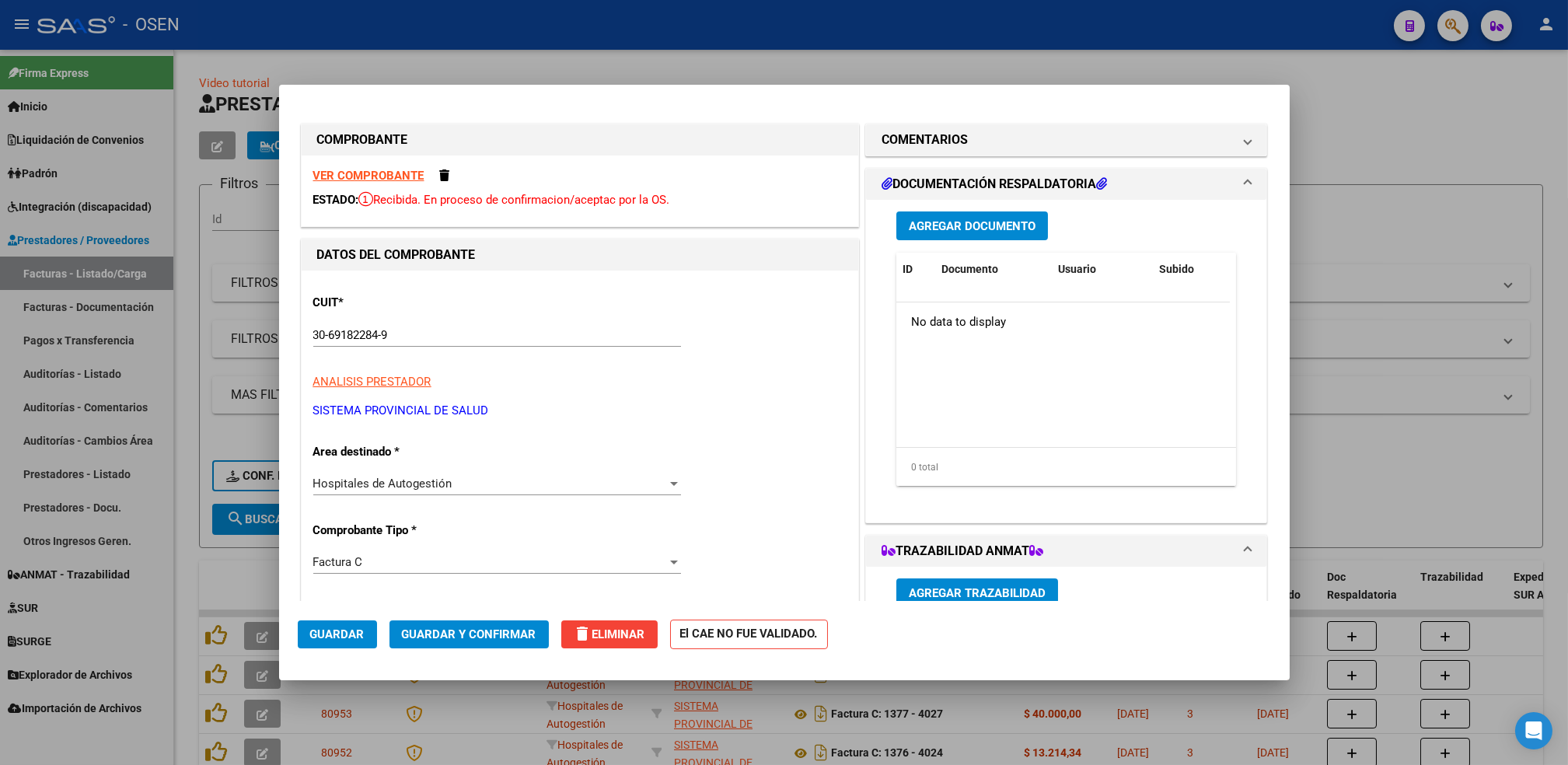
click at [332, 624] on button "Guardar" at bounding box center [337, 634] width 80 height 28
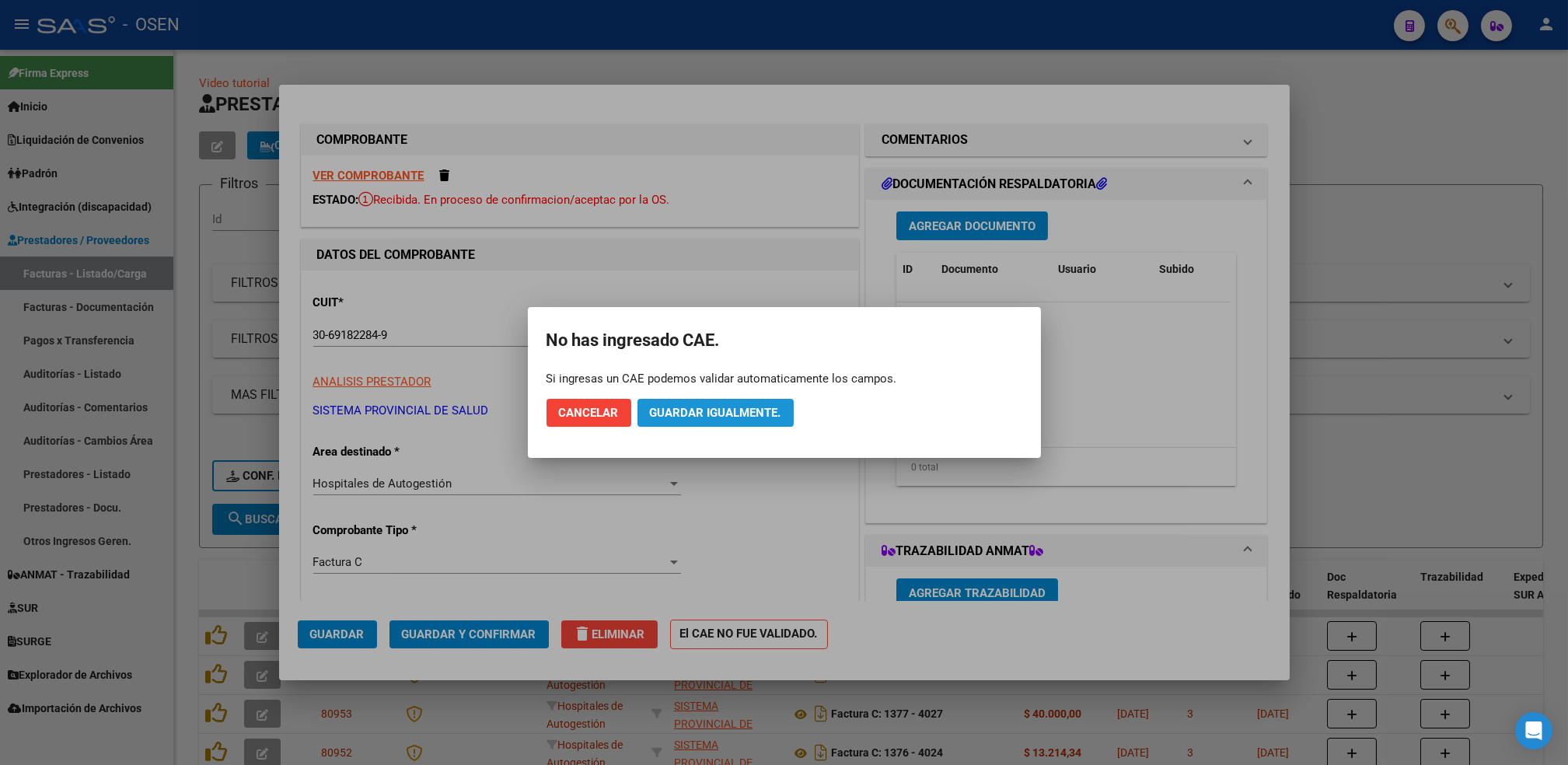
click at [738, 422] on button "Guardar igualmente." at bounding box center [716, 413] width 156 height 28
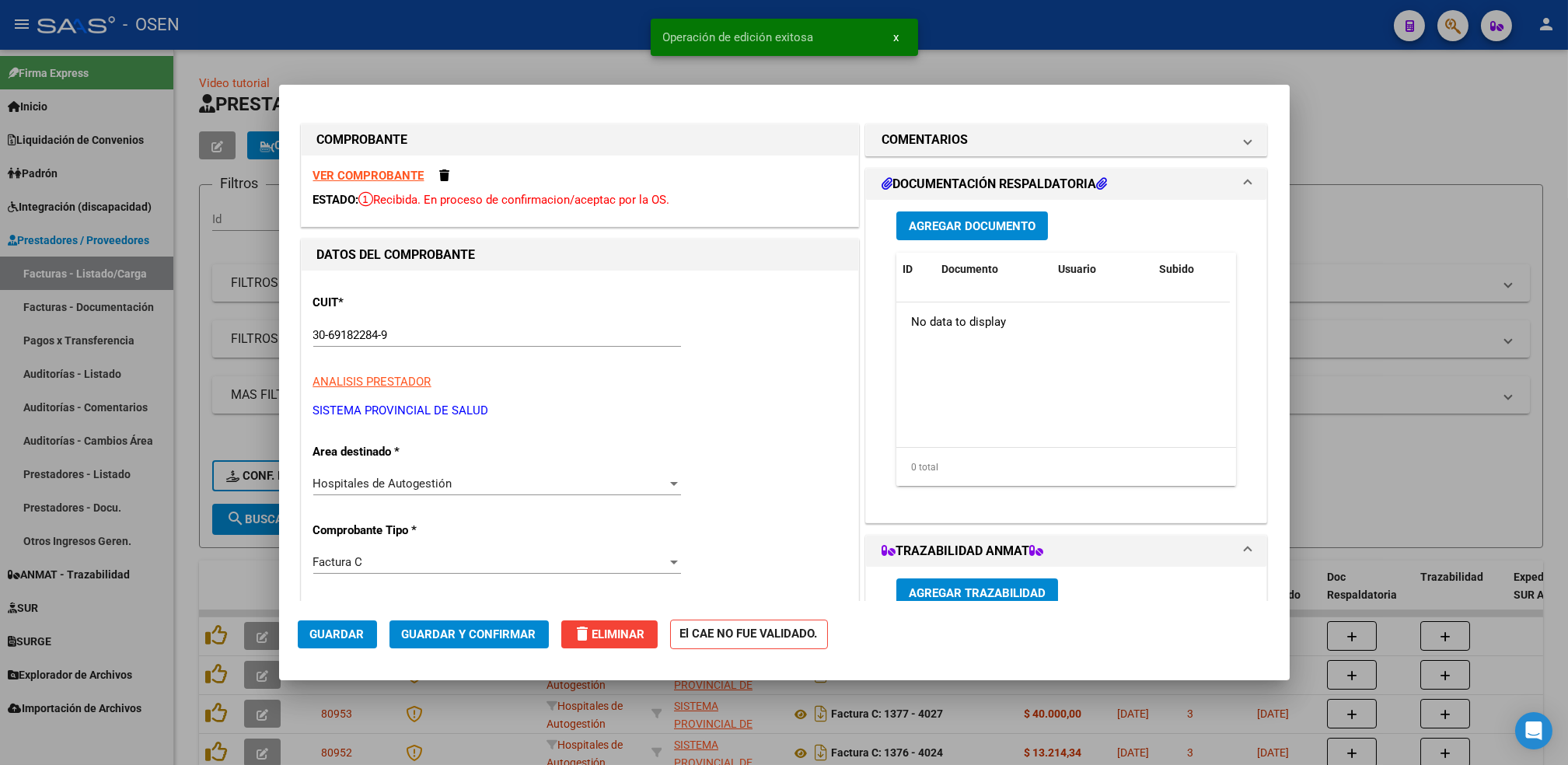
click at [187, 519] on div at bounding box center [784, 382] width 1568 height 765
type input "$ 0,00"
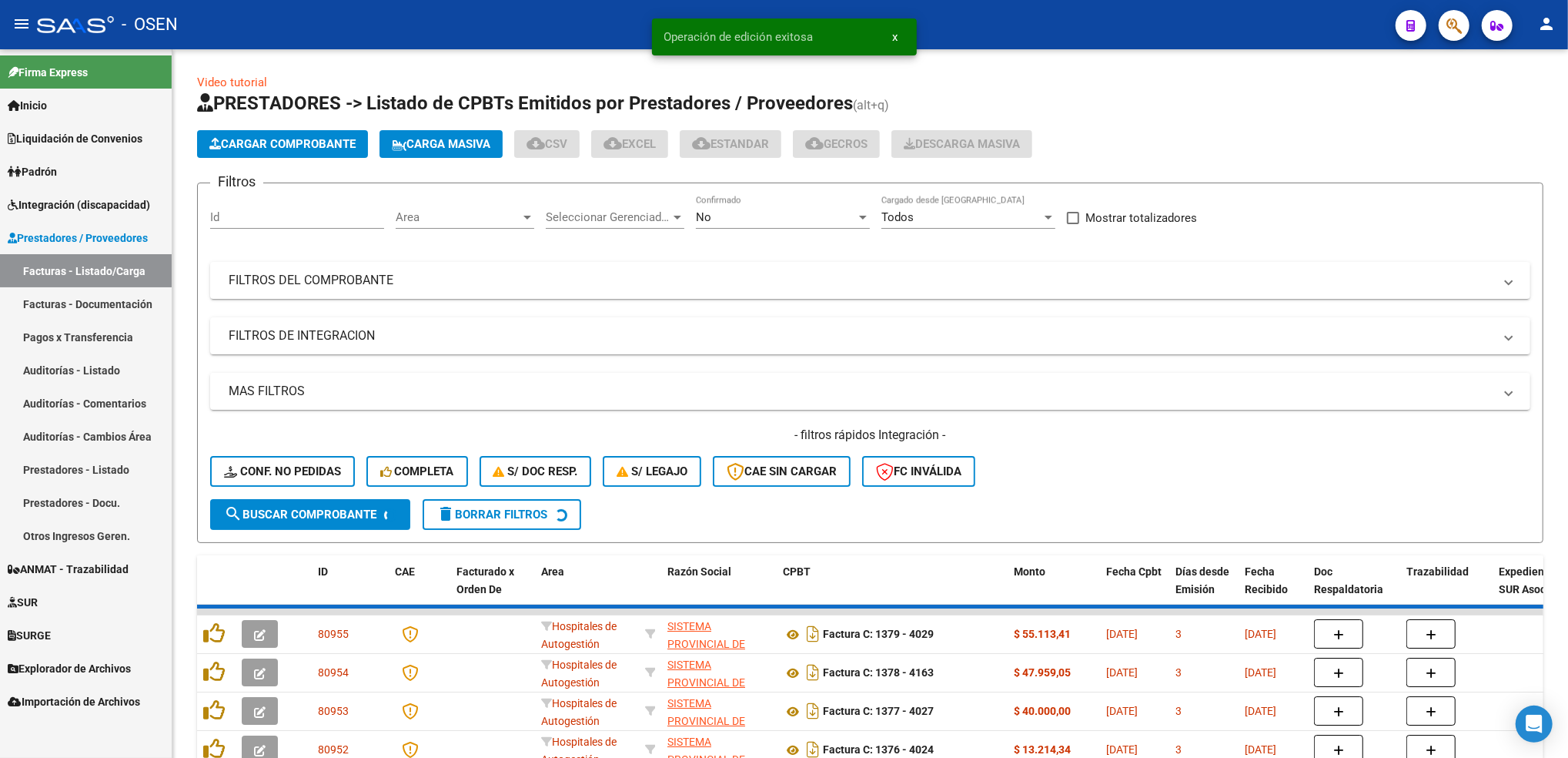
click at [185, 515] on div "Video tutorial PRESTADORES -> Listado de CPBTs Emitidos por Prestadores / Prove…" at bounding box center [870, 571] width 1395 height 1044
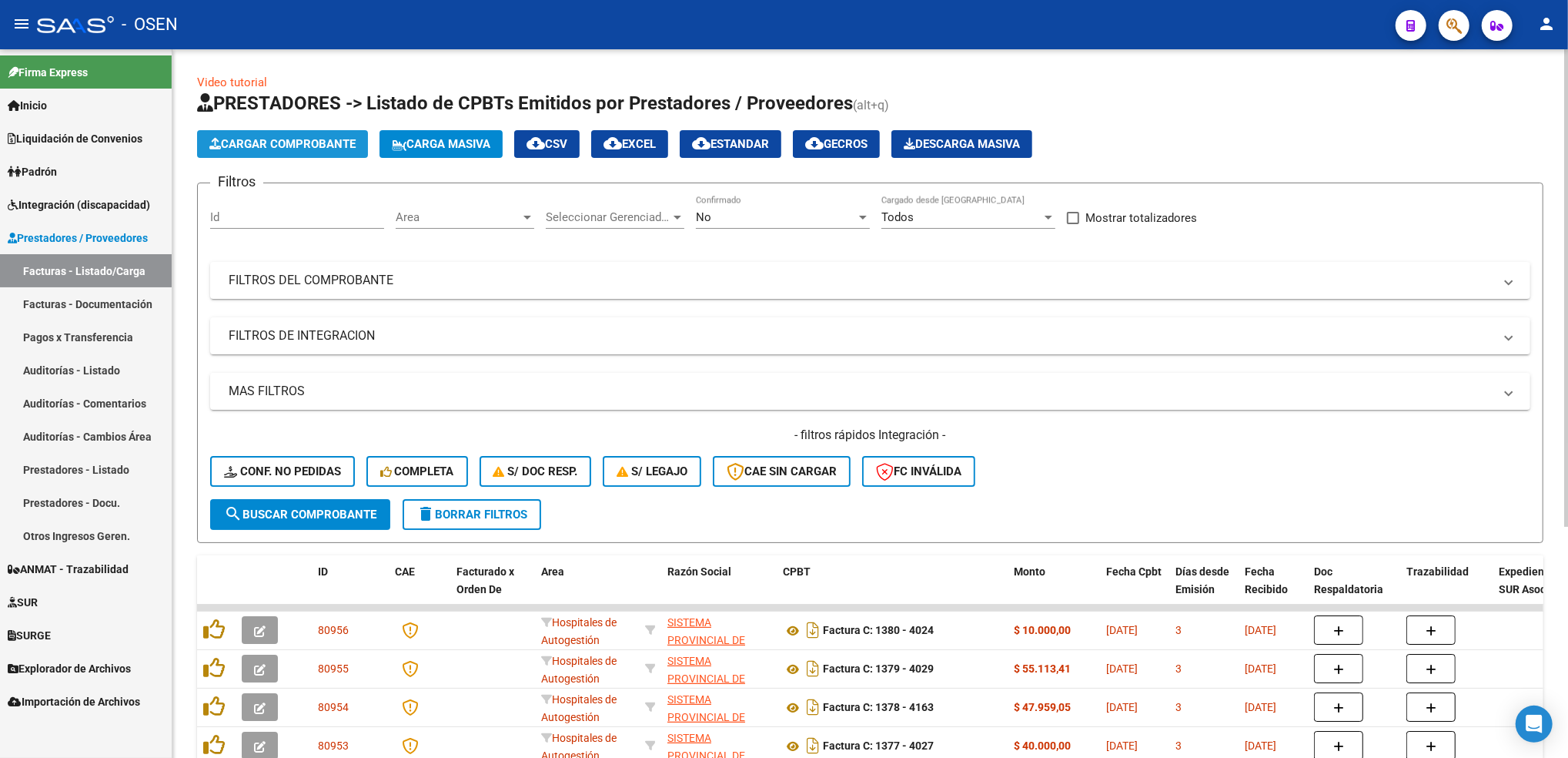
click at [342, 137] on span "Cargar Comprobante" at bounding box center [283, 144] width 147 height 14
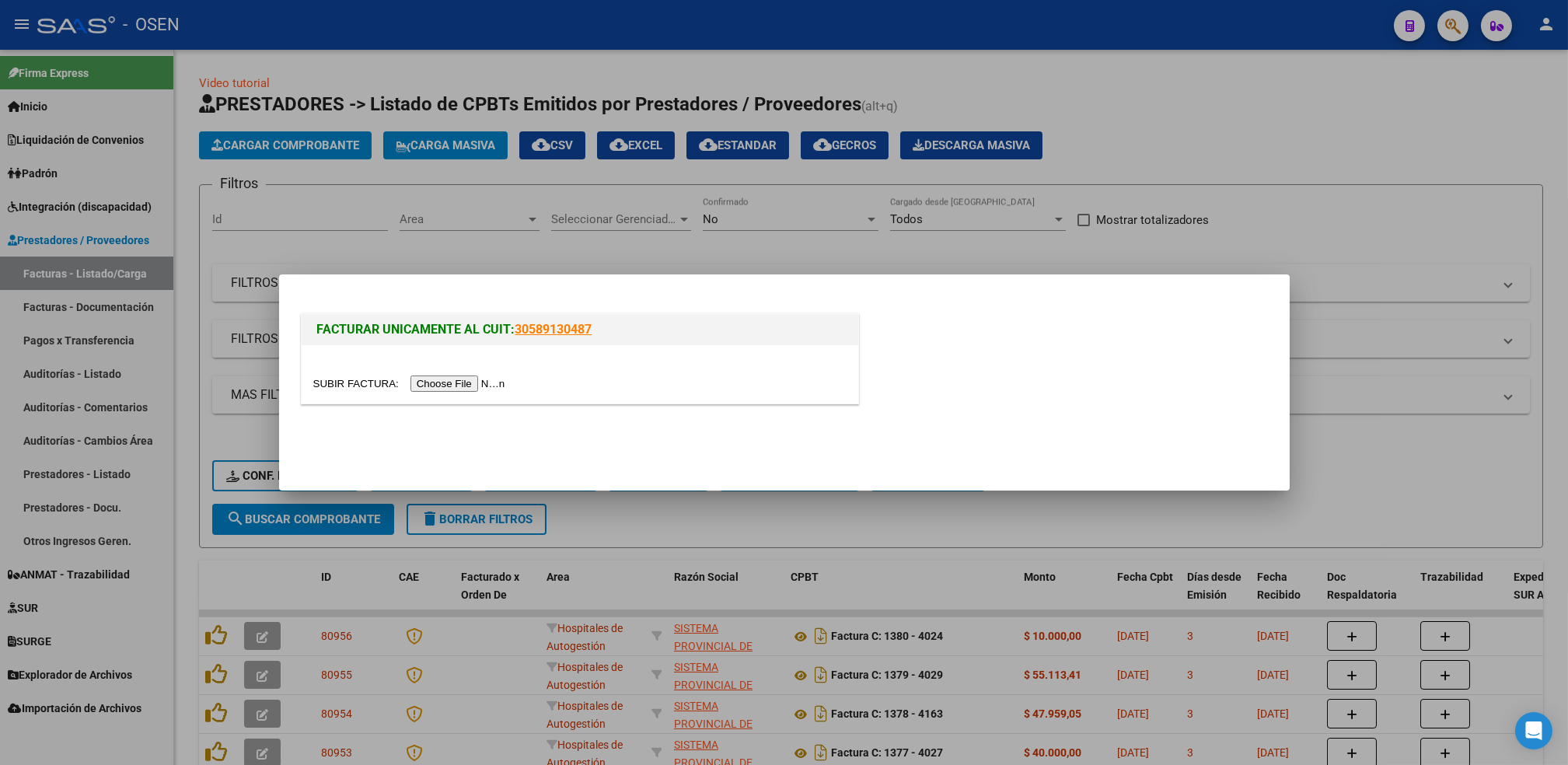
click at [445, 392] on div at bounding box center [579, 383] width 533 height 18
click at [445, 372] on div at bounding box center [579, 374] width 557 height 58
click at [445, 381] on input "file" at bounding box center [412, 383] width 197 height 17
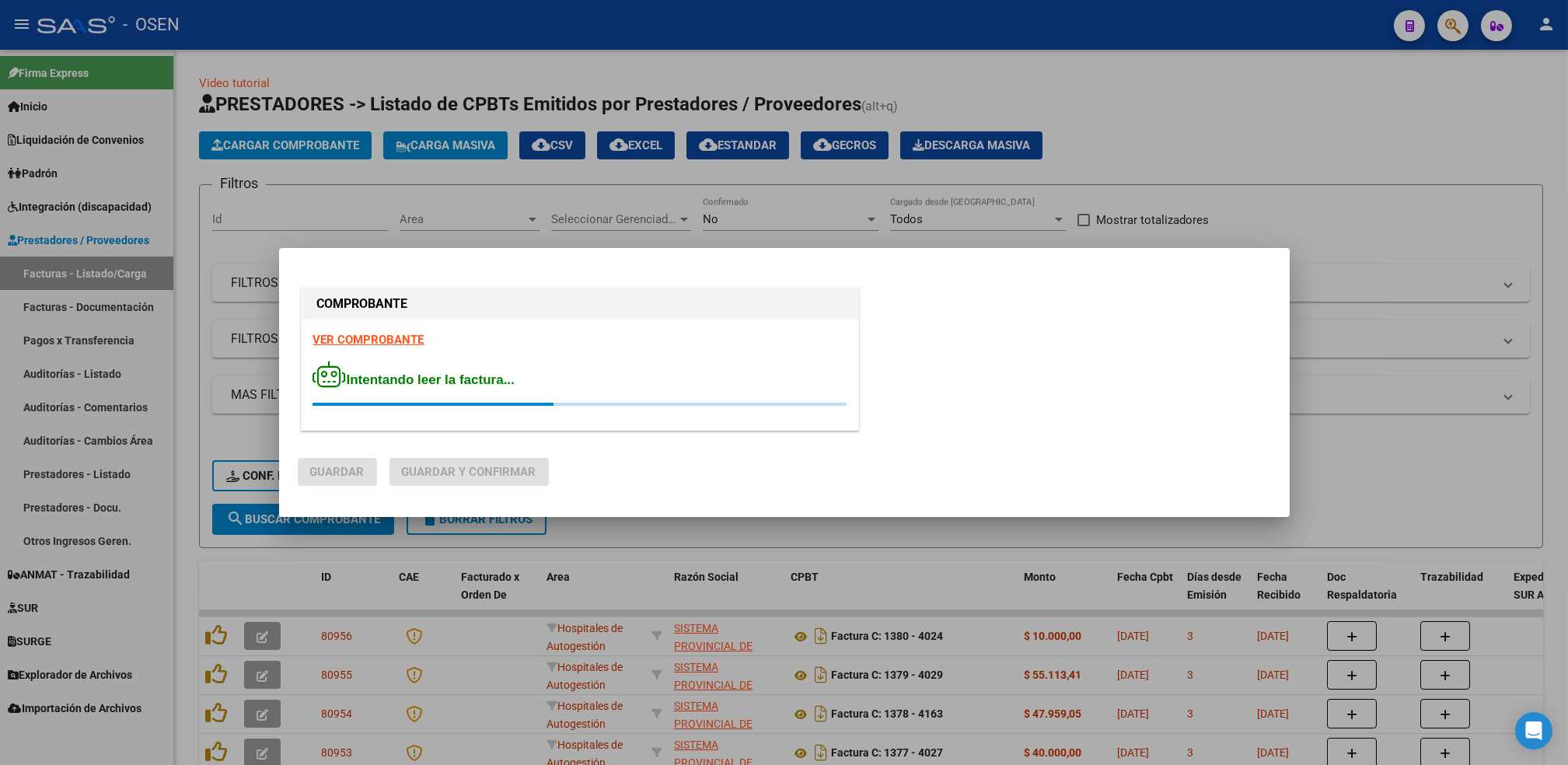
click at [375, 338] on strong "VER COMPROBANTE" at bounding box center [368, 340] width 111 height 14
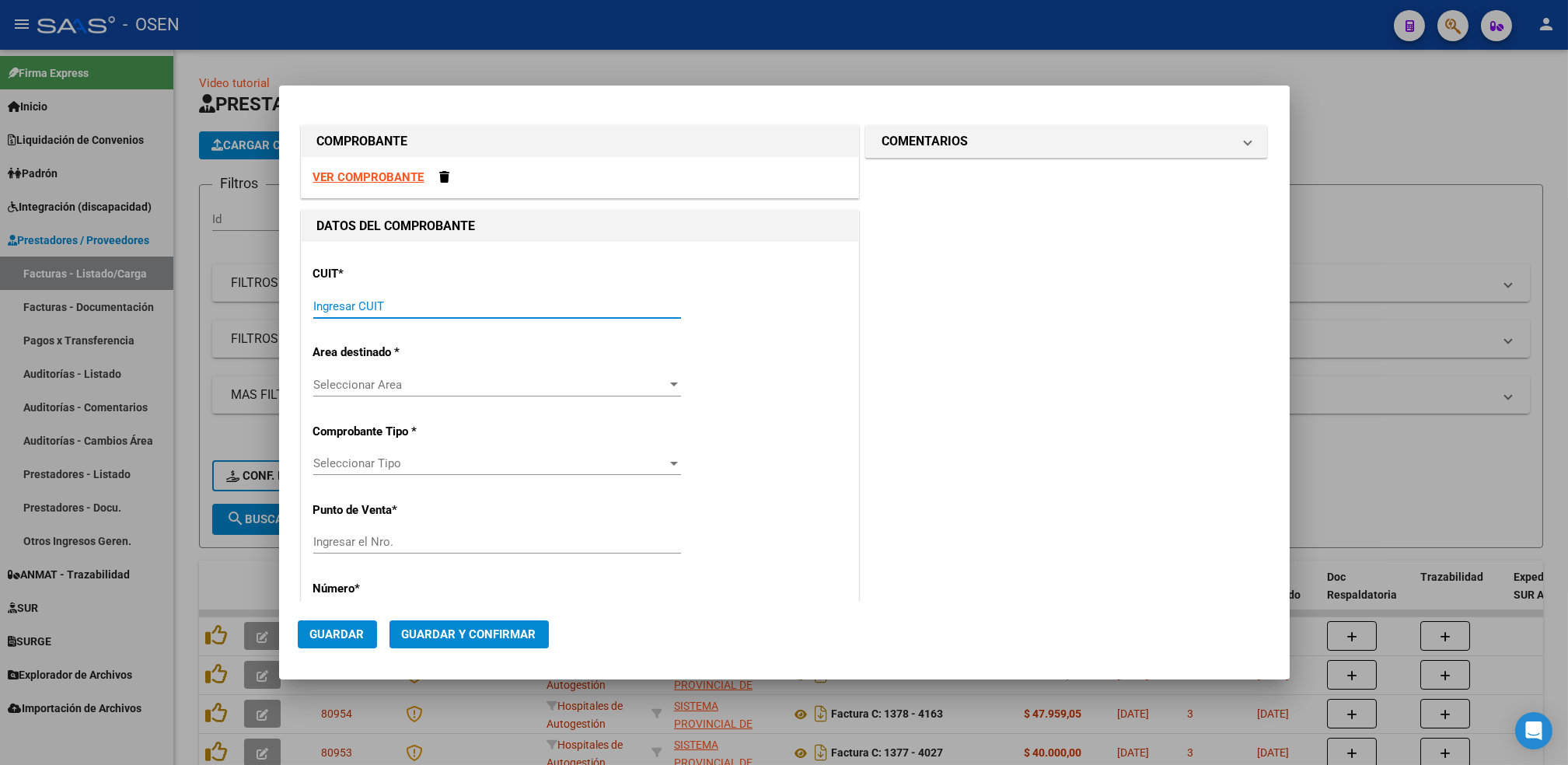
click at [405, 312] on input "Ingresar CUIT" at bounding box center [497, 306] width 368 height 14
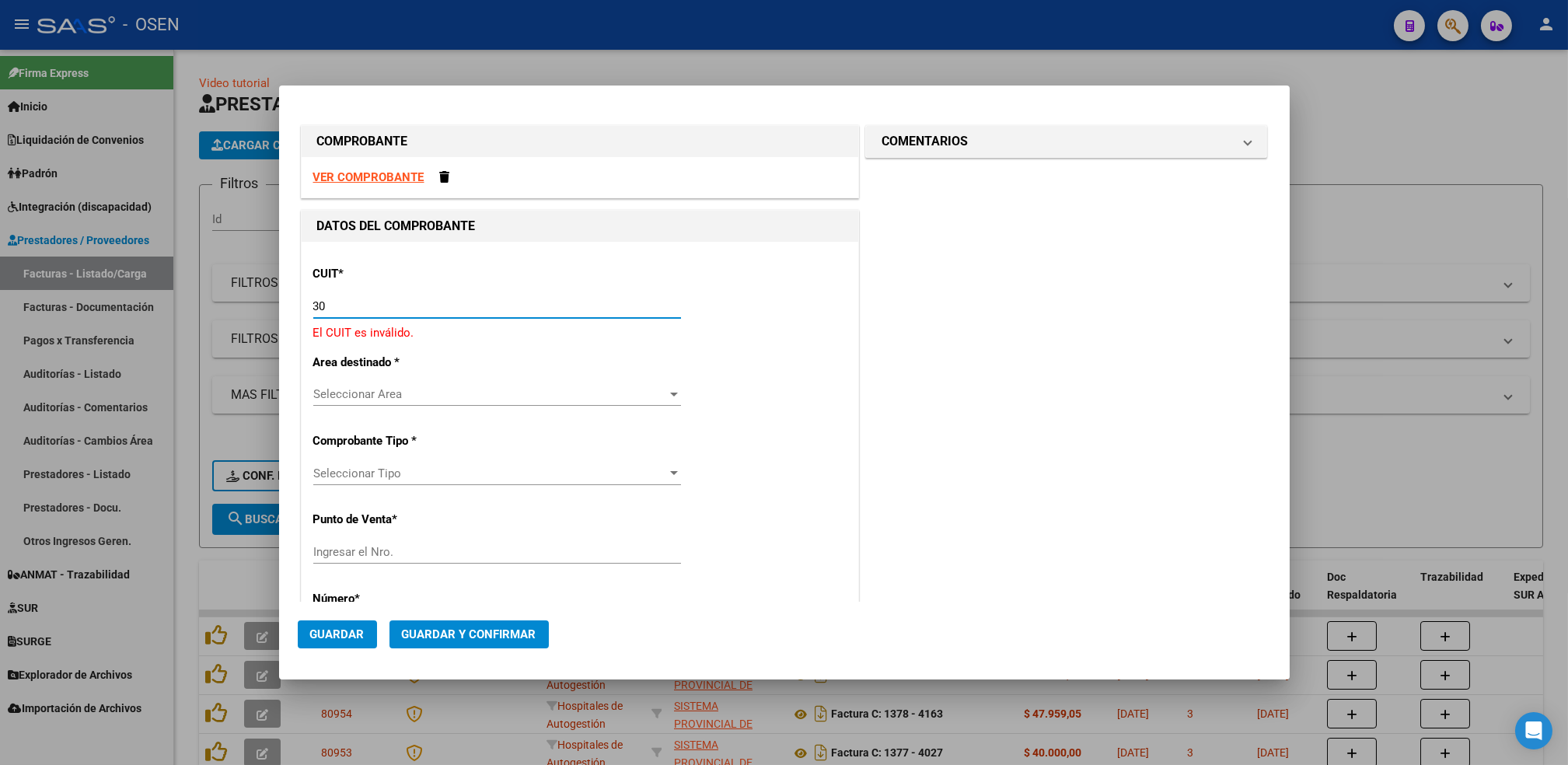
paste input "-69182284"
type input "30-69182284-9"
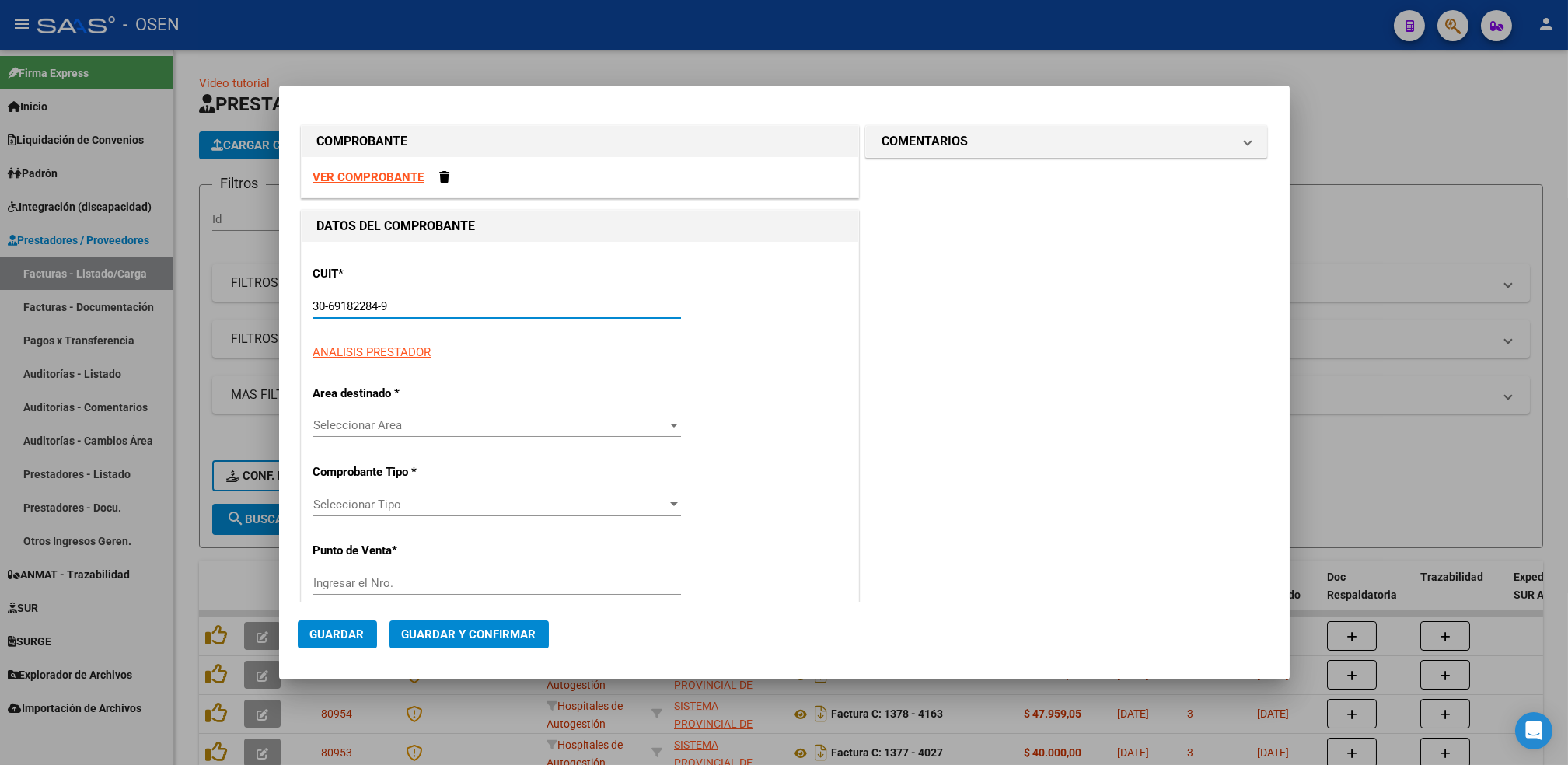
type input "1380"
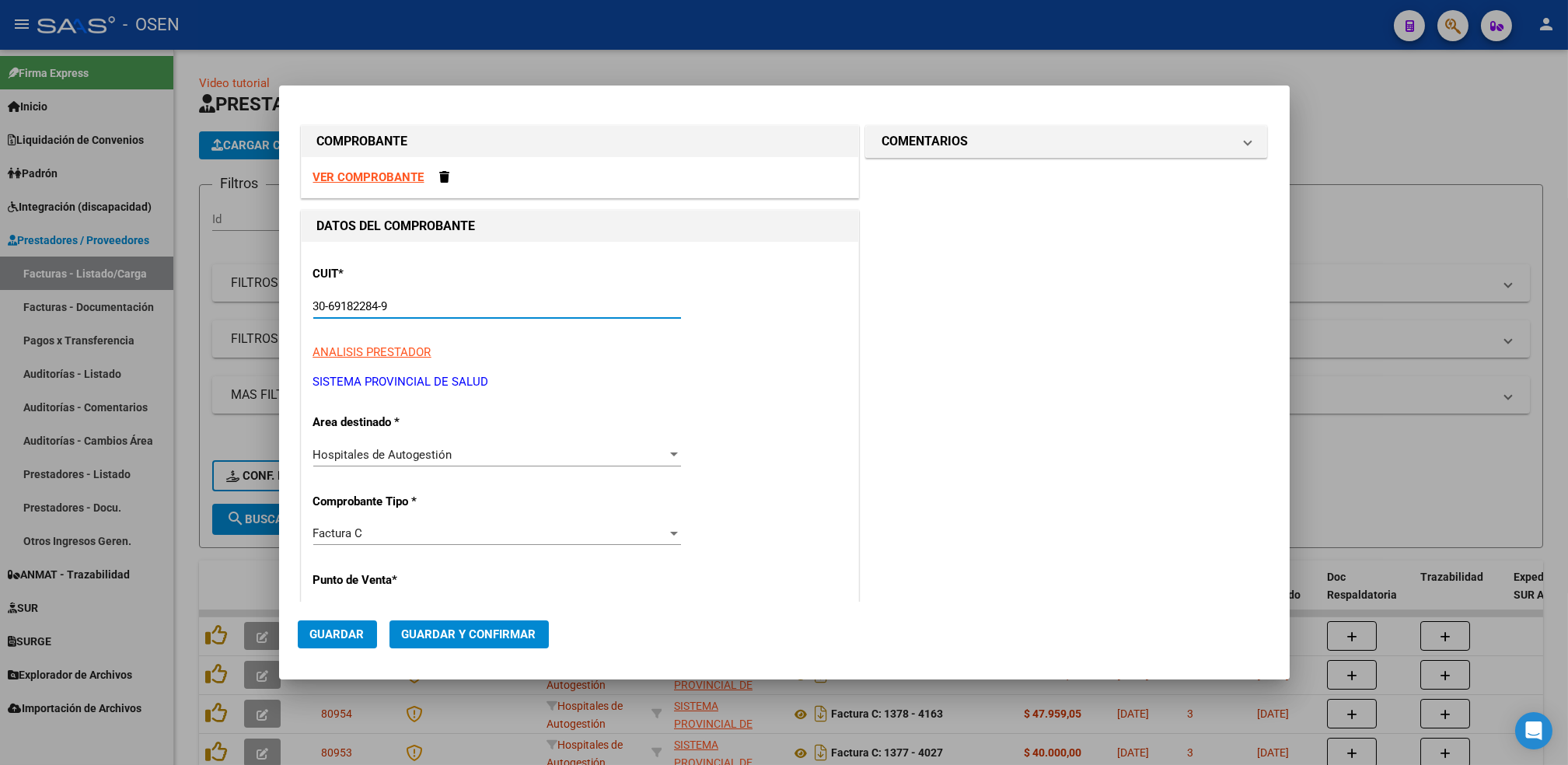
type input "30-69182284-9"
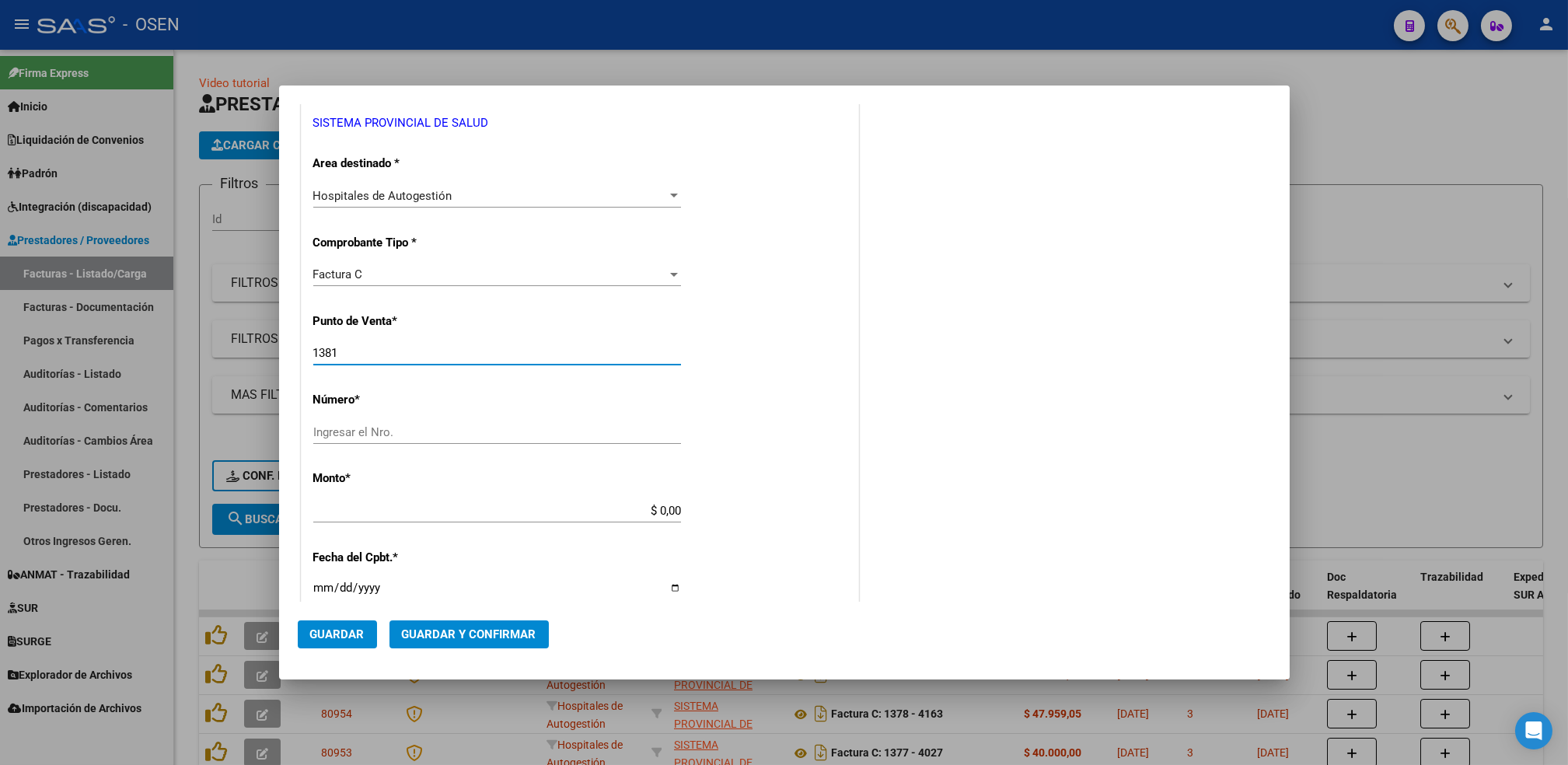
type input "1381"
type input "4015"
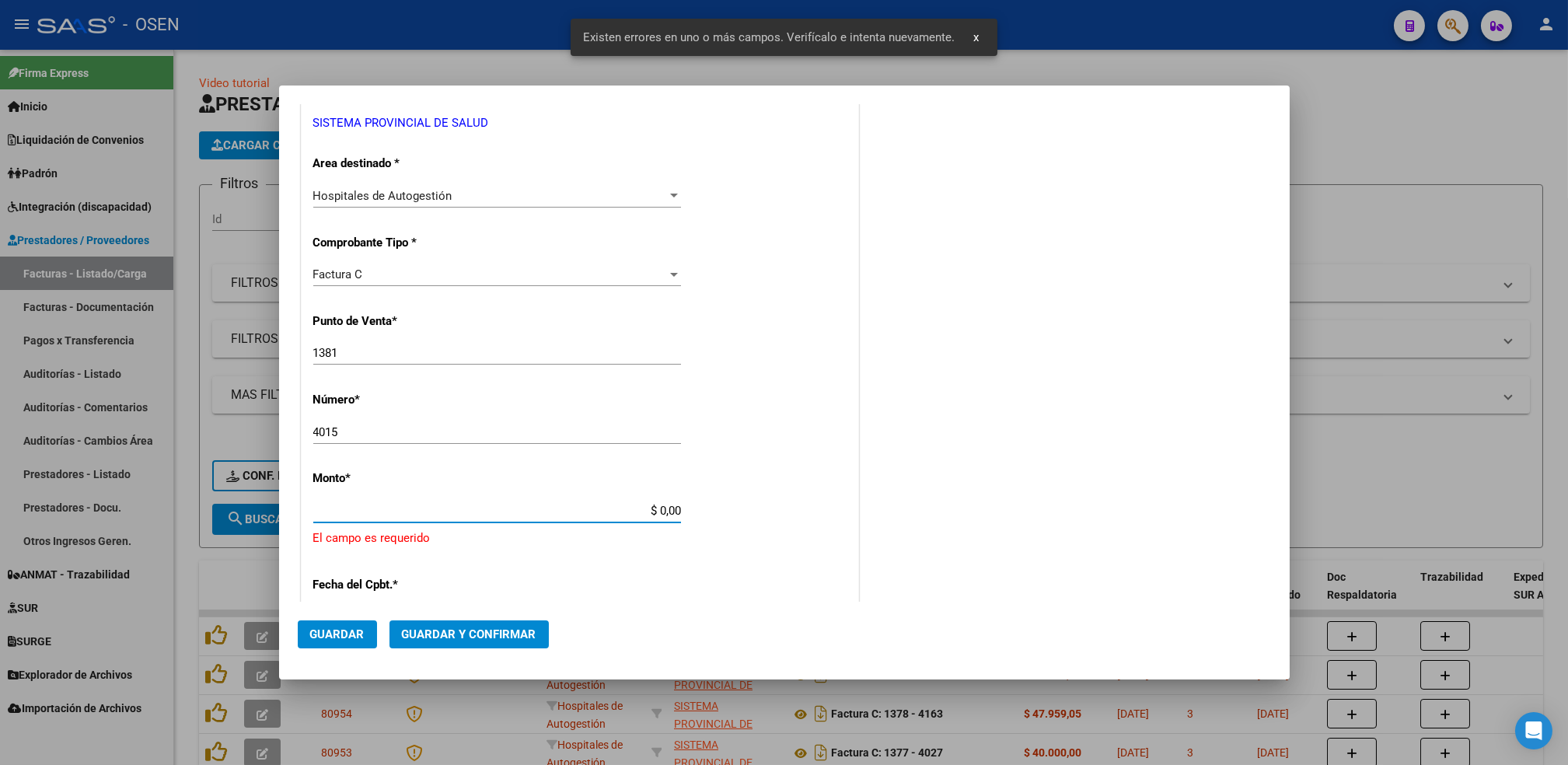
scroll to position [408, 0]
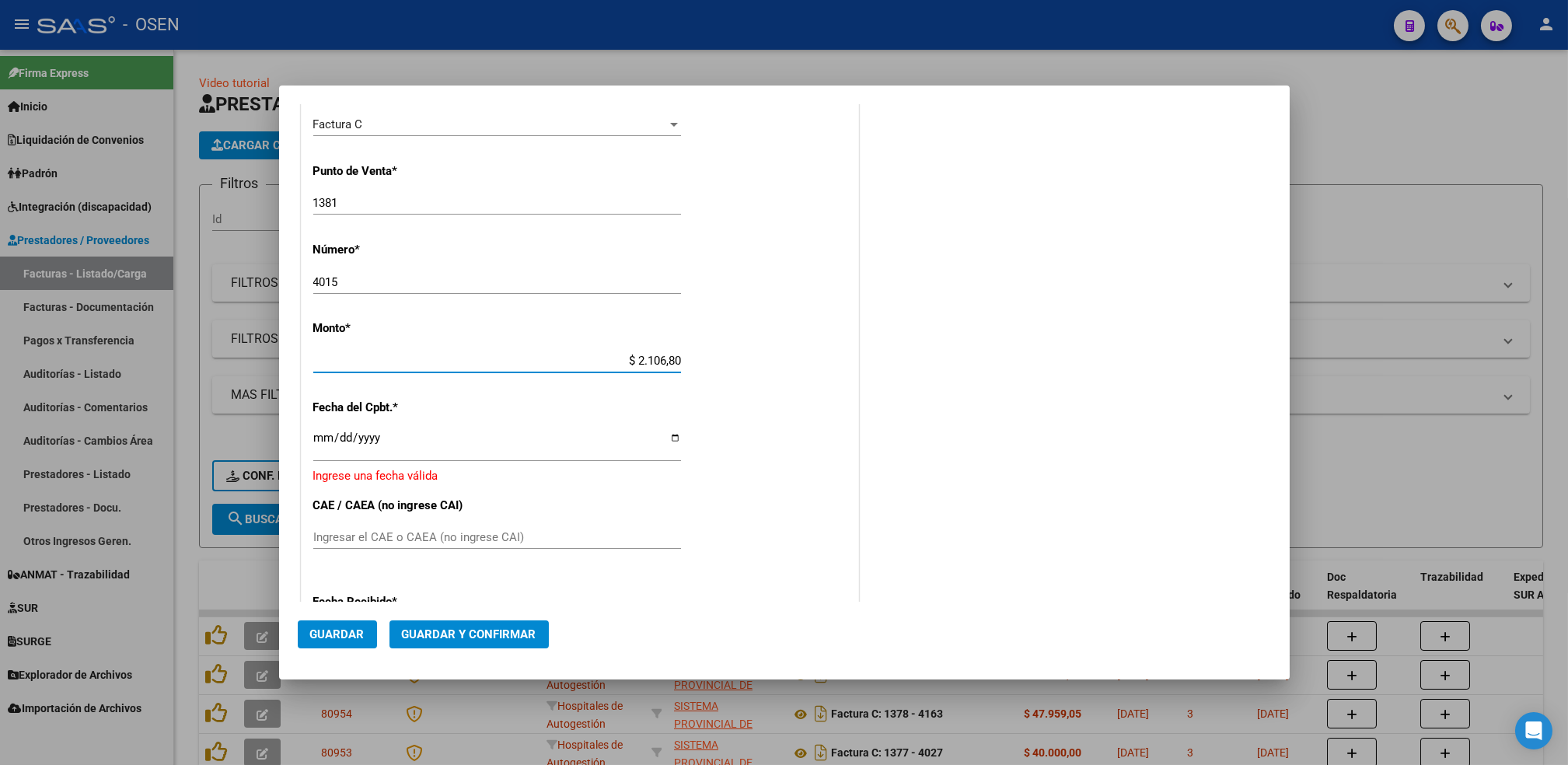
type input "$ 21.068,05"
click at [320, 439] on input "Ingresar la fecha" at bounding box center [497, 444] width 368 height 25
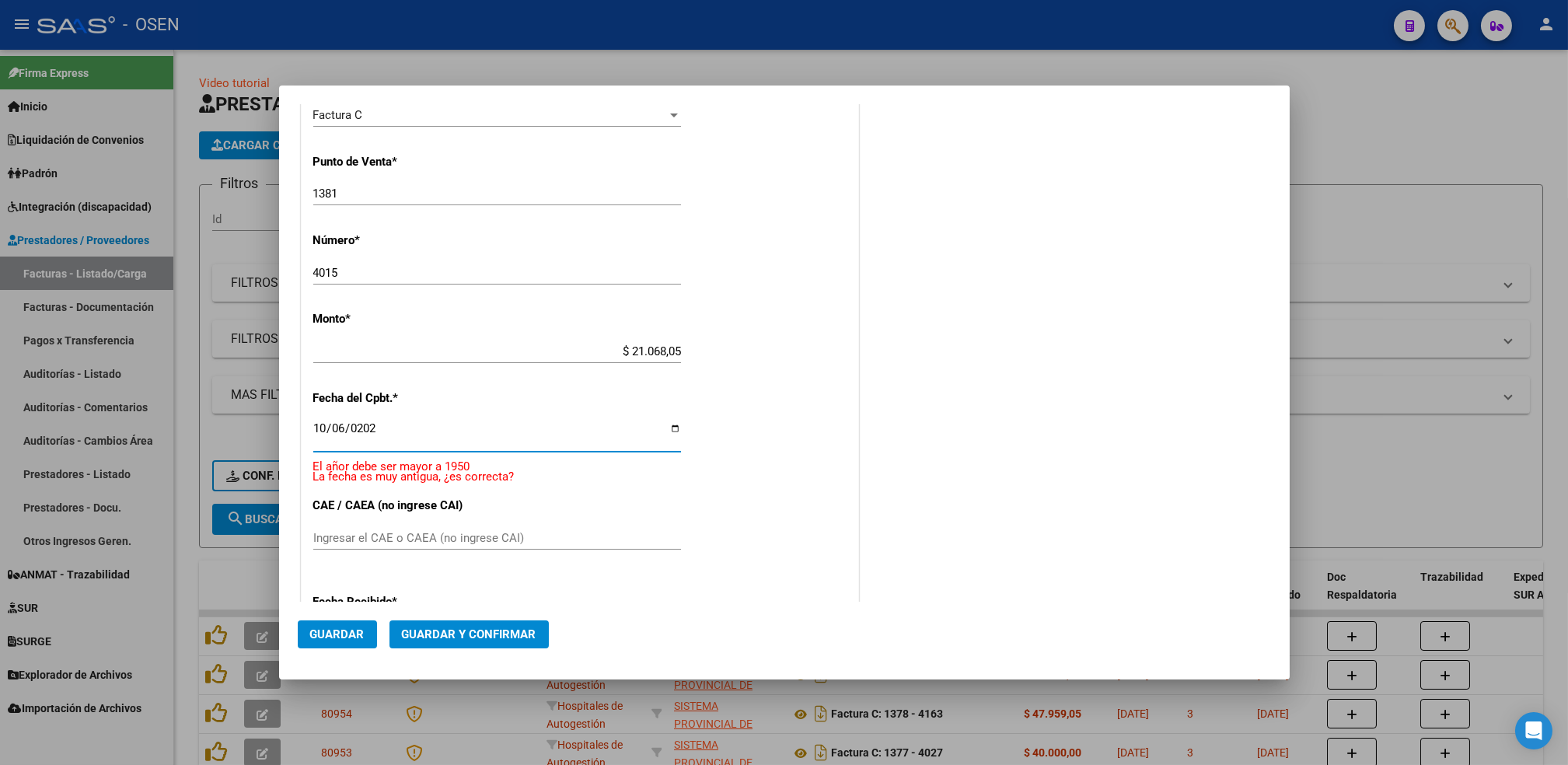
type input "[DATE]"
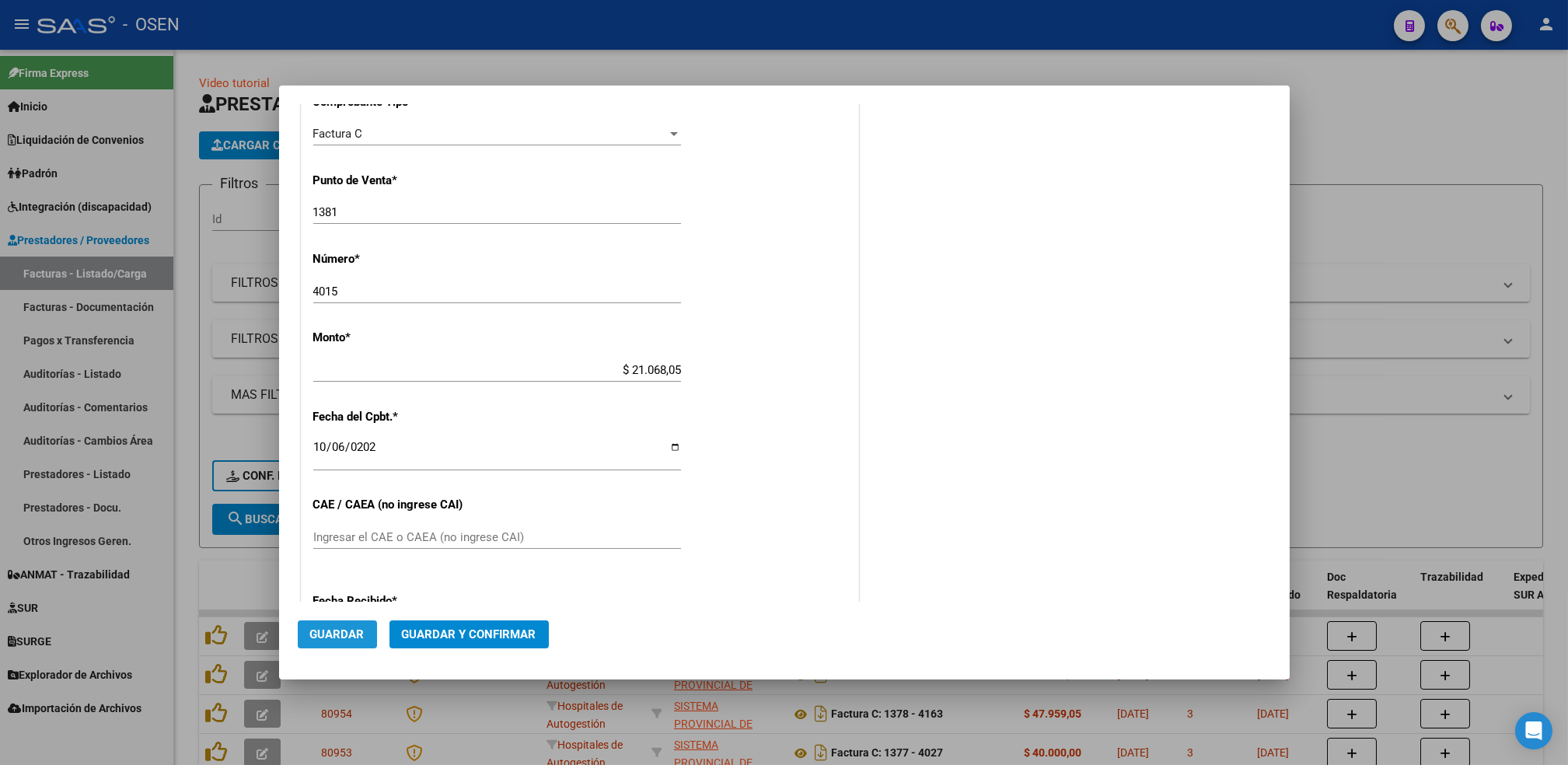
click at [345, 637] on span "Guardar" at bounding box center [337, 634] width 54 height 14
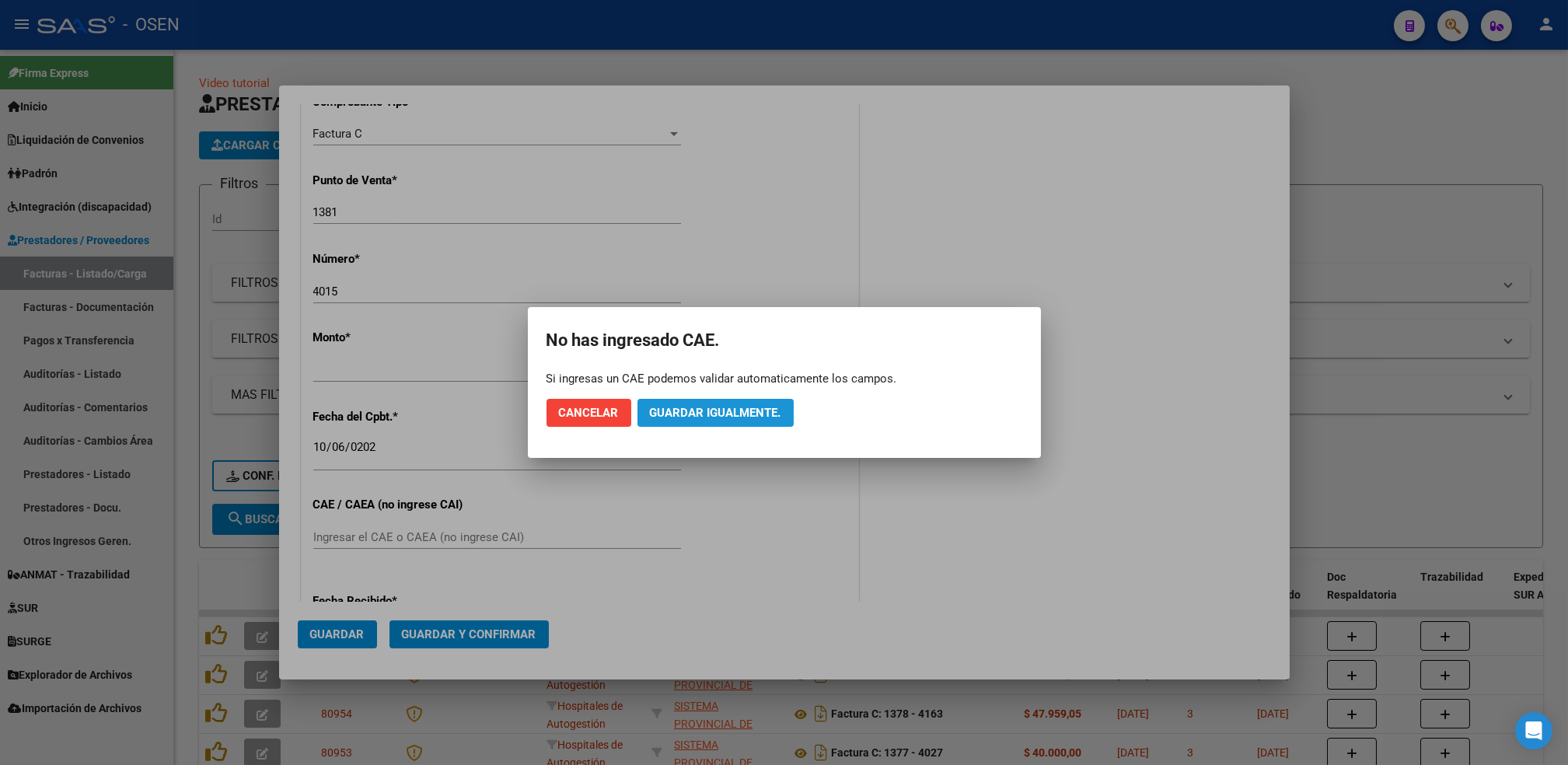
click at [716, 426] on button "Guardar igualmente." at bounding box center [716, 413] width 156 height 28
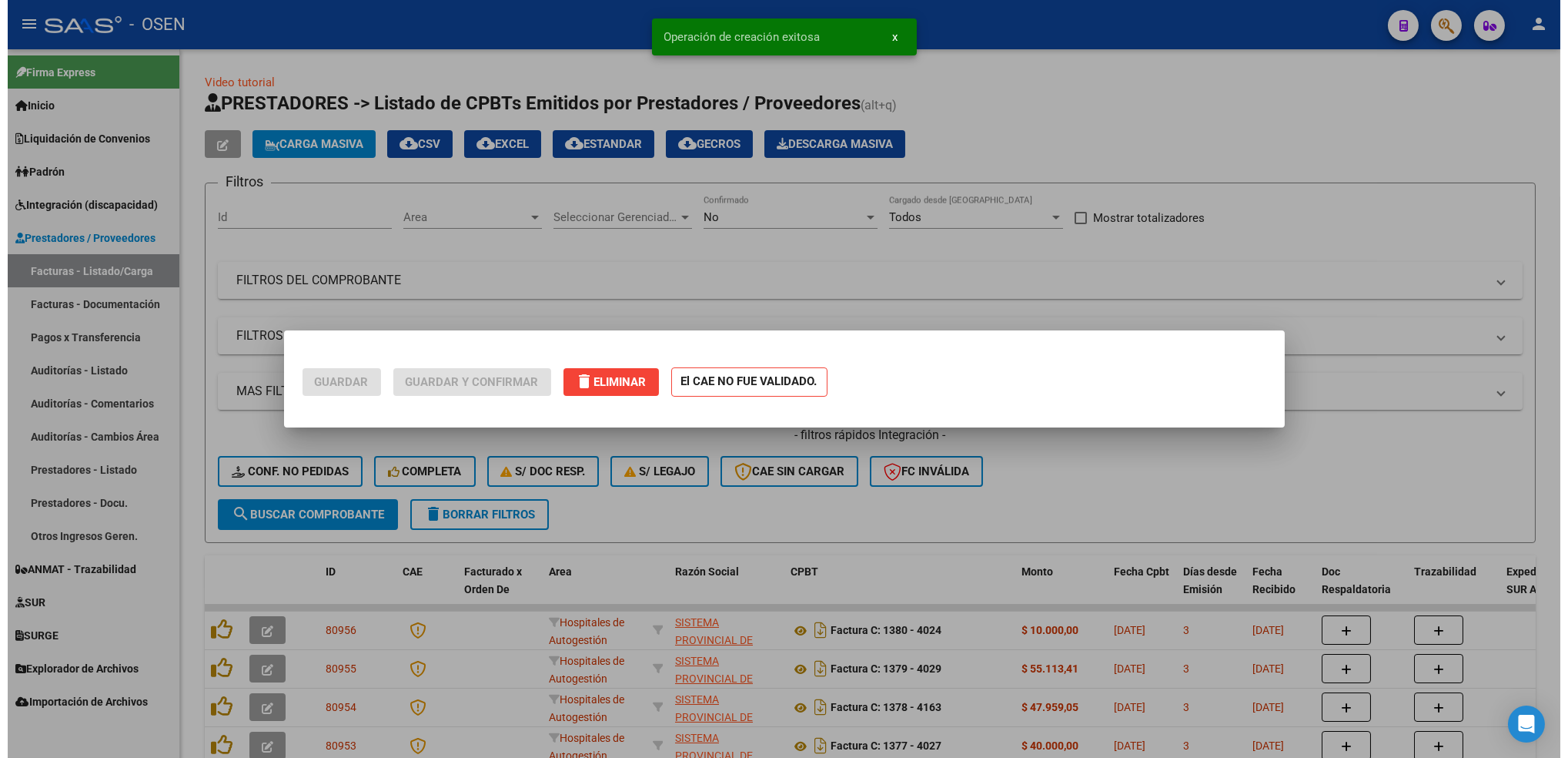
scroll to position [0, 0]
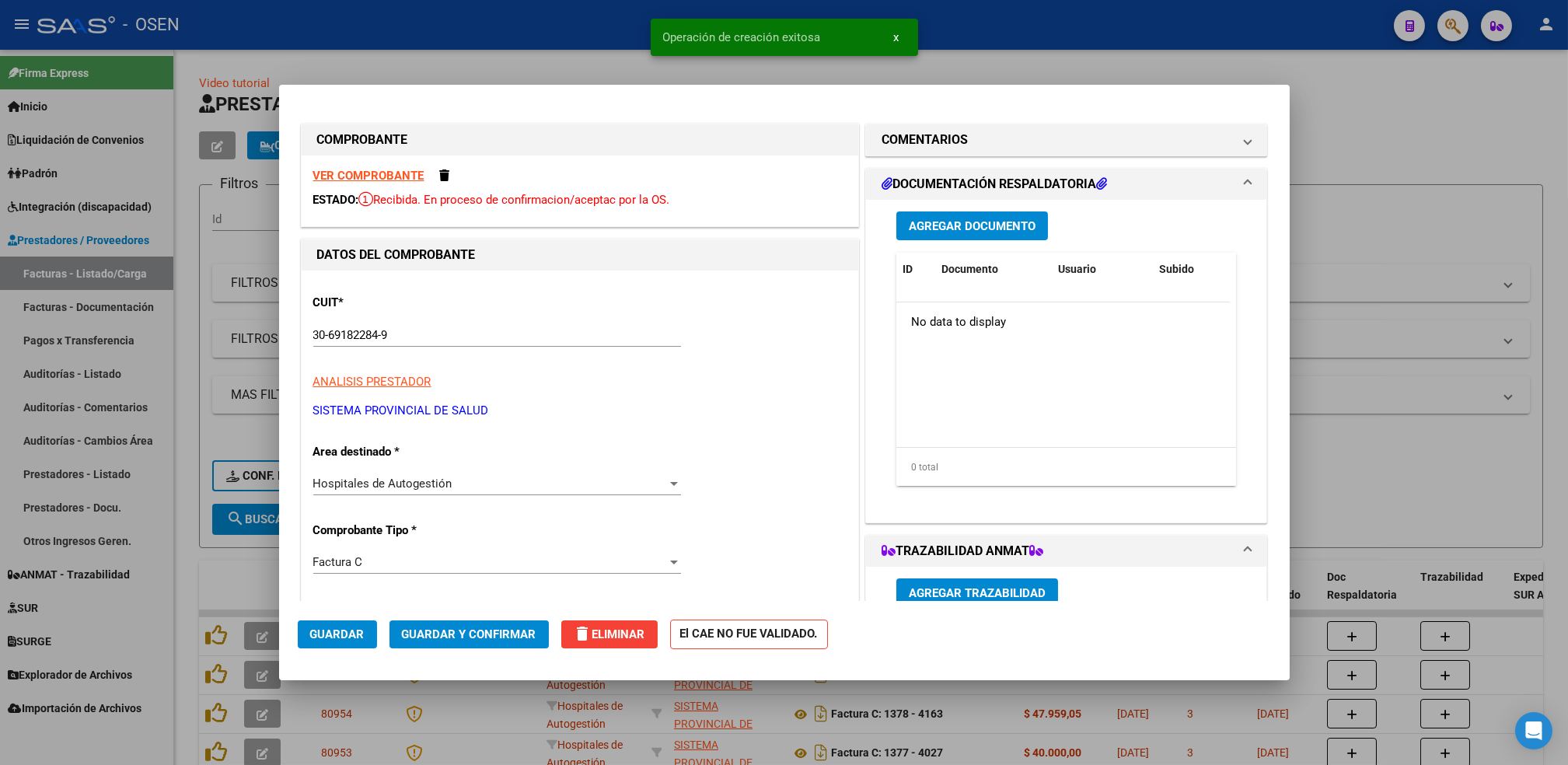
click at [183, 536] on div at bounding box center [784, 382] width 1568 height 765
